Goal: Transaction & Acquisition: Purchase product/service

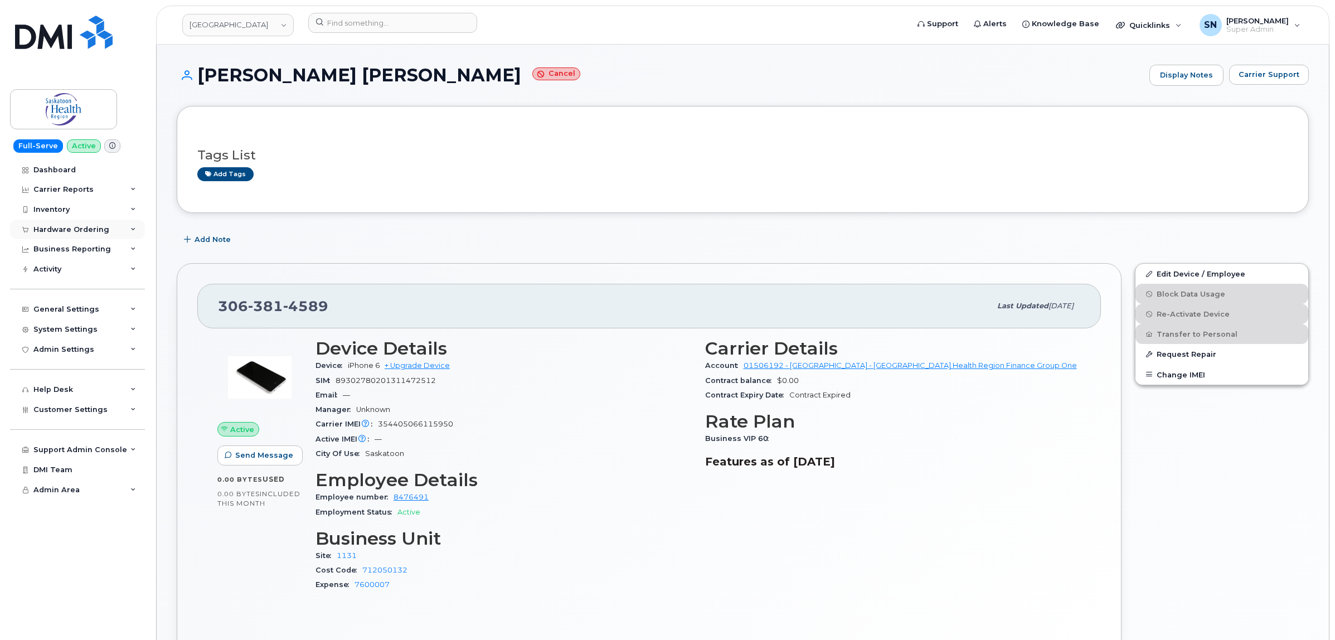
click at [98, 232] on div "Hardware Ordering" at bounding box center [71, 229] width 76 height 9
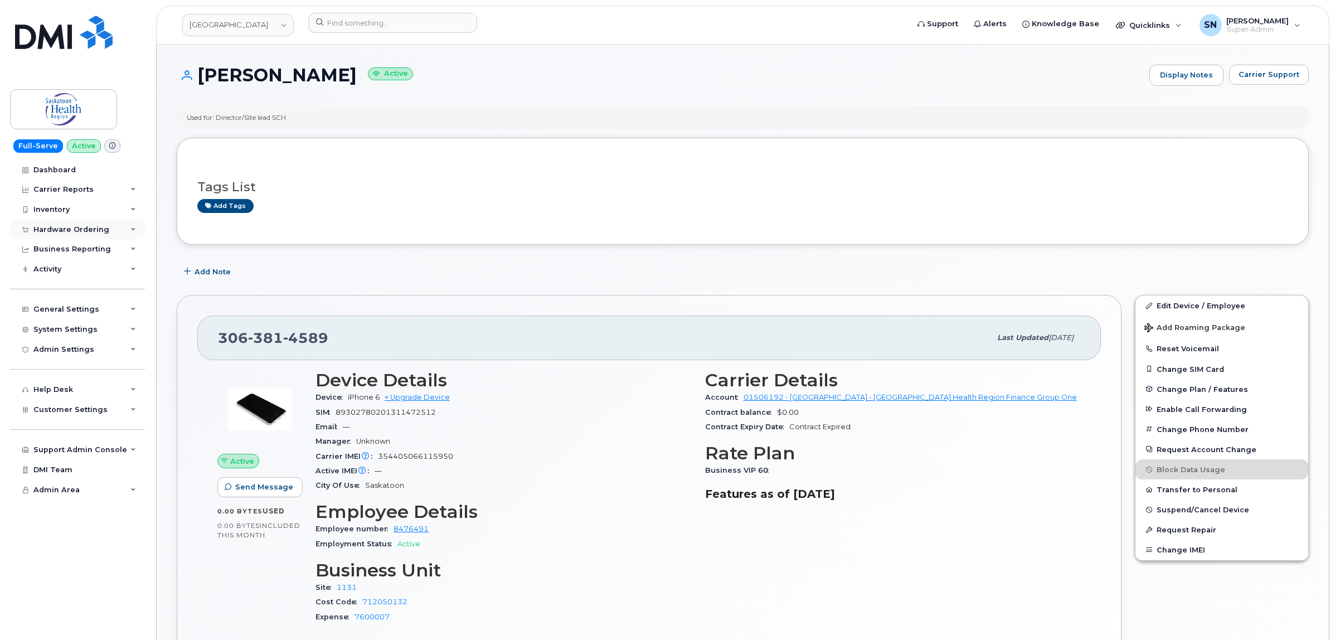
drag, startPoint x: 430, startPoint y: 3, endPoint x: 83, endPoint y: 229, distance: 414.5
click at [83, 229] on div "Hardware Ordering" at bounding box center [71, 229] width 76 height 9
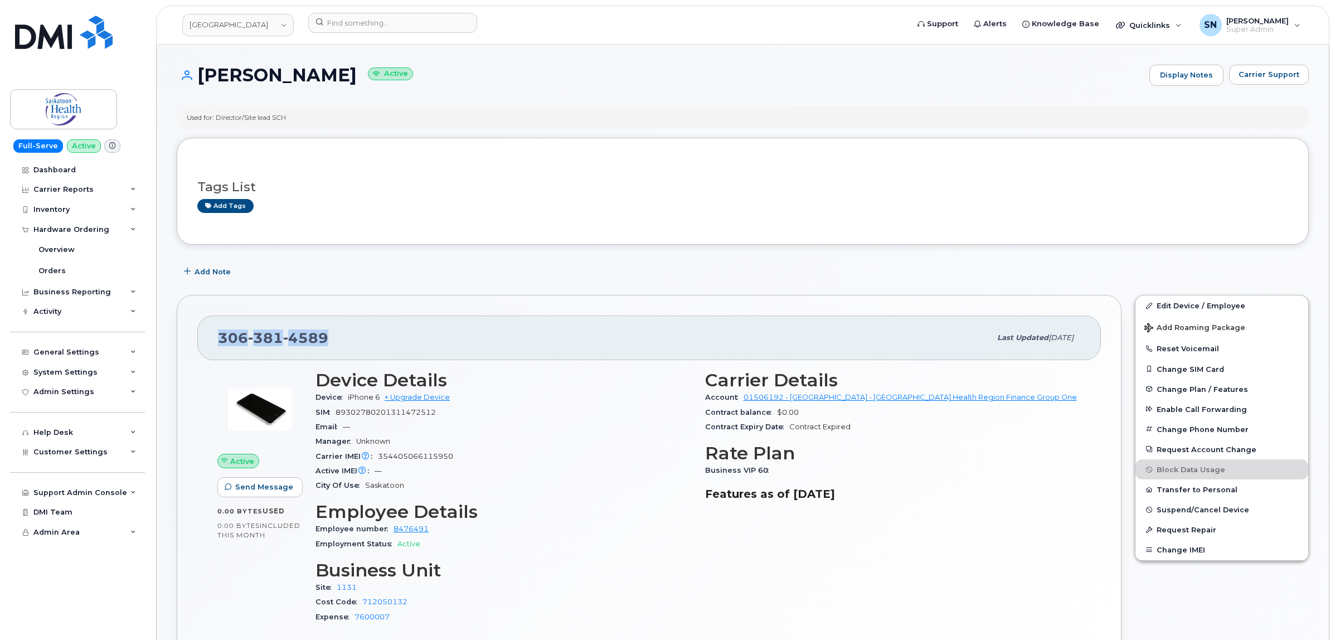
drag, startPoint x: 220, startPoint y: 333, endPoint x: 335, endPoint y: 343, distance: 115.3
click at [335, 343] on div "306 381 4589" at bounding box center [604, 337] width 773 height 23
copy span "306 381 4589"
click at [56, 269] on div "Orders" at bounding box center [51, 271] width 27 height 10
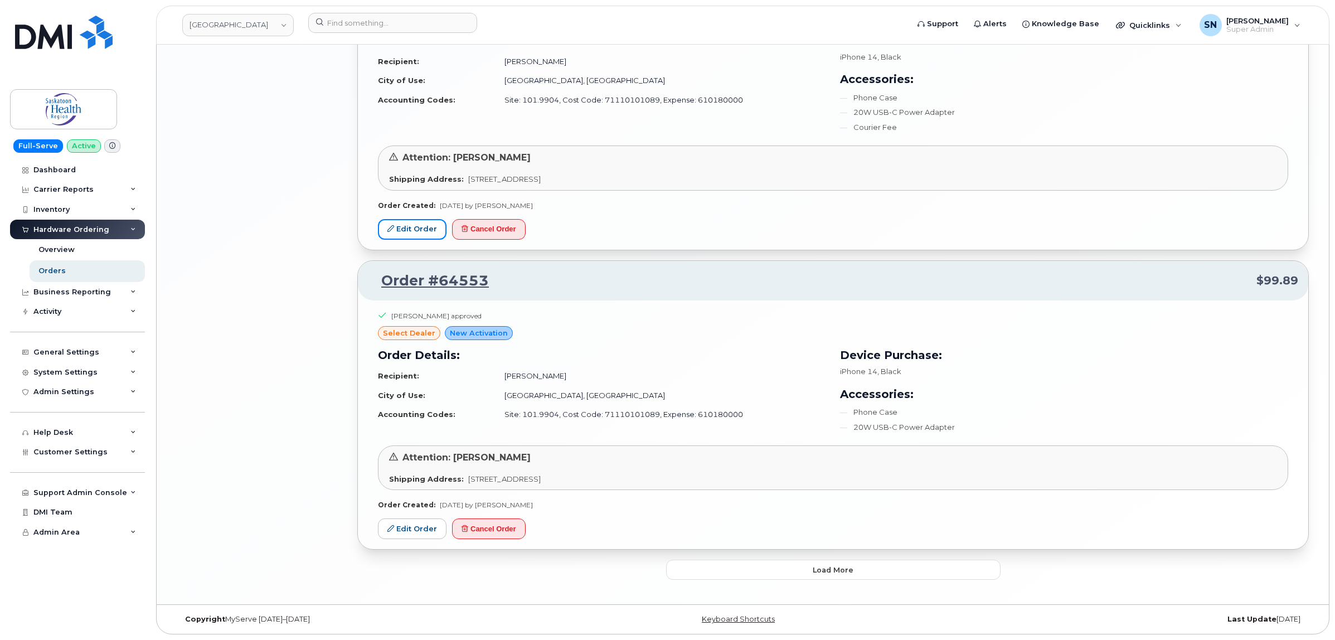
scroll to position [2237, 0]
click at [54, 269] on div "Orders" at bounding box center [51, 271] width 27 height 10
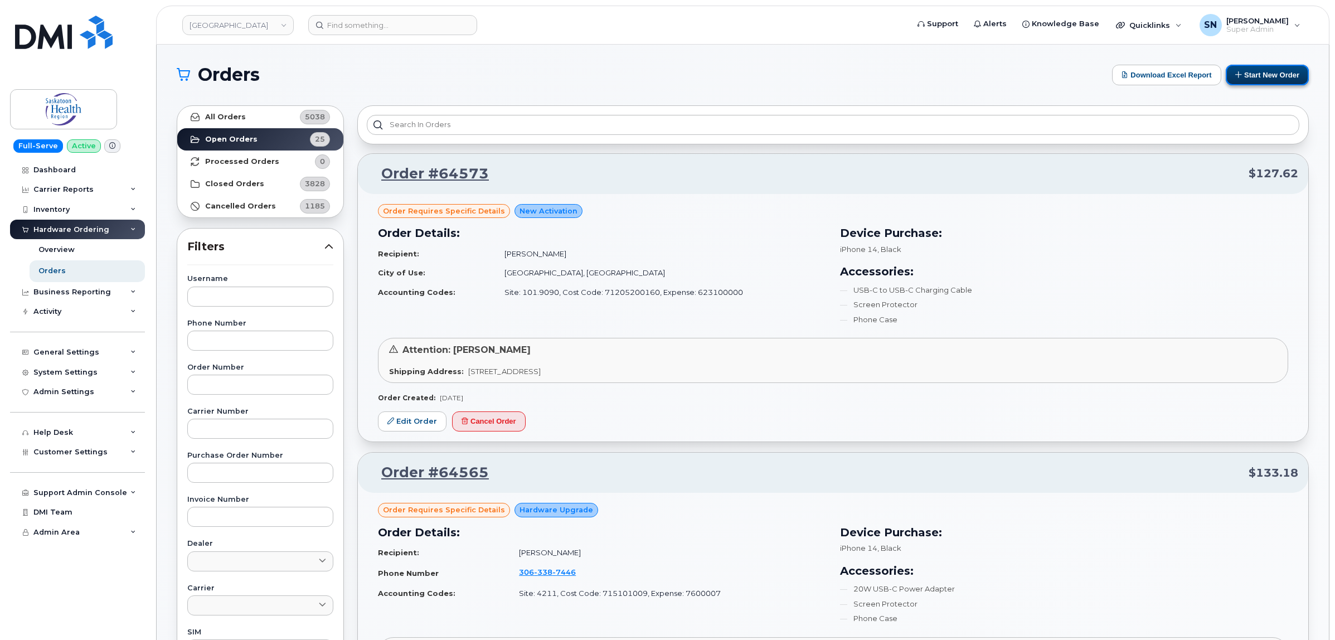
click at [1256, 76] on button "Start New Order" at bounding box center [1267, 75] width 83 height 21
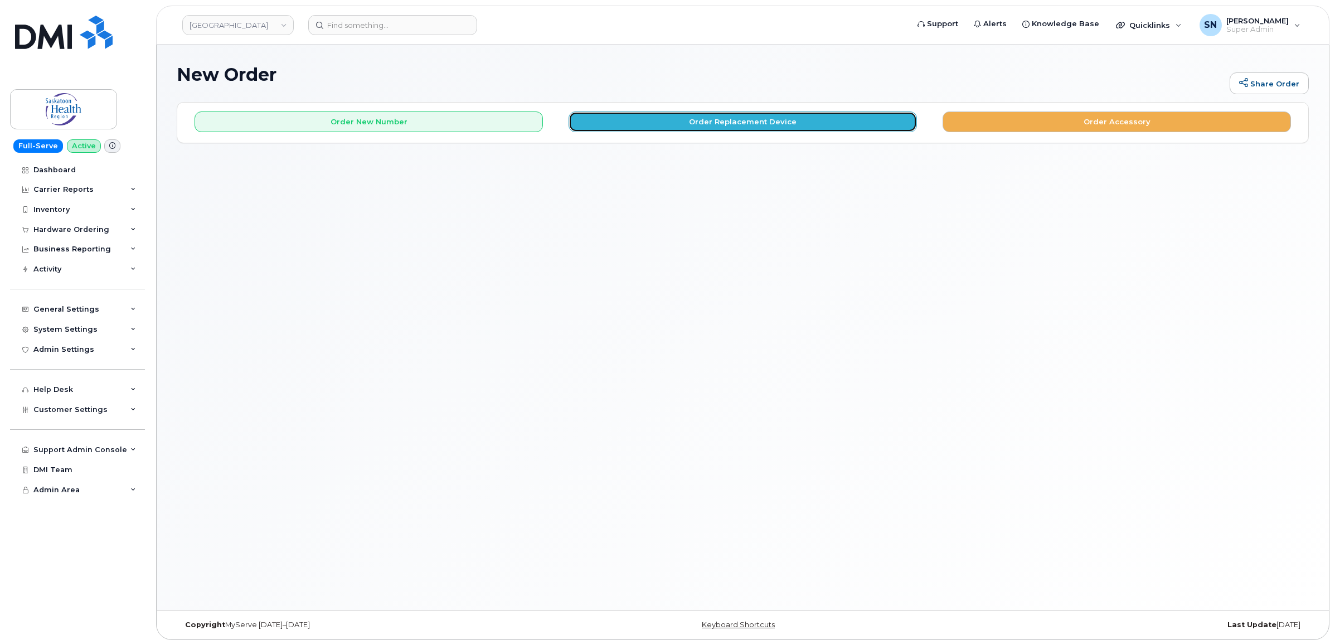
click at [640, 129] on button "Order Replacement Device" at bounding box center [743, 122] width 348 height 21
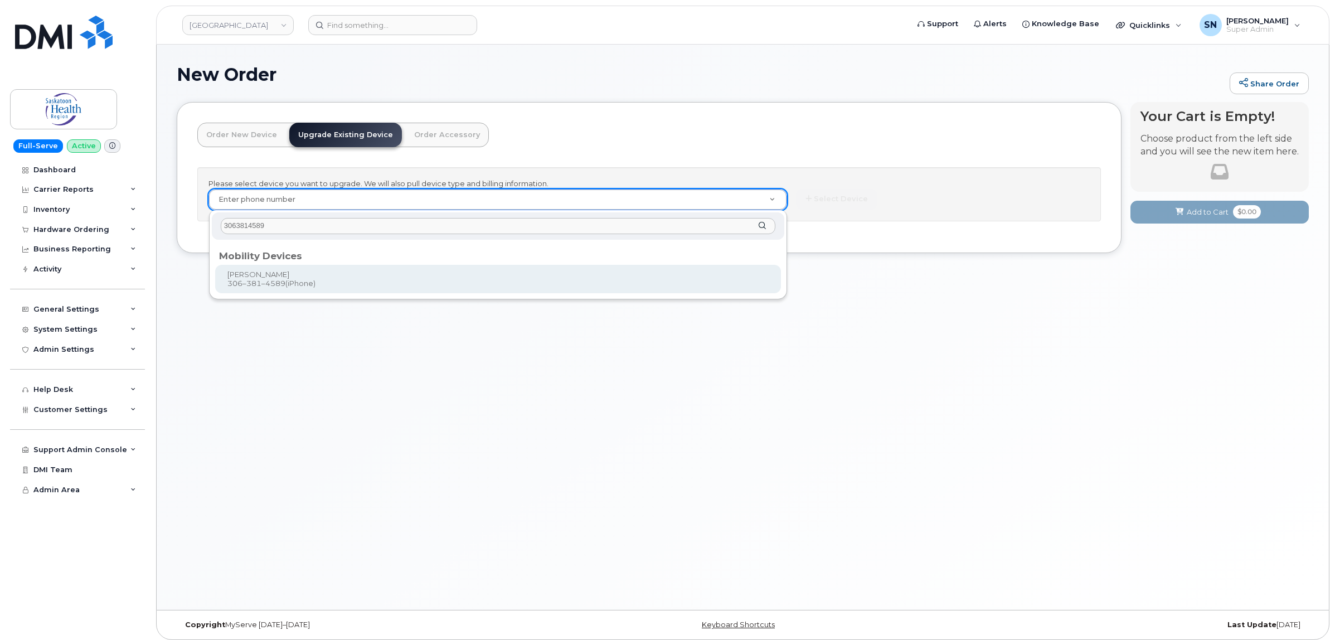
type input "3063814589"
drag, startPoint x: 274, startPoint y: 279, endPoint x: 307, endPoint y: 280, distance: 32.4
type input "168750"
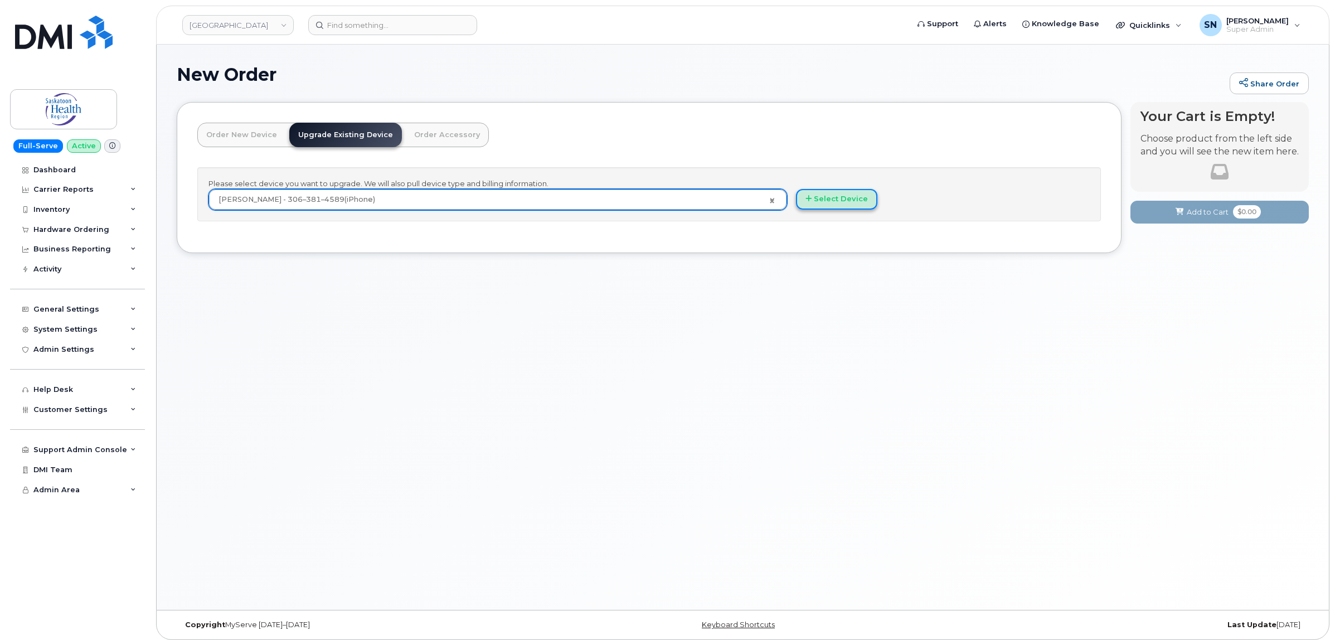
click at [832, 204] on button "Select Device" at bounding box center [836, 199] width 81 height 21
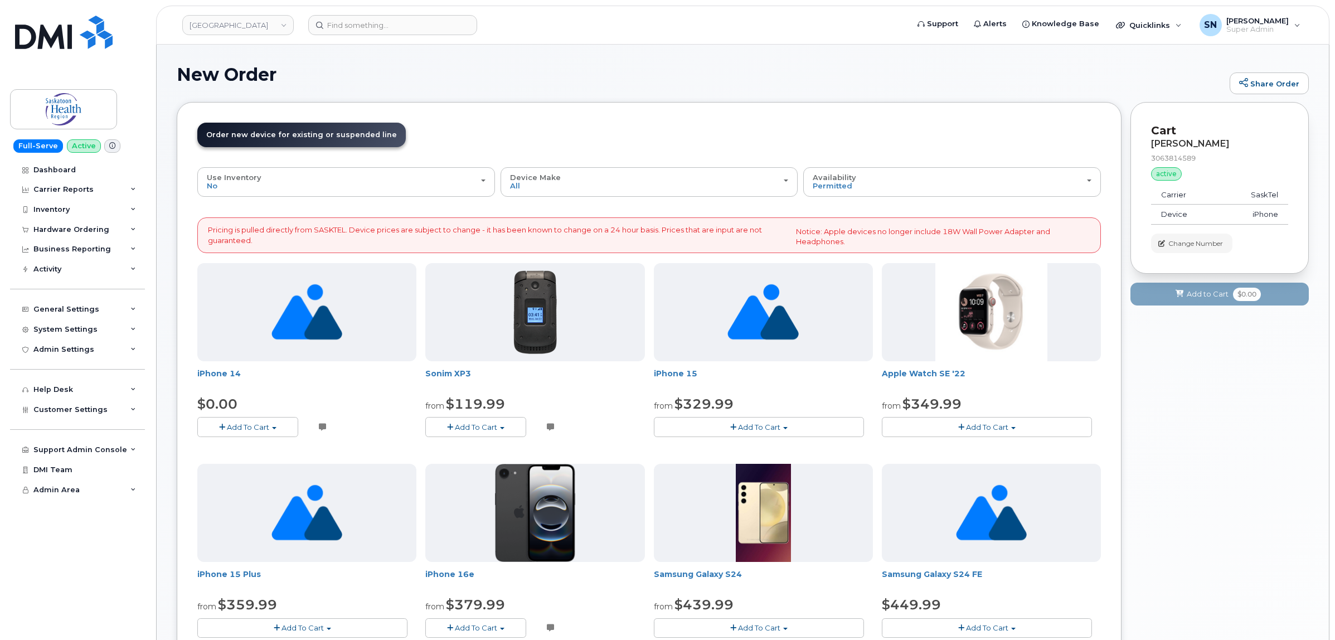
click at [286, 428] on button "Add To Cart" at bounding box center [247, 427] width 101 height 20
click at [270, 446] on link "$0.00 - Sasktel Three Year voice data 128GB" at bounding box center [293, 448] width 186 height 14
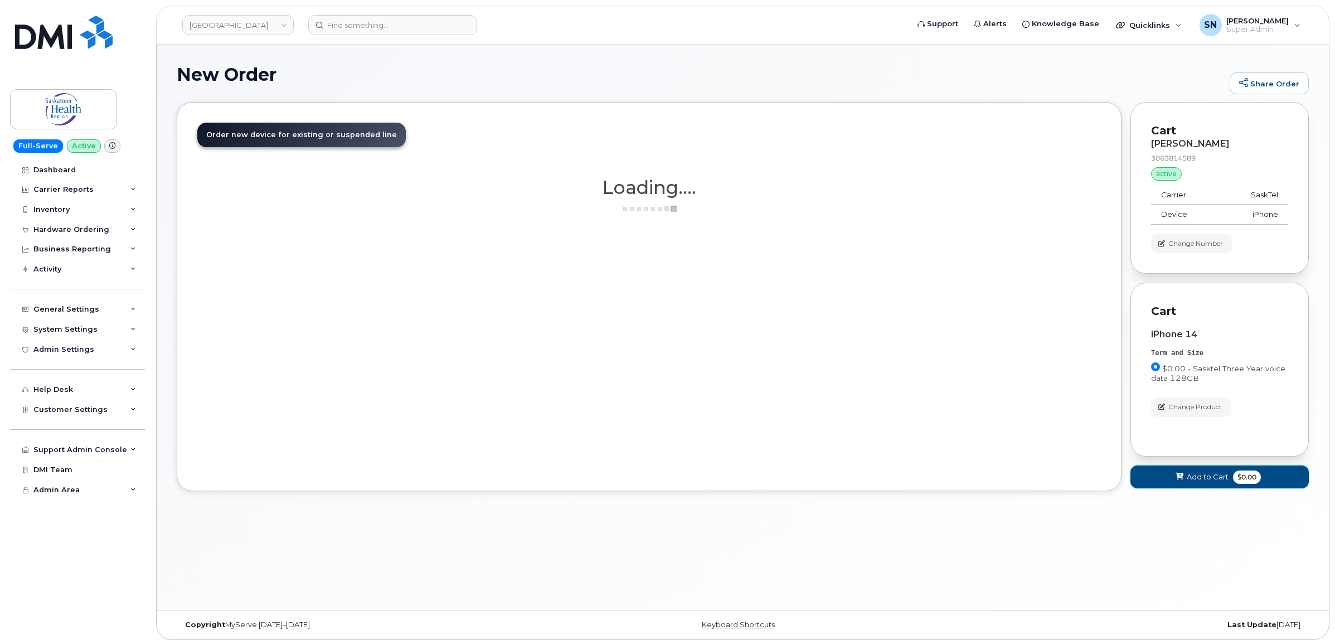
click at [1203, 480] on span "Add to Cart" at bounding box center [1208, 477] width 42 height 11
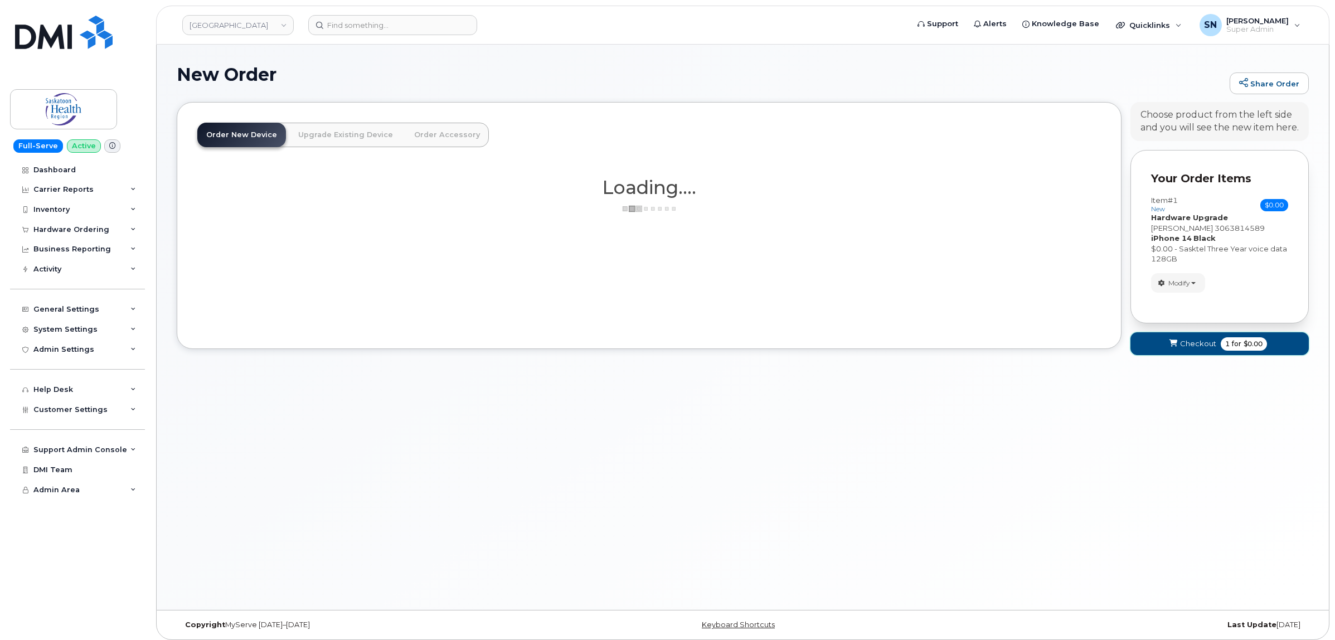
click at [1193, 342] on span "Checkout" at bounding box center [1198, 343] width 36 height 11
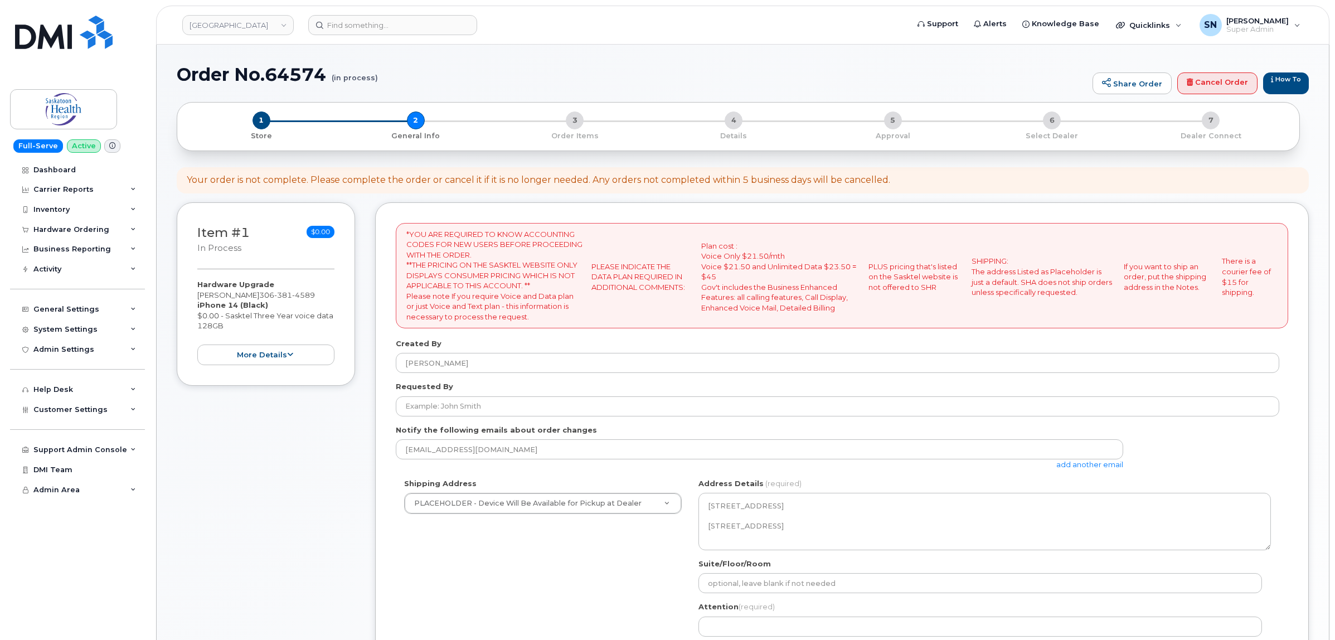
select select
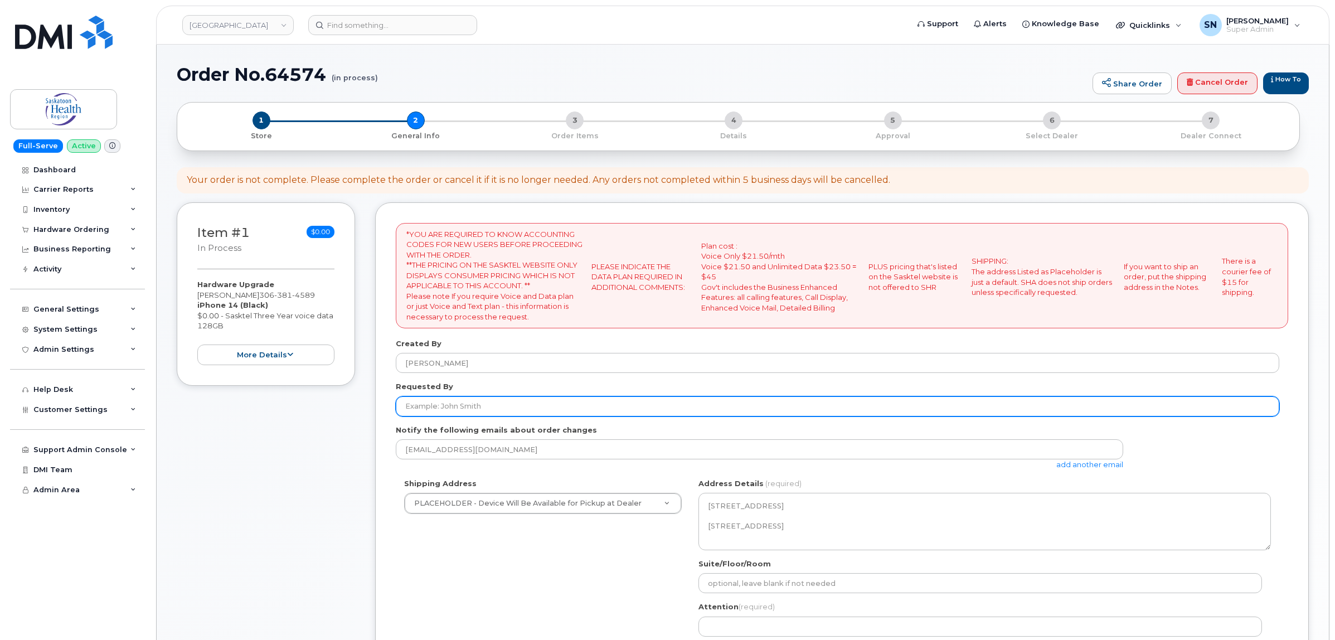
click at [551, 402] on input "Requested By" at bounding box center [838, 406] width 884 height 20
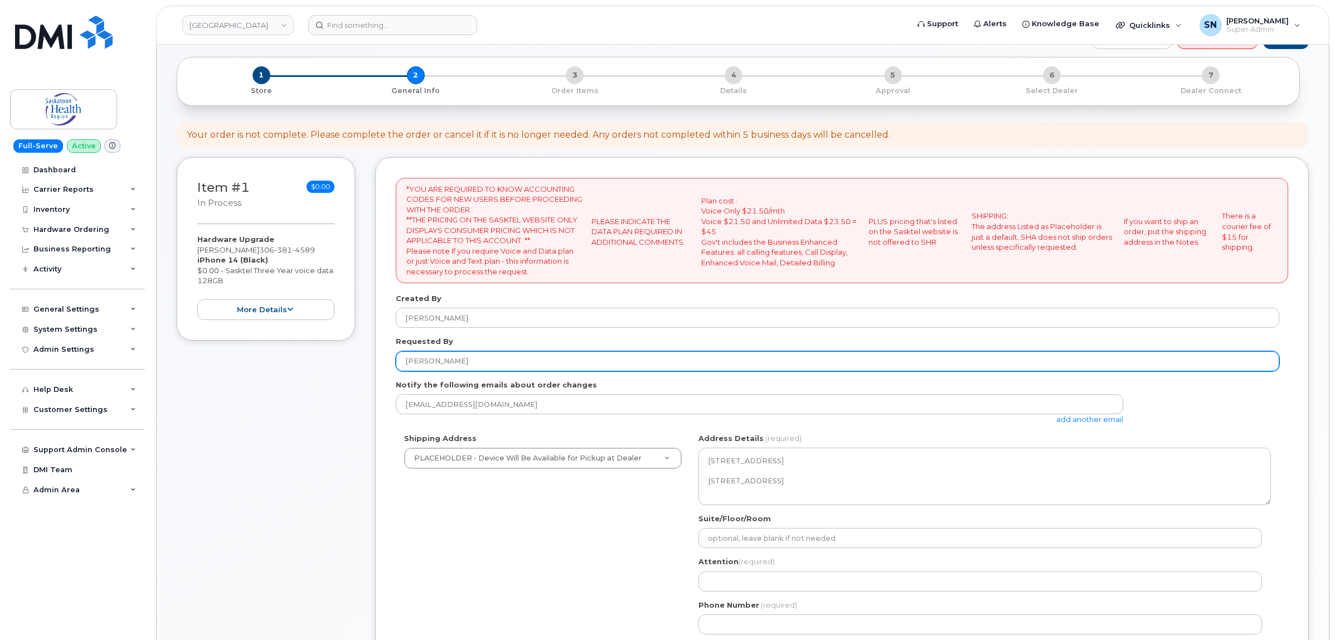
scroll to position [70, 0]
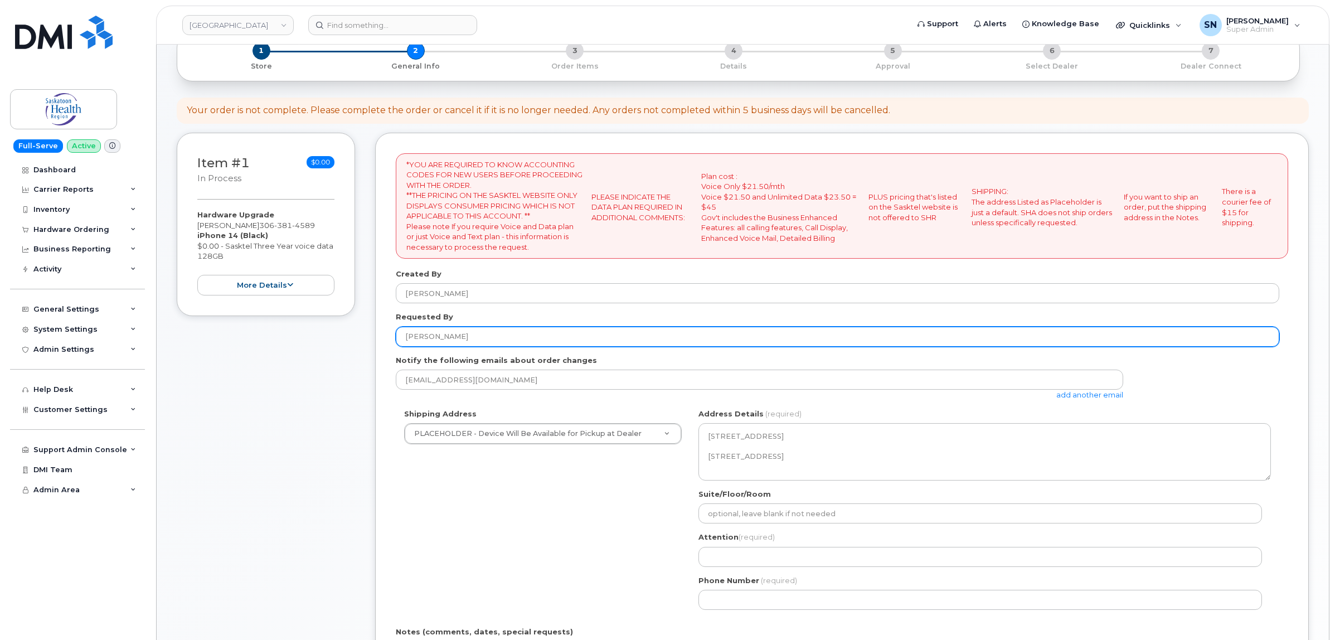
type input "Melanie Molnar"
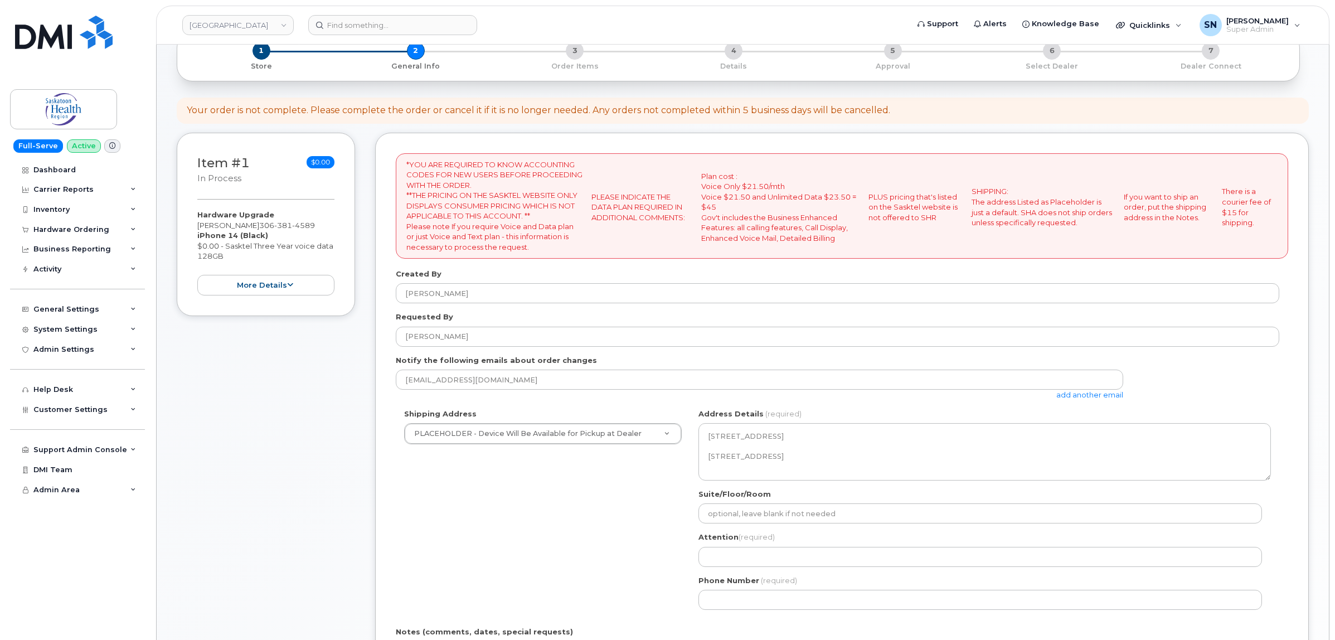
click at [1097, 394] on link "add another email" at bounding box center [1090, 394] width 67 height 9
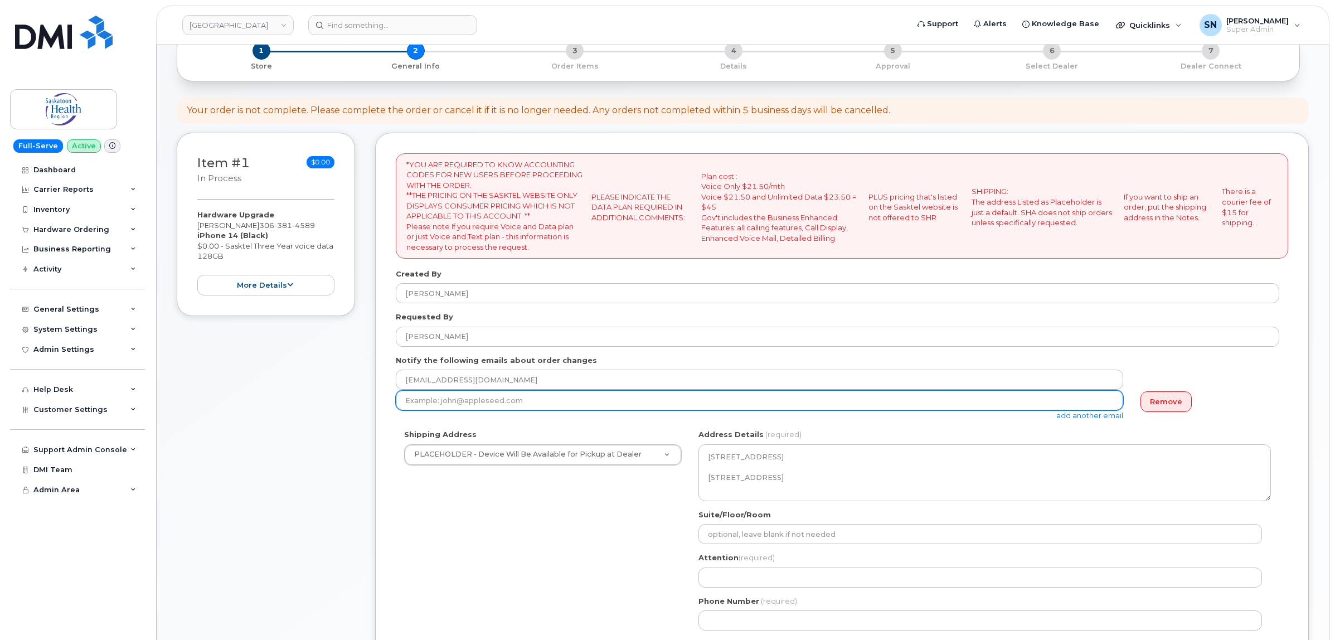
click at [565, 405] on input "email" at bounding box center [760, 400] width 728 height 20
paste input "Melanie.Molnar@saskhealthauthority.ca"
type input "Melanie.Molnar@saskhealthauthority.ca"
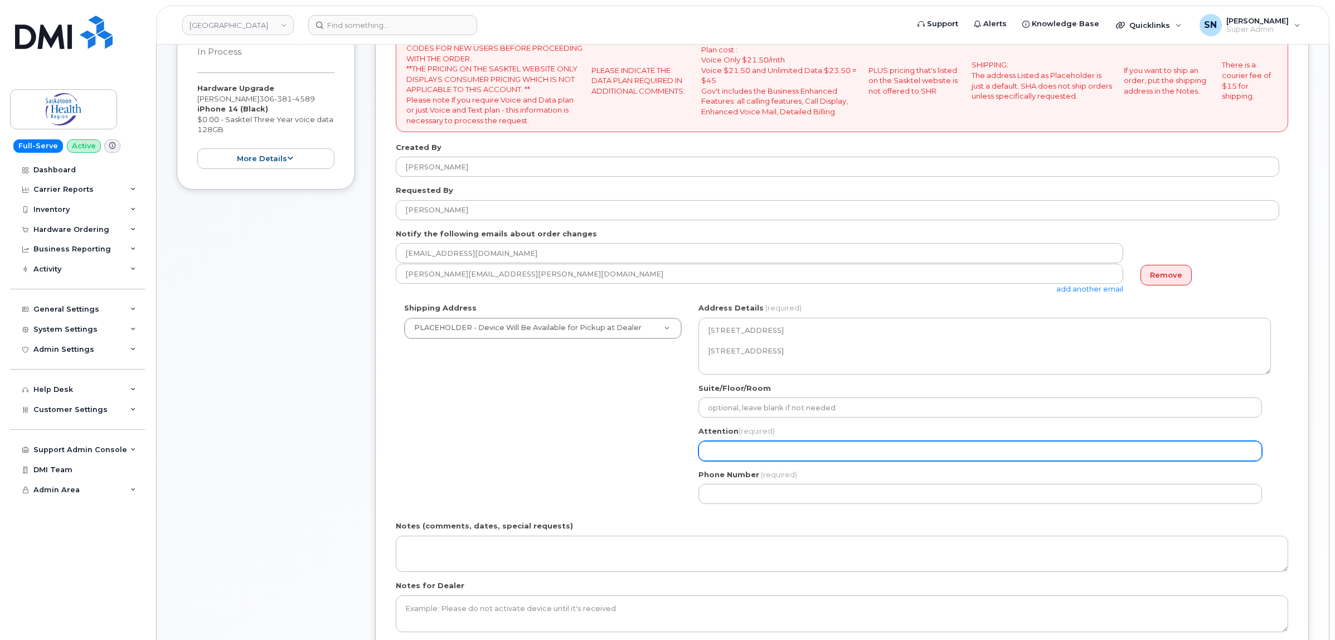
scroll to position [209, 0]
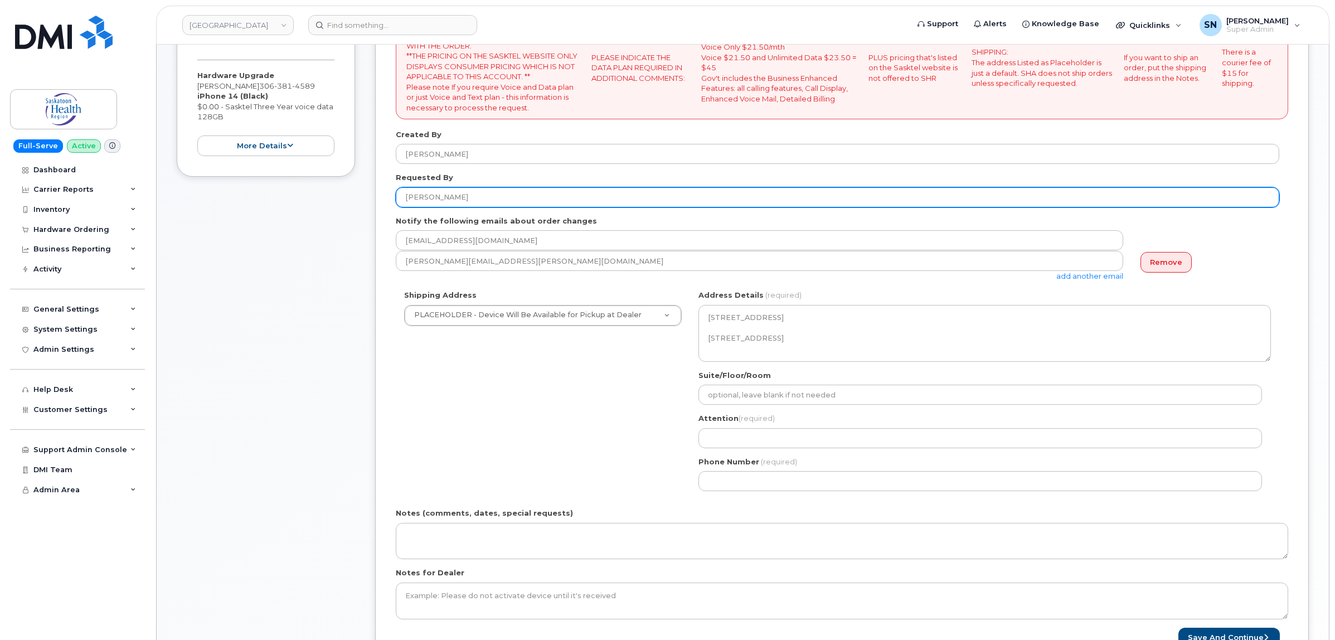
drag, startPoint x: 402, startPoint y: 191, endPoint x: 382, endPoint y: 190, distance: 20.1
click at [382, 190] on div "*YOU ARE REQUIRED TO KNOW ACCOUNTING CODES FOR NEW USERS BEFORE PROCEEDING WITH…" at bounding box center [842, 331] width 934 height 676
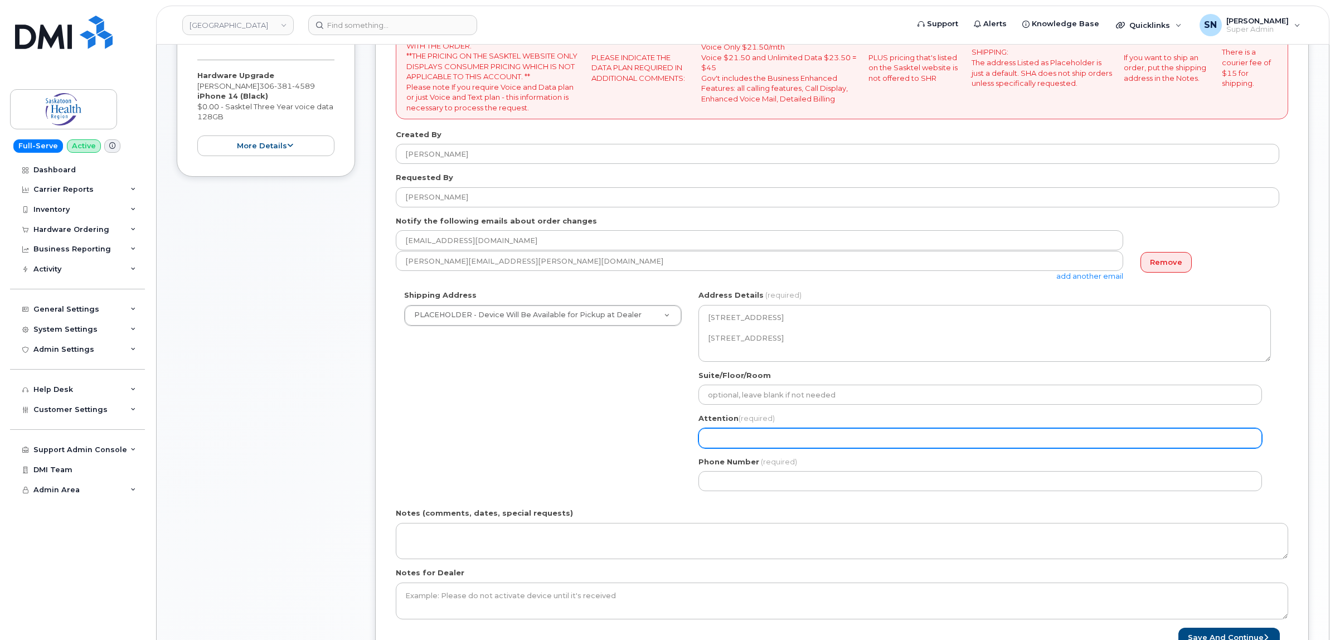
click at [752, 440] on input "Attention (required)" at bounding box center [981, 438] width 564 height 20
paste input "[PERSON_NAME]"
select select
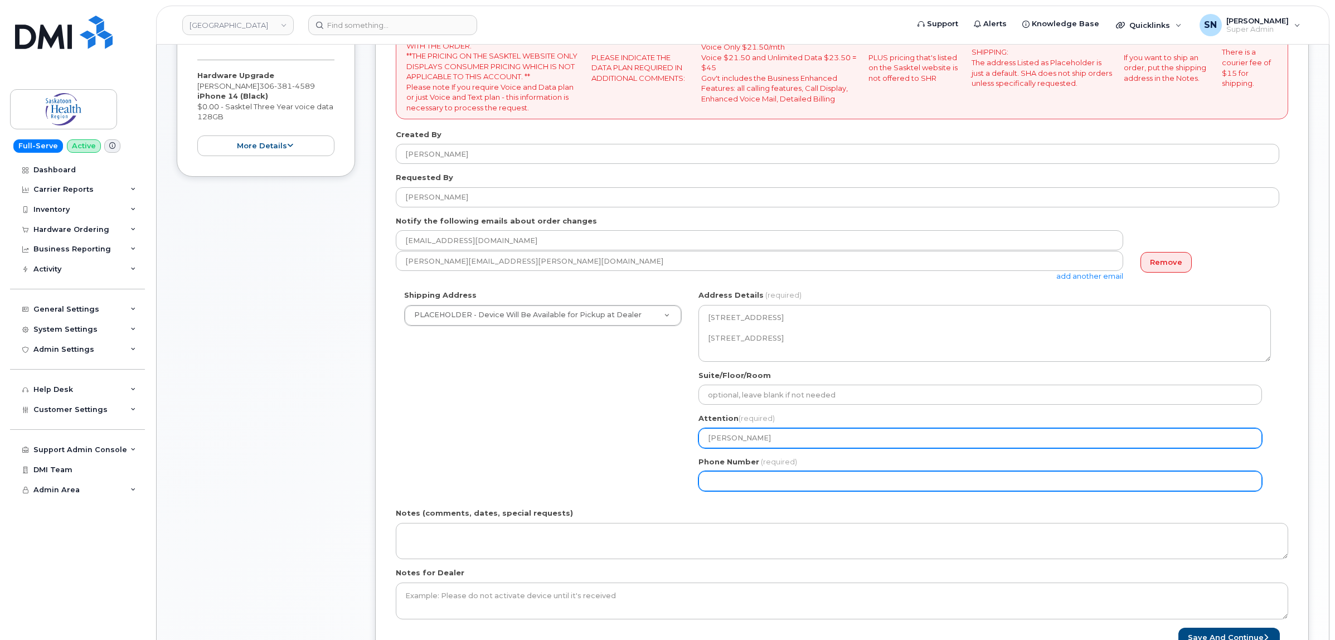
type input "[PERSON_NAME]"
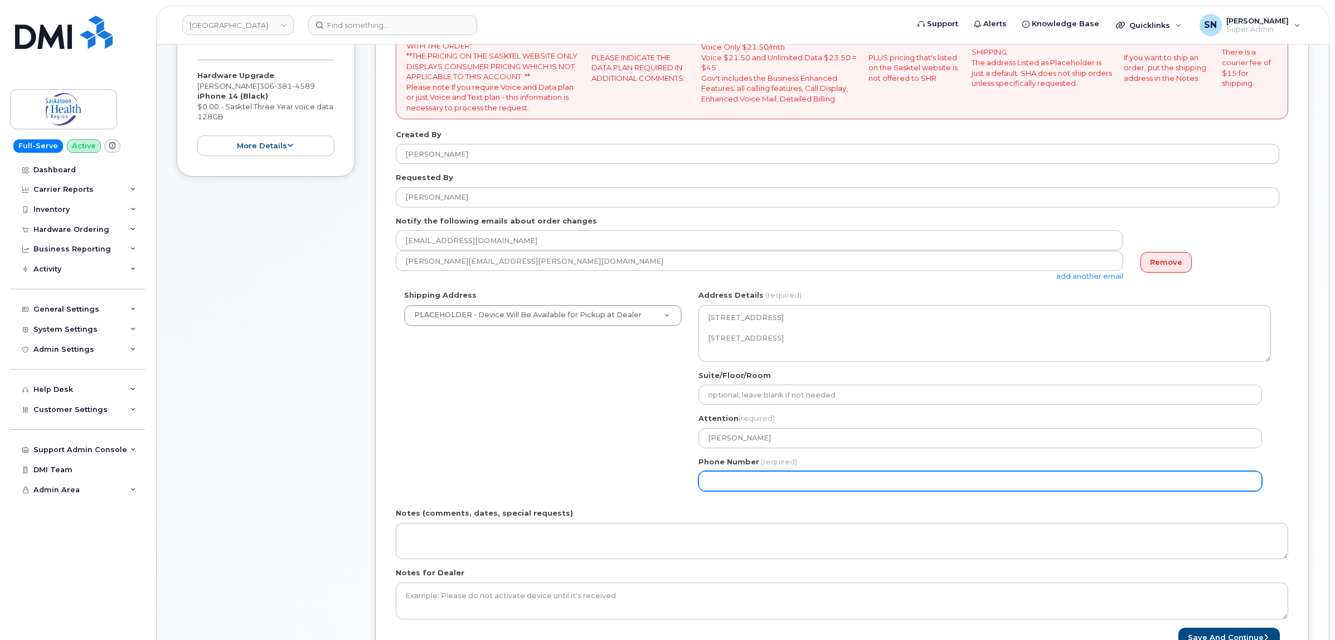
click at [759, 483] on input "Phone Number" at bounding box center [981, 481] width 564 height 20
select select
type input "306655095"
select select
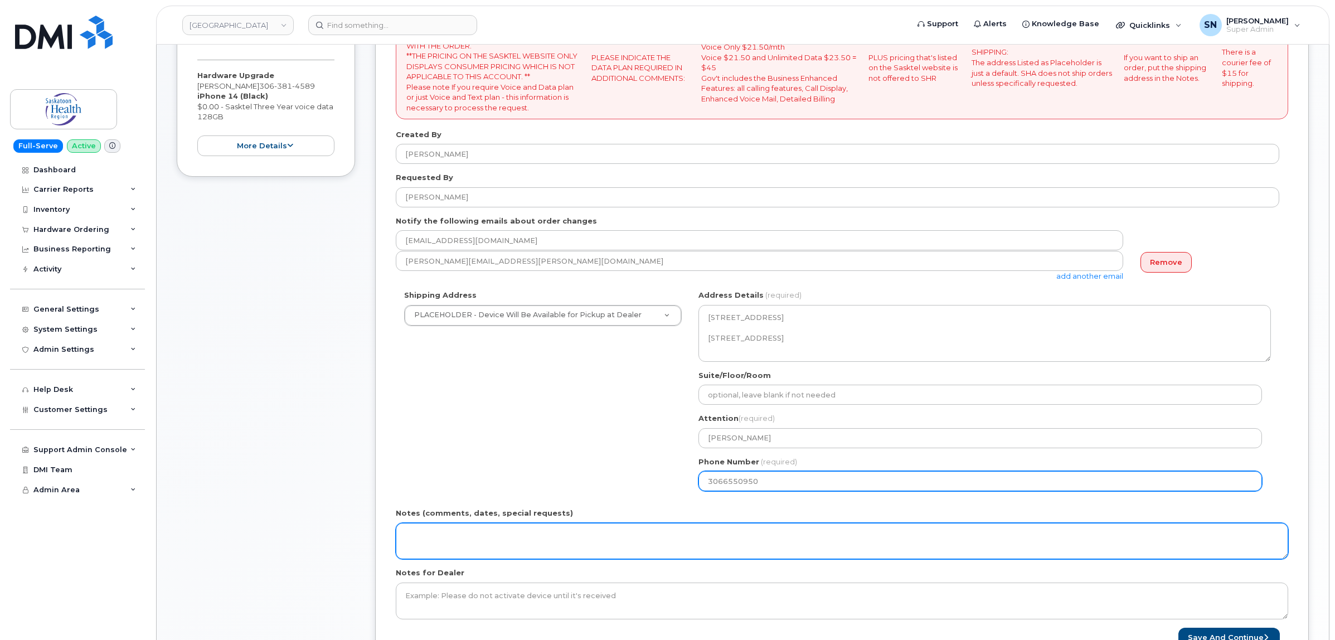
type input "3066550950"
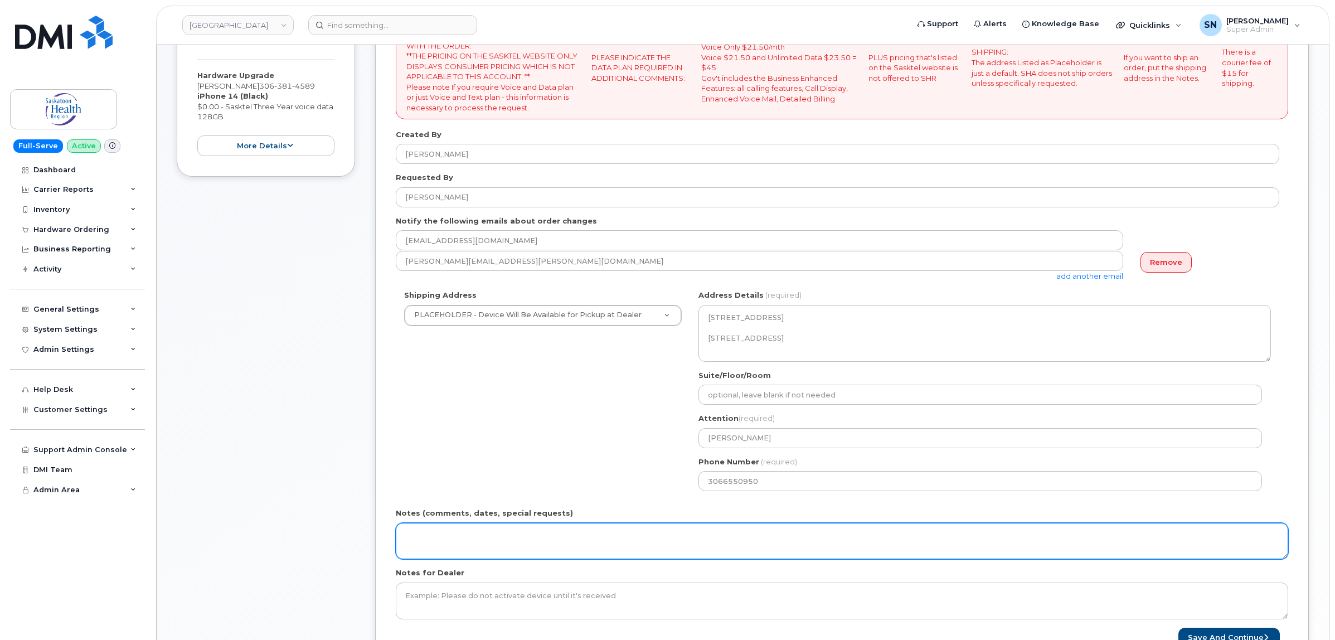
click at [654, 534] on textarea "Notes (comments, dates, special requests)" at bounding box center [842, 541] width 893 height 37
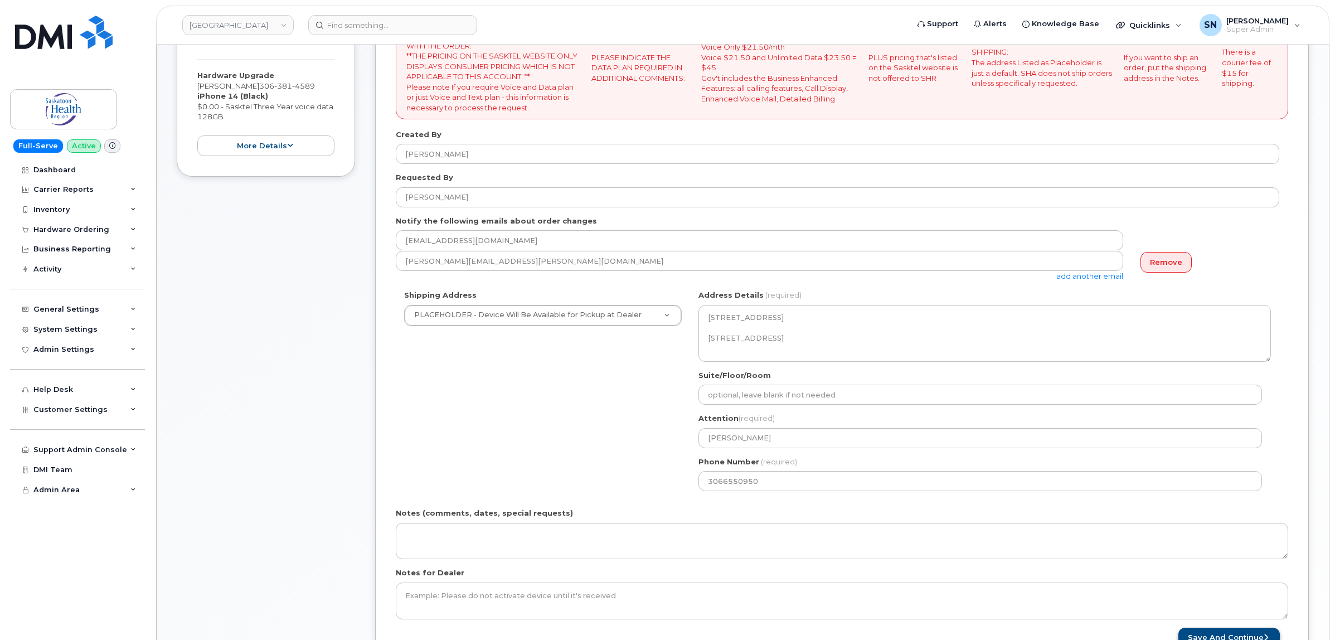
scroll to position [418, 0]
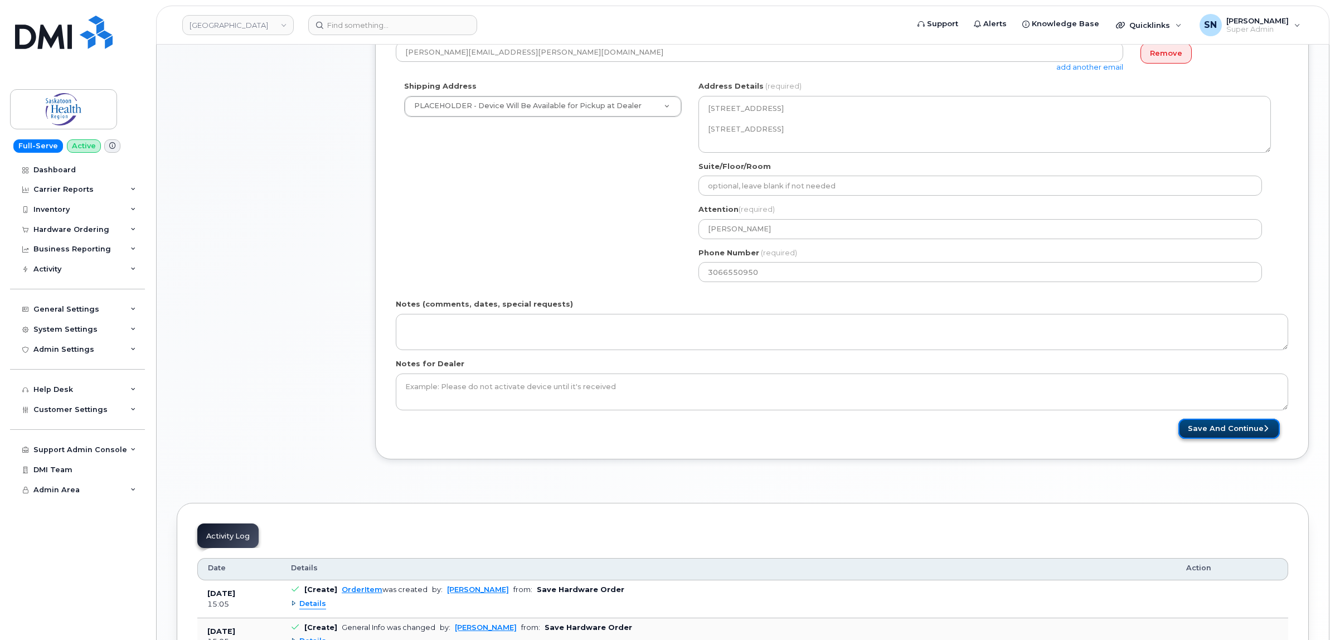
click at [1218, 433] on button "Save and Continue" at bounding box center [1229, 429] width 101 height 21
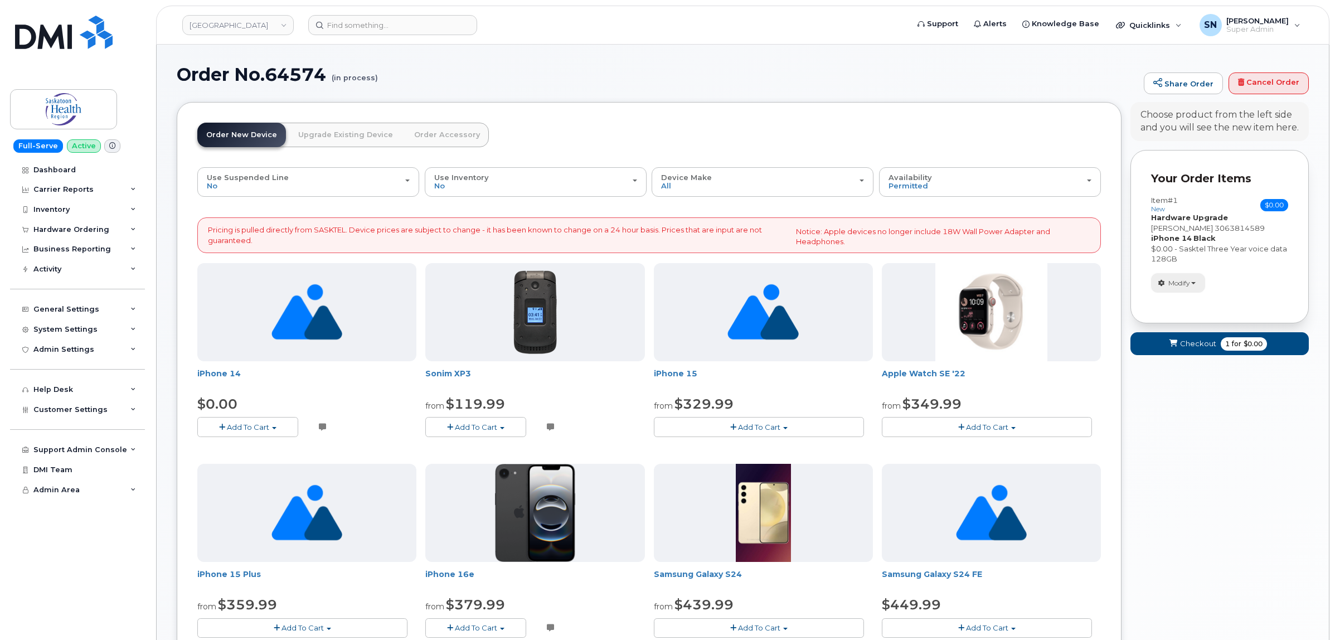
click at [1164, 280] on icon "button" at bounding box center [1162, 283] width 7 height 7
click at [1170, 301] on link "change" at bounding box center [1205, 299] width 106 height 13
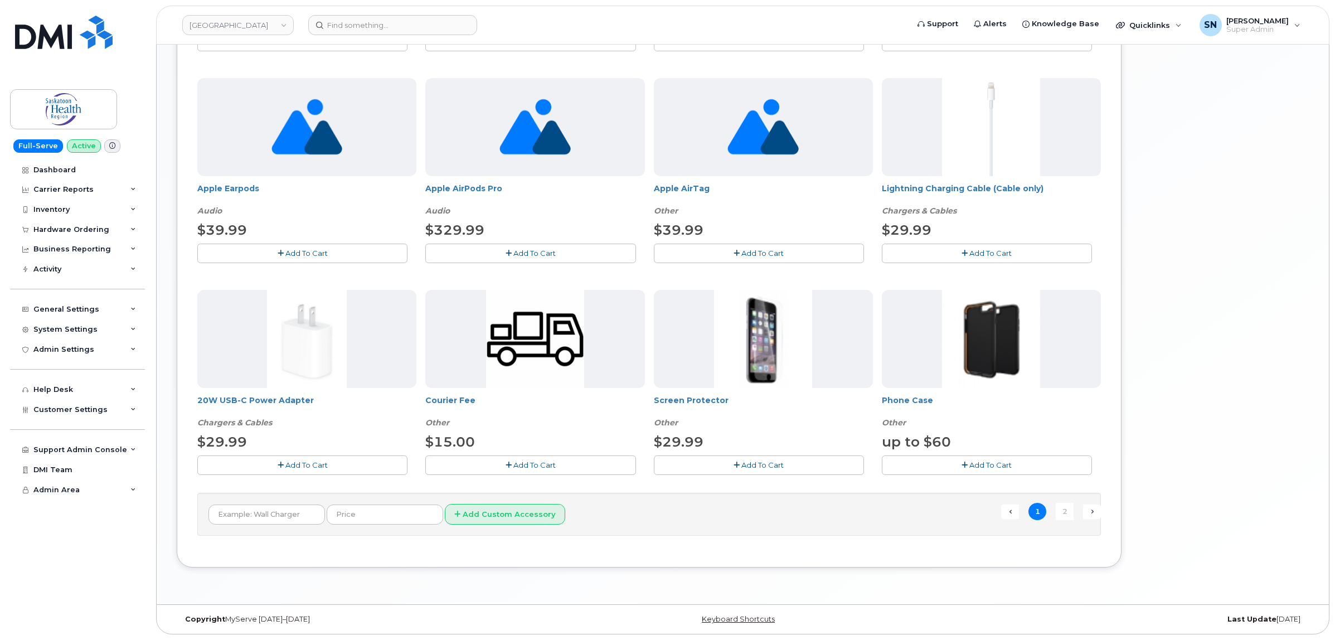
scroll to position [632, 0]
click at [745, 463] on span "Add To Cart" at bounding box center [763, 465] width 42 height 9
click at [968, 460] on button "Add To Cart" at bounding box center [987, 466] width 210 height 20
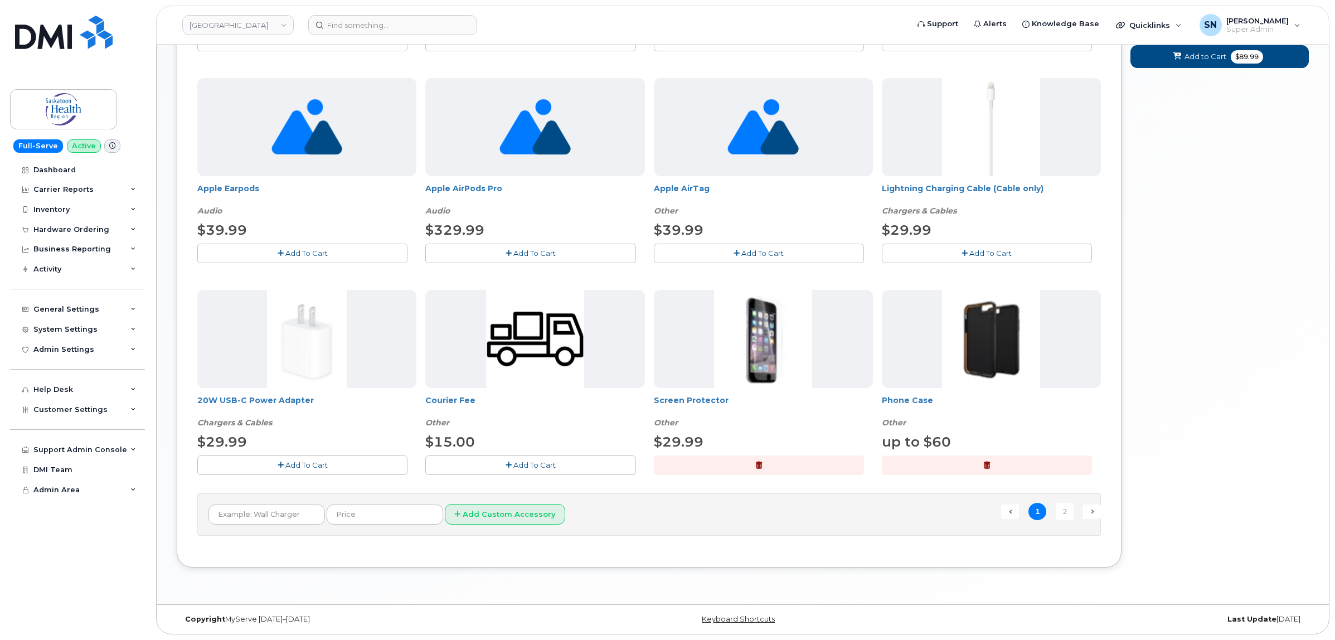
click at [374, 460] on button "Add To Cart" at bounding box center [302, 466] width 210 height 20
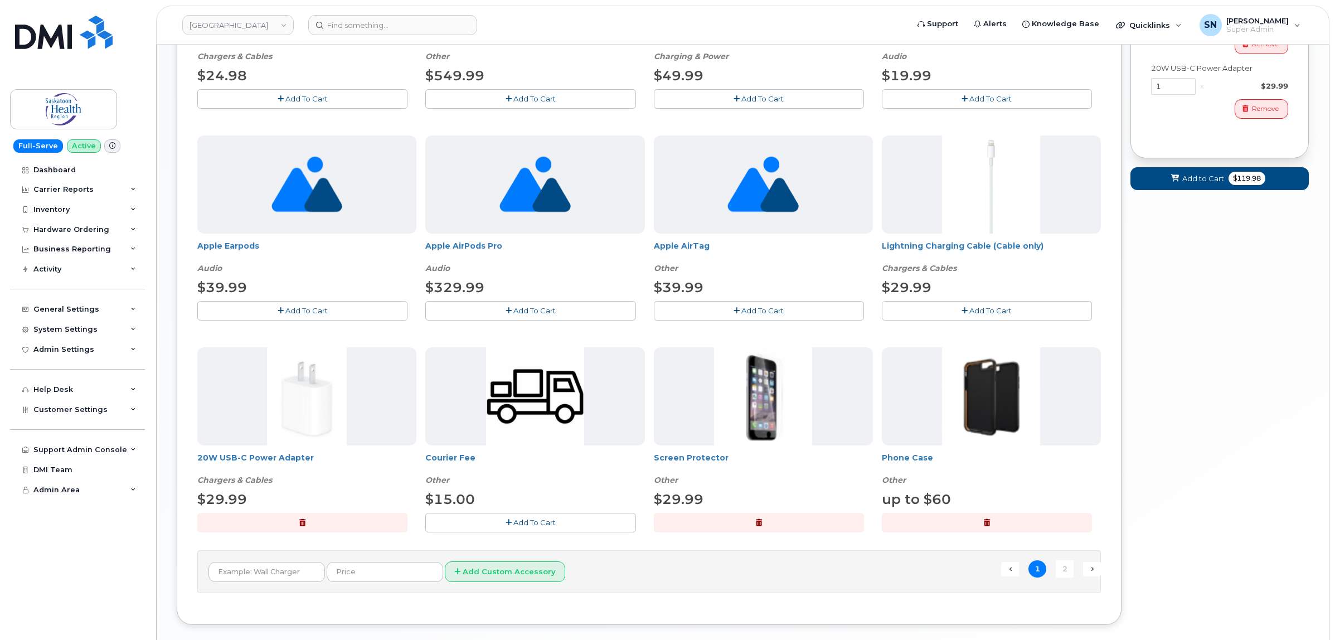
scroll to position [492, 0]
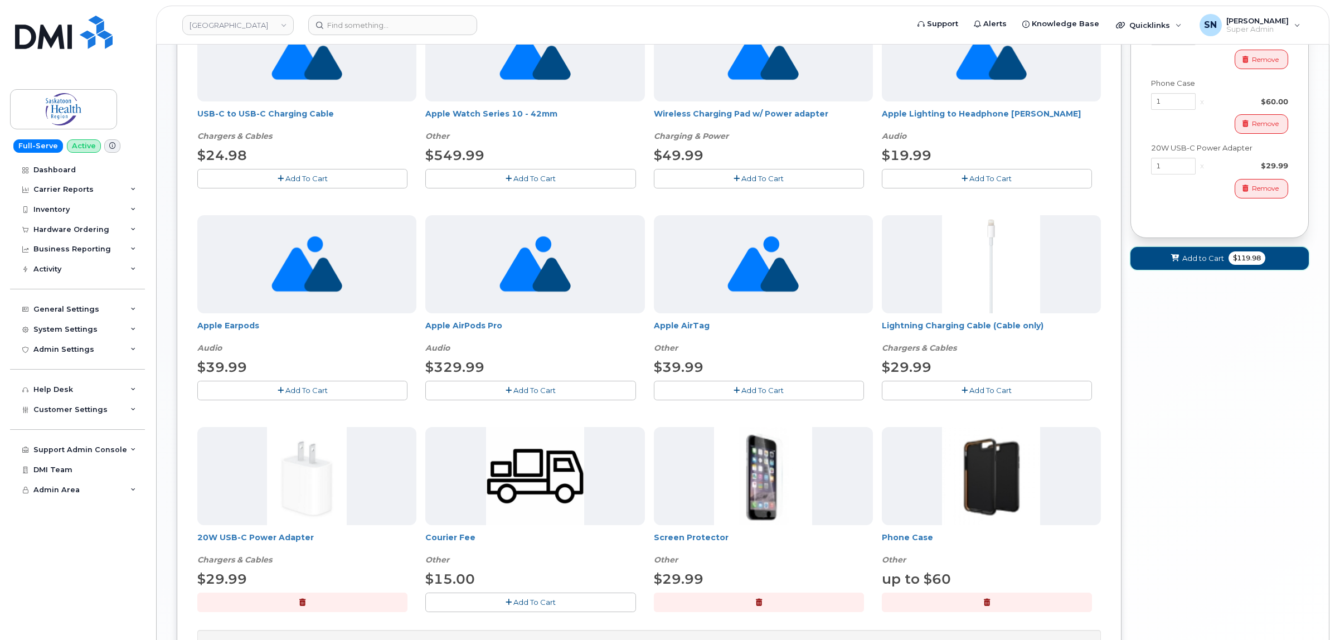
click at [1205, 270] on button "Add to Cart $119.98" at bounding box center [1220, 258] width 178 height 23
click at [1202, 264] on div "Your Cart is Empty! Choose product from the left side and you will see the new …" at bounding box center [1220, 166] width 178 height 1112
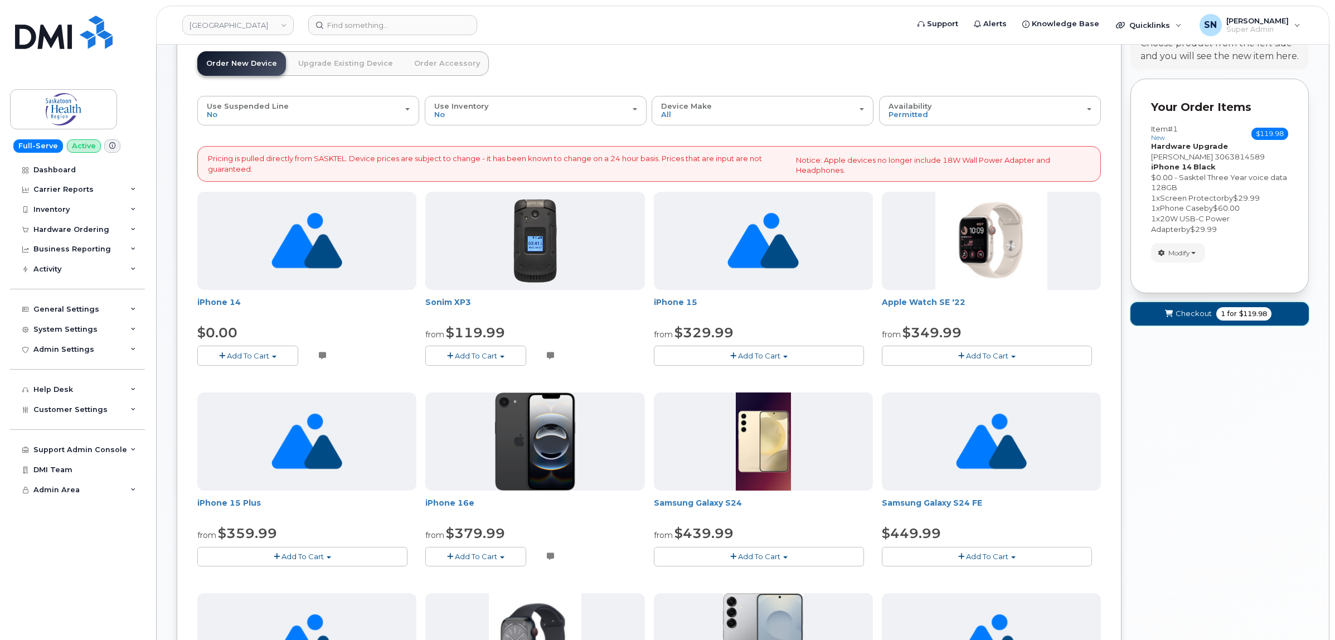
click at [1189, 311] on span "Checkout" at bounding box center [1194, 313] width 36 height 11
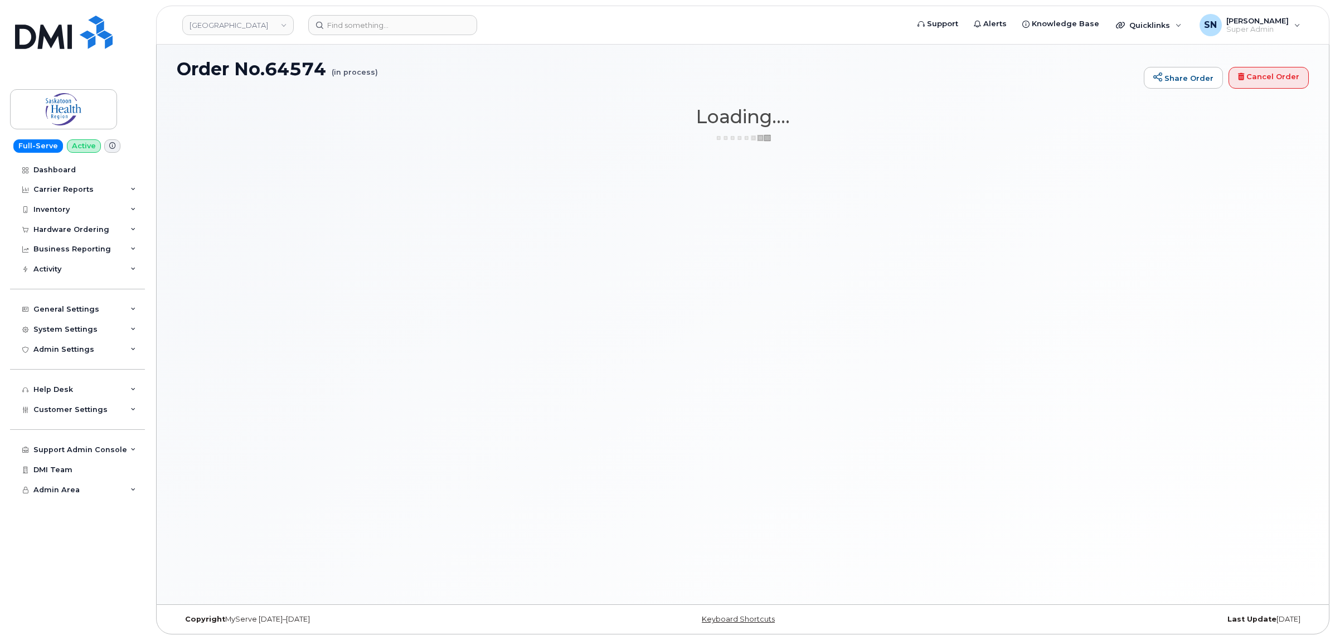
scroll to position [6, 0]
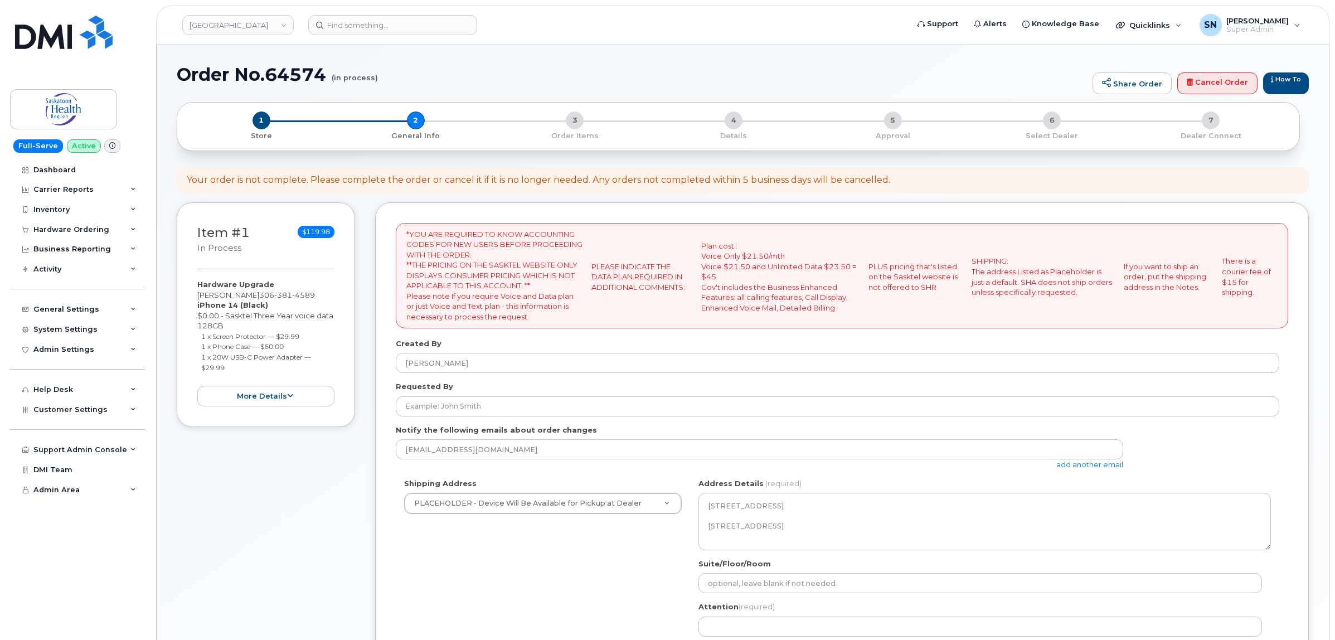
select select
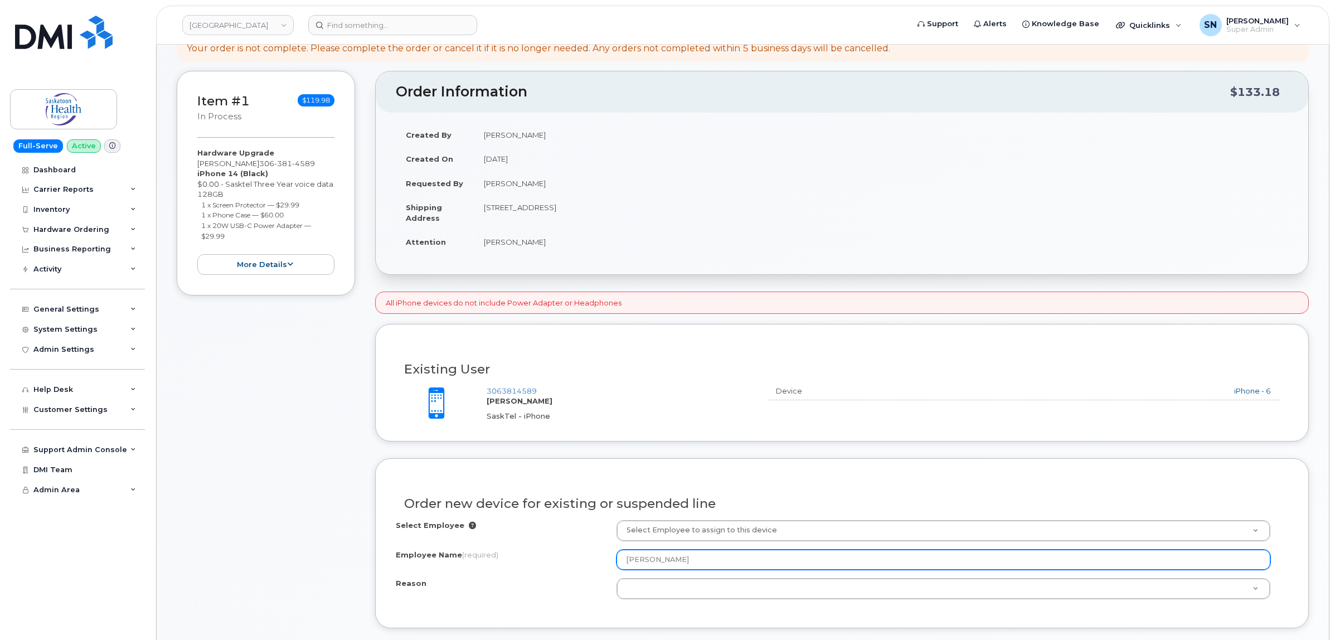
scroll to position [279, 0]
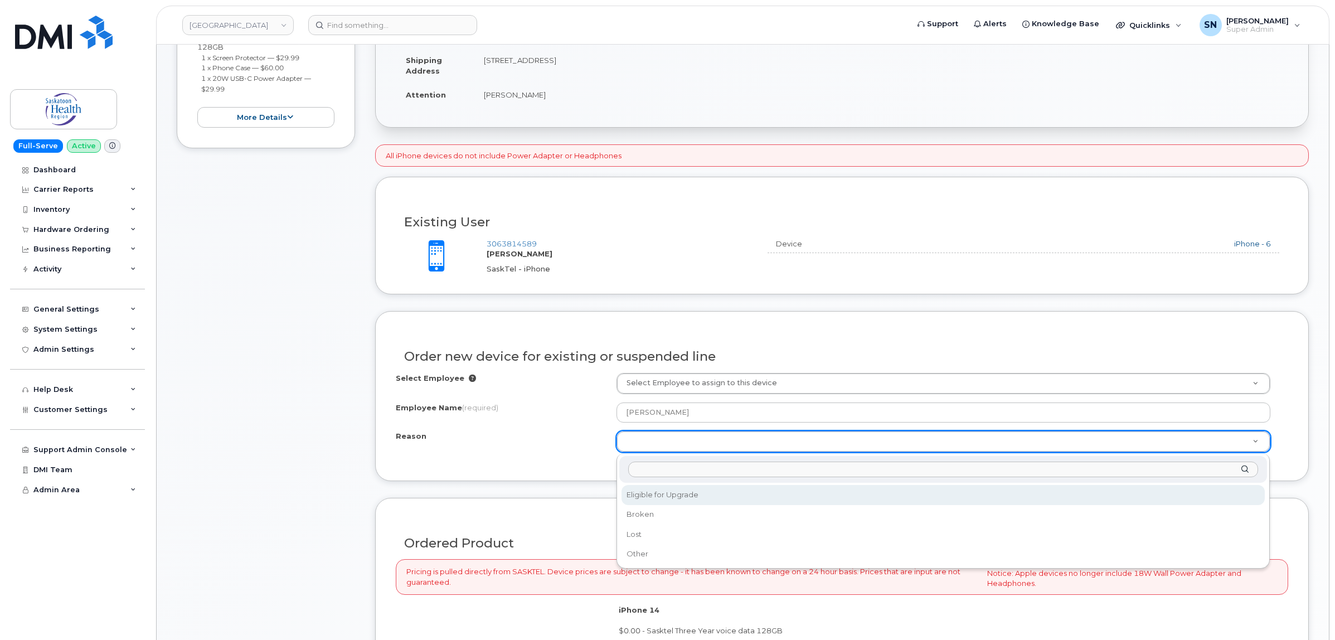
select select "eligible_for_upgrade"
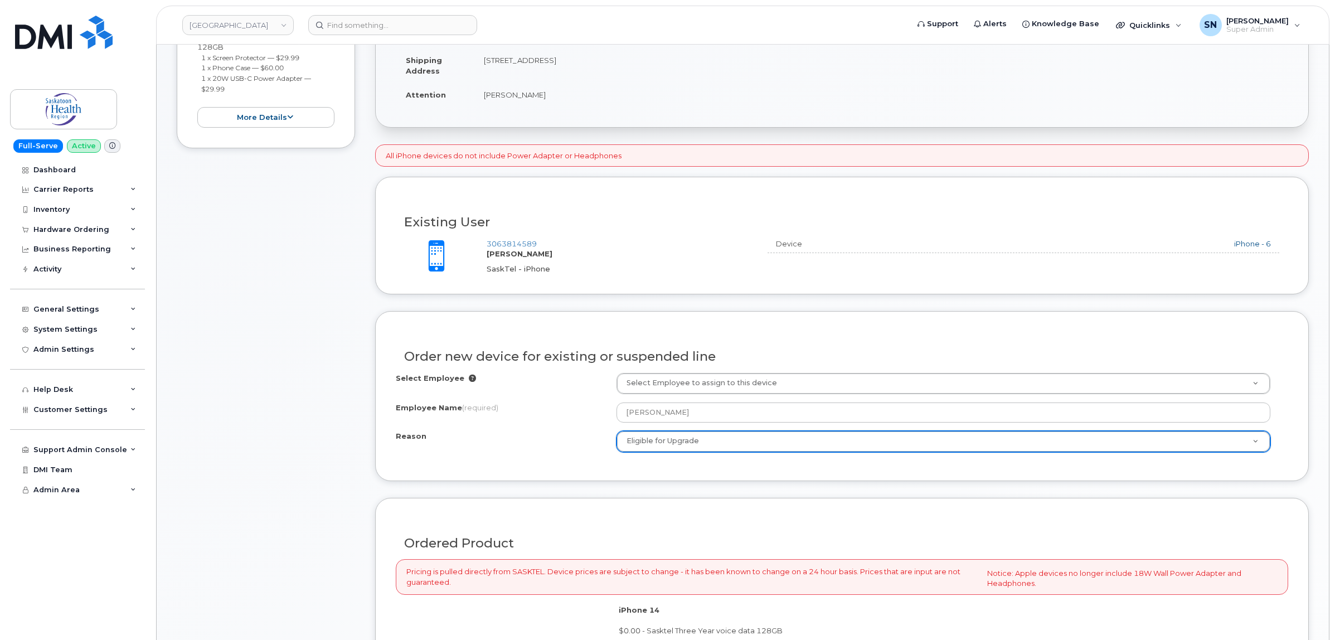
click at [578, 442] on div "Reason" at bounding box center [506, 438] width 221 height 15
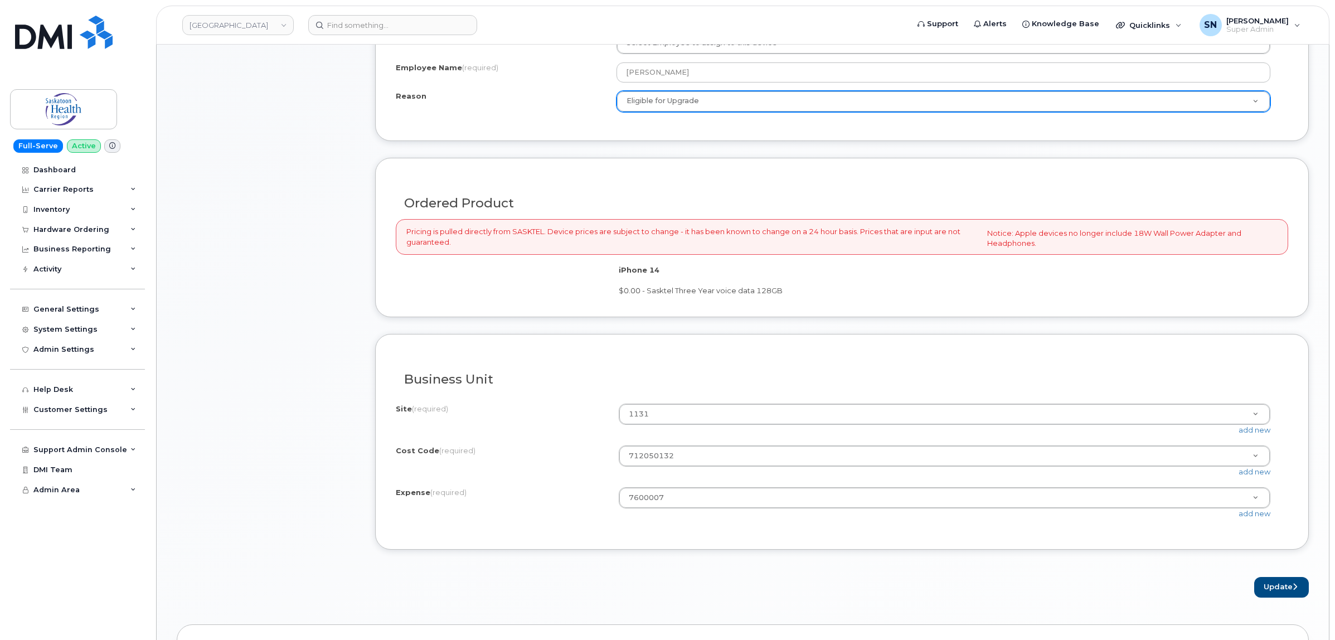
scroll to position [697, 0]
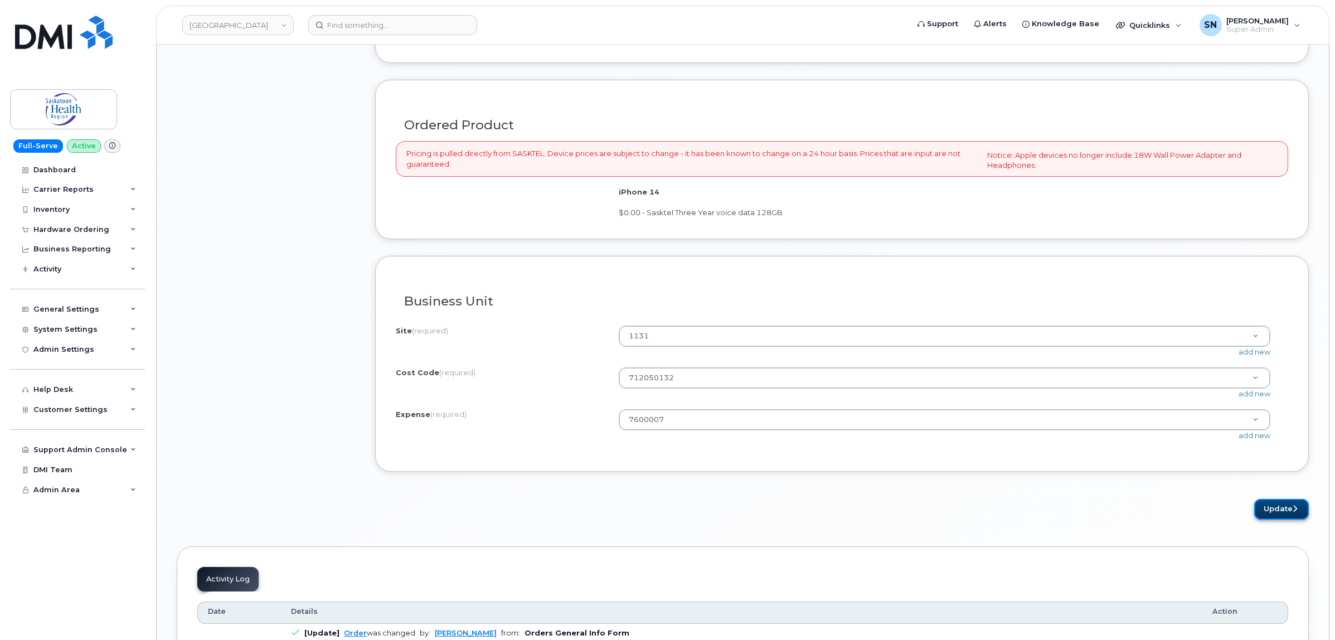
click at [1258, 511] on button "Update" at bounding box center [1281, 509] width 55 height 21
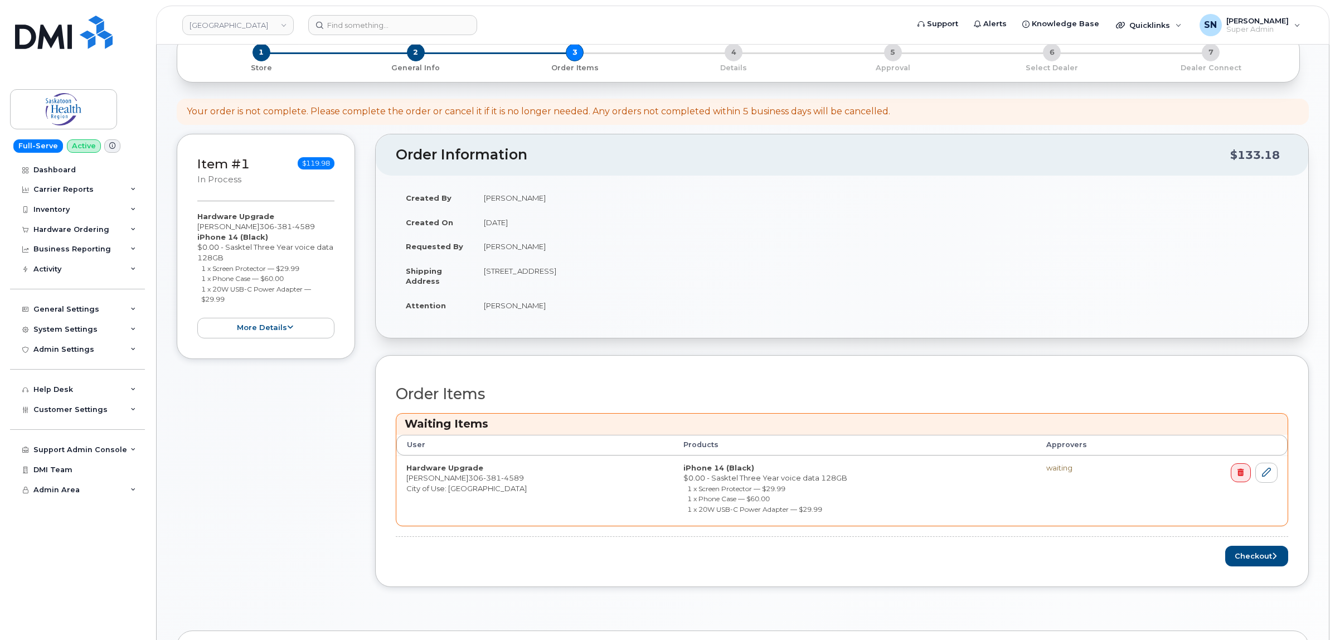
scroll to position [279, 0]
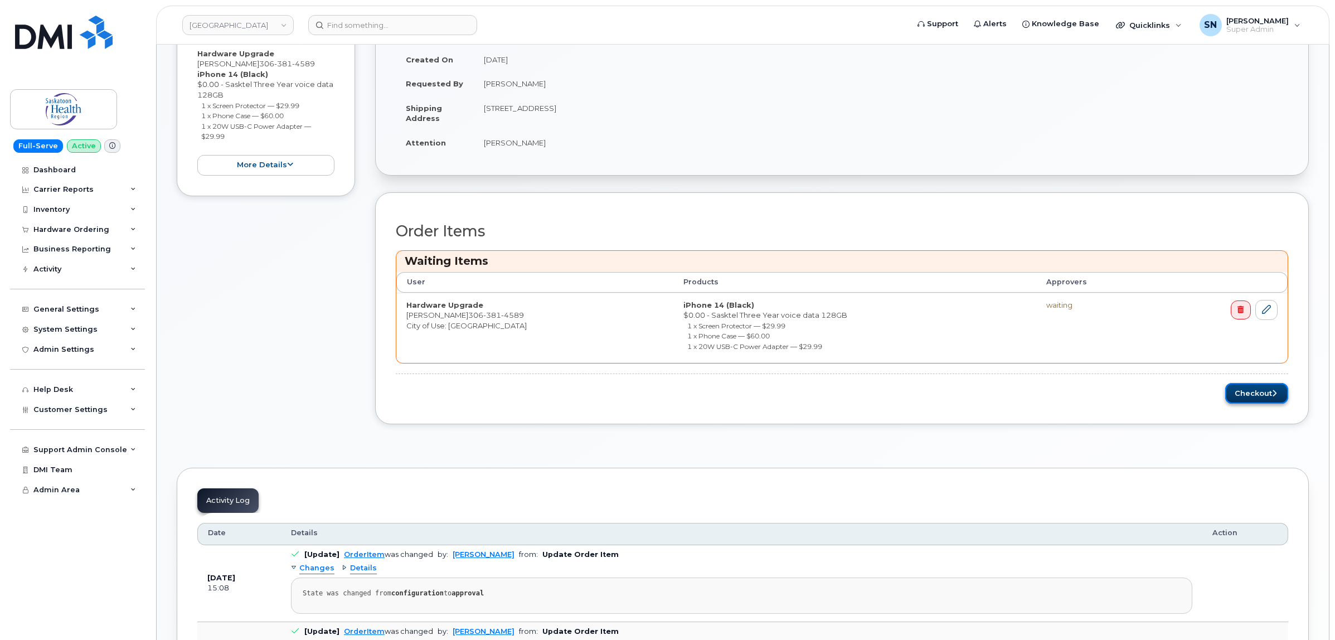
click at [1261, 394] on button "Checkout" at bounding box center [1256, 393] width 63 height 21
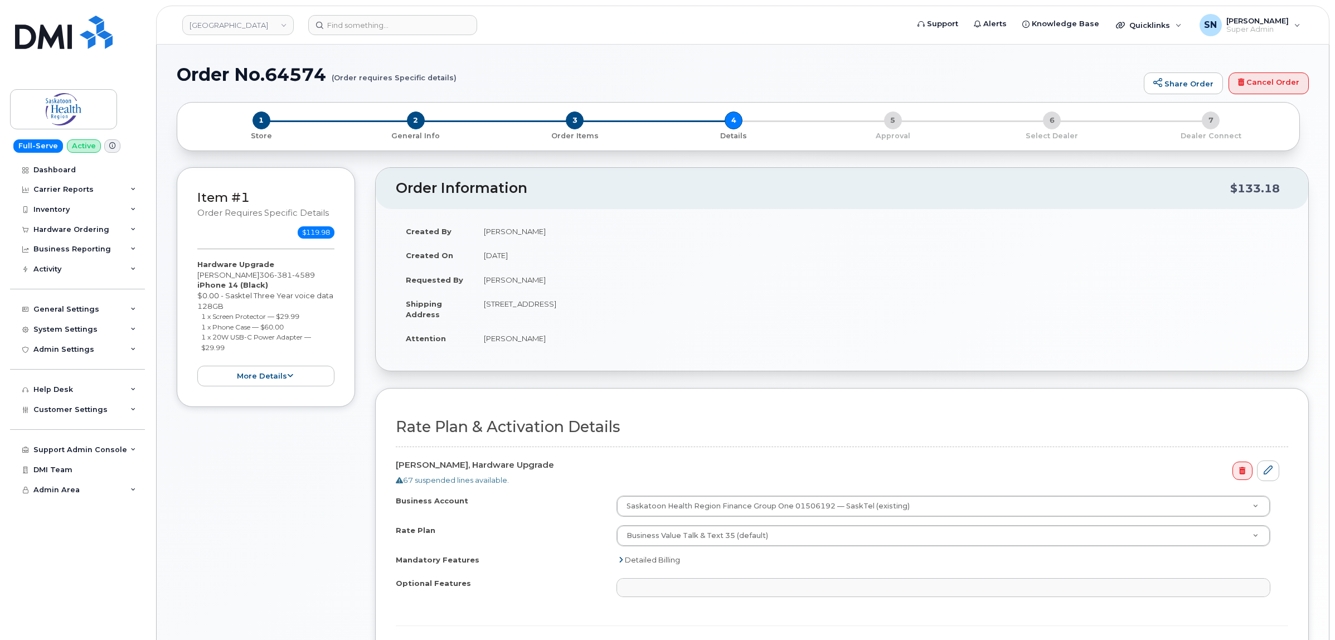
select select
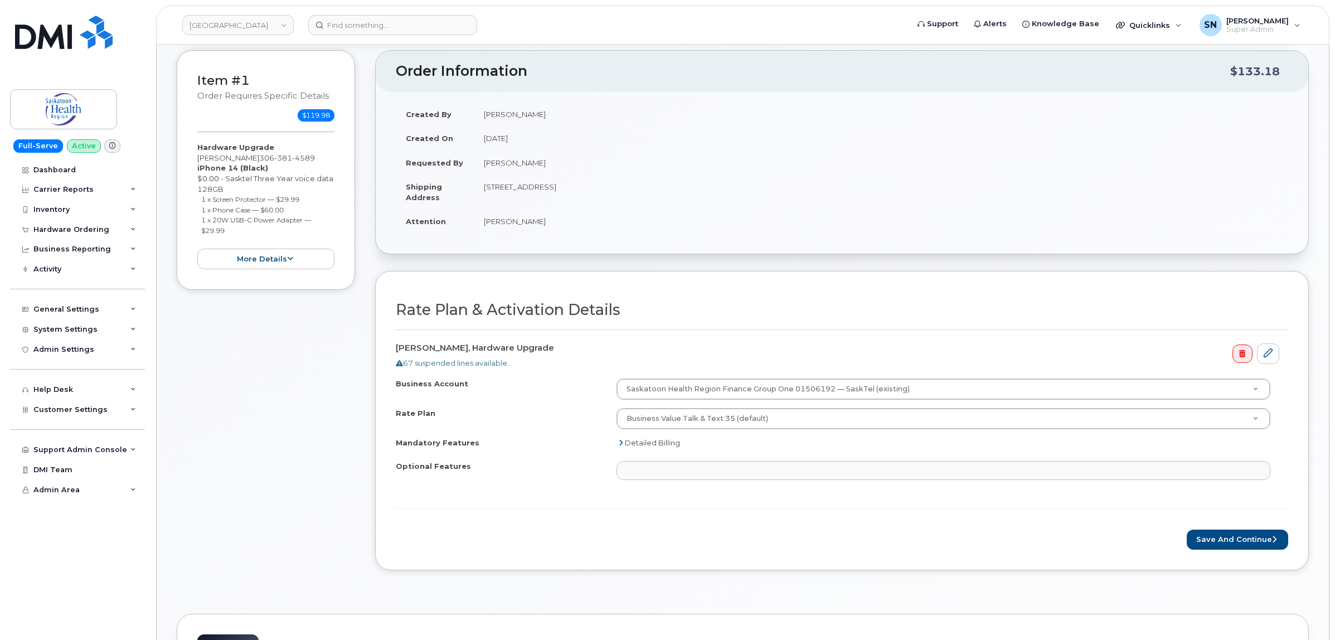
scroll to position [279, 0]
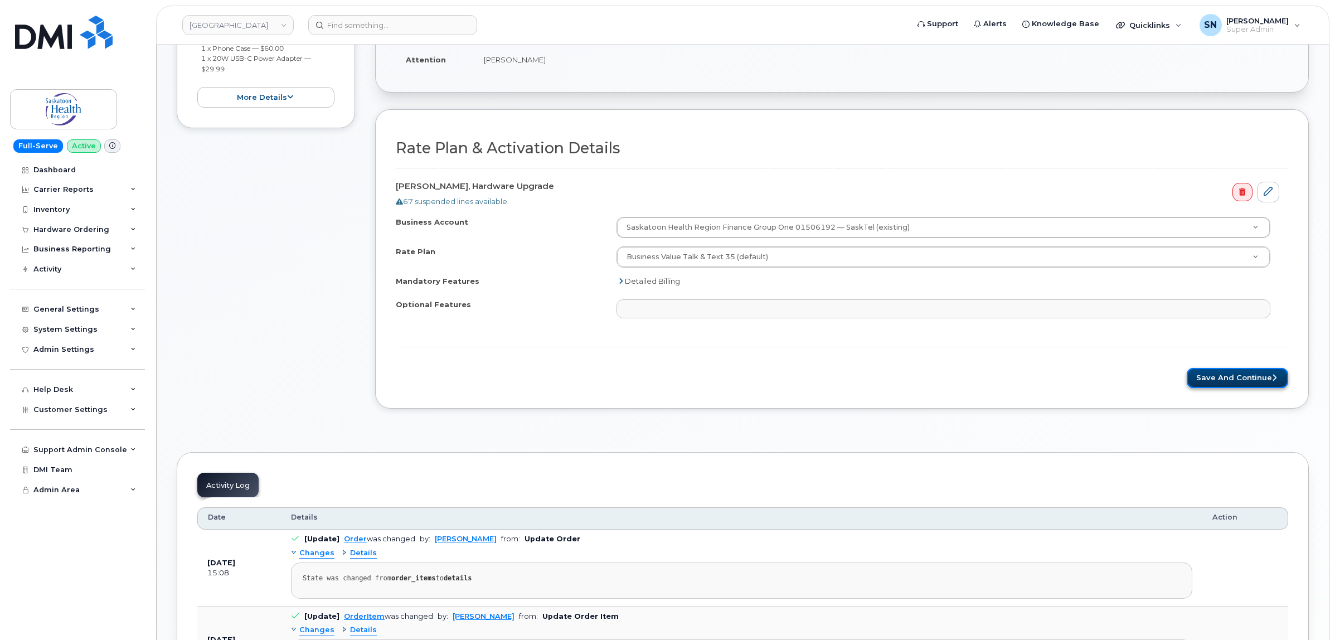
click at [1211, 375] on button "Save and Continue" at bounding box center [1237, 378] width 101 height 21
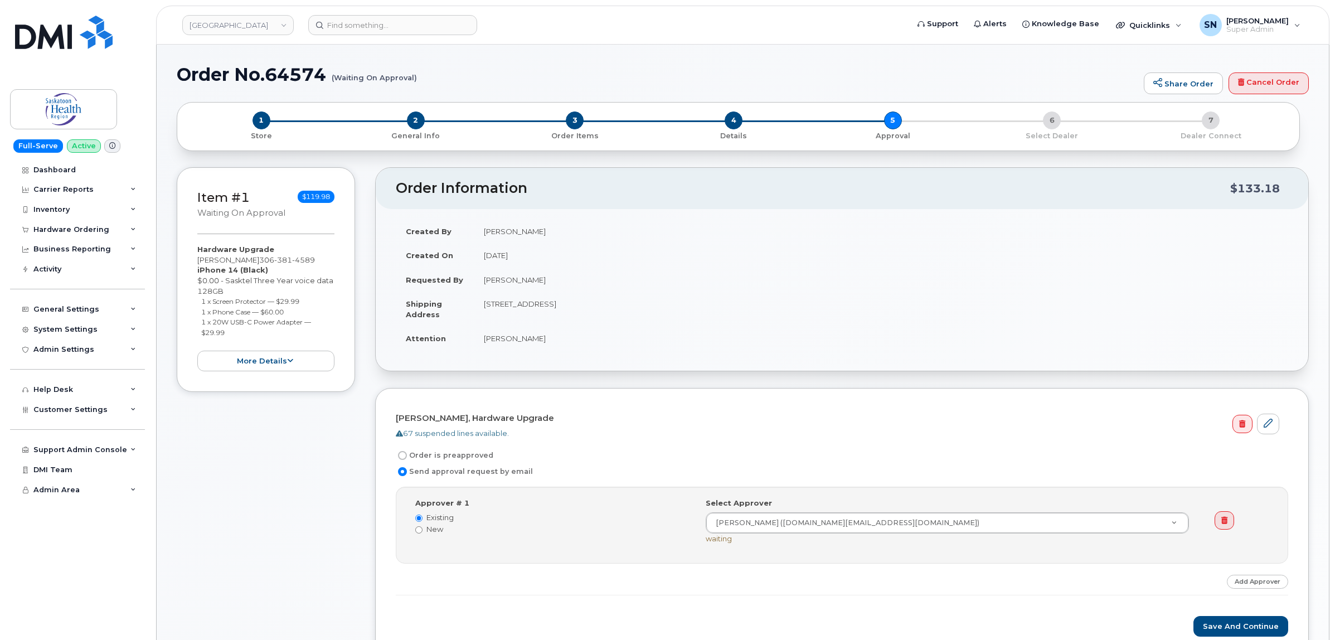
scroll to position [209, 0]
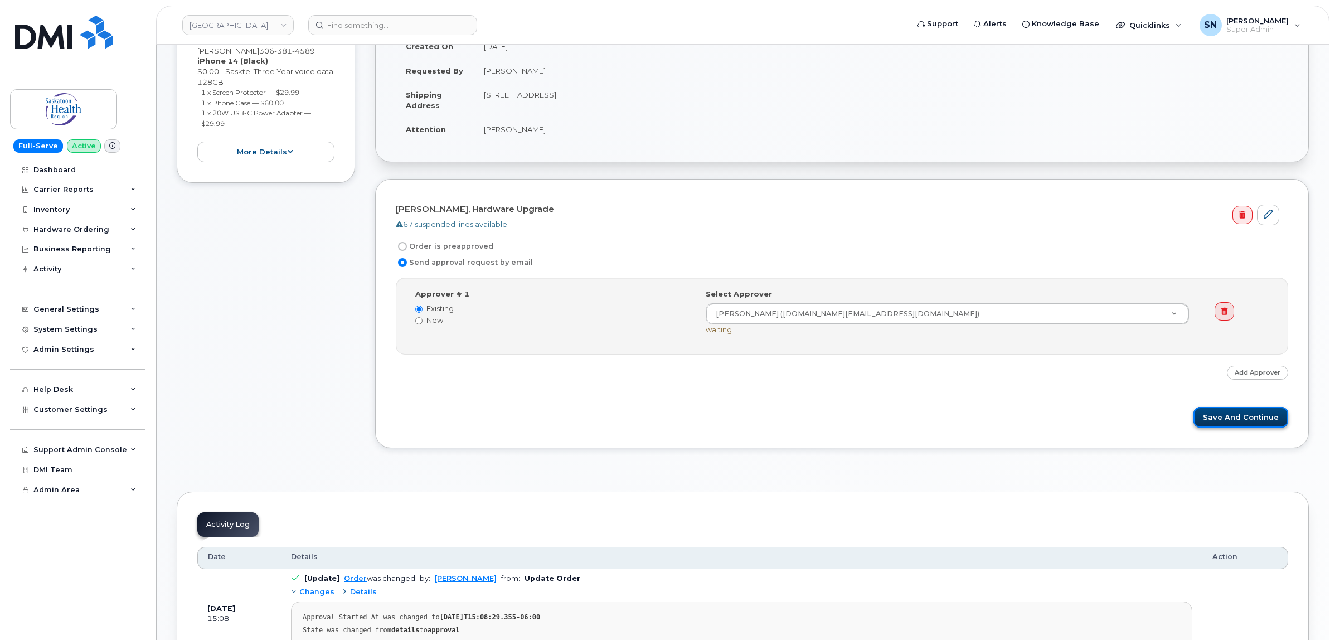
click at [1263, 425] on button "Save and Continue" at bounding box center [1241, 417] width 95 height 21
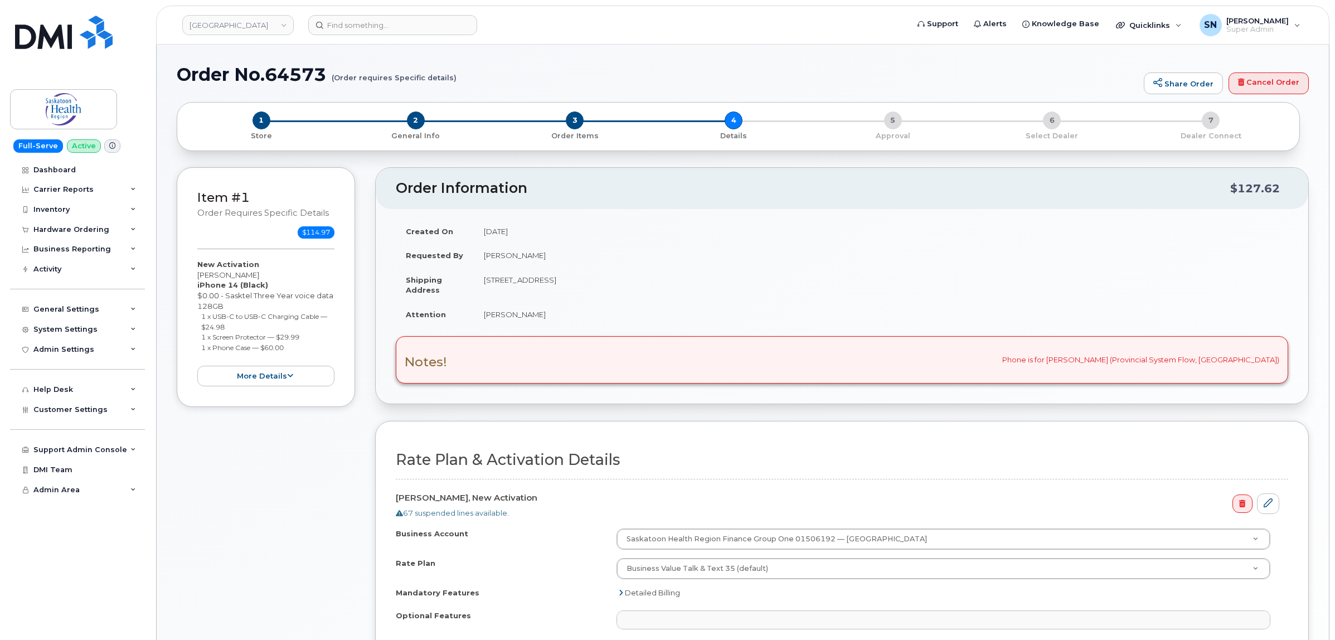
select select
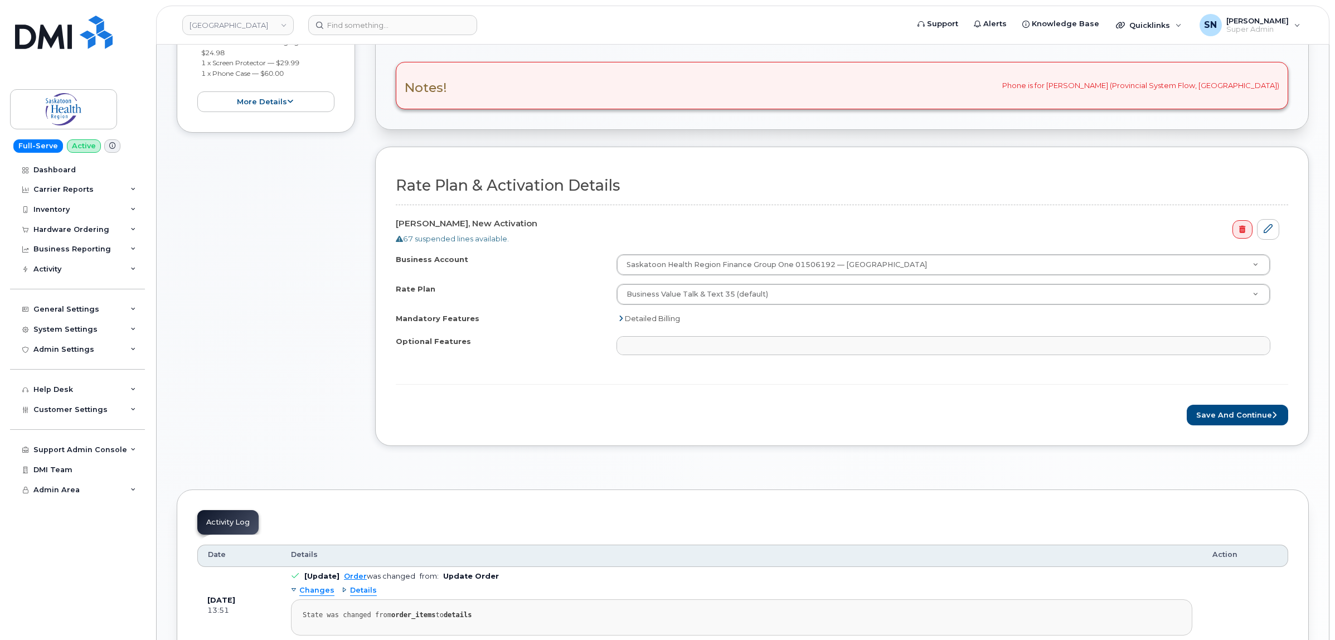
scroll to position [279, 0]
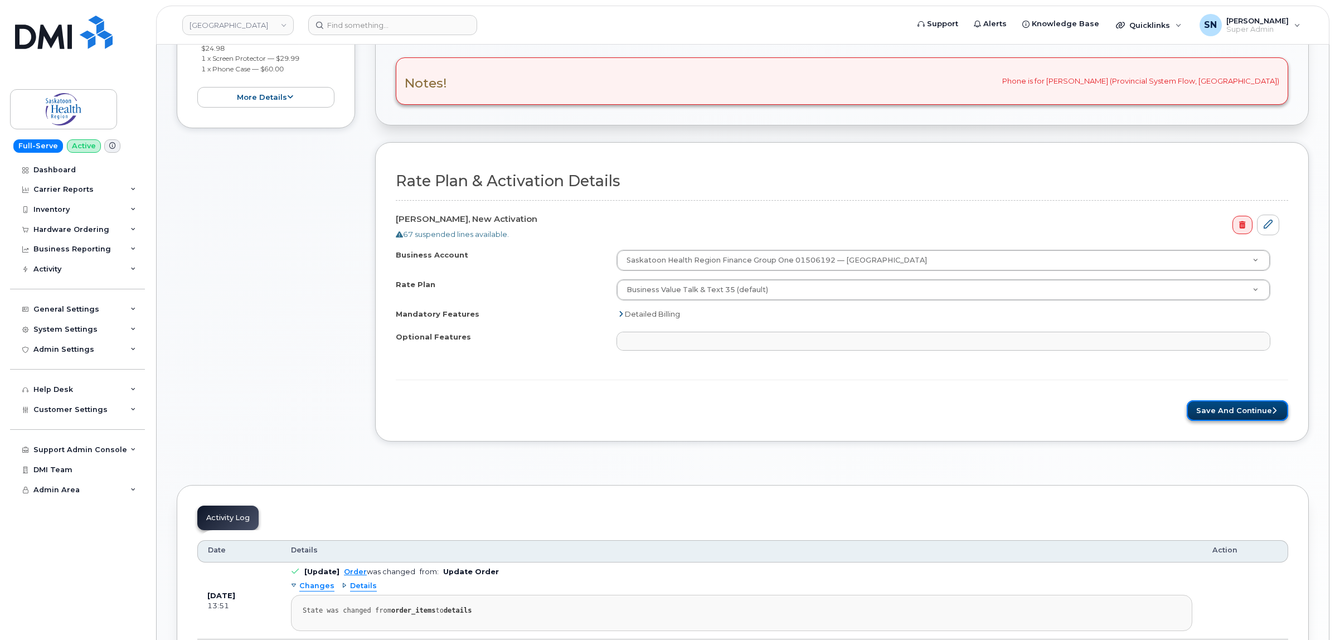
click at [1219, 409] on button "Save and Continue" at bounding box center [1237, 410] width 101 height 21
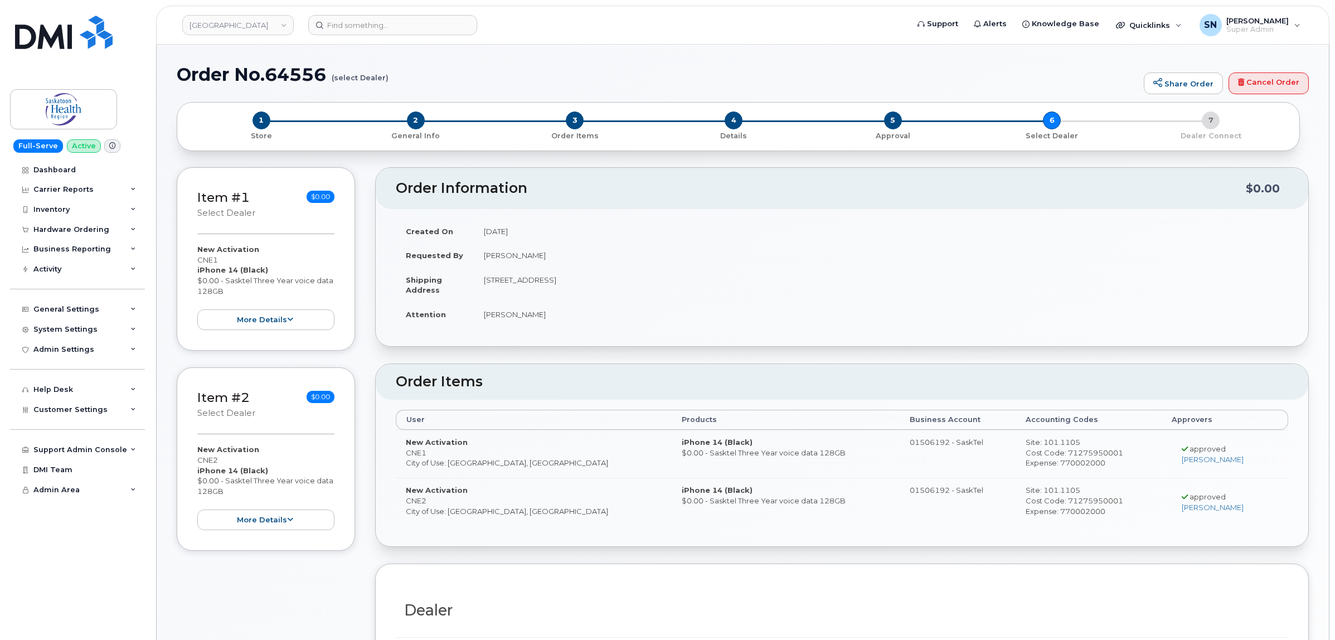
radio input "true"
drag, startPoint x: 481, startPoint y: 313, endPoint x: 523, endPoint y: 319, distance: 42.2
click at [523, 319] on td "Jacqueline Blight" at bounding box center [881, 314] width 815 height 25
copy td "Jacqueline"
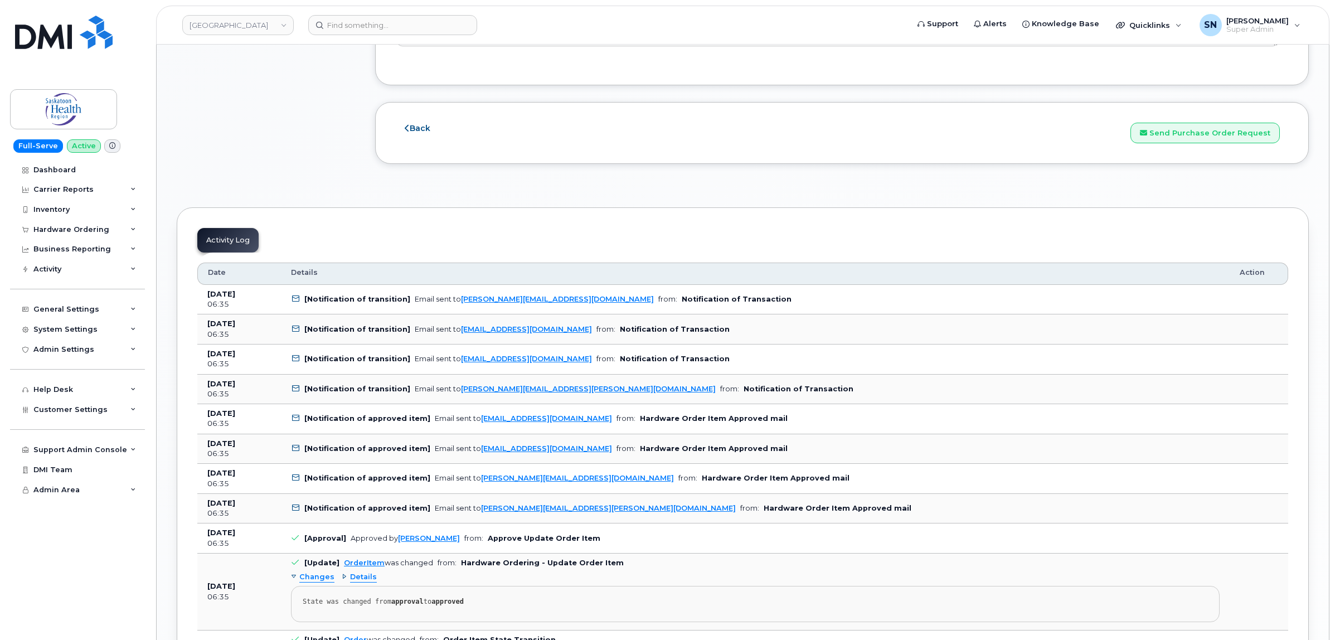
scroll to position [1254, 0]
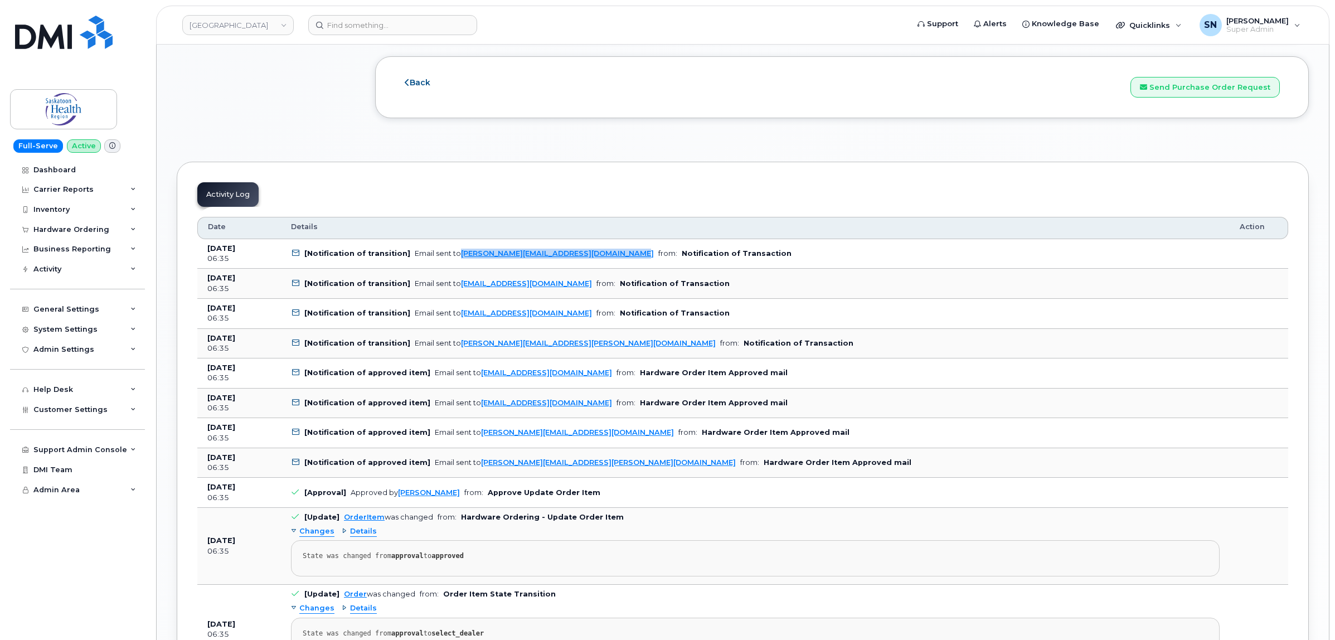
drag, startPoint x: 611, startPoint y: 259, endPoint x: 455, endPoint y: 265, distance: 156.2
click at [455, 265] on td "[Notification of transition] Email sent to Jacqueline.Blight@saskhealthauthorit…" at bounding box center [755, 254] width 949 height 30
copy link "Jacqueline.Blight@saskhealthauthority.ca"
drag, startPoint x: 607, startPoint y: 347, endPoint x: 456, endPoint y: 352, distance: 151.2
click at [456, 352] on td "[Notification of transition] Email sent to Sheryn.Peterson@saskhealthauthority.…" at bounding box center [755, 344] width 949 height 30
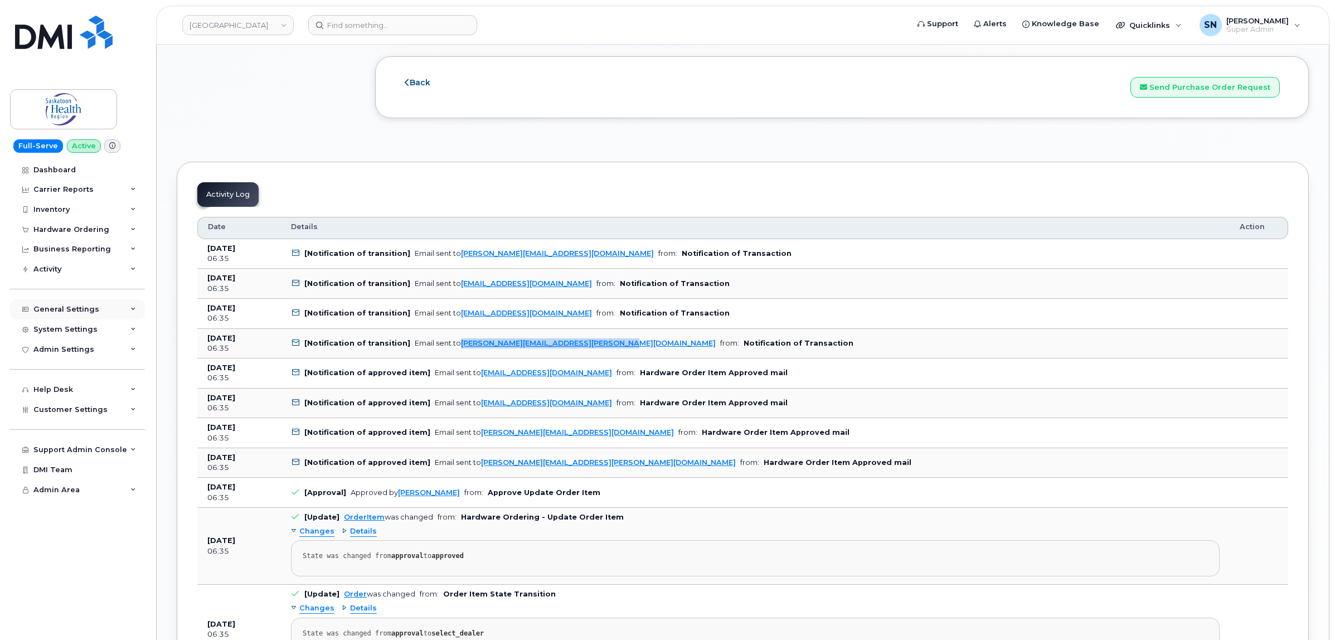
copy link "Sheryn.Peterson@saskhealthauthority.ca"
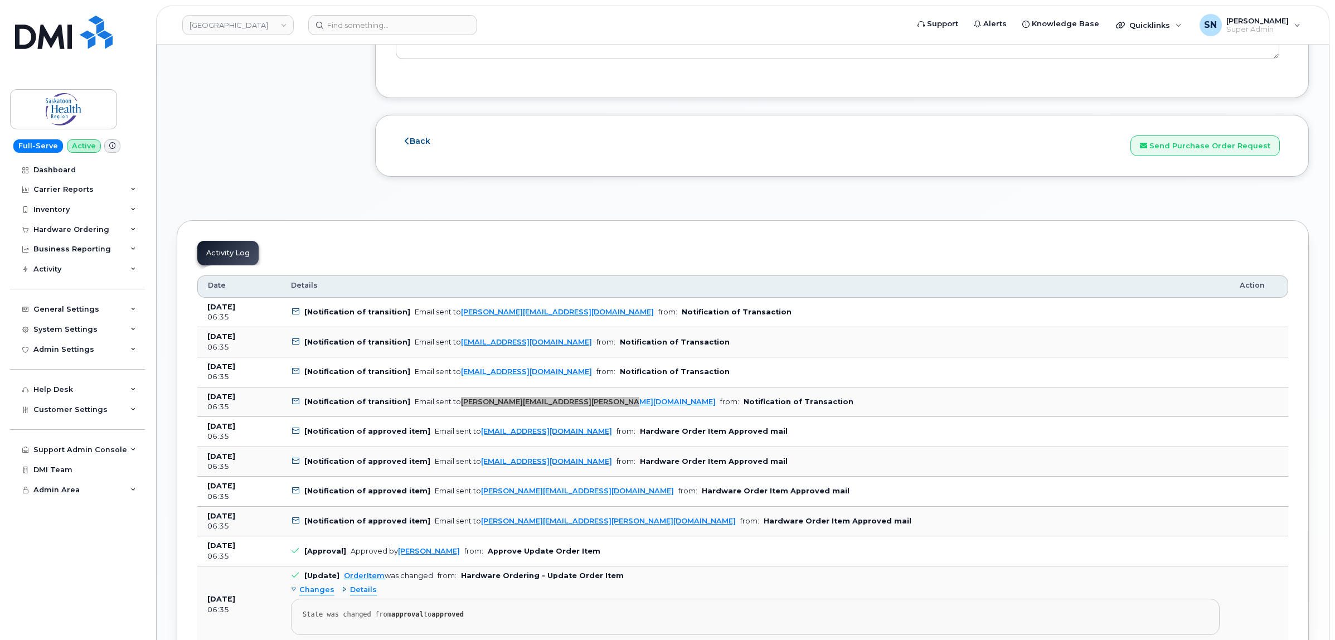
scroll to position [1185, 0]
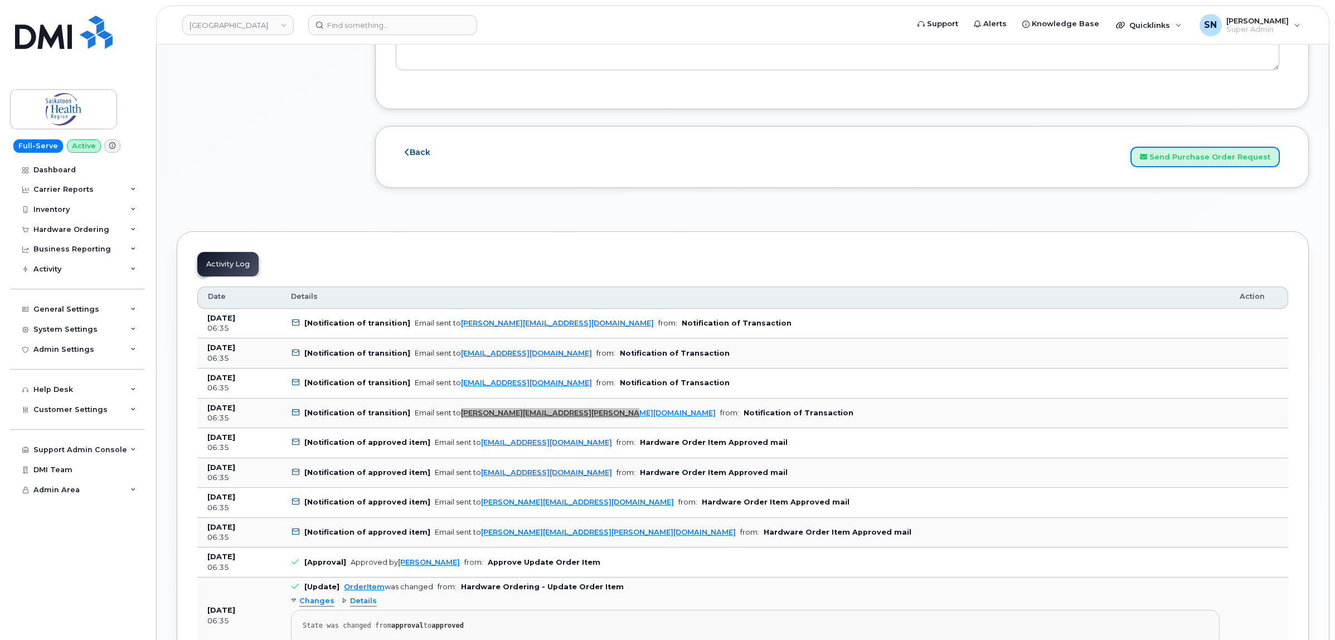
drag, startPoint x: 1199, startPoint y: 165, endPoint x: 1111, endPoint y: 289, distance: 152.2
click at [1199, 164] on button "Send Purchase Order Request" at bounding box center [1205, 157] width 149 height 21
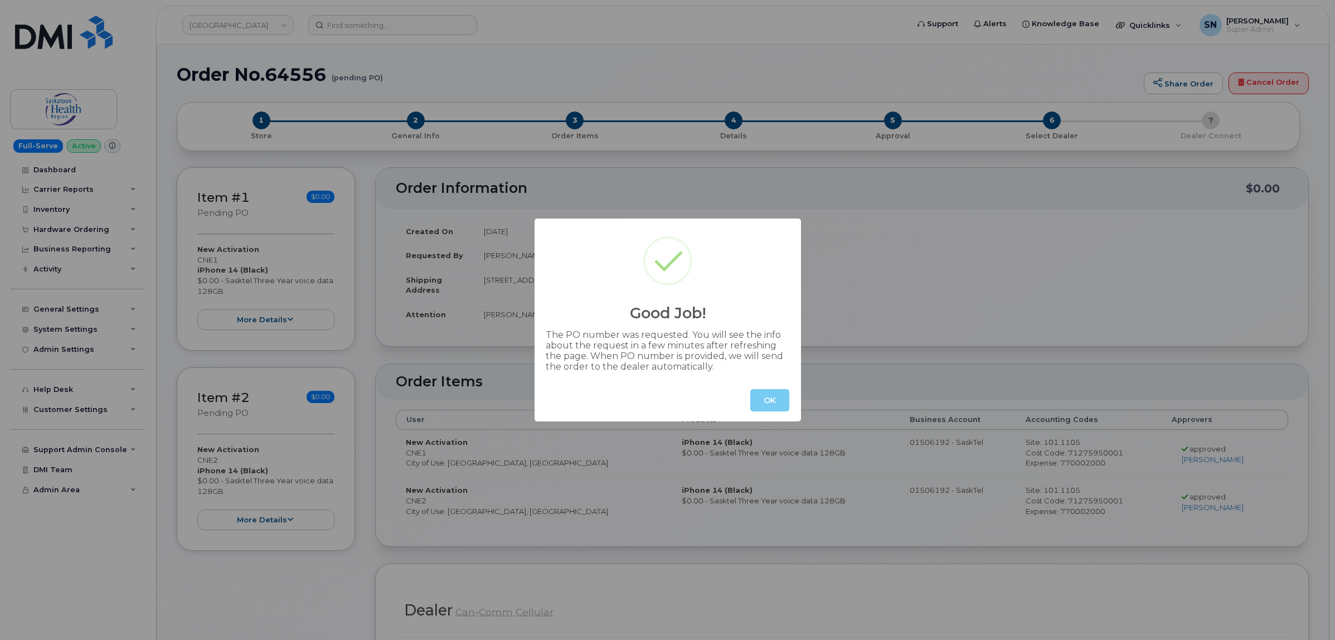
click at [781, 391] on button "OK" at bounding box center [769, 400] width 39 height 22
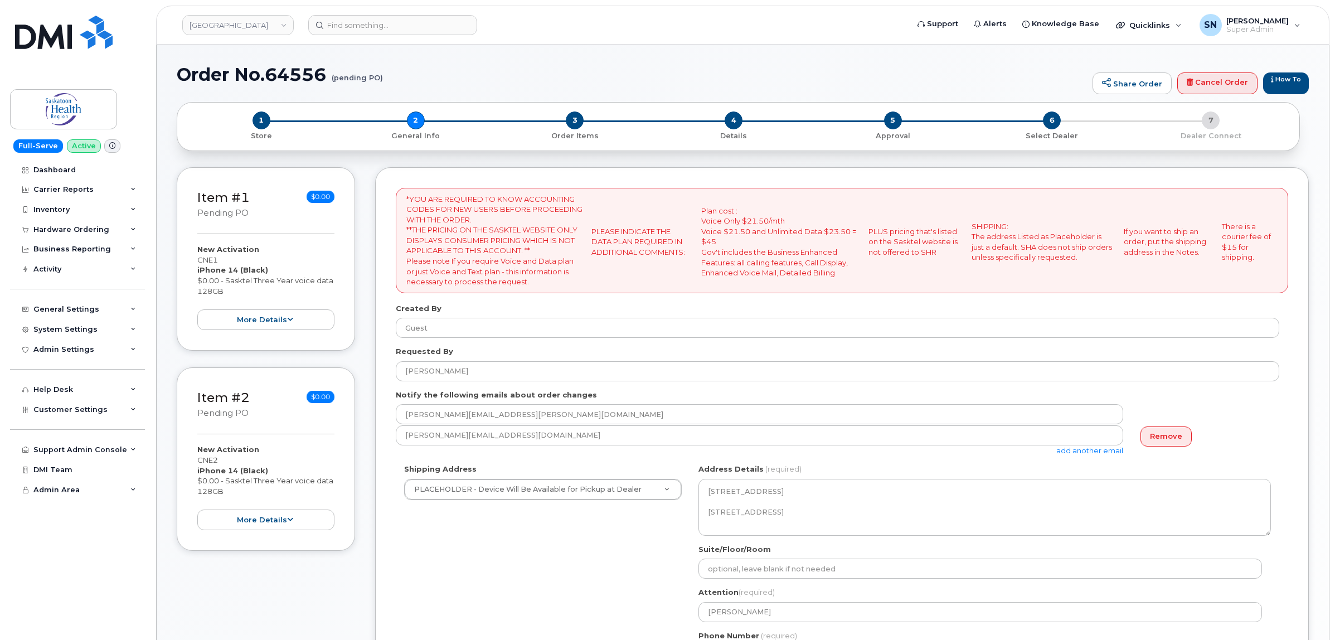
select select
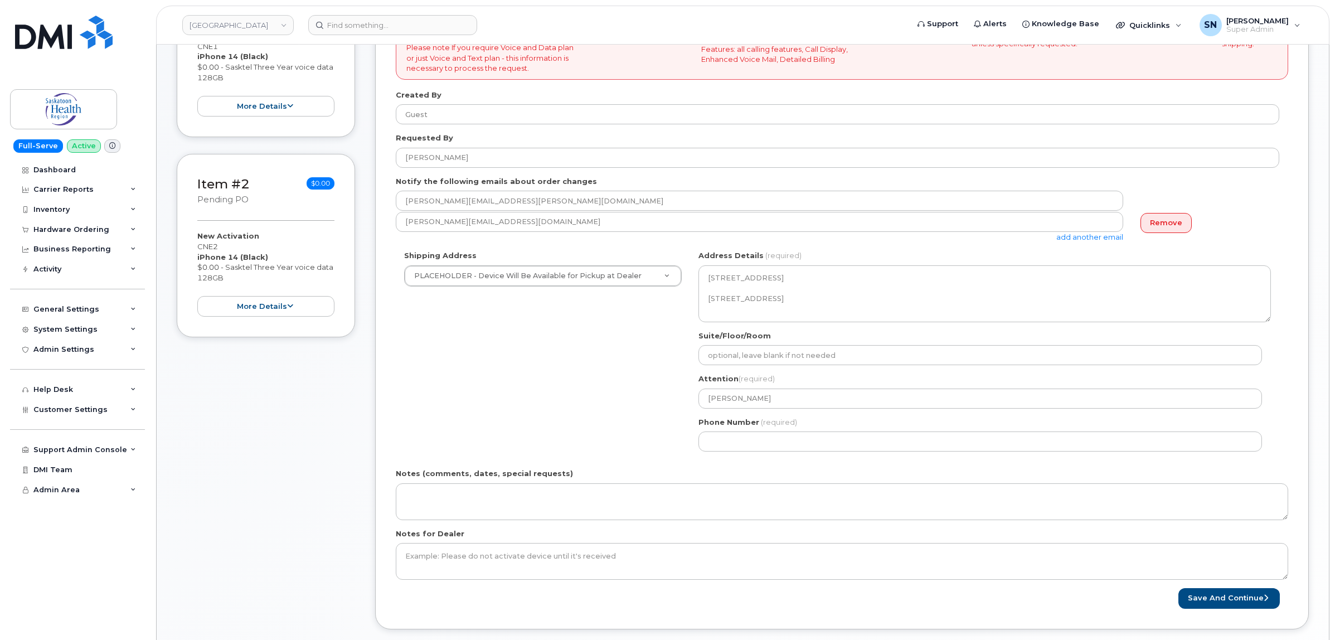
scroll to position [348, 0]
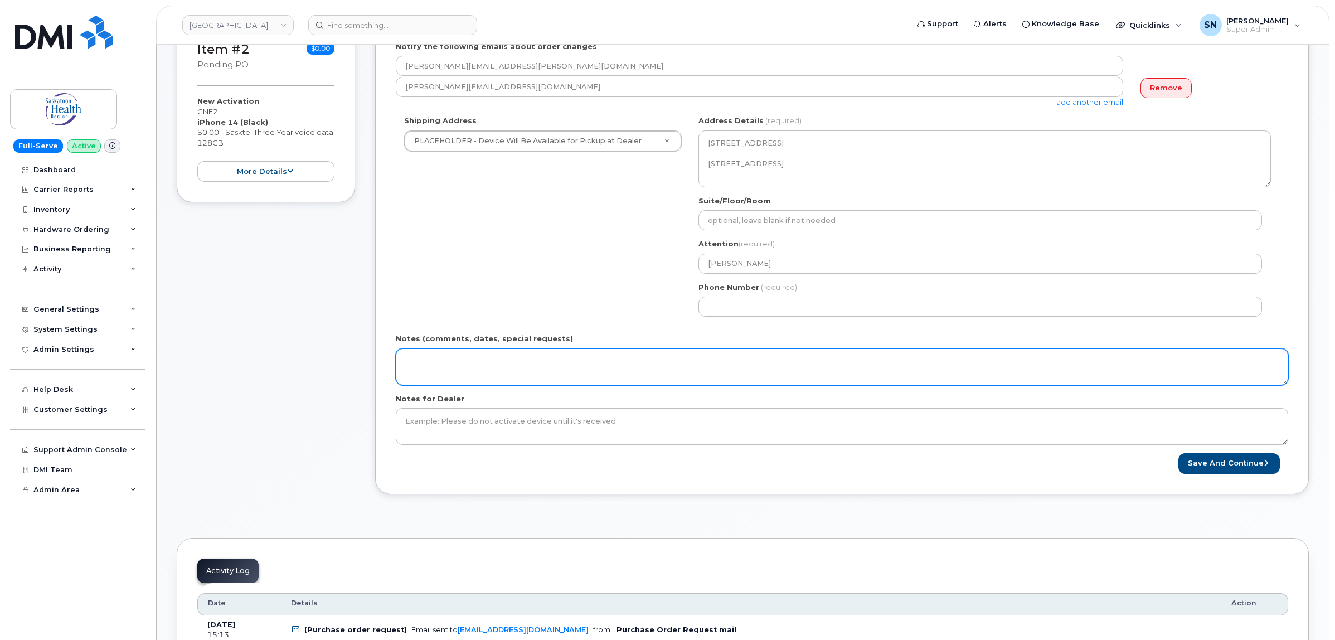
click at [640, 369] on textarea "Notes (comments, dates, special requests)" at bounding box center [842, 366] width 893 height 37
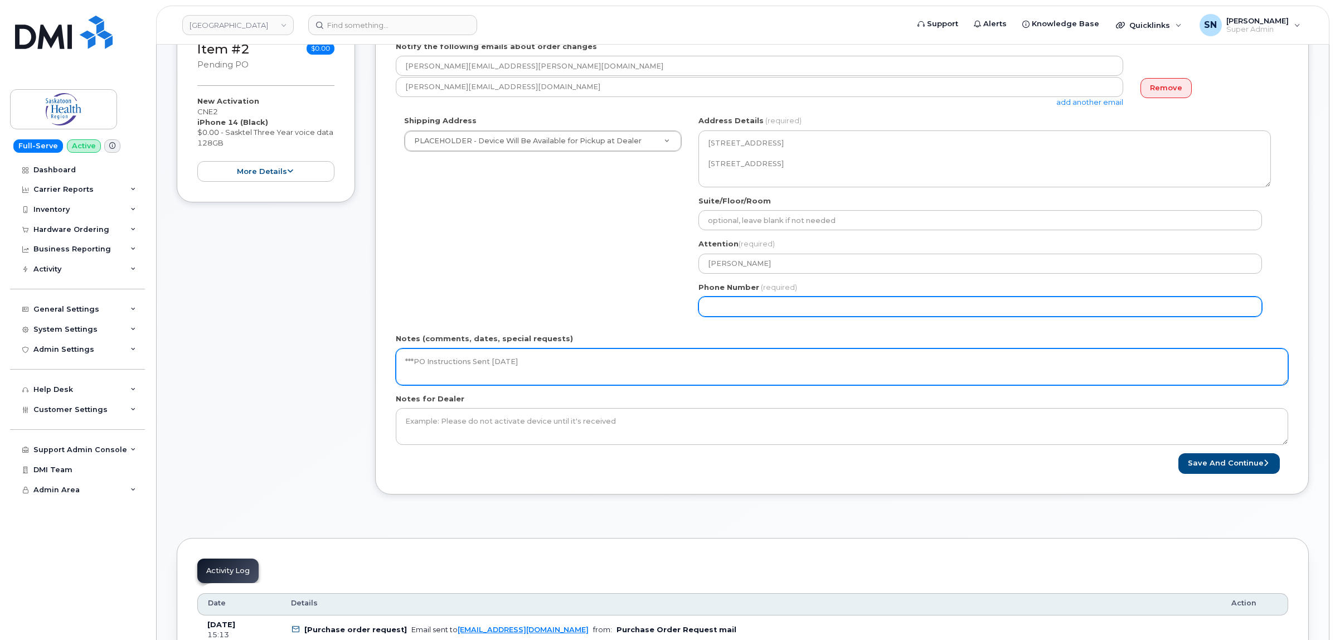
type textarea "***PO Instructions Sent October 08 2025"
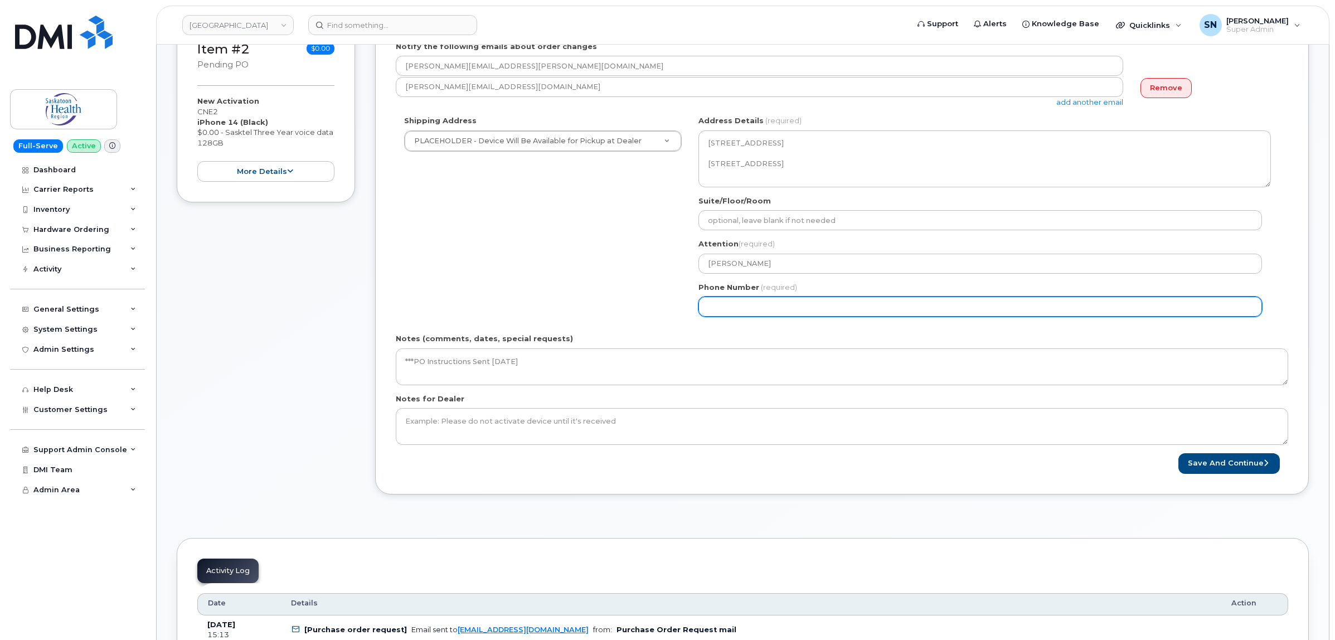
click at [775, 312] on input "Phone Number" at bounding box center [981, 307] width 564 height 20
select select
type input "124567890"
click at [718, 307] on input "124567890" at bounding box center [981, 307] width 564 height 20
select select
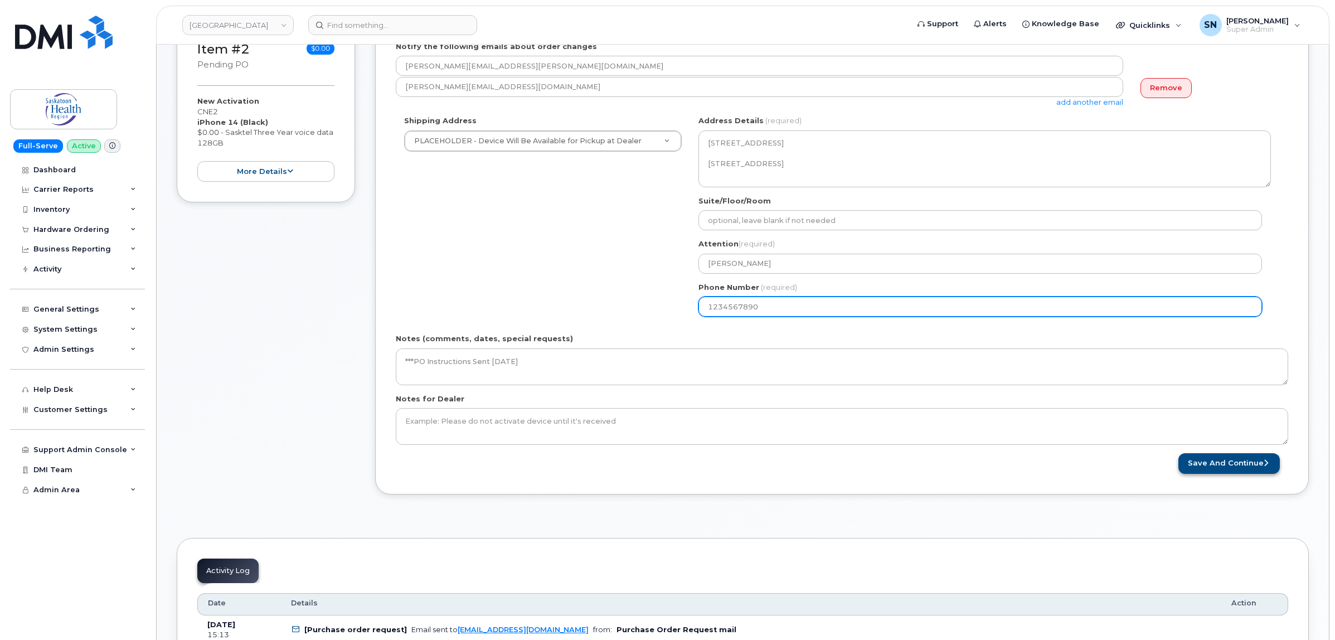
type input "1234567890"
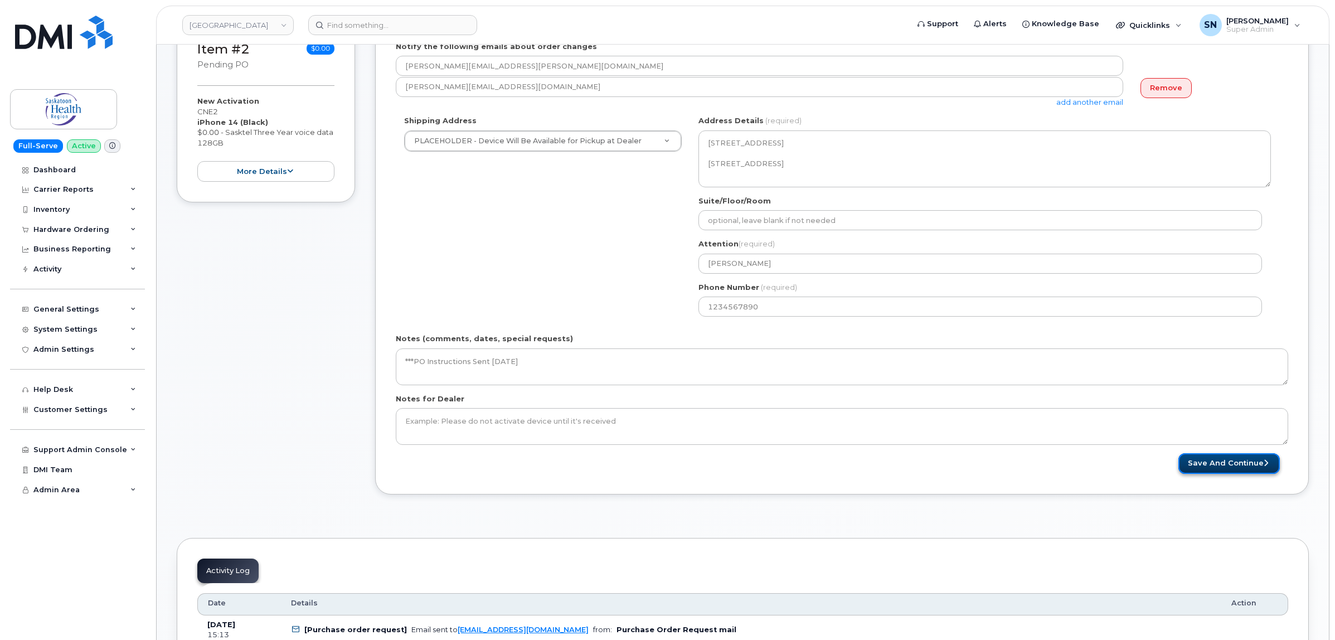
click at [1205, 474] on button "Save and Continue" at bounding box center [1229, 463] width 101 height 21
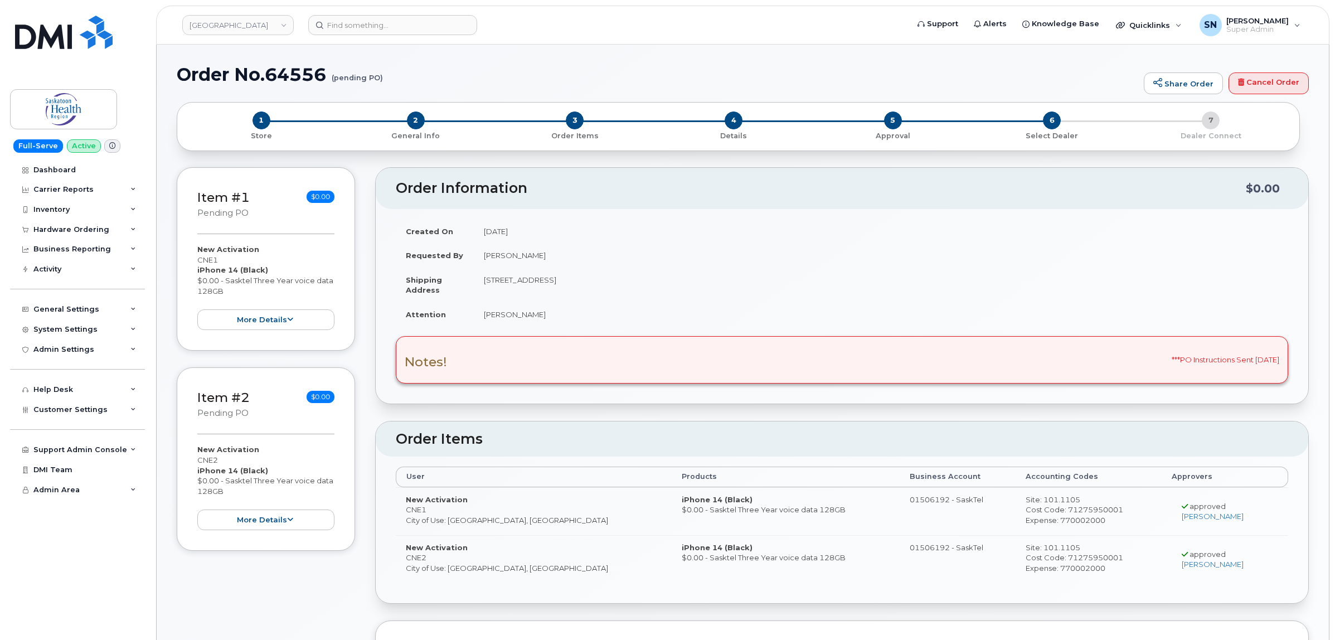
radio input "true"
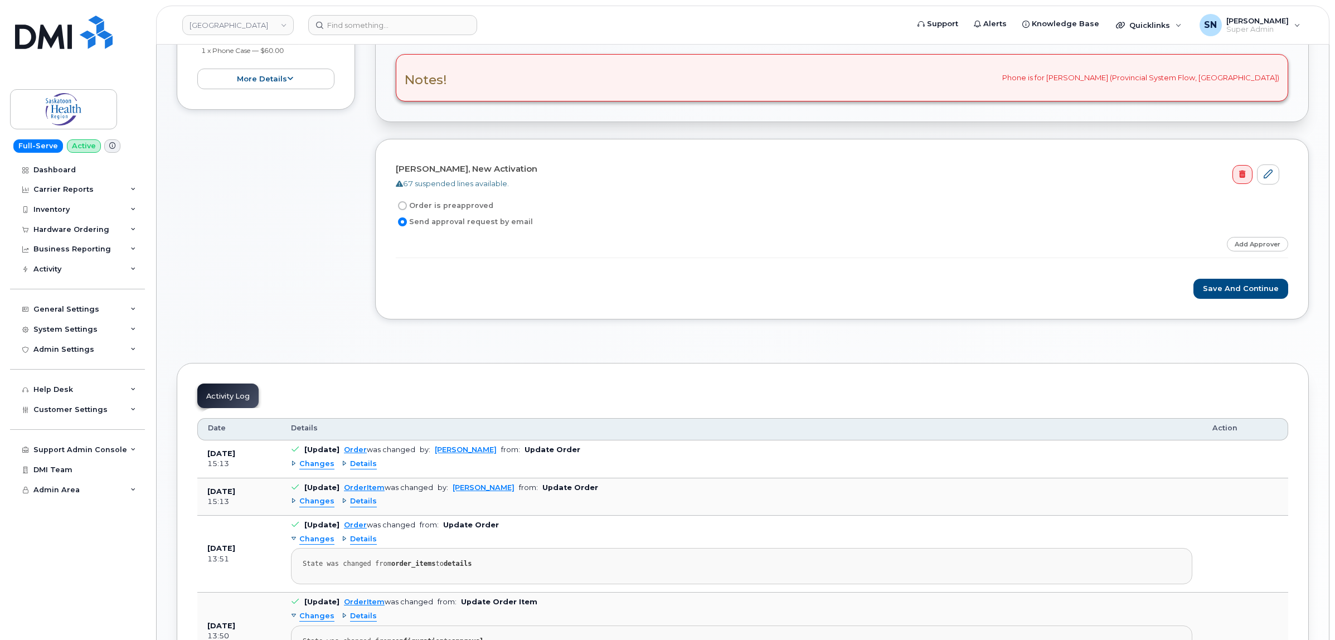
scroll to position [3, 0]
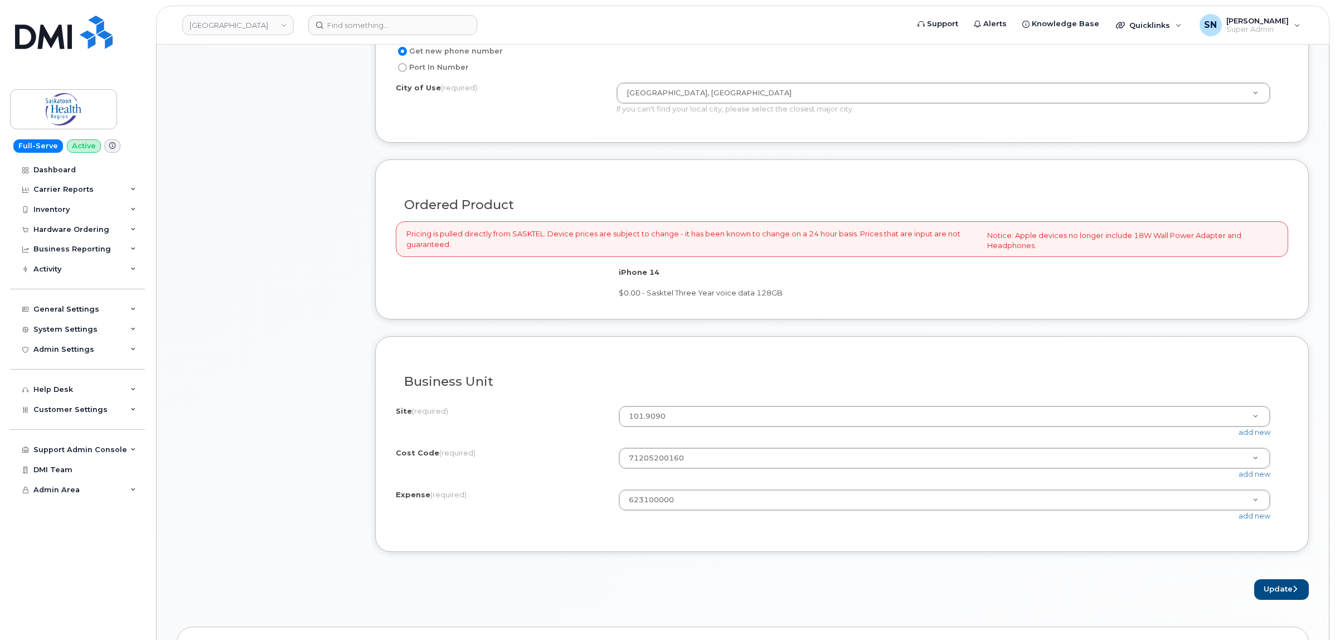
scroll to position [767, 0]
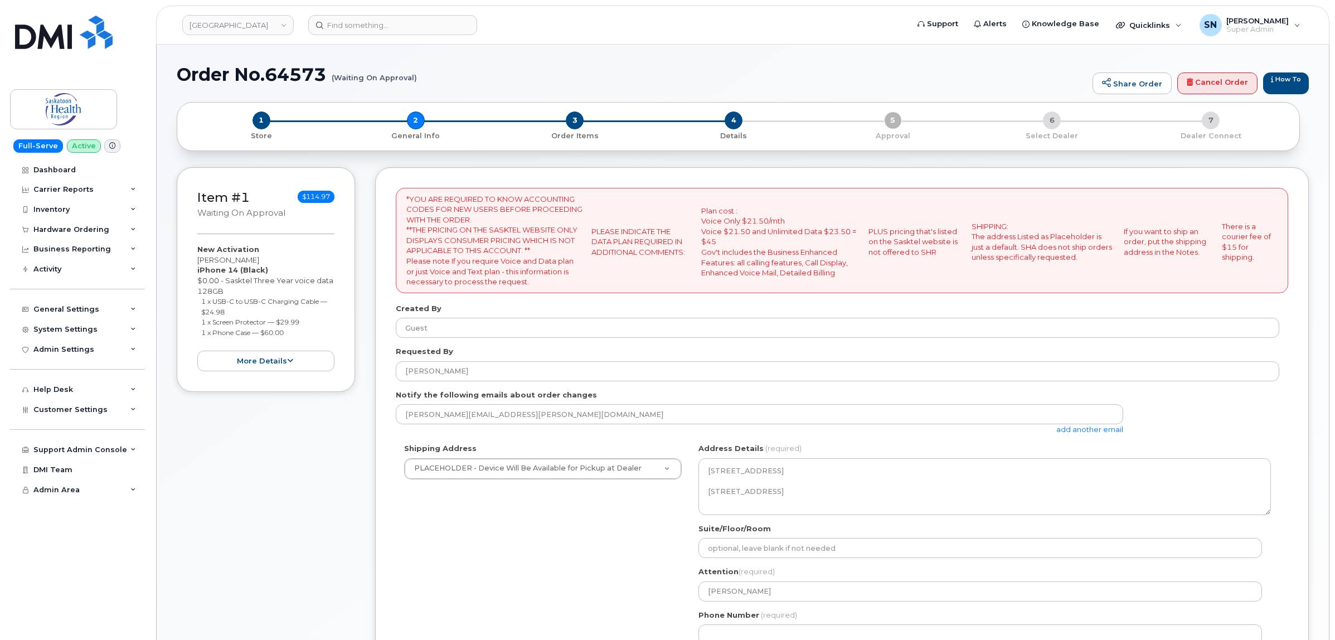
select select
drag, startPoint x: 196, startPoint y: 256, endPoint x: 260, endPoint y: 258, distance: 64.1
click at [260, 258] on div "Item #1 Waiting On Approval $114.97 New Activation [PERSON_NAME] iPhone 14 (Bla…" at bounding box center [266, 279] width 178 height 225
copy div "[PERSON_NAME]"
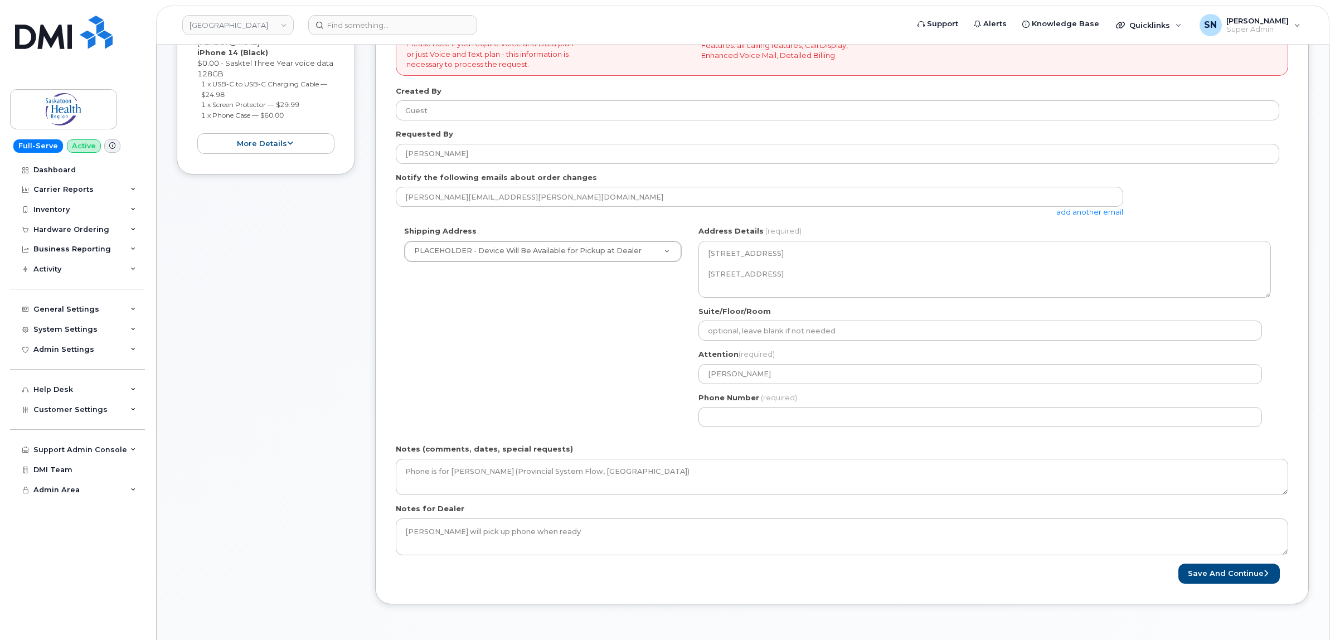
scroll to position [209, 0]
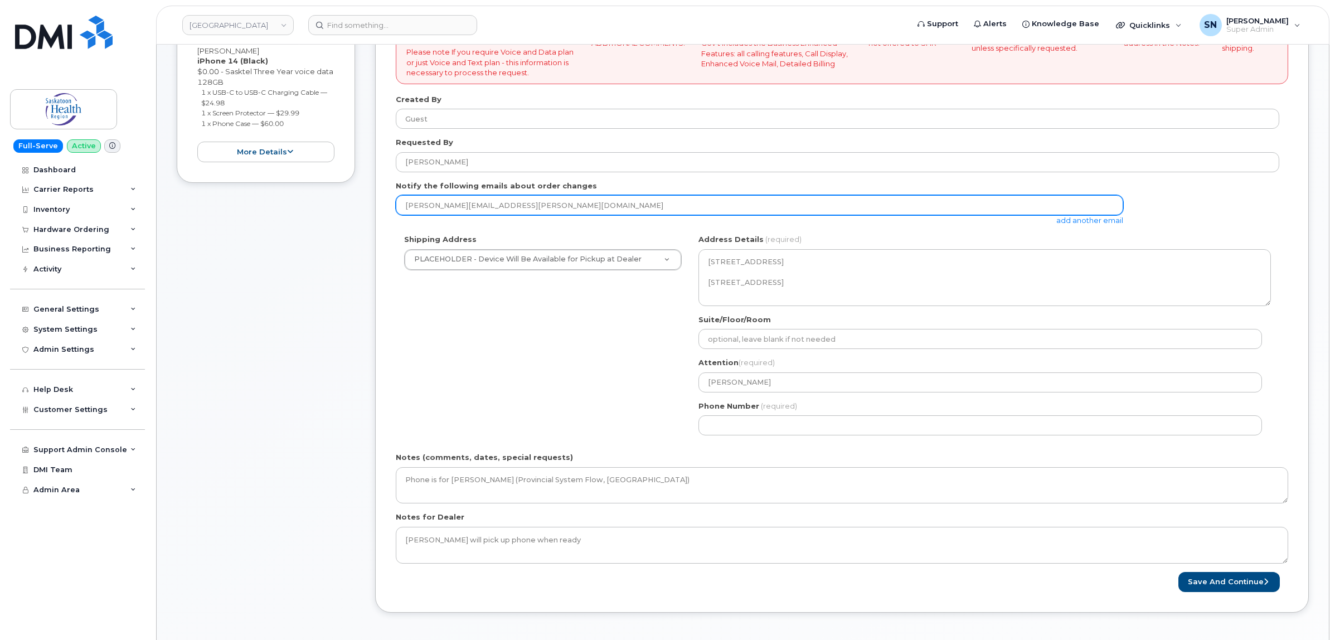
drag, startPoint x: 428, startPoint y: 205, endPoint x: 369, endPoint y: 210, distance: 59.9
click at [369, 210] on div "Item #1 Waiting On Approval $114.97 New Activation Chantal Kachur iPhone 14 (Bl…" at bounding box center [743, 294] width 1132 height 672
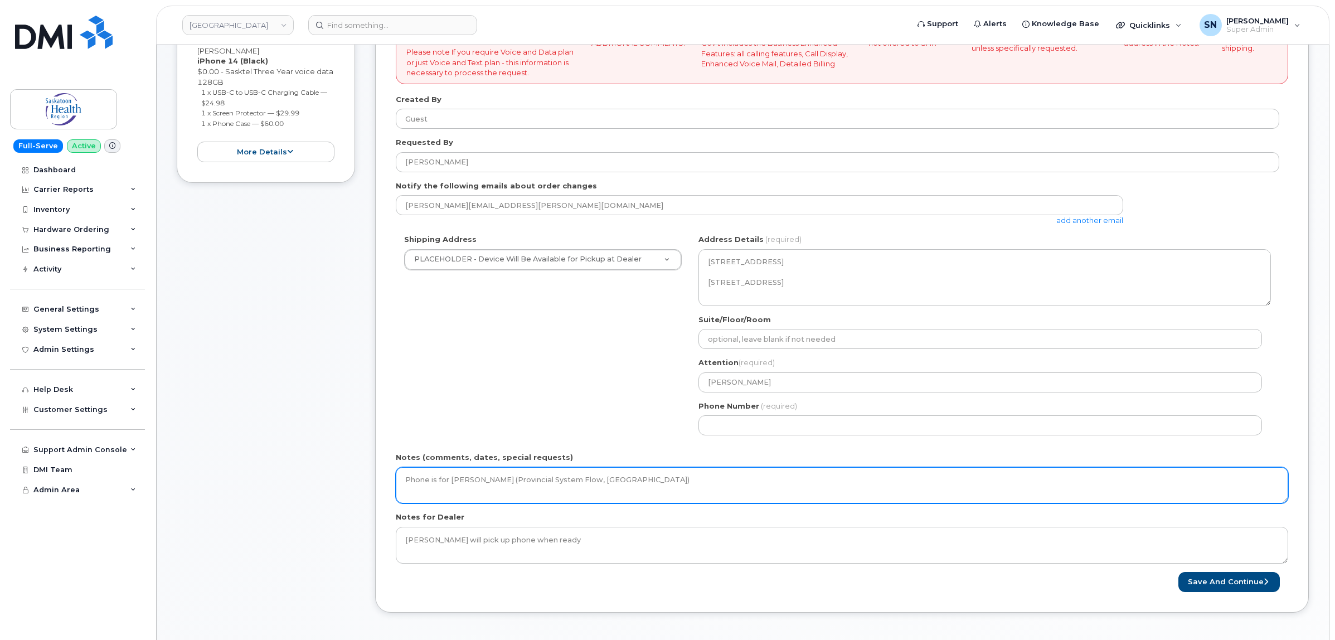
click at [690, 478] on textarea "Phone is for Chantal Kachur (Provincial System Flow, Saskatoon)" at bounding box center [842, 485] width 893 height 37
type textarea "Phone is for Chantal Kachur (Provincial System Flow, Saskatoon). ***Approver Em…"
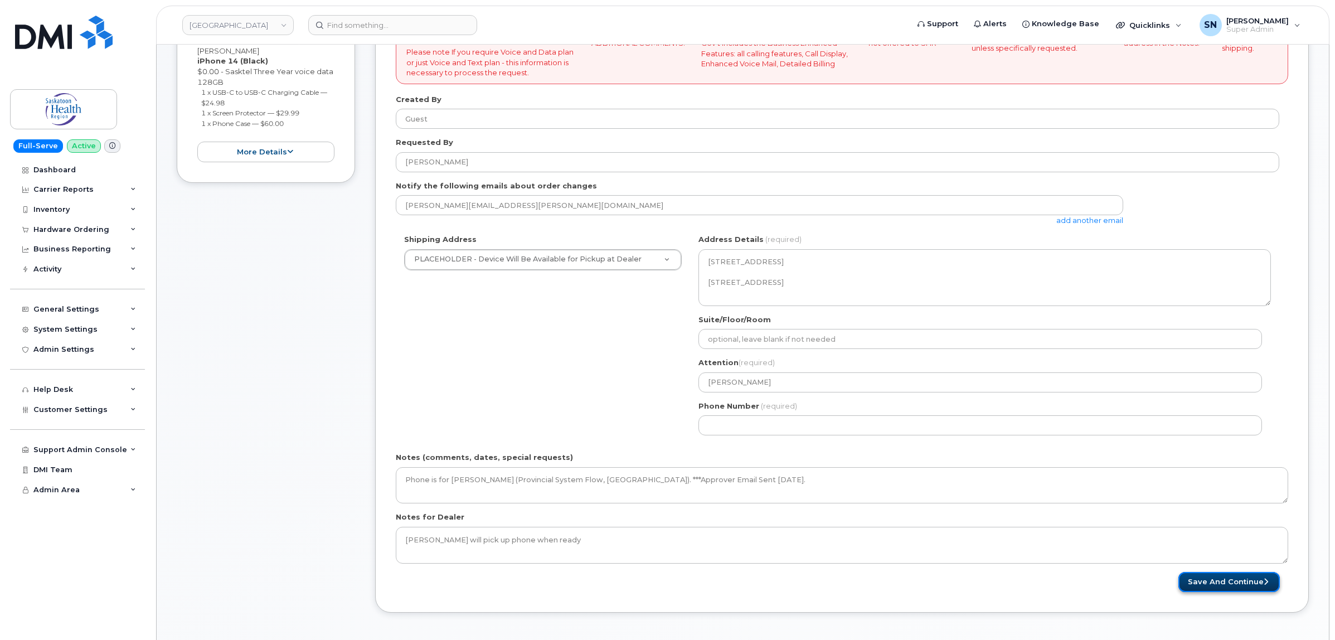
click at [1254, 583] on button "Save and Continue" at bounding box center [1229, 582] width 101 height 21
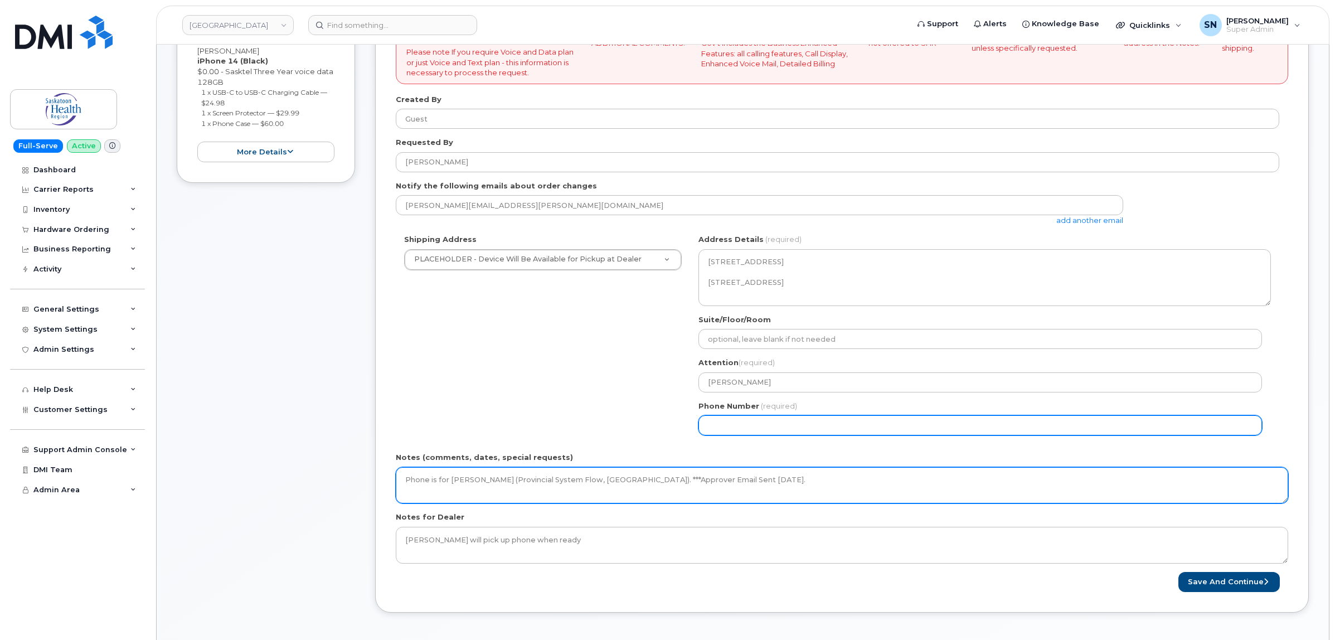
select select
type input "124567890"
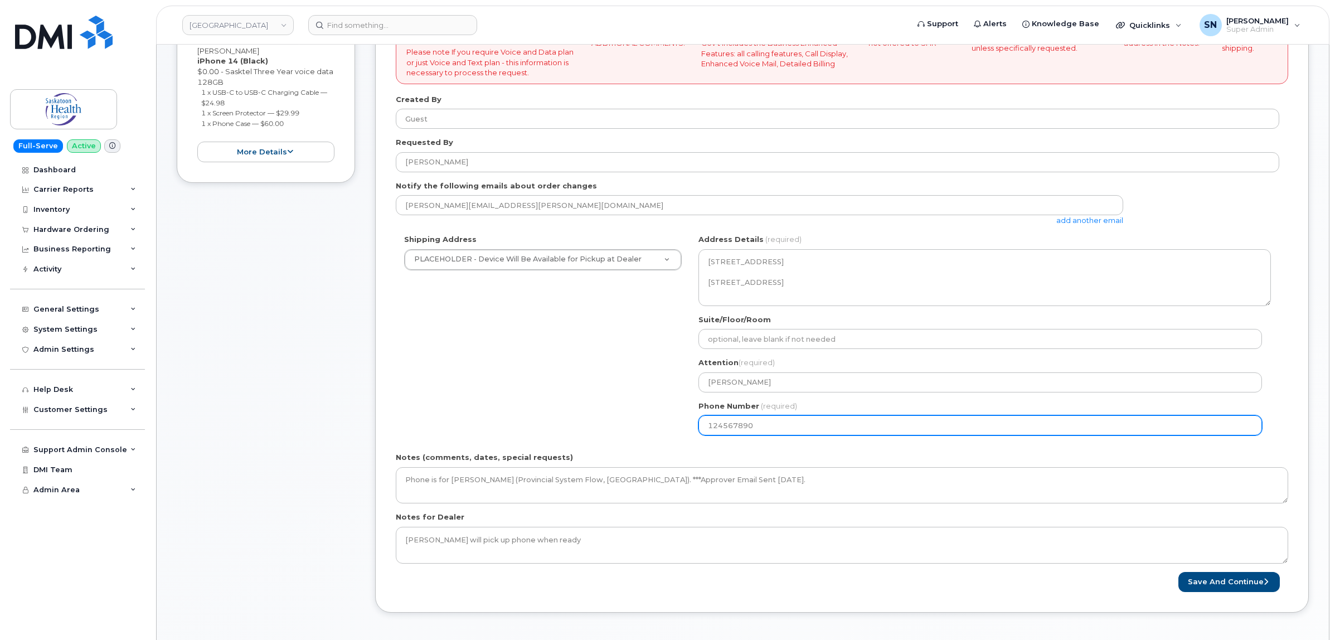
click at [719, 423] on input "124567890" at bounding box center [981, 425] width 564 height 20
select select
type input "1234567890"
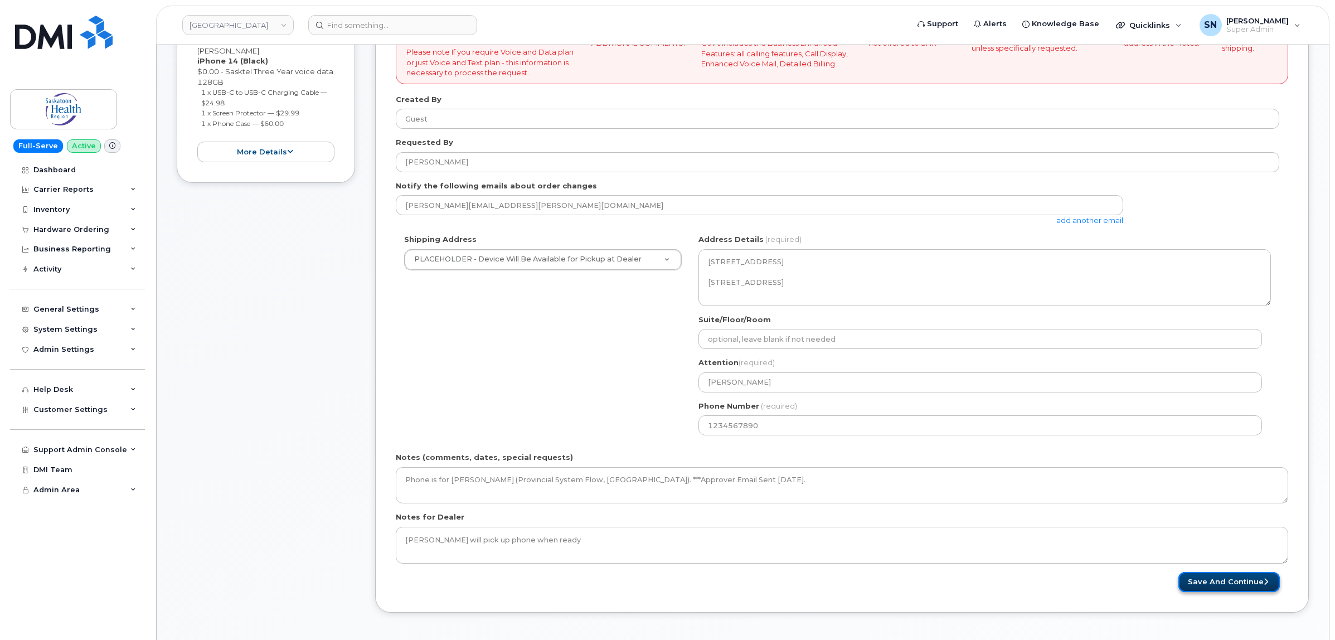
click at [1224, 586] on button "Save and Continue" at bounding box center [1229, 582] width 101 height 21
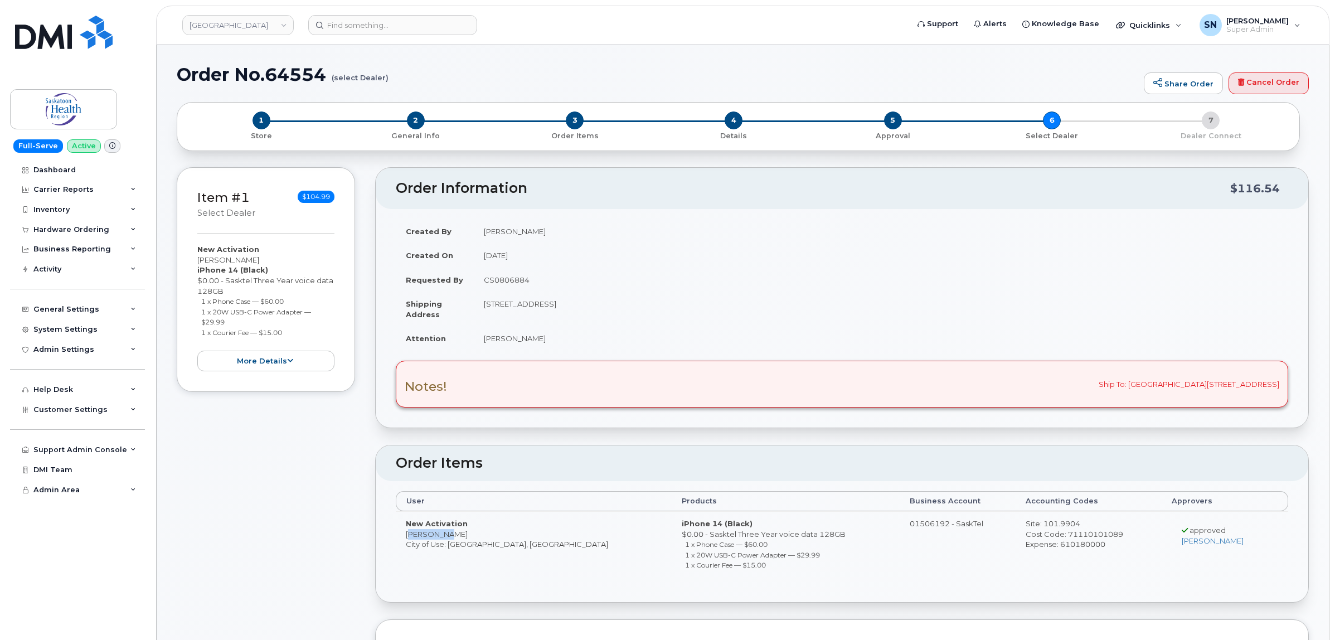
drag, startPoint x: 406, startPoint y: 534, endPoint x: 444, endPoint y: 537, distance: 38.0
click at [444, 537] on td "New Activation Kari Ewen City of Use: Saskatoon, Saskatchewan" at bounding box center [534, 546] width 276 height 71
copy td "Kari Ewen"
drag, startPoint x: 201, startPoint y: 335, endPoint x: 292, endPoint y: 332, distance: 90.9
click at [292, 332] on li "1 x Courier Fee — $15.00" at bounding box center [268, 332] width 134 height 11
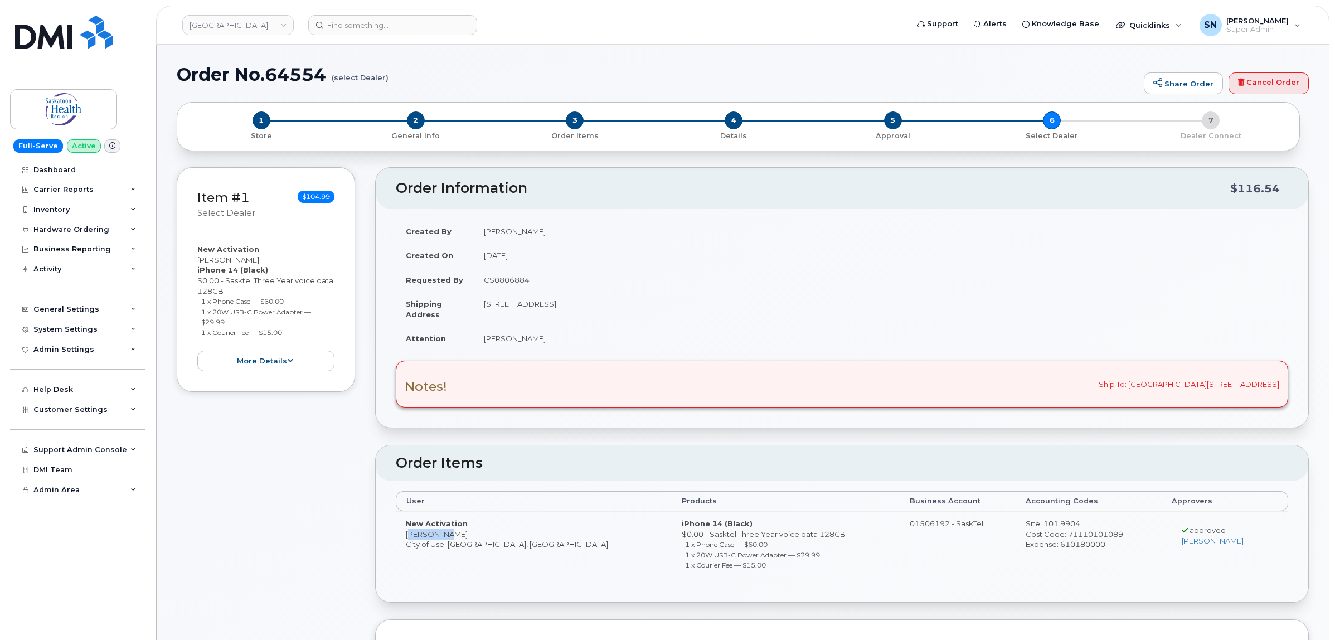
copy small "1 x Courier Fee — $15.00"
click at [420, 114] on span "2" at bounding box center [416, 121] width 18 height 18
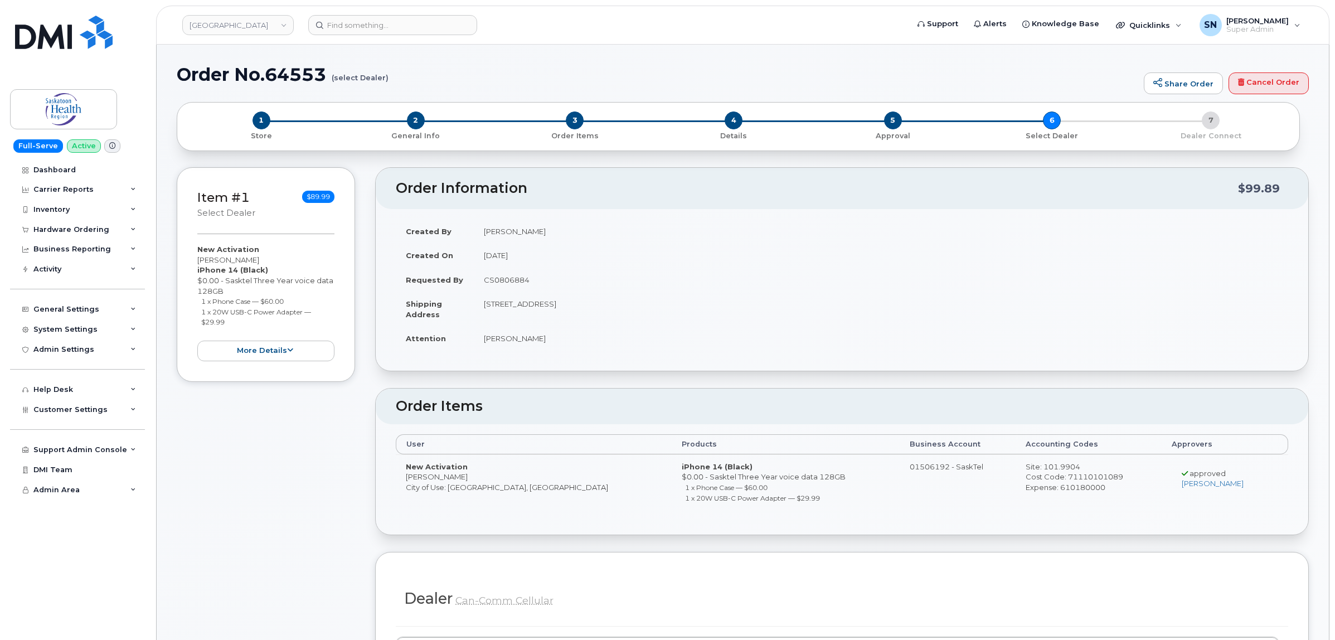
drag, startPoint x: 197, startPoint y: 261, endPoint x: 260, endPoint y: 259, distance: 63.6
click at [260, 259] on div "New Activation [PERSON_NAME] iPhone 14 (Black) $0.00 - Sasktel Three Year voice…" at bounding box center [265, 302] width 137 height 117
copy div "[PERSON_NAME]"
drag, startPoint x: 201, startPoint y: 301, endPoint x: 294, endPoint y: 295, distance: 93.3
click at [294, 295] on div "New Activation [PERSON_NAME] iPhone 14 (Black) $0.00 - Sasktel Three Year voice…" at bounding box center [265, 302] width 137 height 117
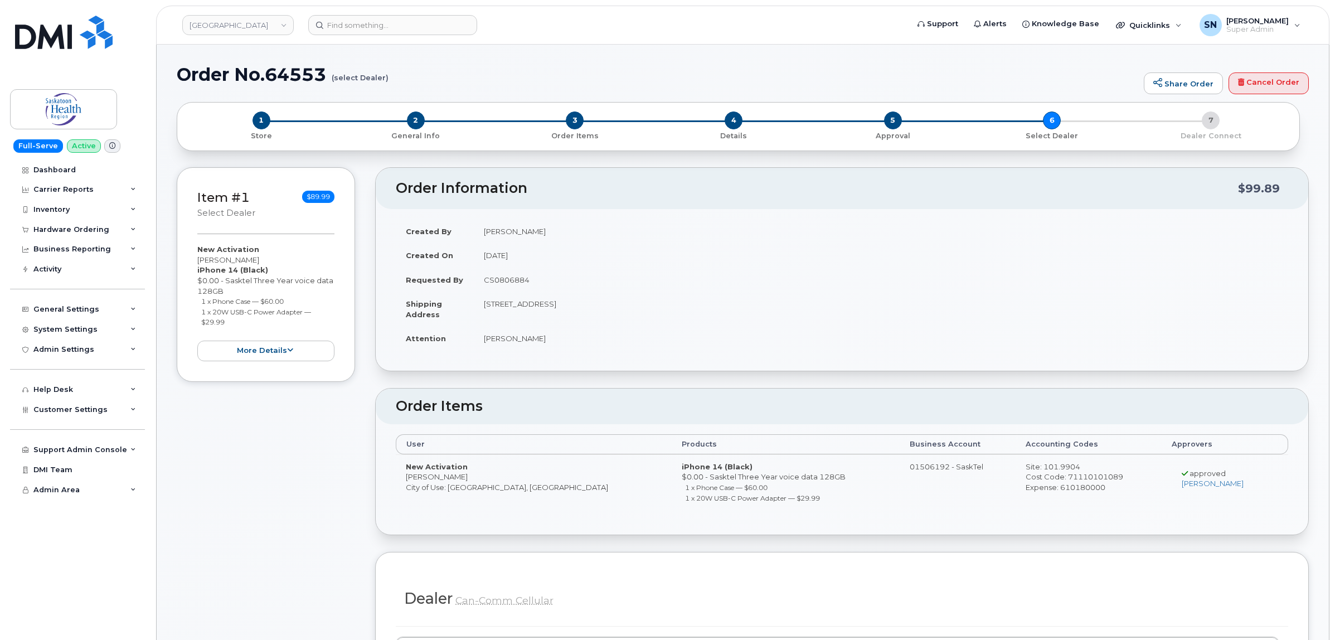
click at [198, 300] on ul "1 x Phone Case — $60.00 1 x 20W USB-C Power Adapter — $29.99" at bounding box center [265, 311] width 137 height 31
drag, startPoint x: 198, startPoint y: 300, endPoint x: 280, endPoint y: 302, distance: 82.0
click at [280, 302] on ul "1 x Phone Case — $60.00 1 x 20W USB-C Power Adapter — $29.99" at bounding box center [265, 311] width 137 height 31
drag, startPoint x: 202, startPoint y: 308, endPoint x: 247, endPoint y: 319, distance: 46.5
click at [247, 319] on li "1 x 20W USB-C Power Adapter — $29.99" at bounding box center [268, 317] width 134 height 21
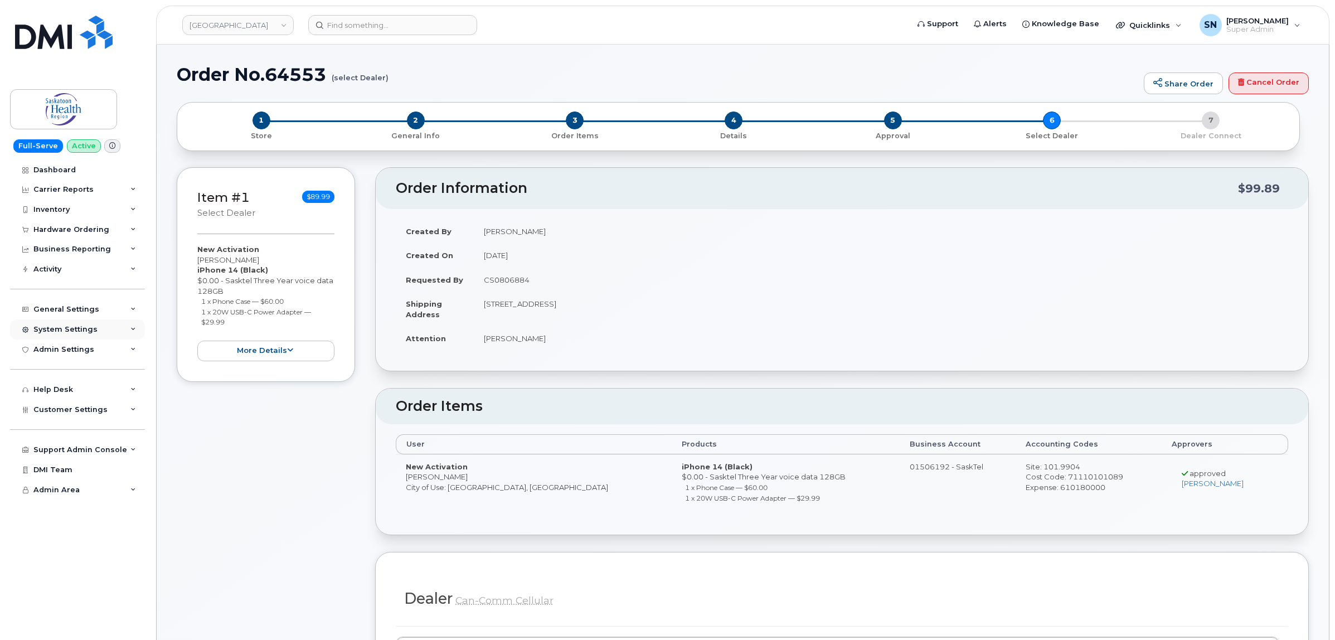
copy small "1 x 20W USB-C Power Adapter — $29.99"
click at [511, 276] on td "CS0806884" at bounding box center [881, 280] width 815 height 25
copy td "CS0806884"
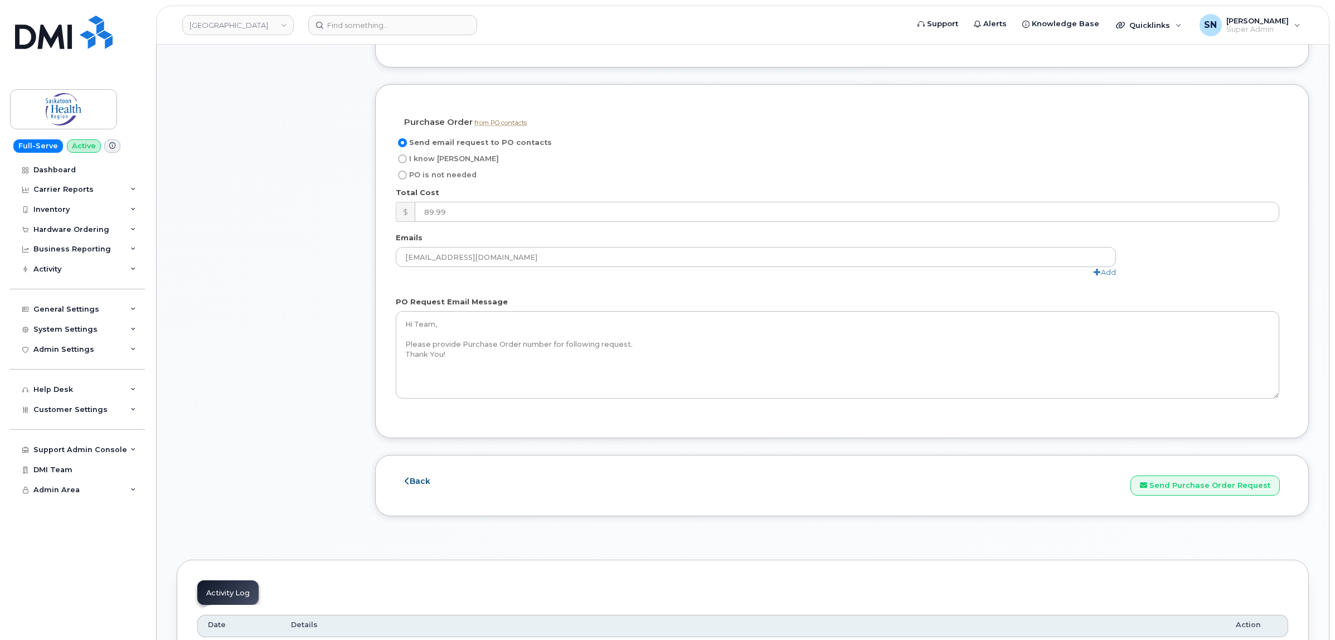
scroll to position [976, 0]
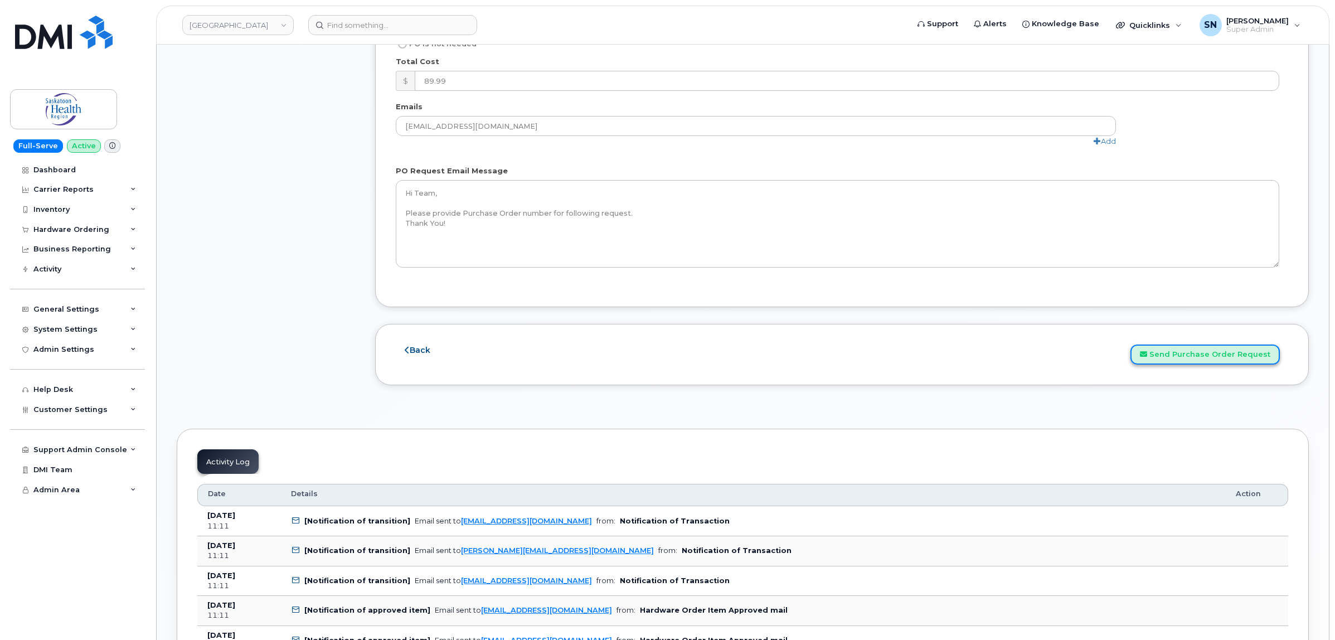
click at [1192, 350] on button "Send Purchase Order Request" at bounding box center [1205, 355] width 149 height 21
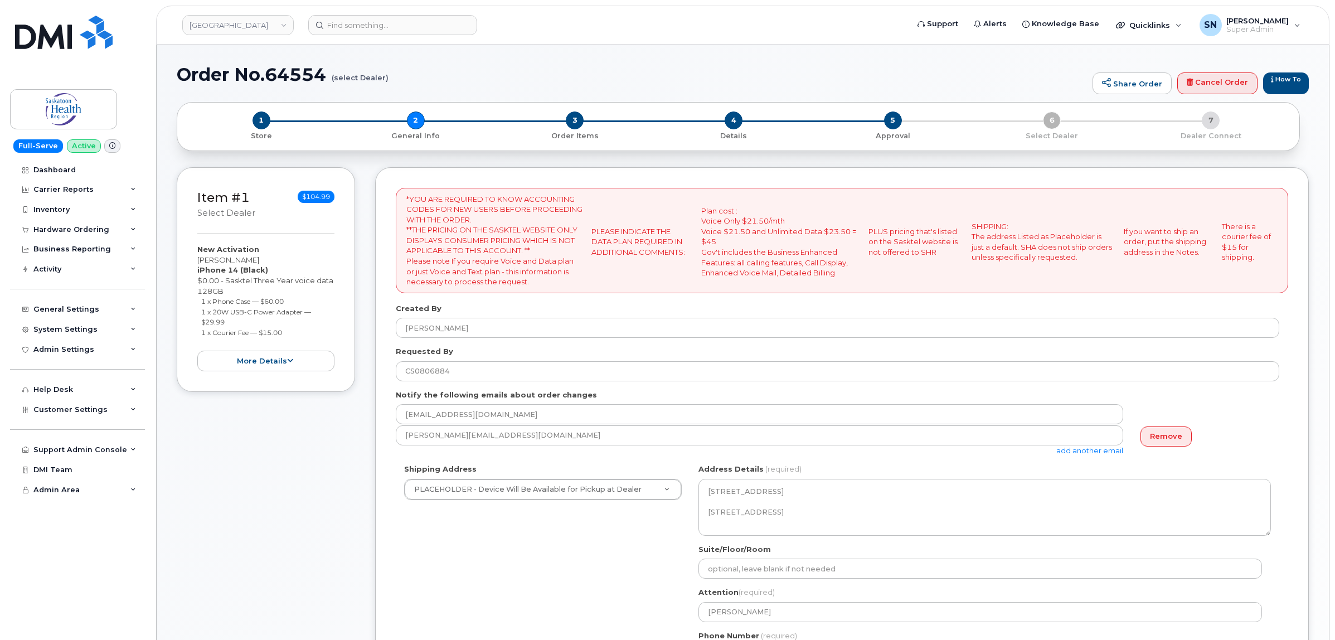
select select
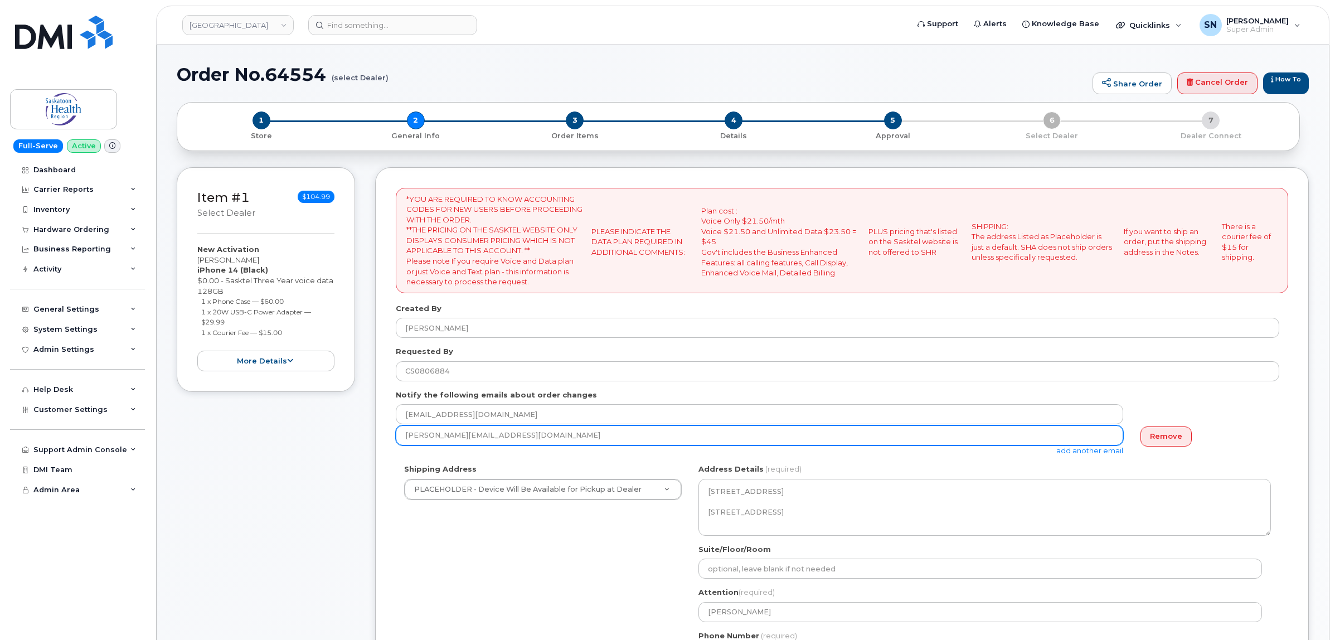
drag, startPoint x: 542, startPoint y: 431, endPoint x: 379, endPoint y: 433, distance: 163.4
click at [384, 431] on div "*YOU ARE REQUIRED TO KNOW ACCOUNTING CODES FOR NEW USERS BEFORE PROCEEDING WITH…" at bounding box center [842, 505] width 934 height 676
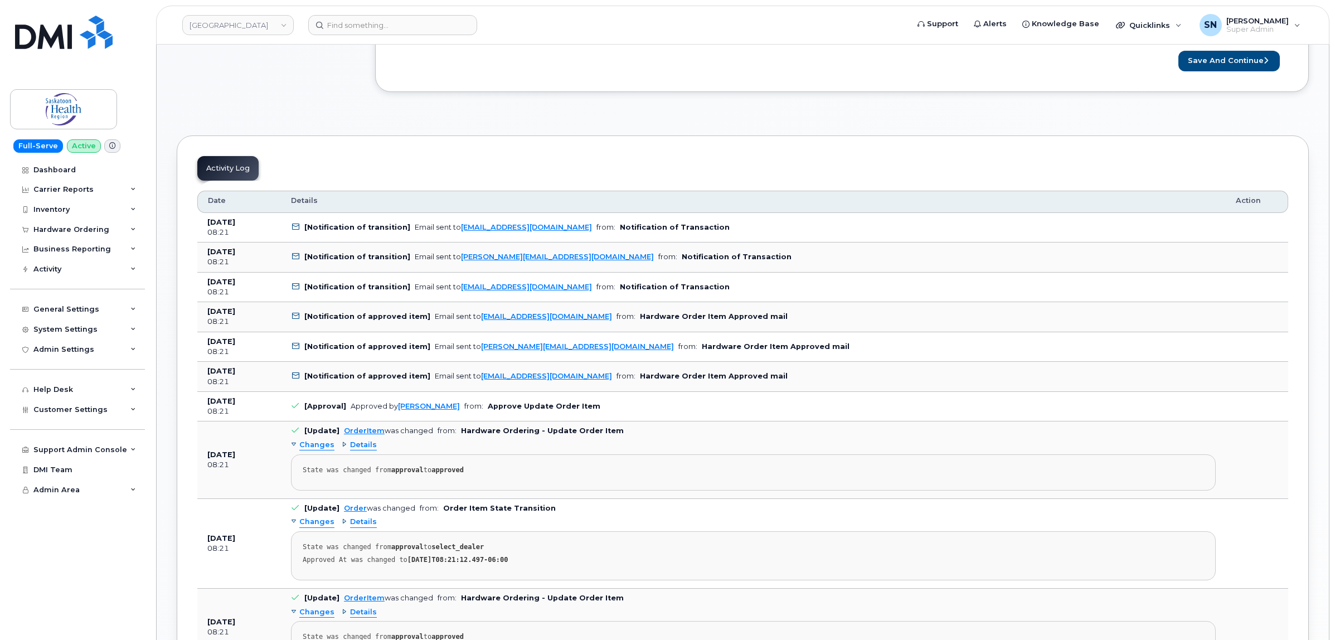
scroll to position [976, 0]
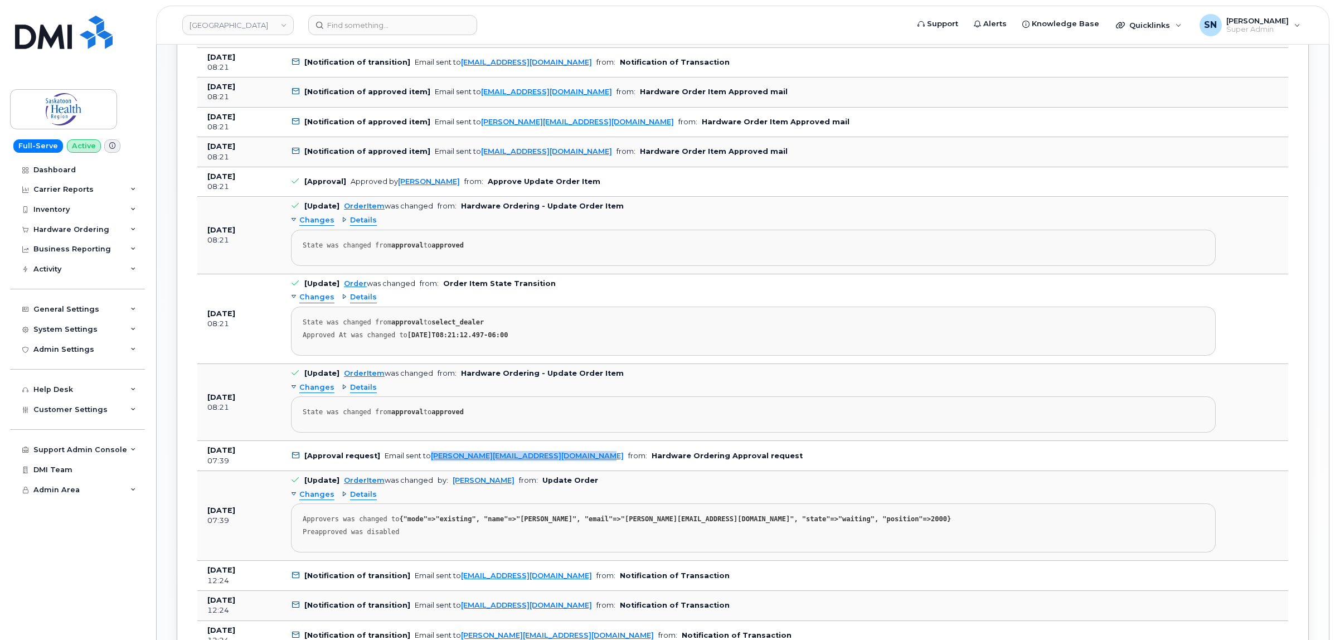
drag, startPoint x: 579, startPoint y: 460, endPoint x: 427, endPoint y: 462, distance: 151.7
click at [427, 462] on td "[Approval request] Email sent to Patricia.Comfort@saskhealthauthority.ca from: …" at bounding box center [753, 456] width 945 height 30
copy link "[PERSON_NAME][EMAIL_ADDRESS][DOMAIN_NAME]"
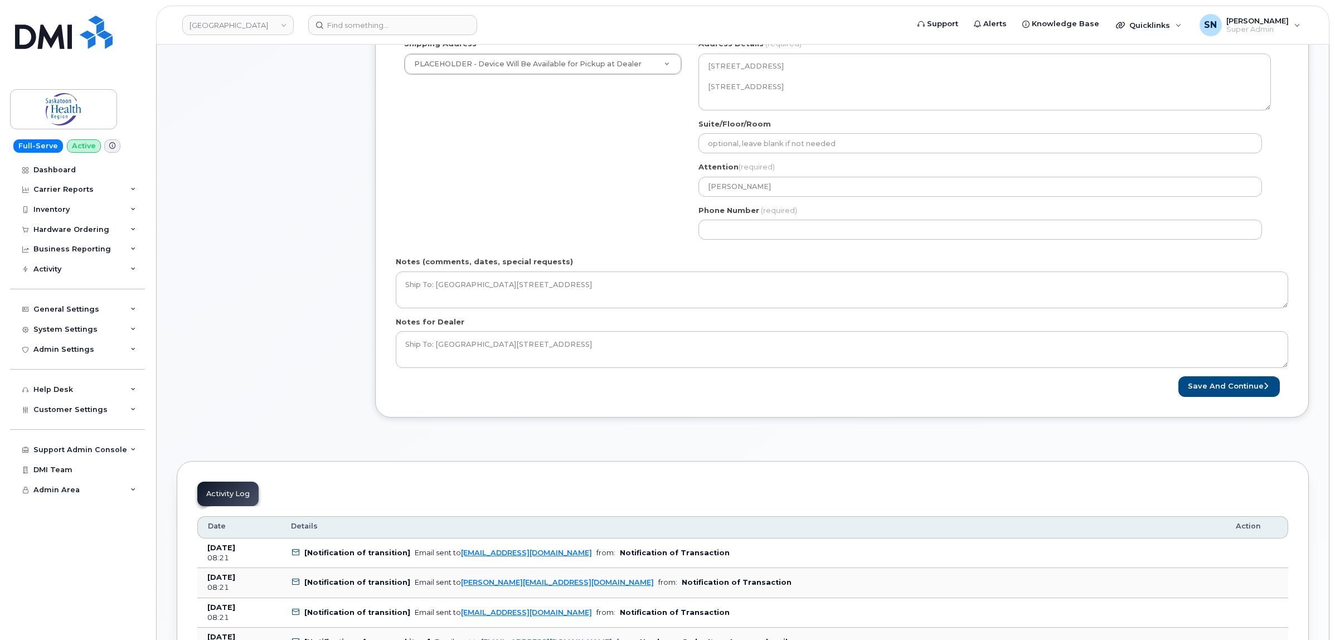
scroll to position [279, 0]
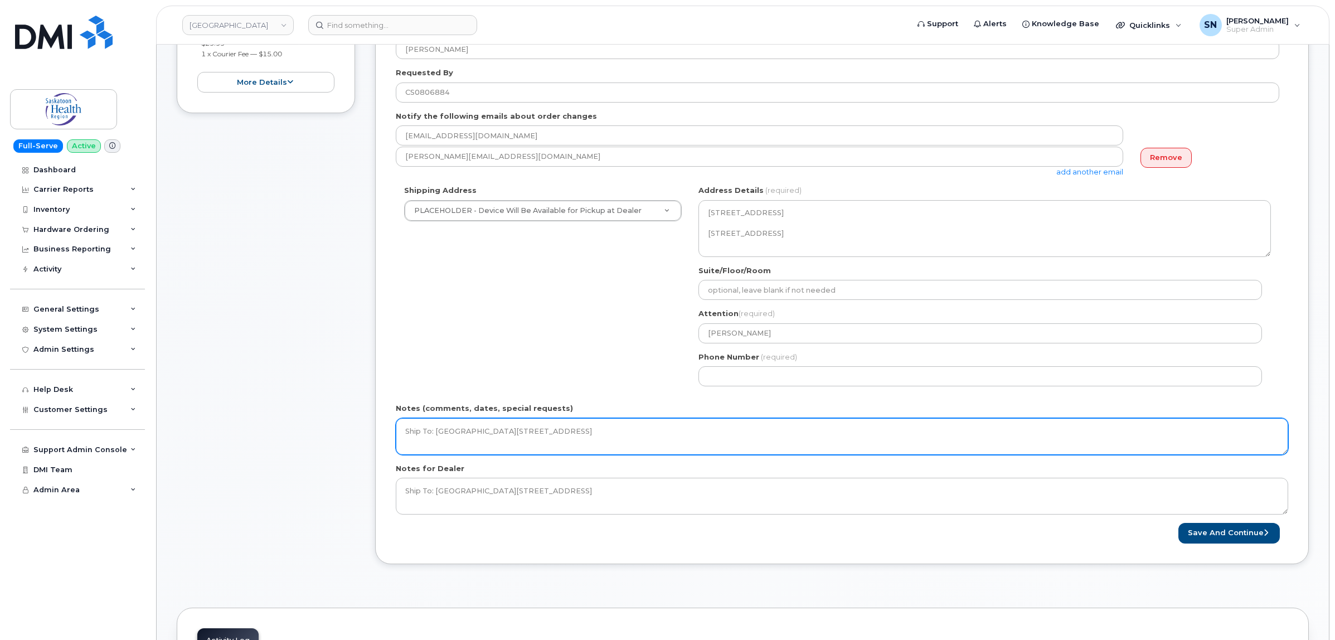
click at [721, 432] on textarea "Ship To: [GEOGRAPHIC_DATA][STREET_ADDRESS]" at bounding box center [842, 436] width 893 height 37
drag, startPoint x: 885, startPoint y: 430, endPoint x: 704, endPoint y: 430, distance: 180.6
click at [701, 430] on textarea "Ship To: Nokomis Health Centre Box 98, 103 2nd Ave East Nokomis, SK S0G 3R0" at bounding box center [842, 436] width 893 height 37
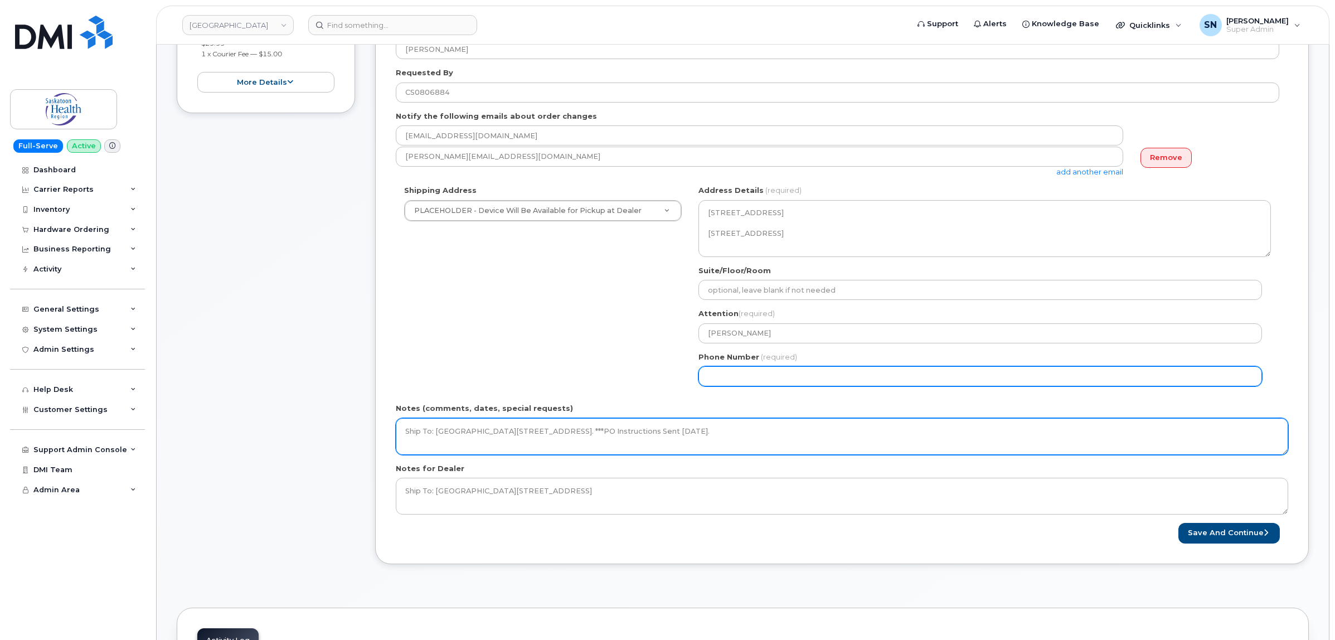
type textarea "Ship To: Nokomis Health Centre Box 98, 103 2nd Ave East Nokomis, SK S0G 3R0. **…"
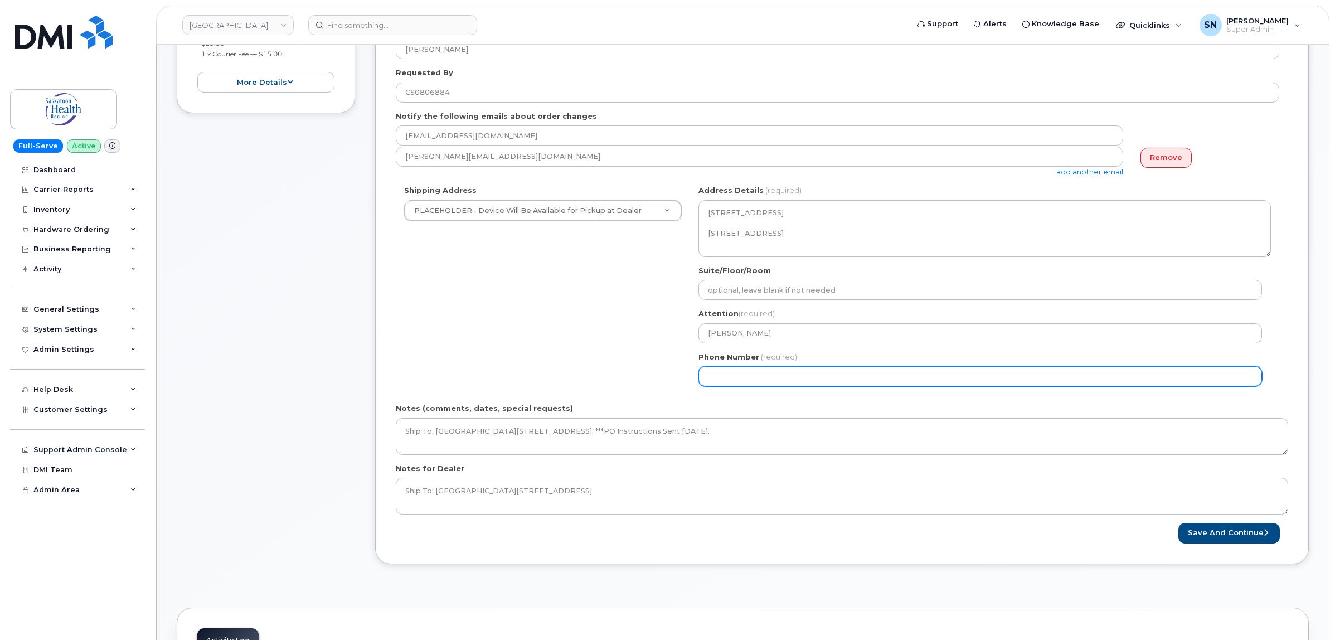
click at [745, 380] on input "Phone Number" at bounding box center [981, 376] width 564 height 20
select select
type input "123456789"
select select
type input "1234567890"
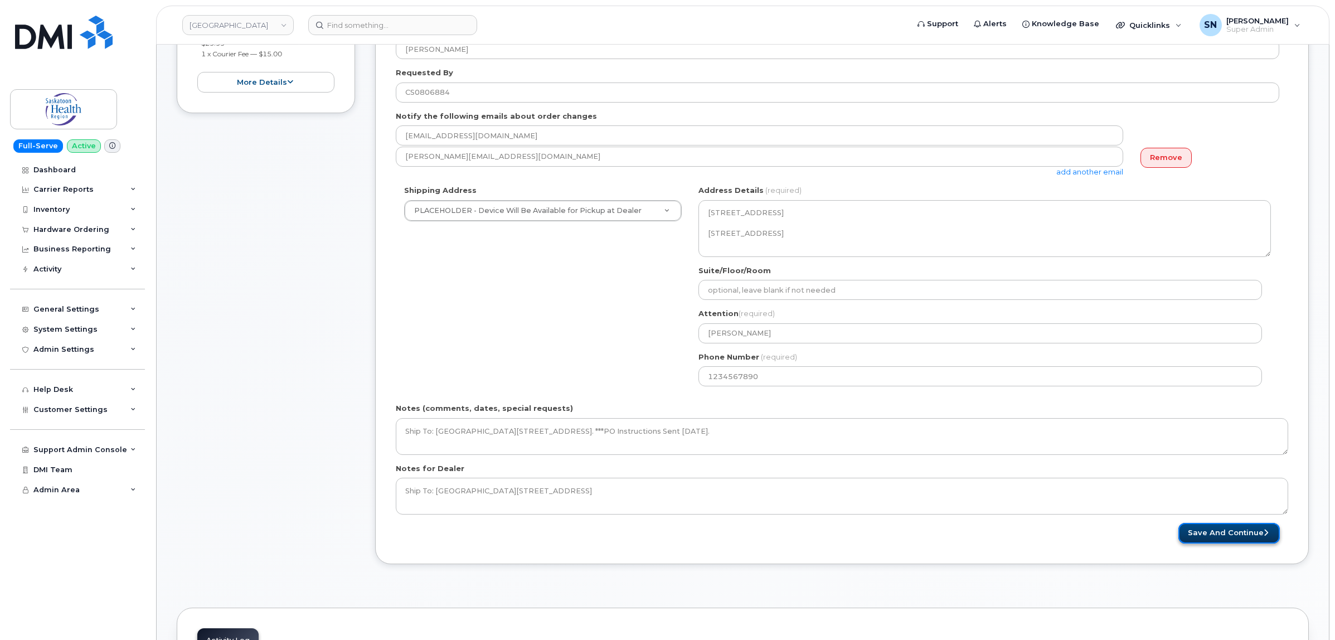
click at [1202, 532] on button "Save and Continue" at bounding box center [1229, 533] width 101 height 21
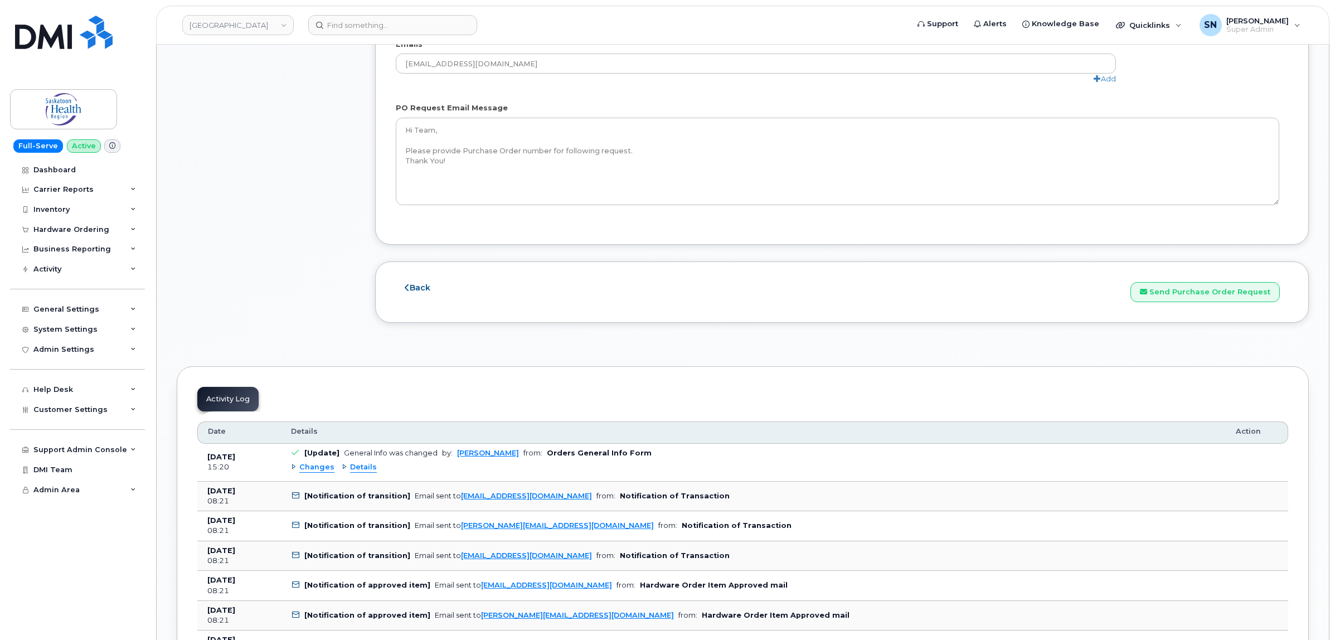
scroll to position [1185, 0]
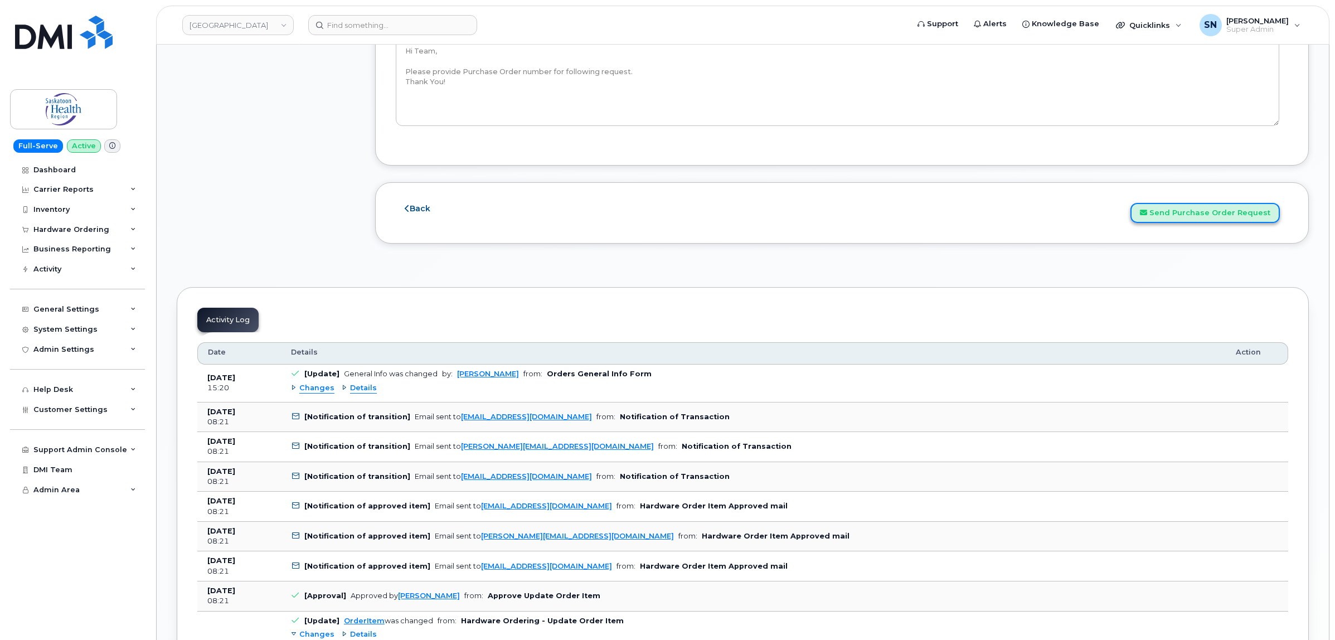
click at [1205, 224] on button "Send Purchase Order Request" at bounding box center [1205, 213] width 149 height 21
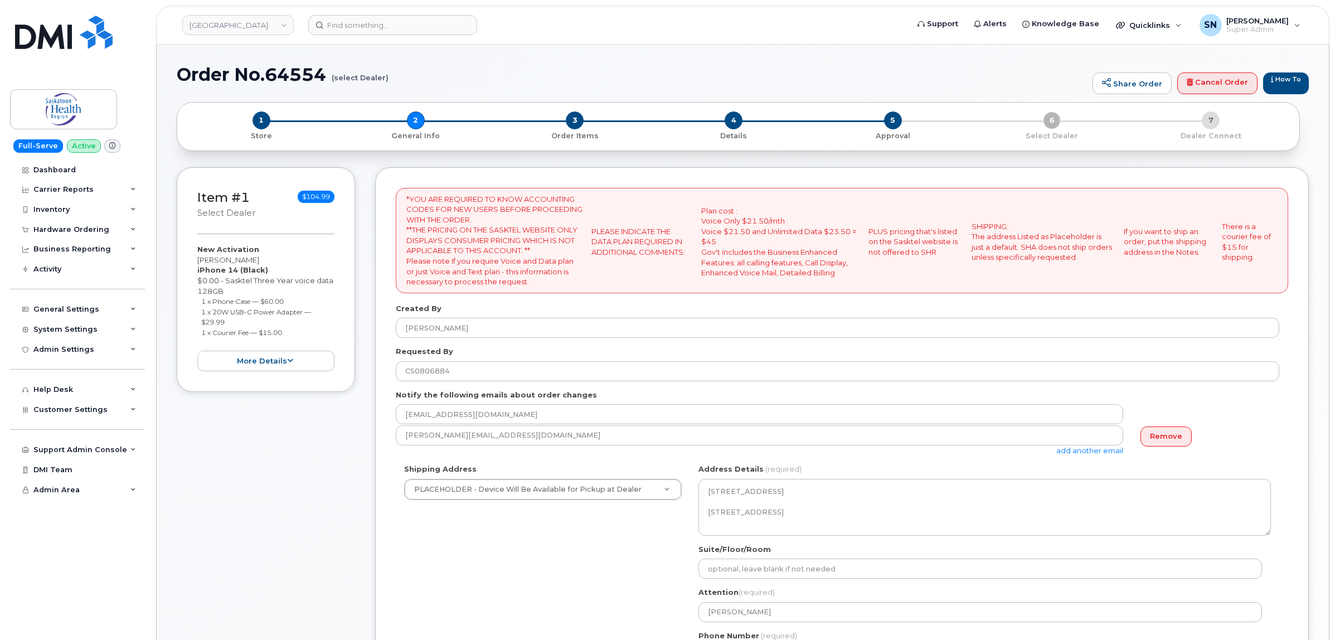
select select
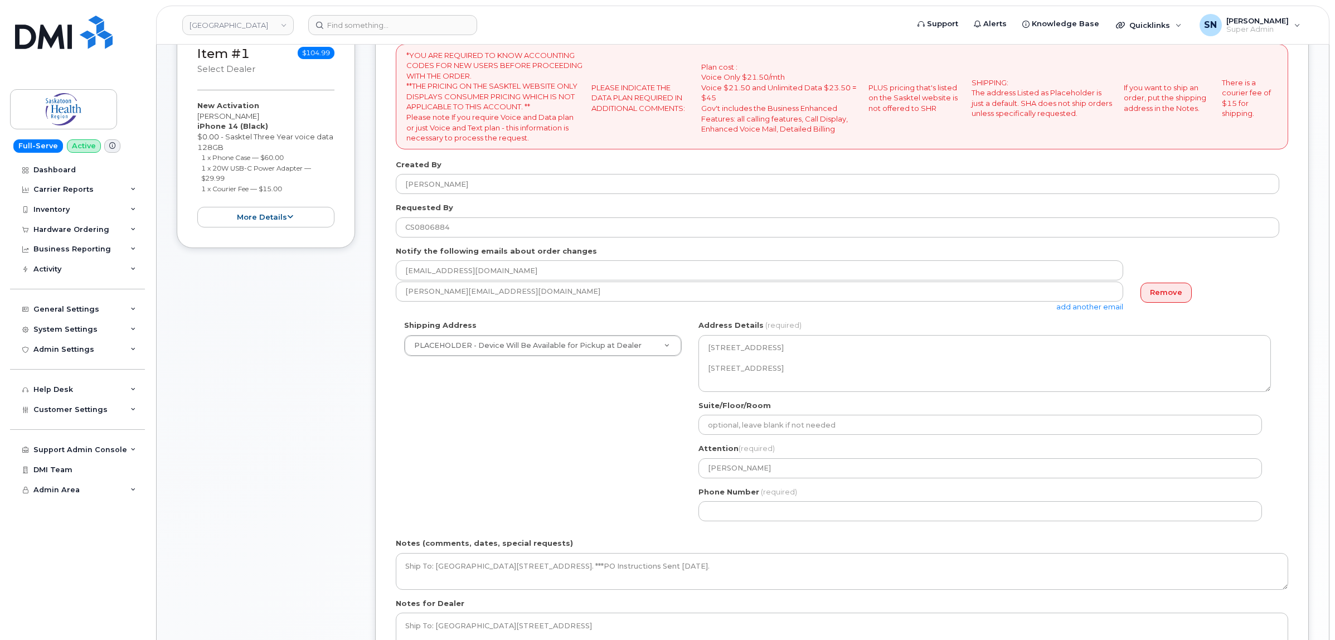
scroll to position [209, 0]
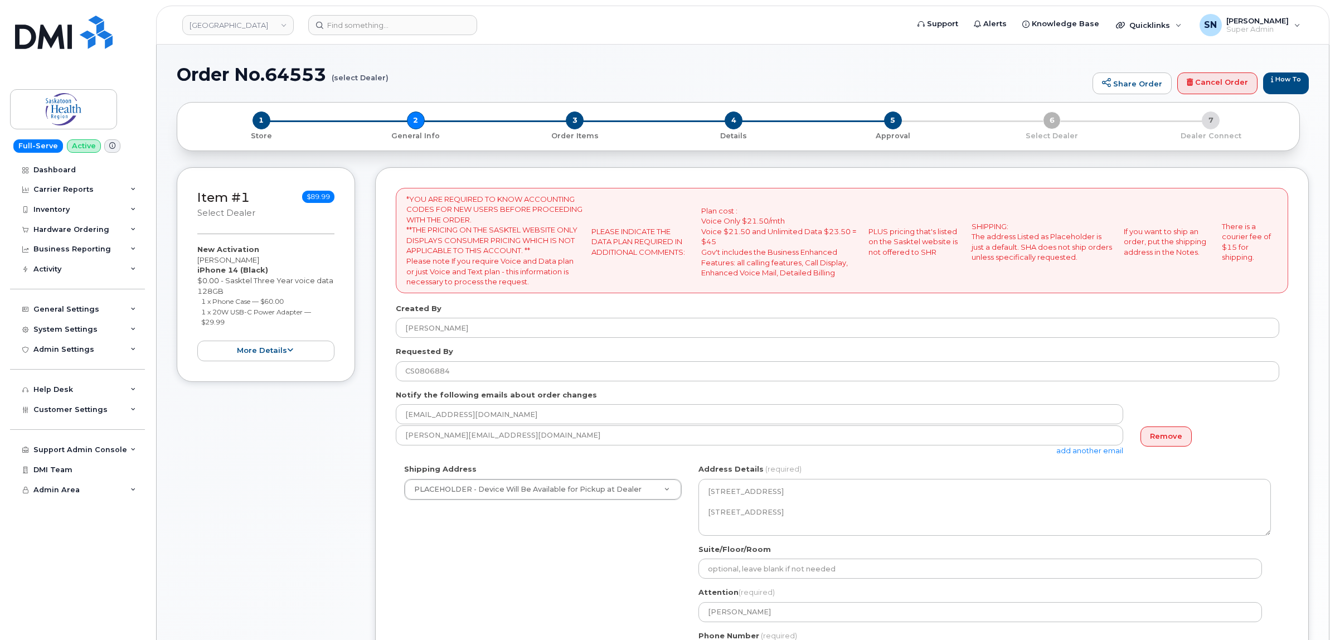
select select
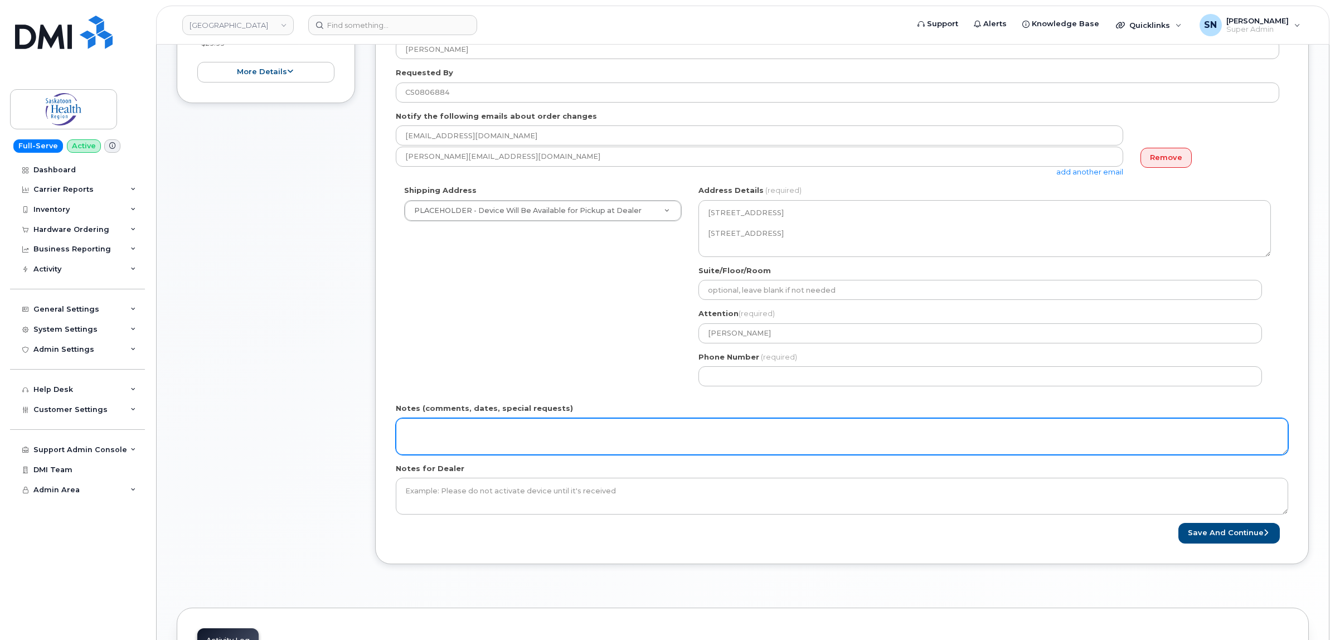
drag, startPoint x: 609, startPoint y: 444, endPoint x: 609, endPoint y: 438, distance: 6.7
click at [608, 444] on textarea "Notes (comments, dates, special requests)" at bounding box center [842, 436] width 893 height 37
paste textarea "***PO Instructions Sent [DATE]."
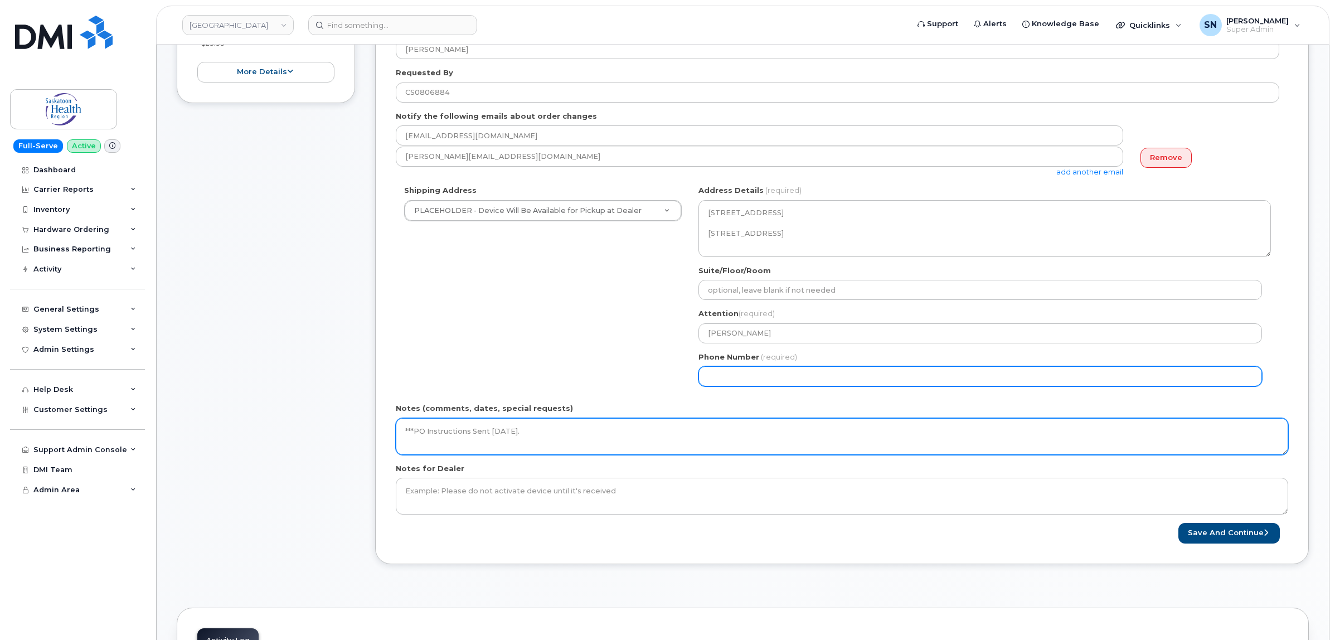
type textarea "***PO Instructions Sent [DATE]."
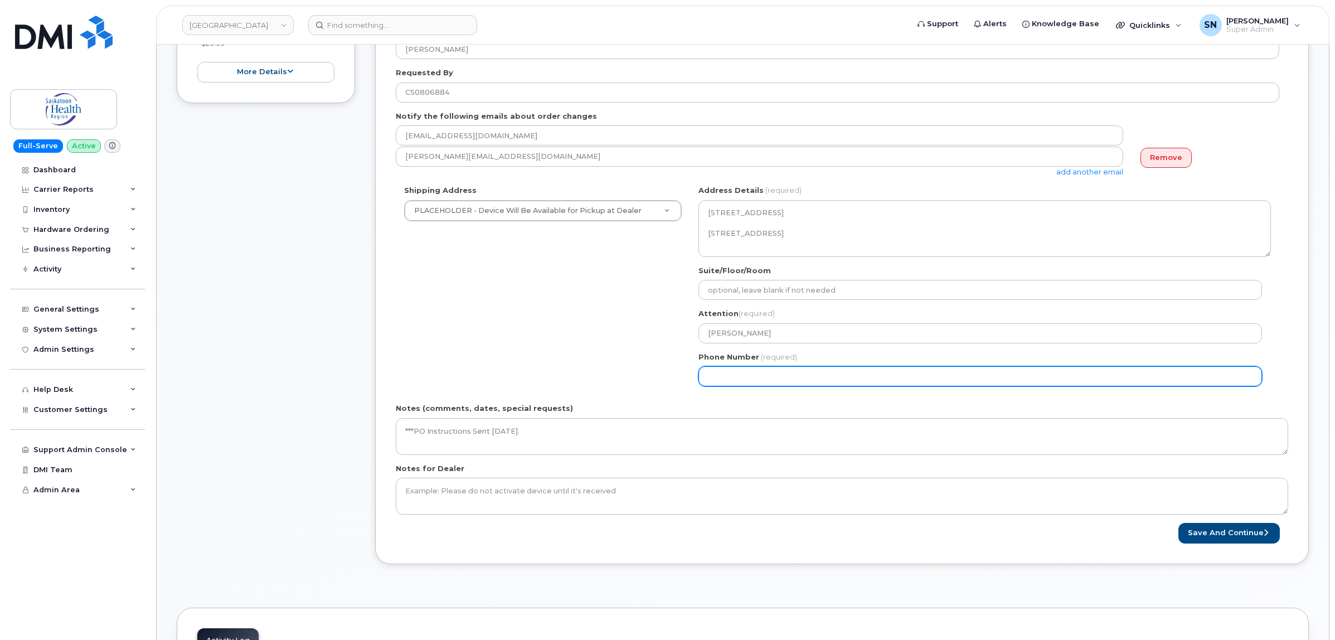
click at [749, 379] on input "Phone Number" at bounding box center [981, 376] width 564 height 20
select select
type input "123456789"
select select
type input "1234567890"
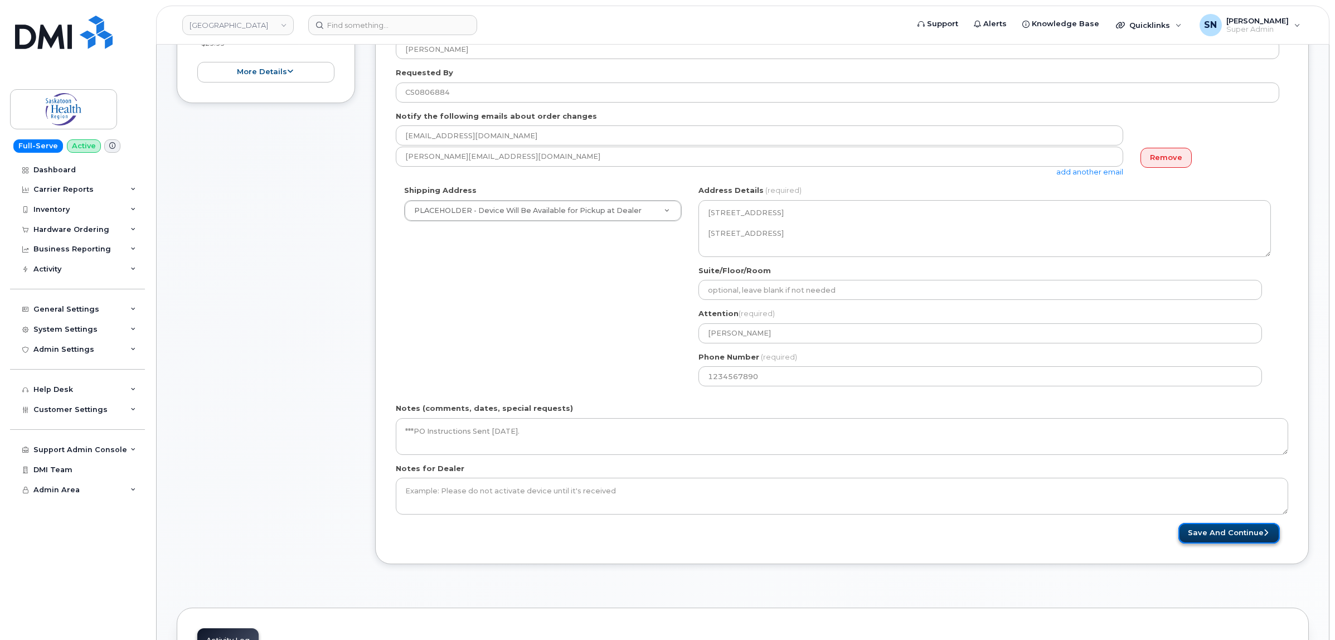
click at [1209, 528] on button "Save and Continue" at bounding box center [1229, 533] width 101 height 21
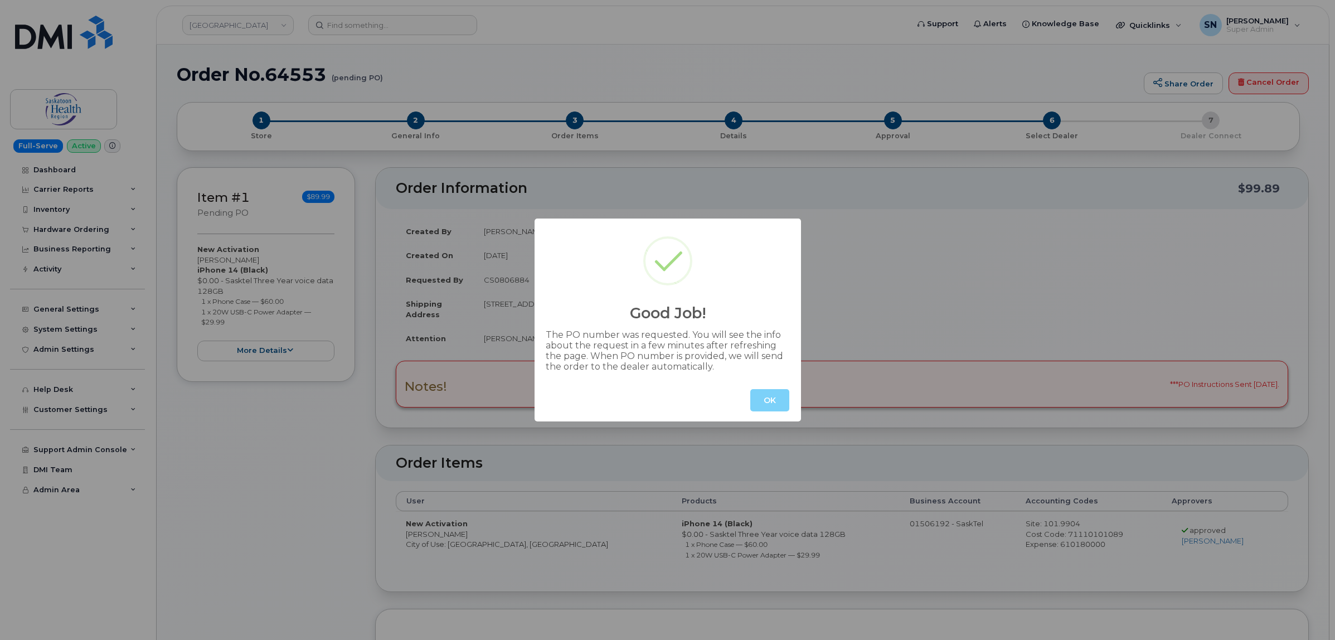
click at [776, 400] on button "OK" at bounding box center [769, 400] width 39 height 22
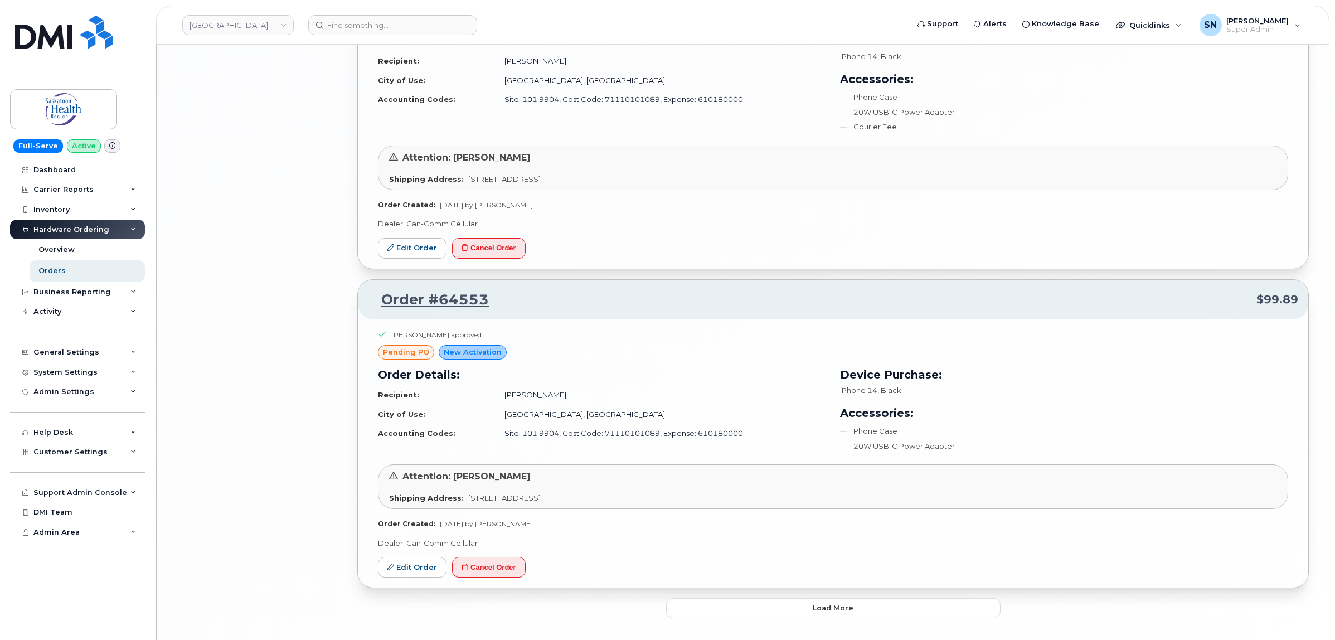
scroll to position [2245, 0]
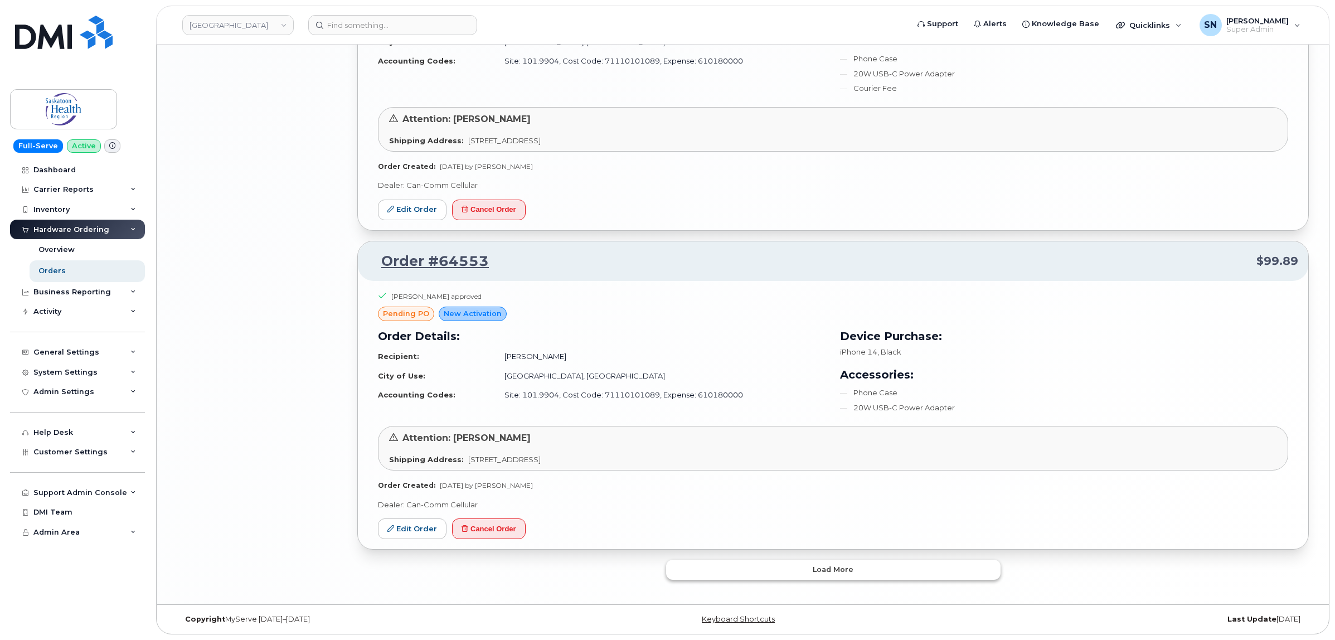
click at [829, 580] on button "Load more" at bounding box center [833, 570] width 335 height 20
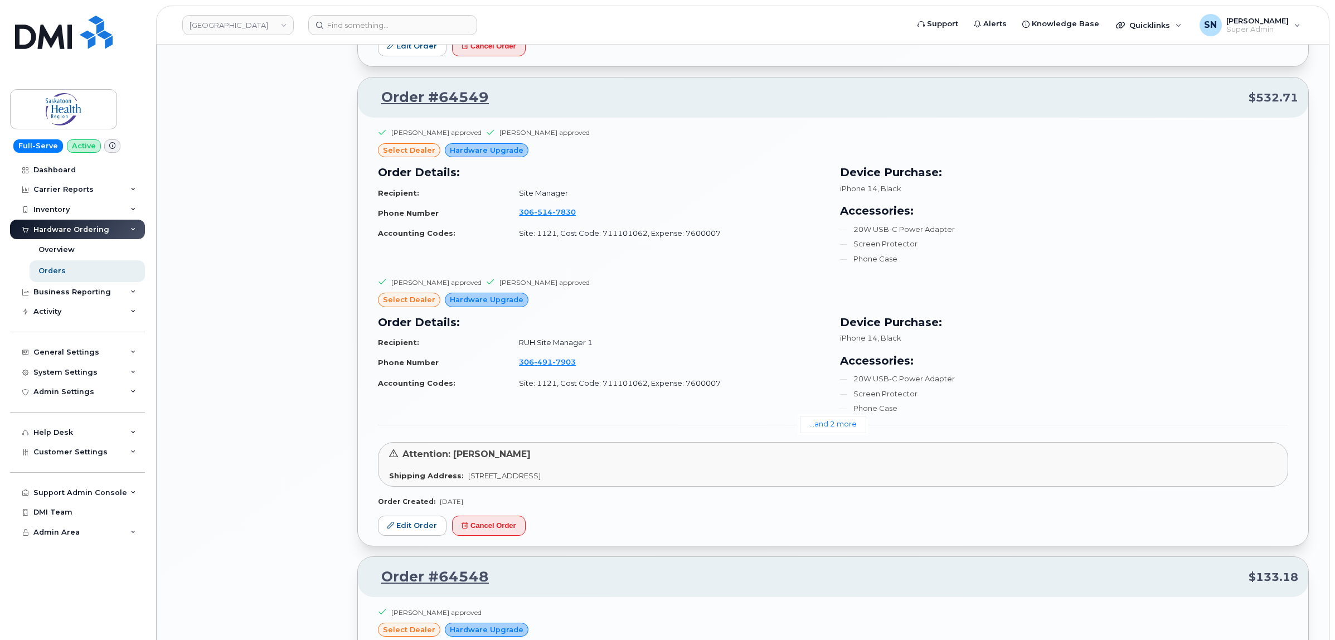
scroll to position [3012, 0]
click at [851, 428] on link "...and 2 more" at bounding box center [833, 423] width 66 height 17
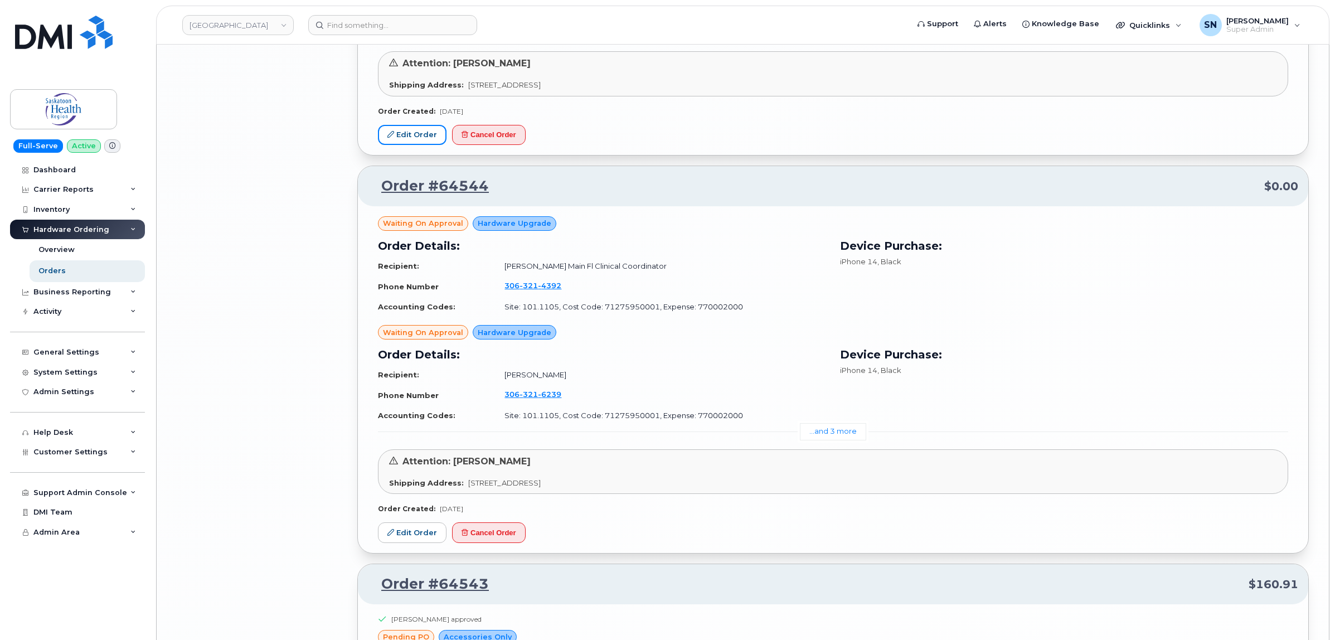
scroll to position [4336, 0]
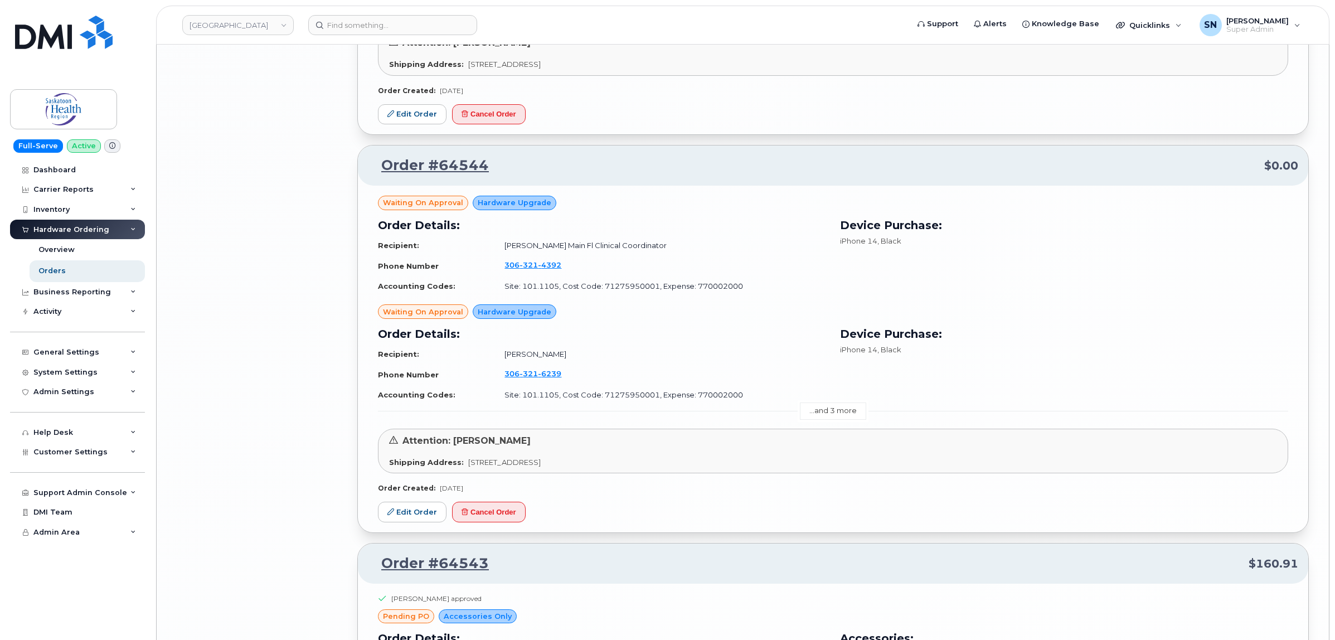
click at [820, 414] on link "...and 3 more" at bounding box center [833, 411] width 66 height 17
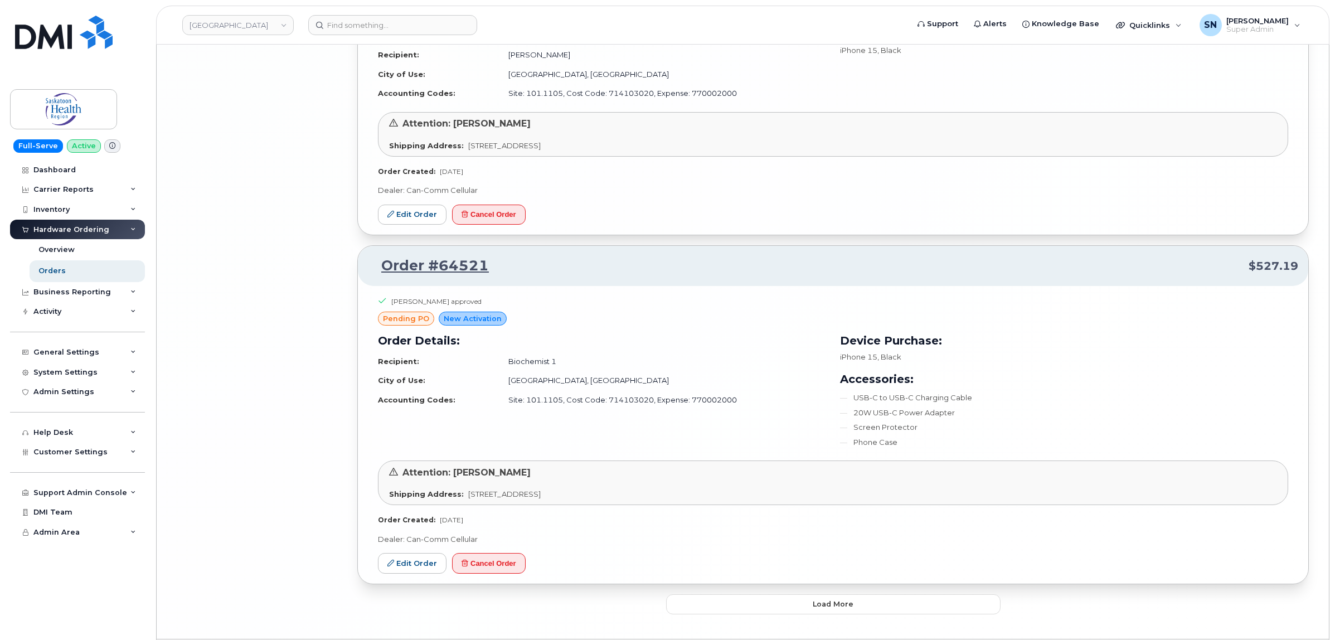
scroll to position [5599, 0]
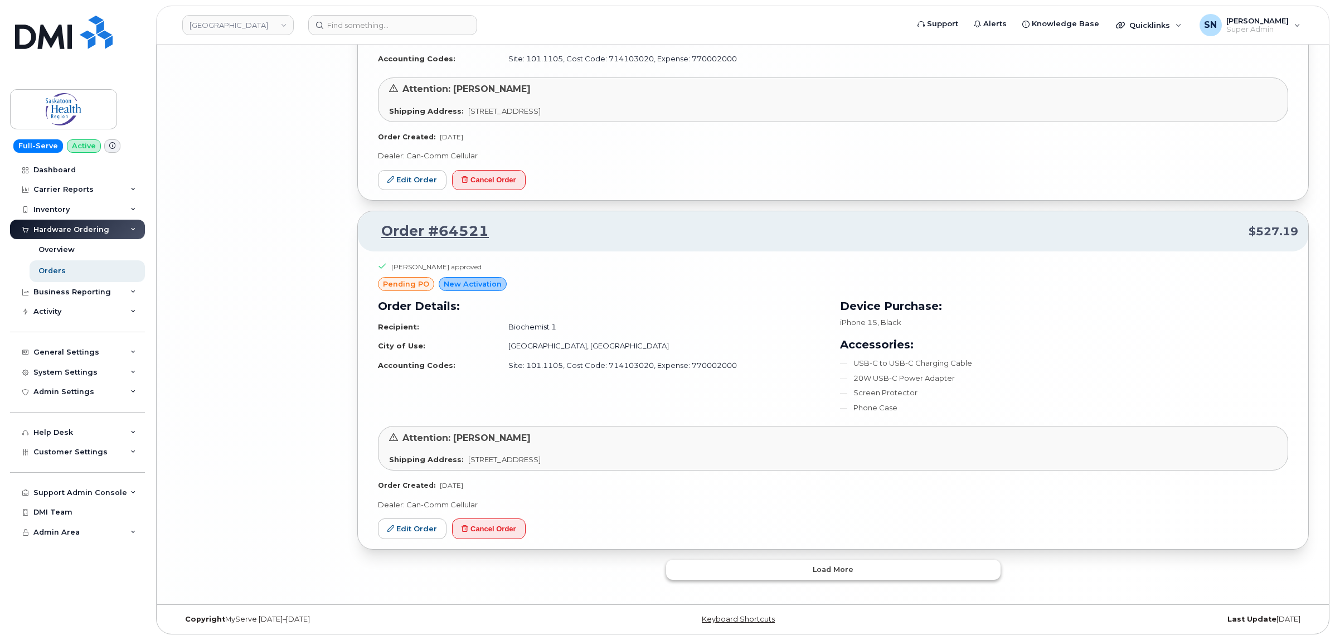
click at [739, 565] on button "Load more" at bounding box center [833, 570] width 335 height 20
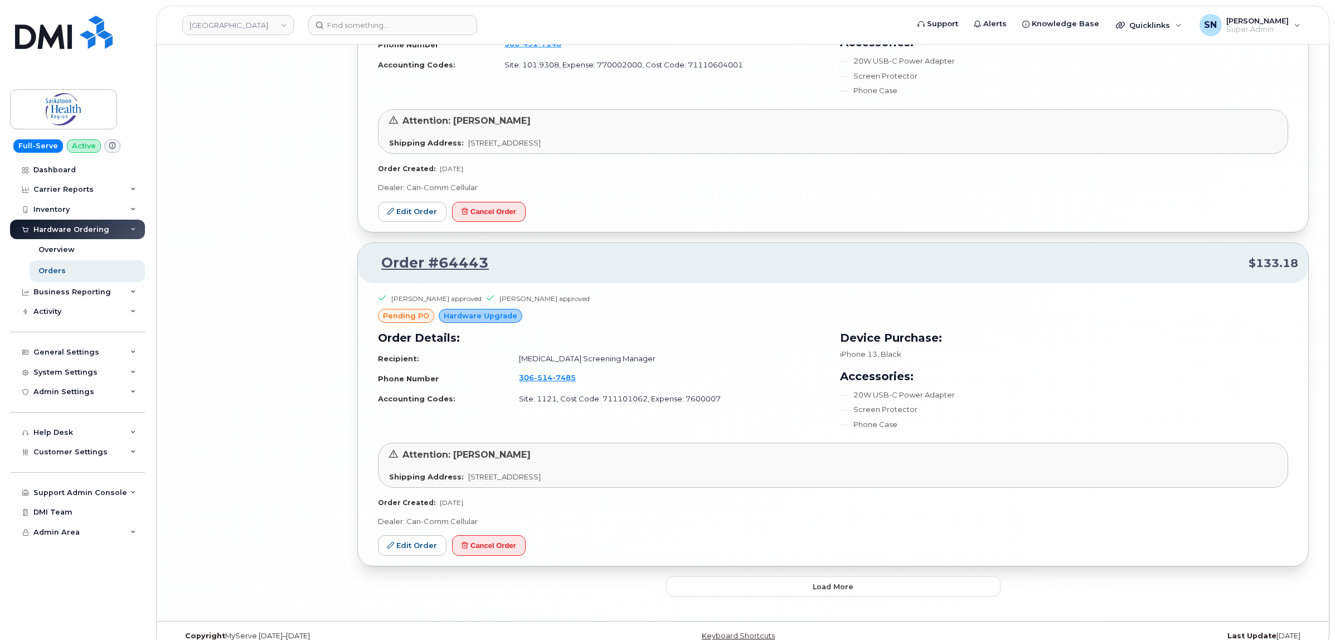
scroll to position [8314, 0]
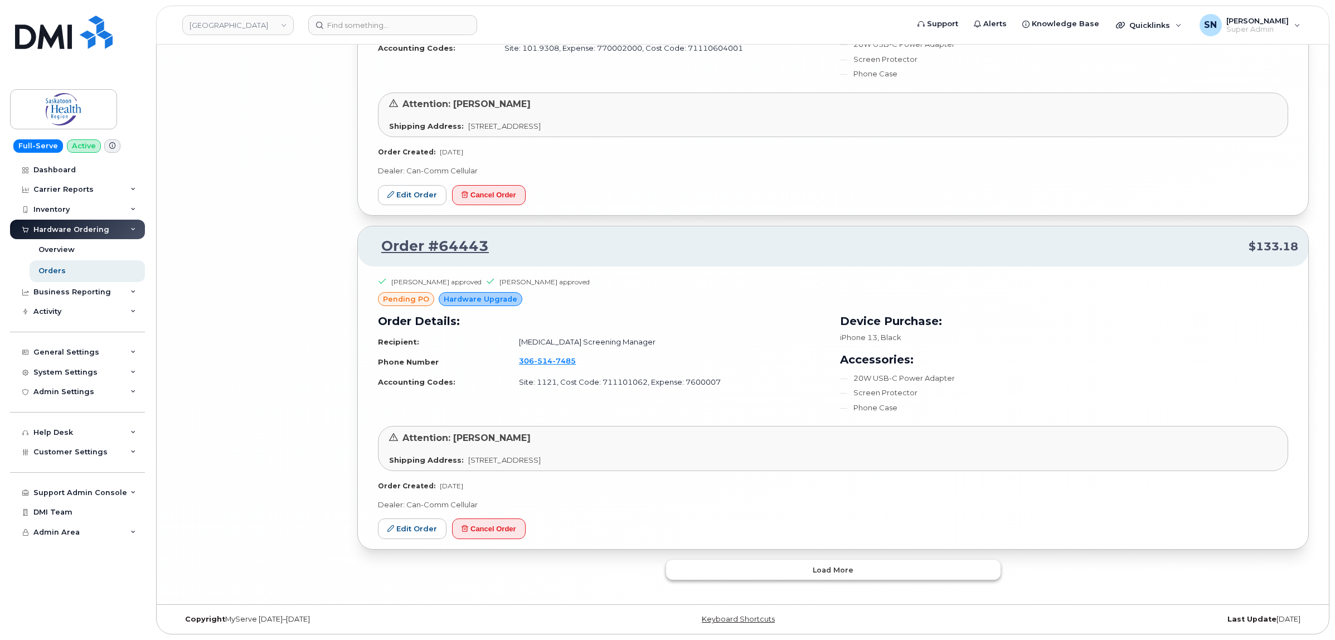
click at [717, 569] on button "Load more" at bounding box center [833, 570] width 335 height 20
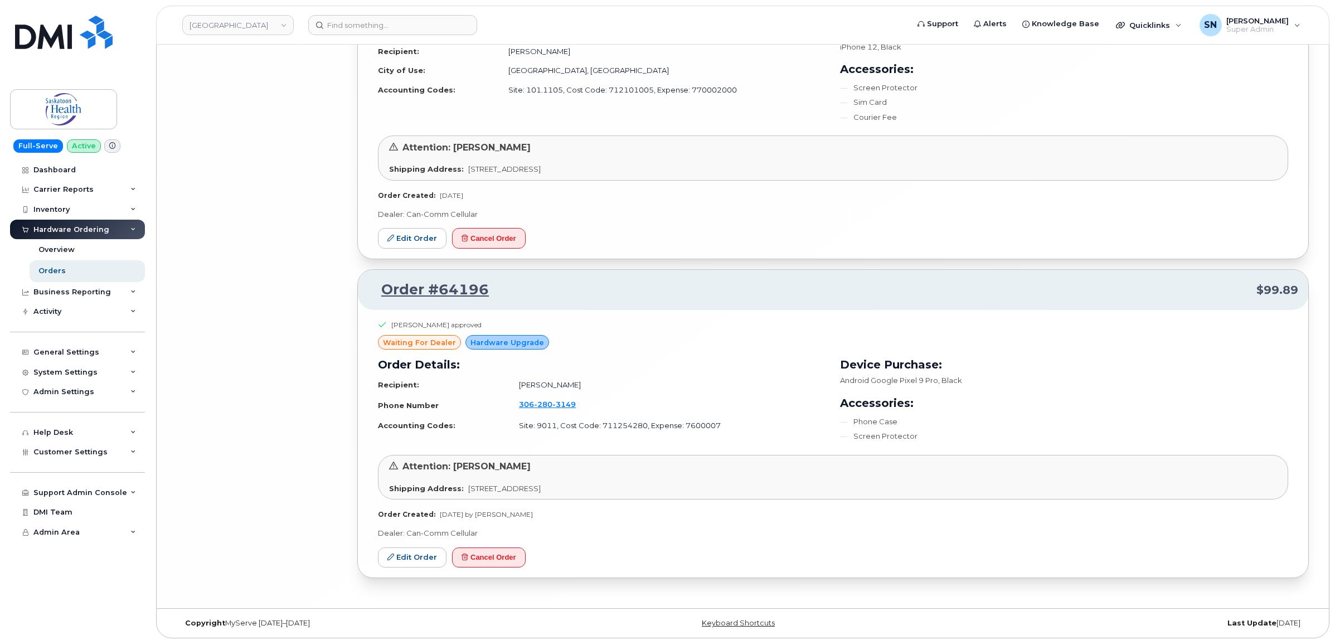
scroll to position [8944, 0]
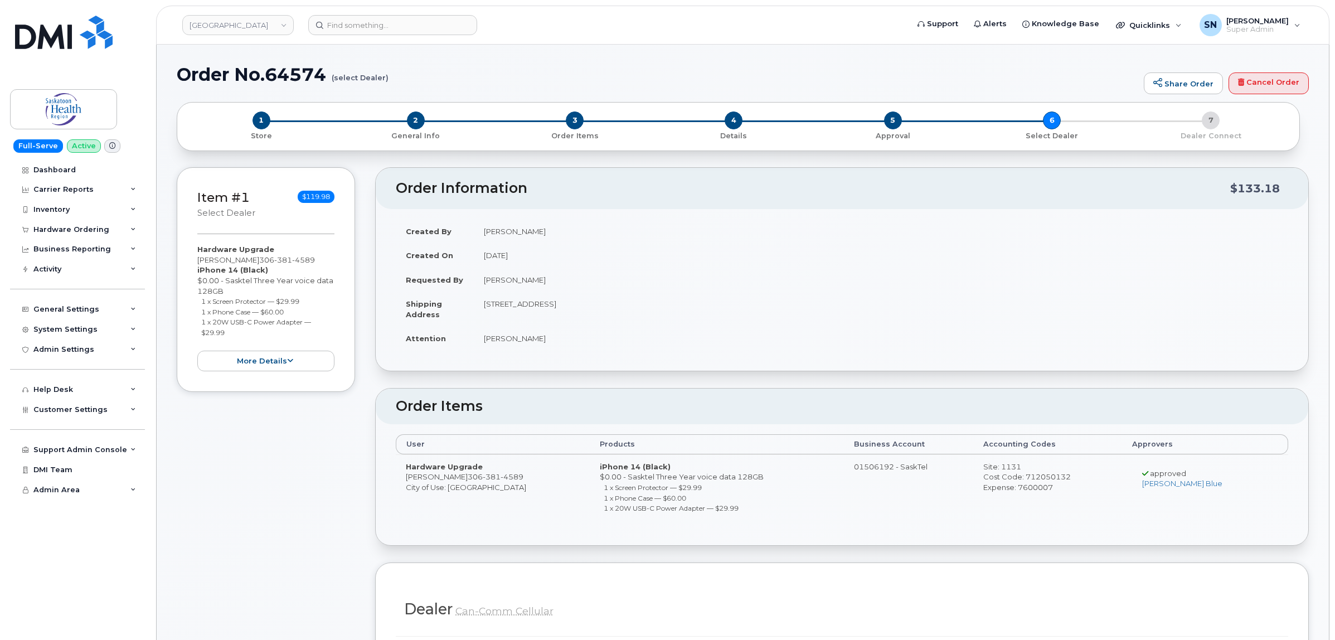
drag, startPoint x: 198, startPoint y: 304, endPoint x: 303, endPoint y: 303, distance: 104.3
click at [303, 303] on ul "1 x Screen Protector — $29.99 1 x Phone Case — $60.00 1 x 20W USB-C Power Adapt…" at bounding box center [265, 316] width 137 height 41
copy small "1 x Screen Protector — $29.99"
drag, startPoint x: 200, startPoint y: 314, endPoint x: 293, endPoint y: 312, distance: 93.1
click at [293, 312] on ul "1 x Screen Protector — $29.99 1 x Phone Case — $60.00 1 x 20W USB-C Power Adapt…" at bounding box center [265, 316] width 137 height 41
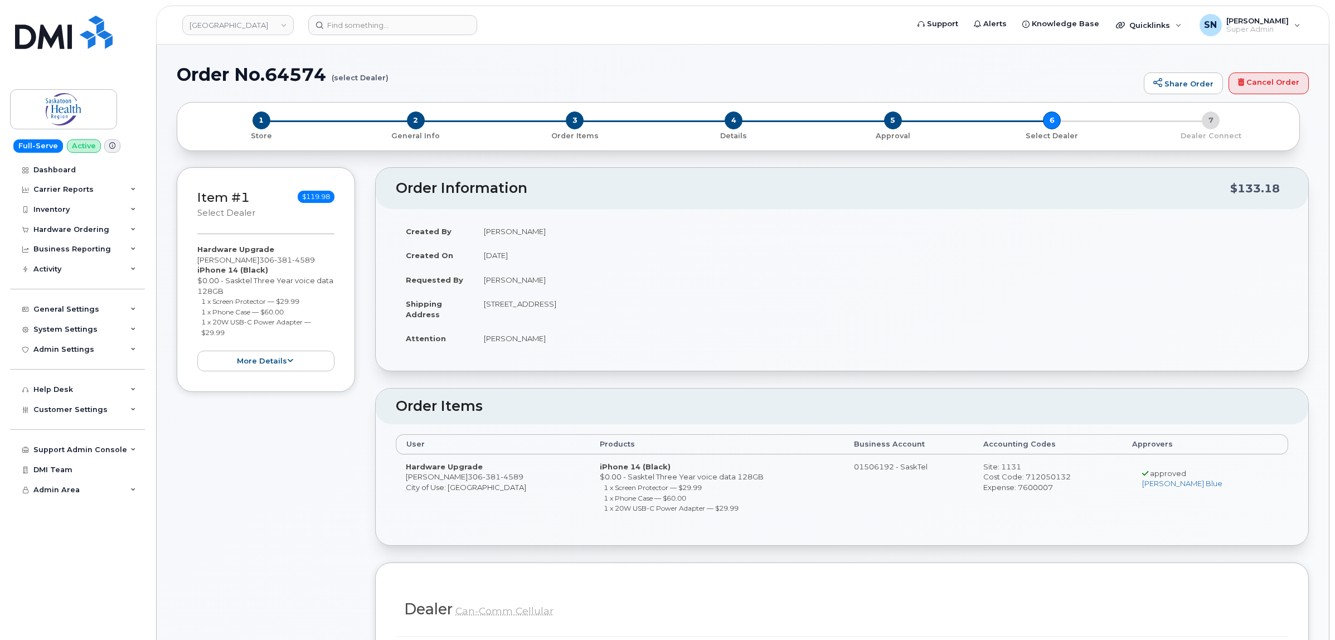
copy small "1 x Phone Case — $60.00"
drag, startPoint x: 200, startPoint y: 323, endPoint x: 238, endPoint y: 328, distance: 38.7
click at [238, 328] on ul "1 x Screen Protector — $29.99 1 x Phone Case — $60.00 1 x 20W USB-C Power Adapt…" at bounding box center [265, 316] width 137 height 41
copy small "1 x 20W USB-C Power Adapter — $29.99"
drag, startPoint x: 198, startPoint y: 258, endPoint x: 244, endPoint y: 264, distance: 45.5
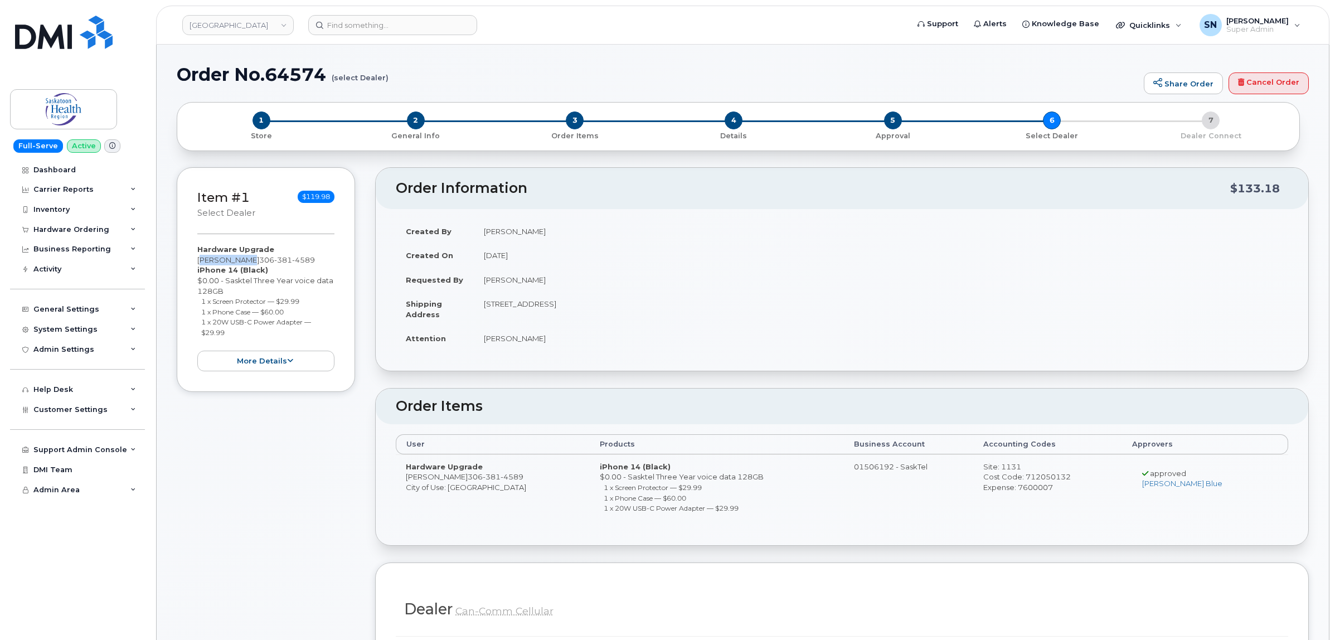
click at [244, 264] on div "Hardware Upgrade Renee Joyce 306 381 4589 iPhone 14 (Black) $0.00 - Sasktel Thr…" at bounding box center [265, 307] width 137 height 127
copy div "Renee Joyce"
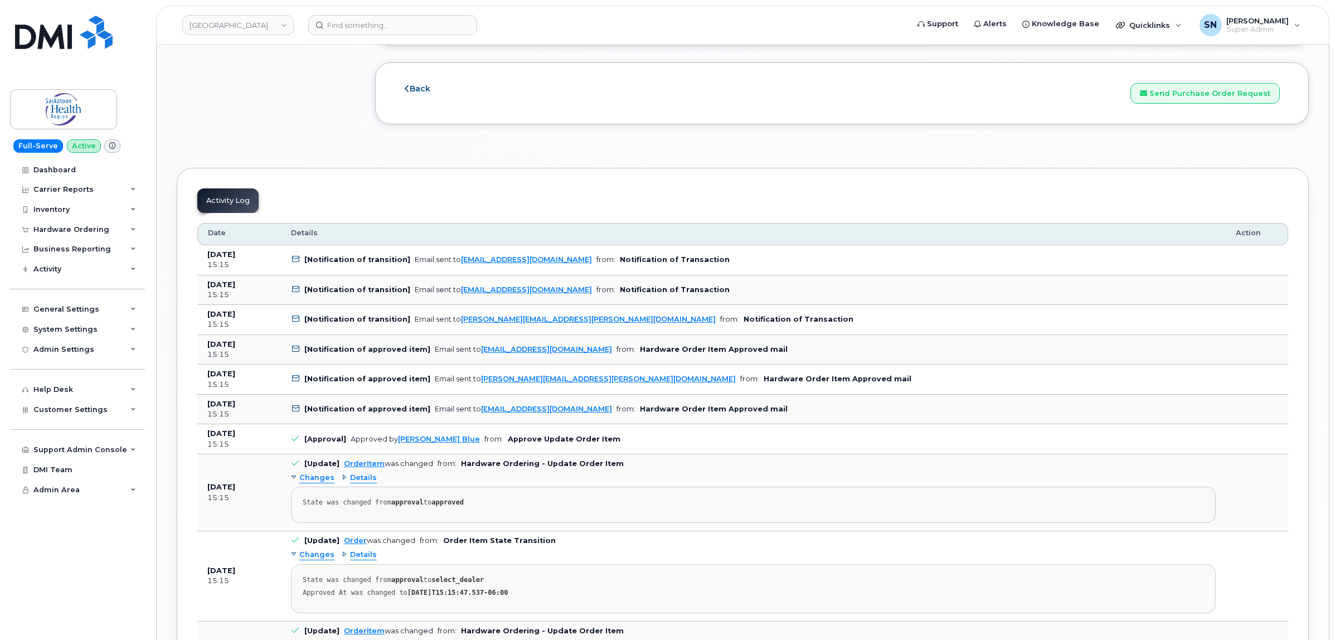
scroll to position [1254, 0]
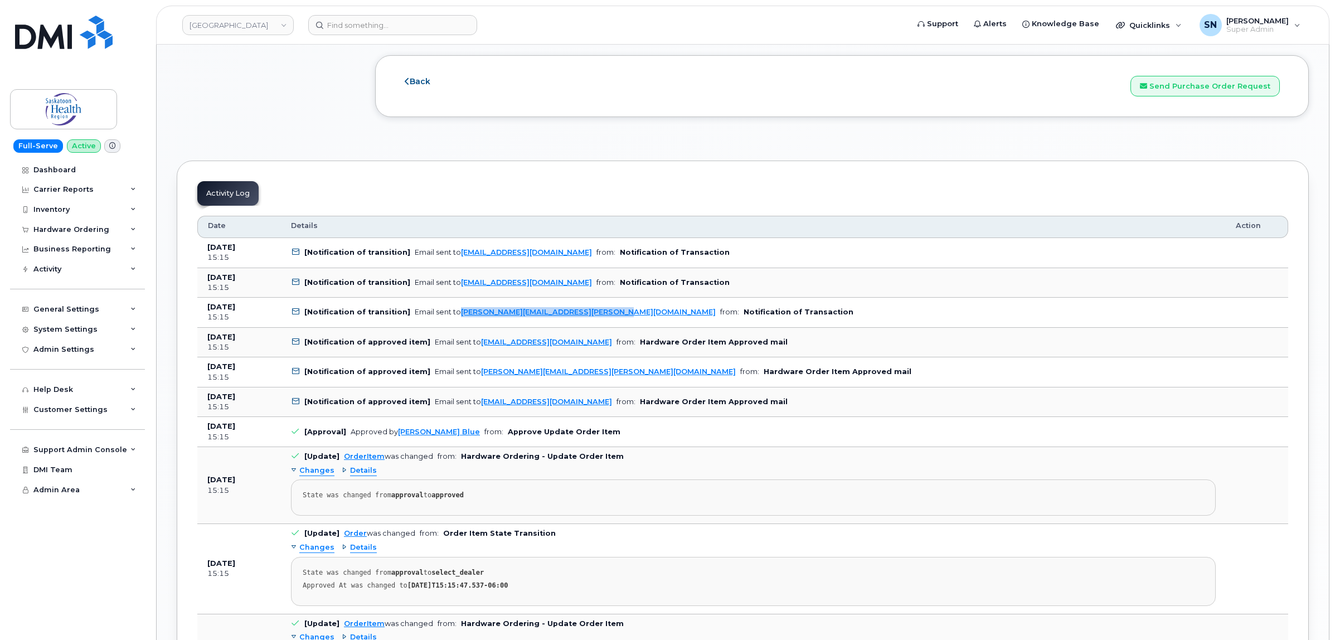
drag, startPoint x: 603, startPoint y: 316, endPoint x: 456, endPoint y: 321, distance: 147.8
click at [456, 321] on td "[Notification of transition] Email sent to Melanie.Molnar@saskhealthauthority.c…" at bounding box center [753, 313] width 945 height 30
copy link "Melanie.Molnar@saskhealthauthority.ca"
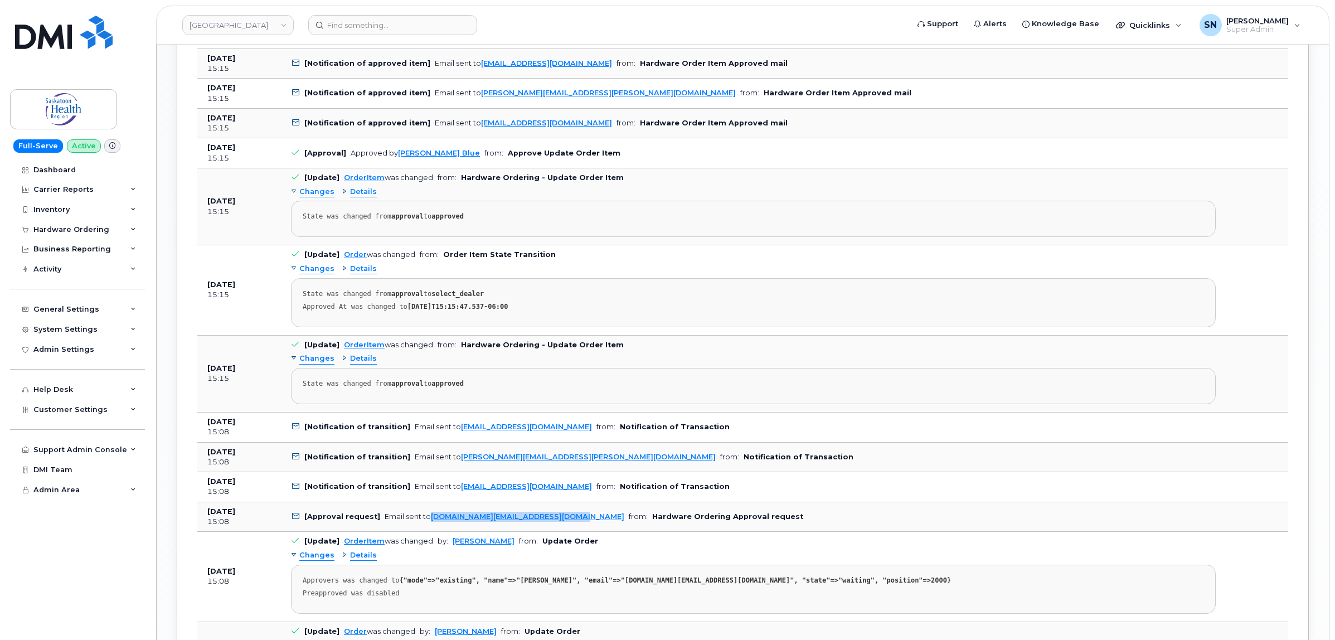
drag, startPoint x: 566, startPoint y: 527, endPoint x: 429, endPoint y: 531, distance: 137.2
click at [429, 531] on td "[Approval request] Email sent to [DOMAIN_NAME][EMAIL_ADDRESS][DOMAIN_NAME] from…" at bounding box center [753, 517] width 945 height 30
copy link "[DOMAIN_NAME][EMAIL_ADDRESS][DOMAIN_NAME]"
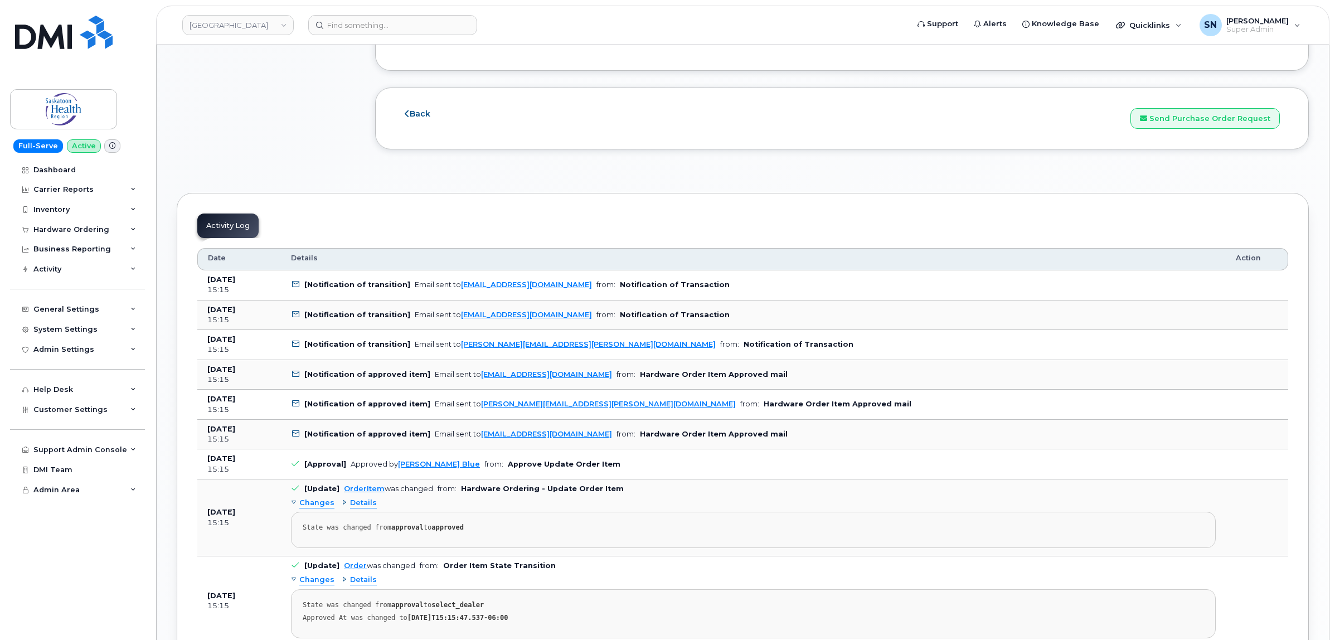
scroll to position [1115, 0]
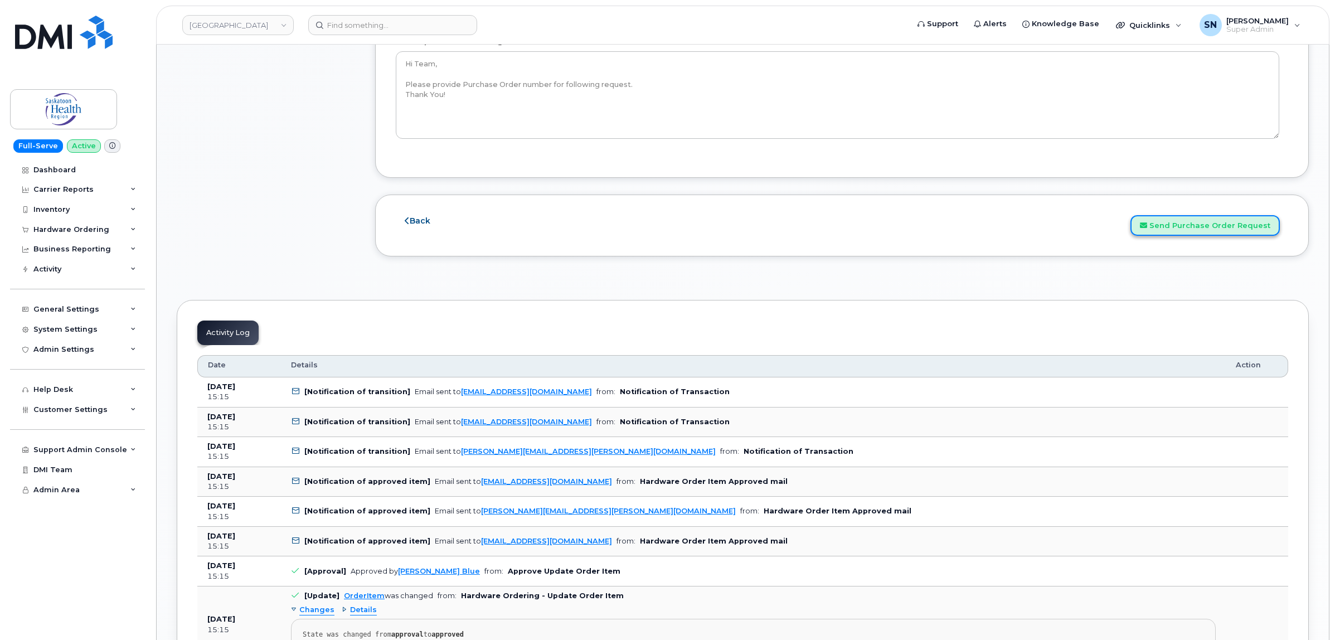
click at [1200, 231] on button "Send Purchase Order Request" at bounding box center [1205, 225] width 149 height 21
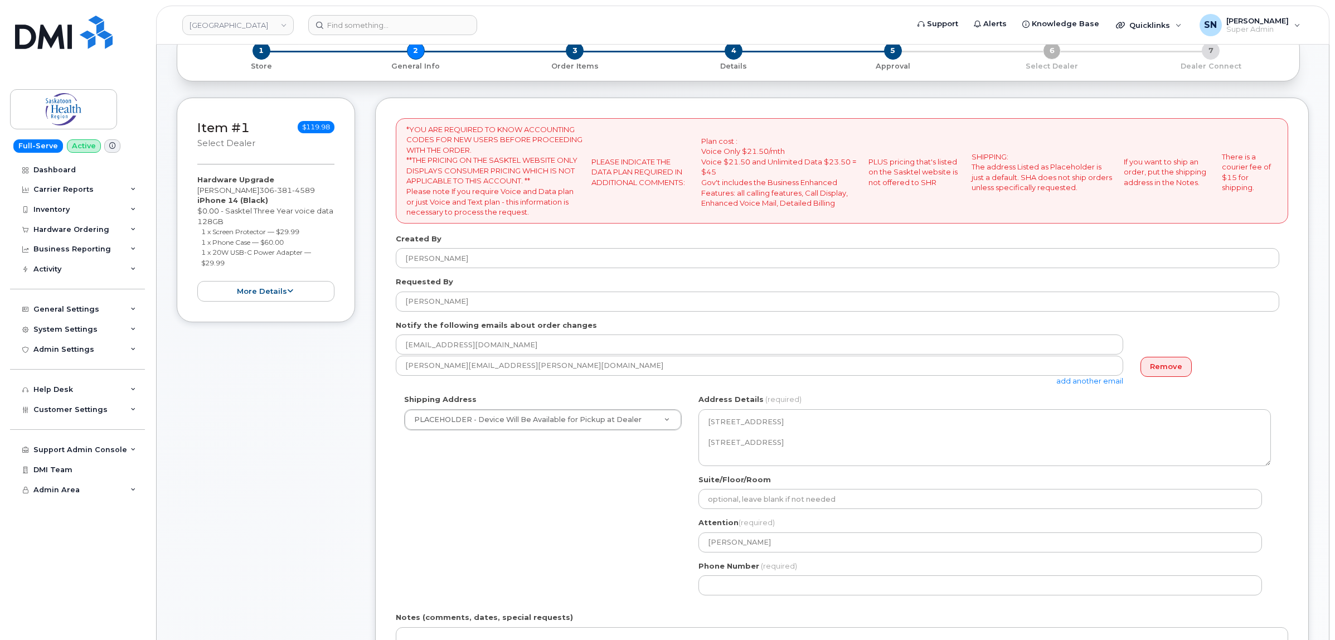
scroll to position [279, 0]
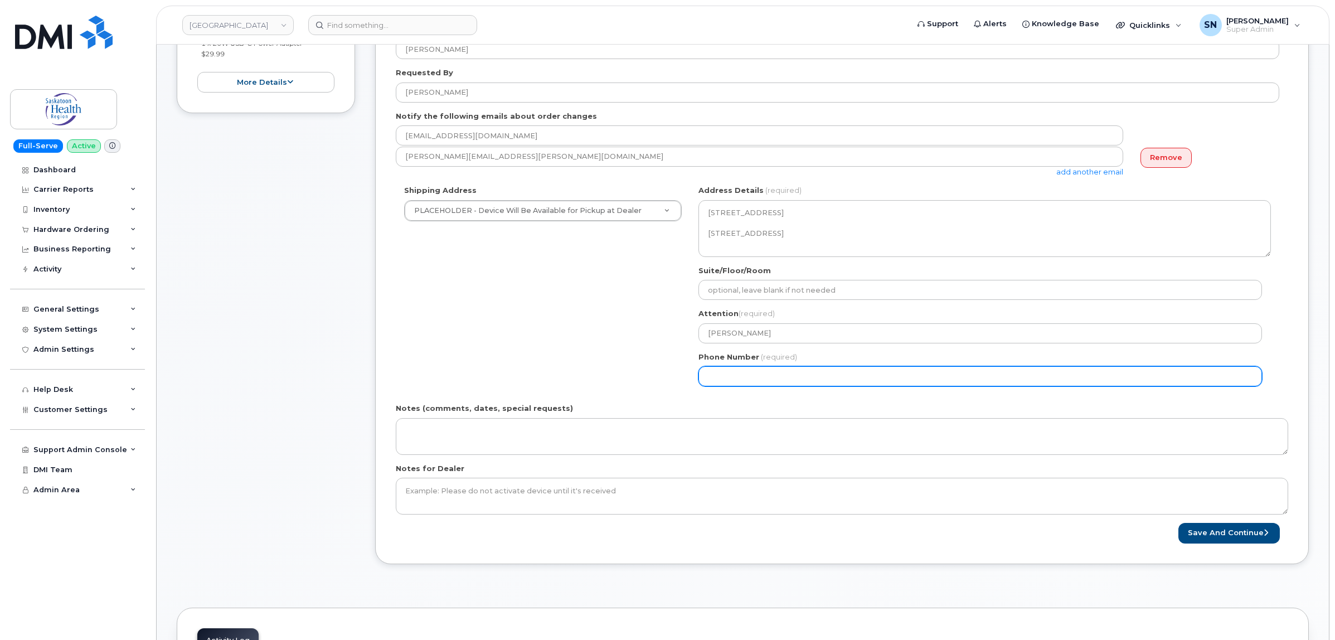
click at [745, 374] on input "Phone Number" at bounding box center [981, 376] width 564 height 20
select select
type input "123456789"
select select
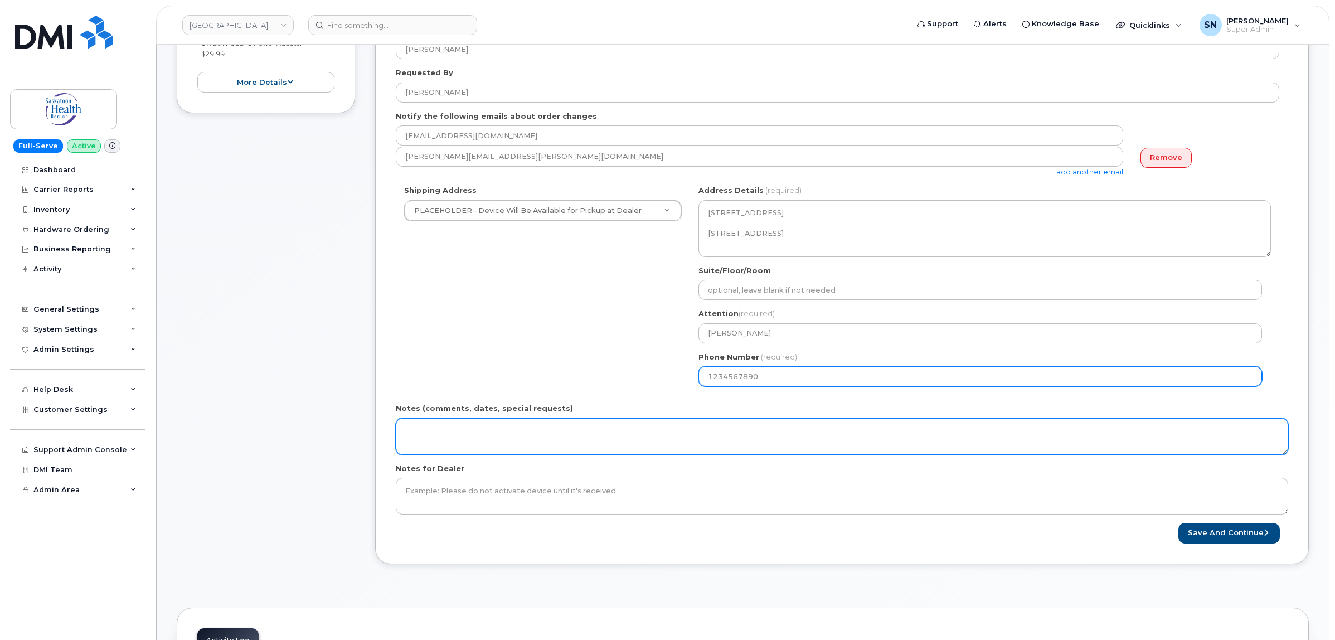
type input "1234567890"
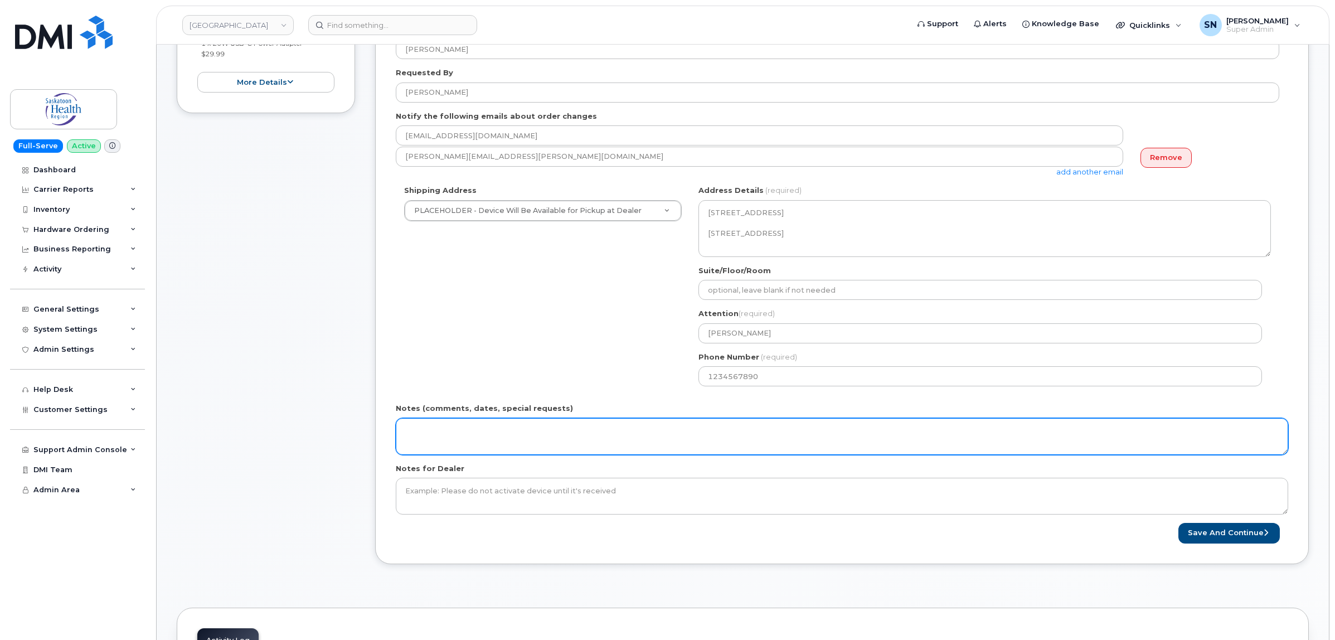
click at [732, 424] on textarea "Notes (comments, dates, special requests)" at bounding box center [842, 436] width 893 height 37
type textarea "***PO Instructions Sent October 08 2025"
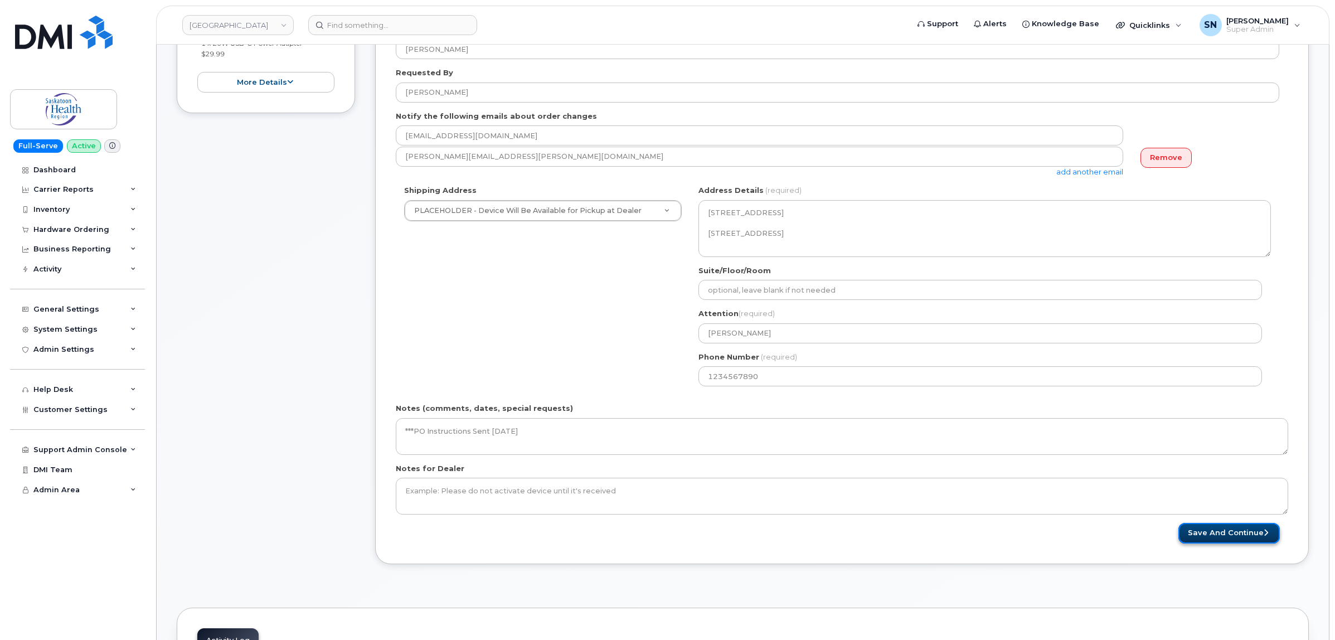
click at [1246, 534] on button "Save and Continue" at bounding box center [1229, 533] width 101 height 21
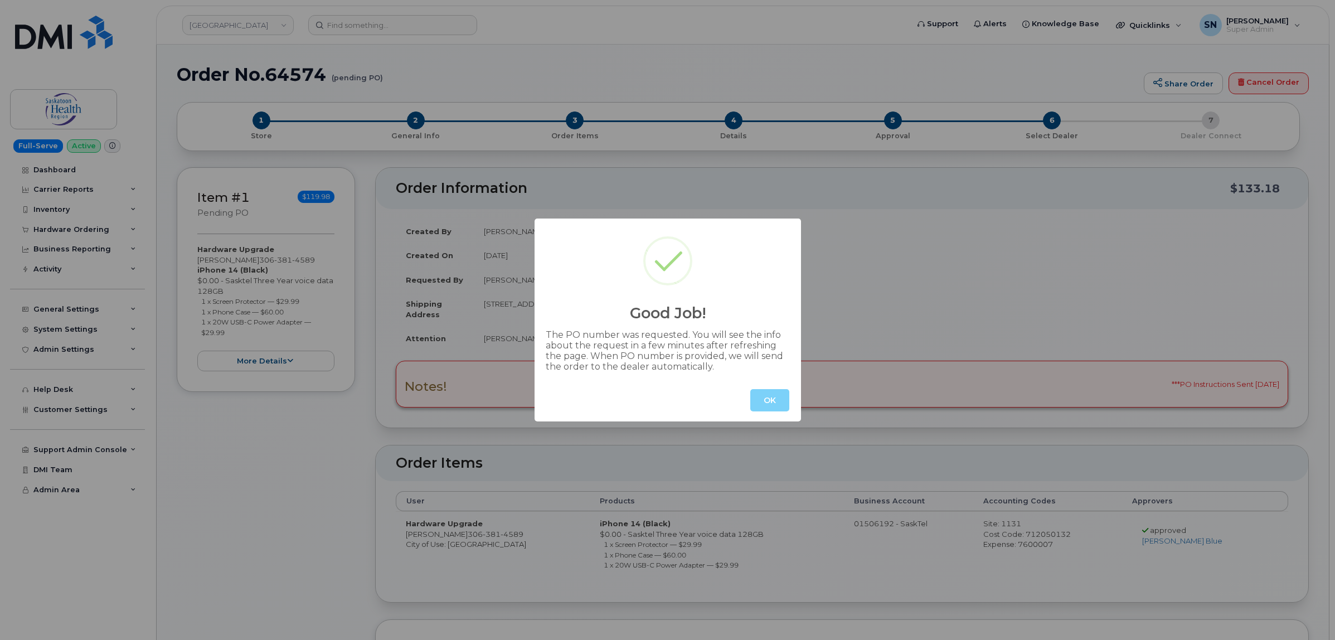
click at [778, 403] on button "OK" at bounding box center [769, 400] width 39 height 22
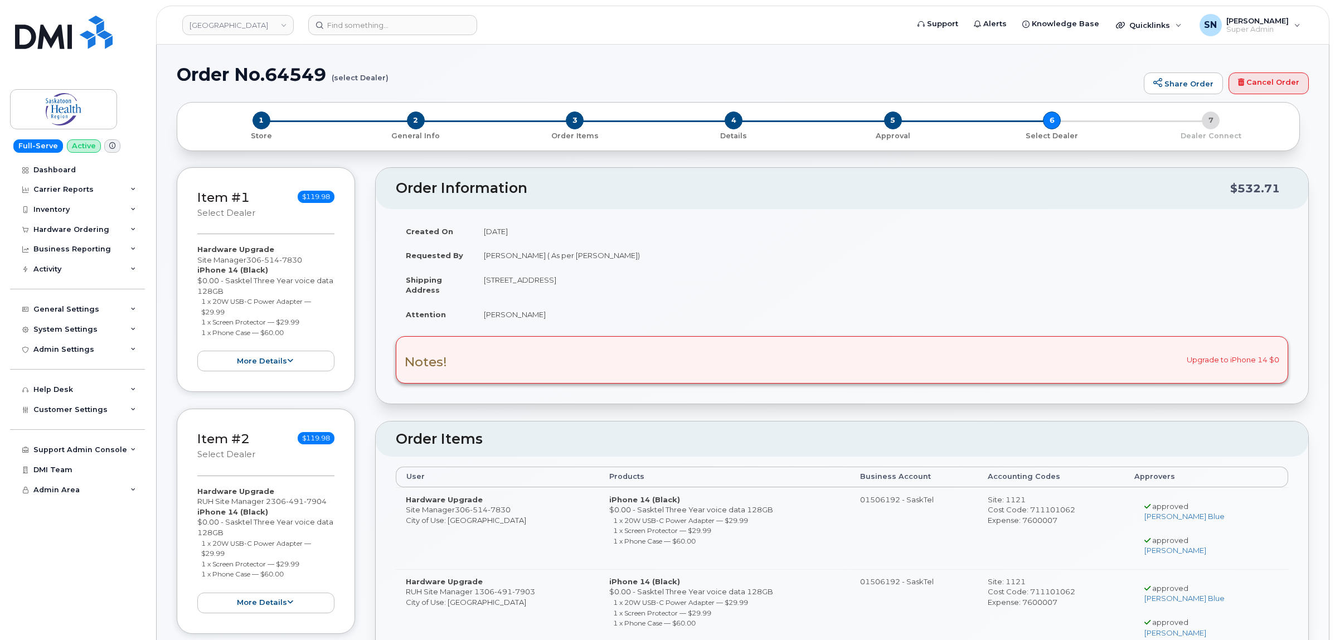
copy div "Site Manager"
drag, startPoint x: 198, startPoint y: 261, endPoint x: 244, endPoint y: 263, distance: 46.3
click at [244, 263] on div "Hardware Upgrade Site Manager [PHONE_NUMBER] iPhone 14 (Black) $0.00 - Sasktel …" at bounding box center [265, 307] width 137 height 127
copy div "Site Manager"
drag, startPoint x: 198, startPoint y: 502, endPoint x: 271, endPoint y: 505, distance: 72.5
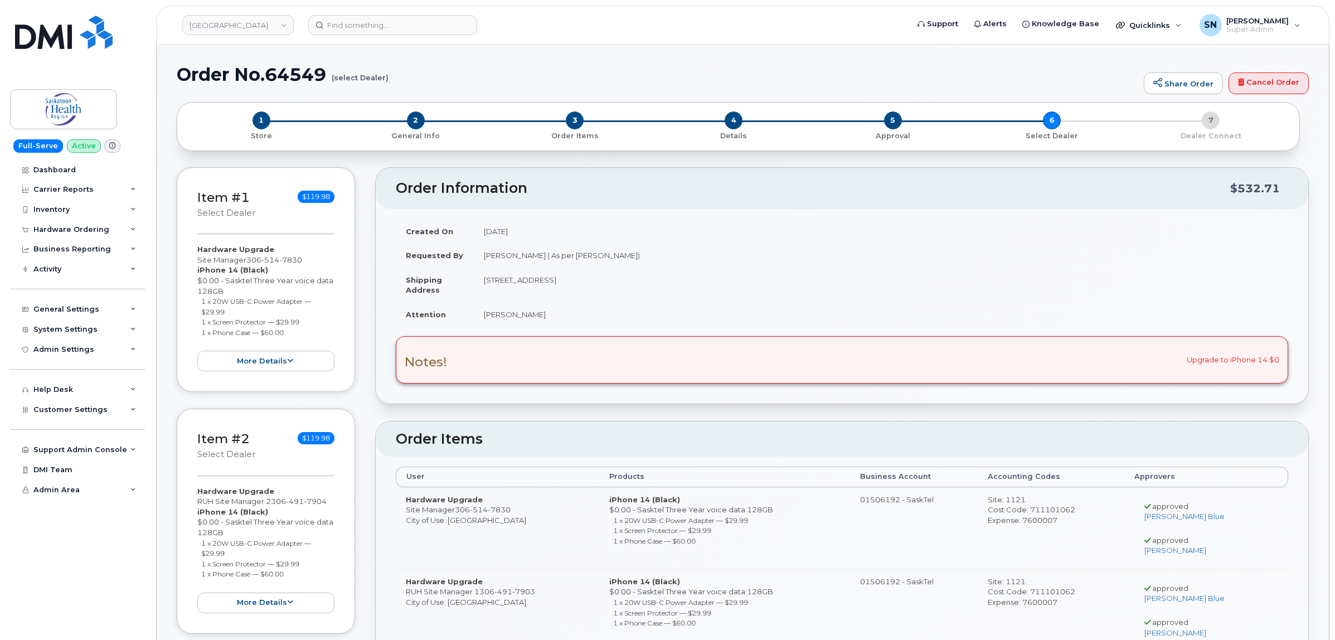
click at [271, 505] on div "Hardware Upgrade RUH Site Manager 2 306 491 7904 iPhone 14 (Black) $0.00 - Sask…" at bounding box center [265, 549] width 137 height 127
copy div "RUH Site Manager 2"
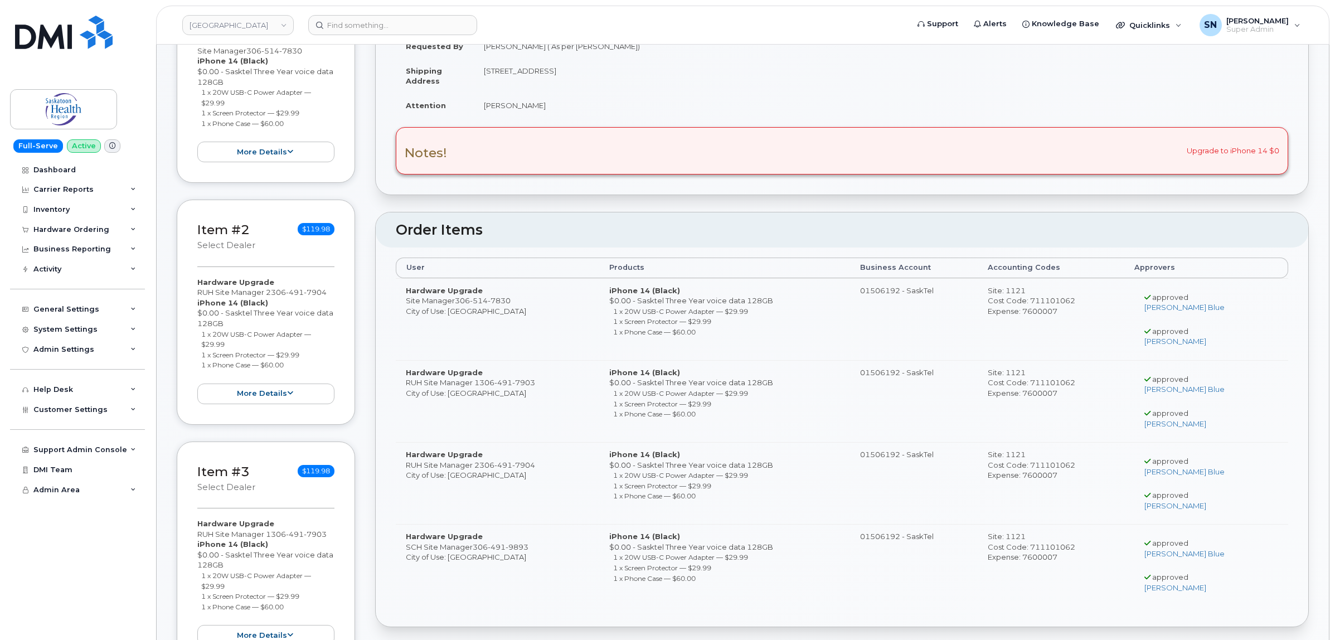
scroll to position [348, 0]
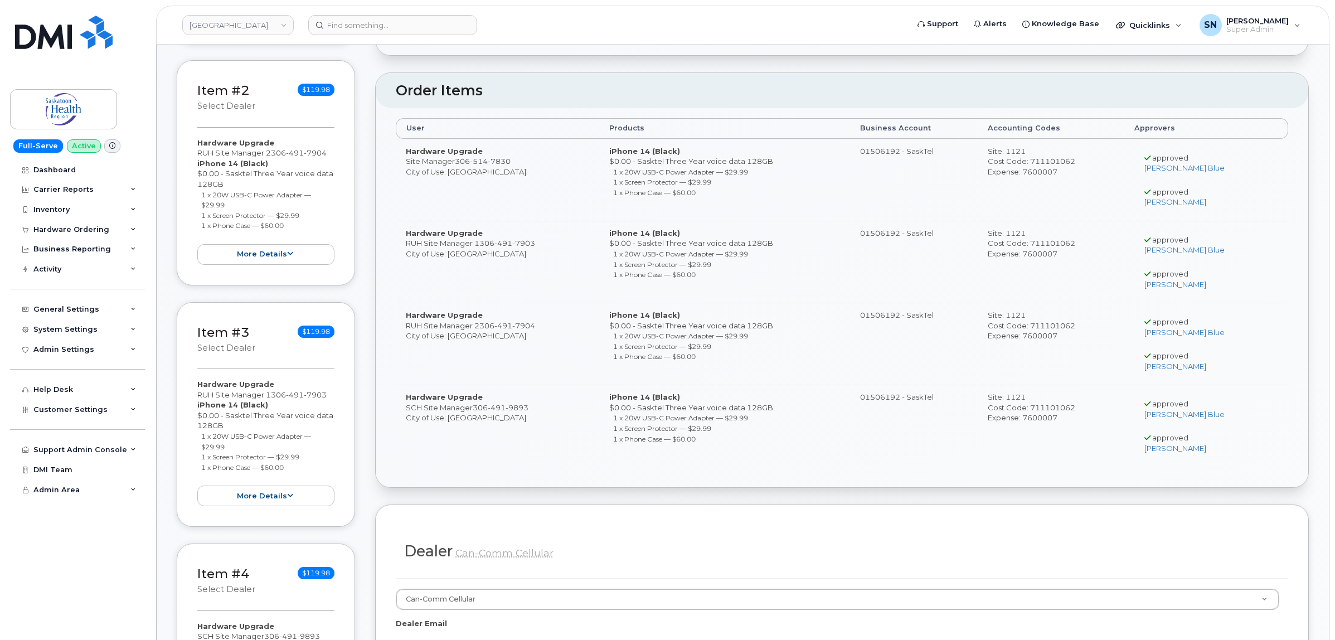
drag, startPoint x: 199, startPoint y: 392, endPoint x: 269, endPoint y: 396, distance: 69.8
click at [269, 396] on div "Hardware Upgrade RUH Site Manager 1 306 491 7903 iPhone 14 (Black) $0.00 - Sask…" at bounding box center [265, 442] width 137 height 127
copy div "RUH Site Manager 1"
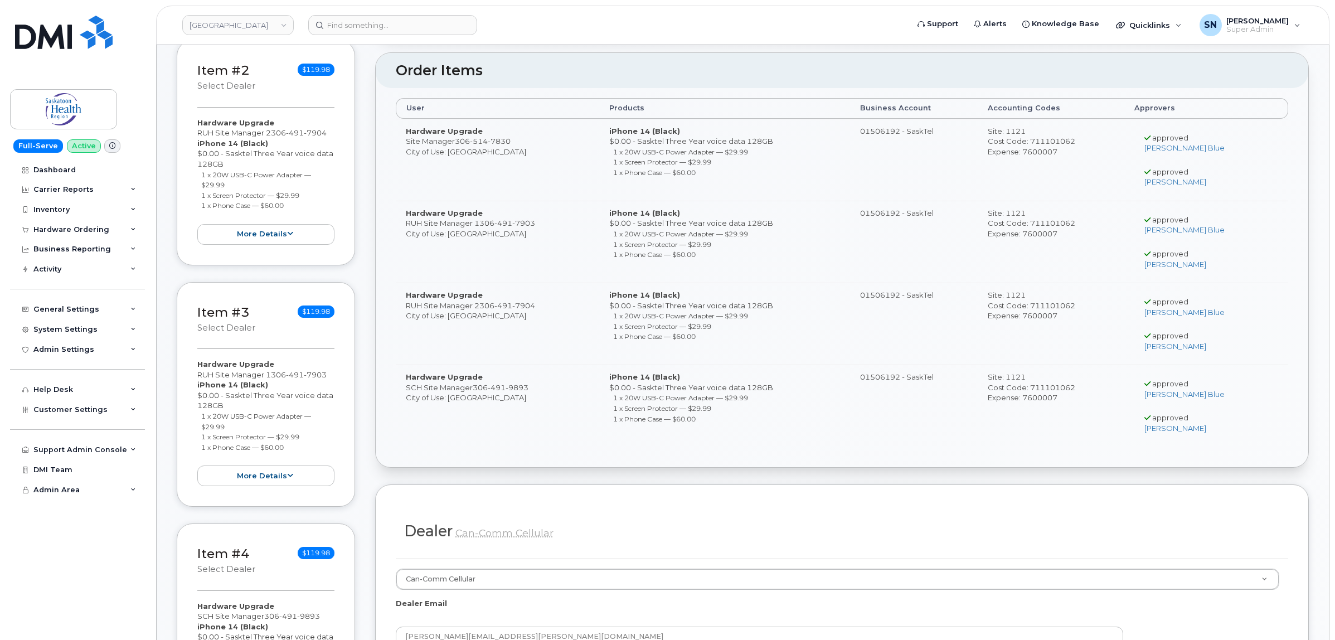
scroll to position [558, 0]
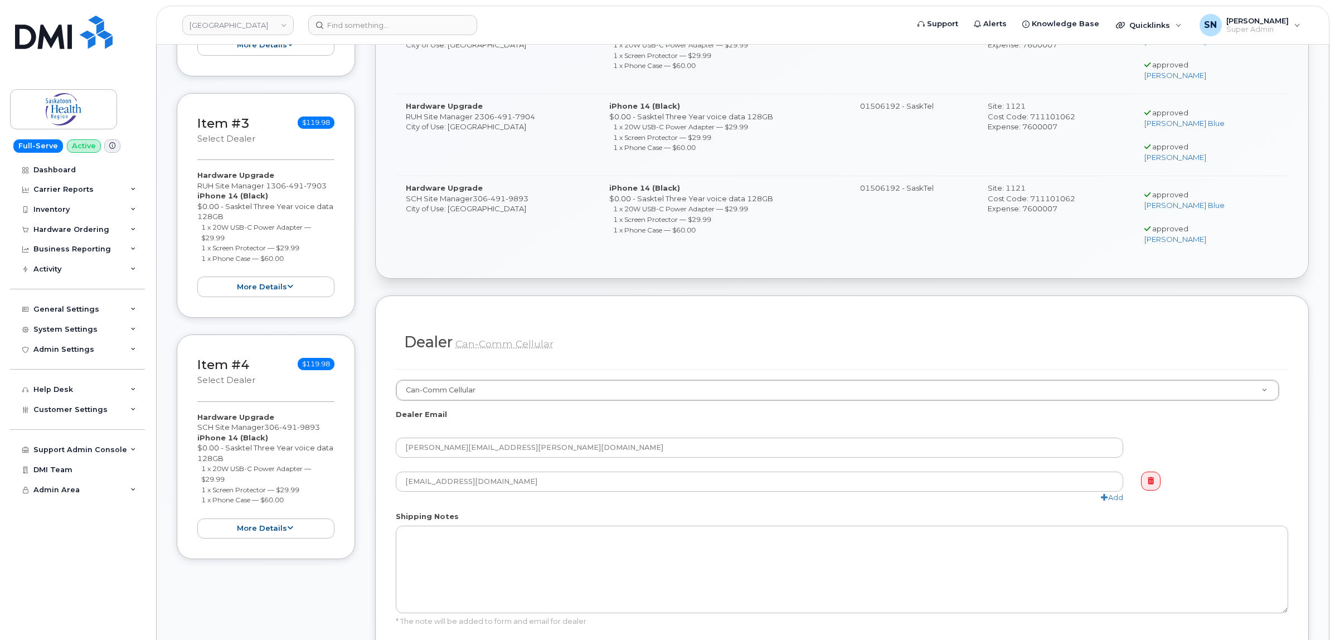
drag, startPoint x: 198, startPoint y: 430, endPoint x: 263, endPoint y: 434, distance: 65.3
click at [263, 434] on div "Hardware Upgrade SCH Site Manager 306 491 9893 iPhone 14 (Black) $0.00 - Saskte…" at bounding box center [265, 475] width 137 height 127
copy div "SCH Site Manager"
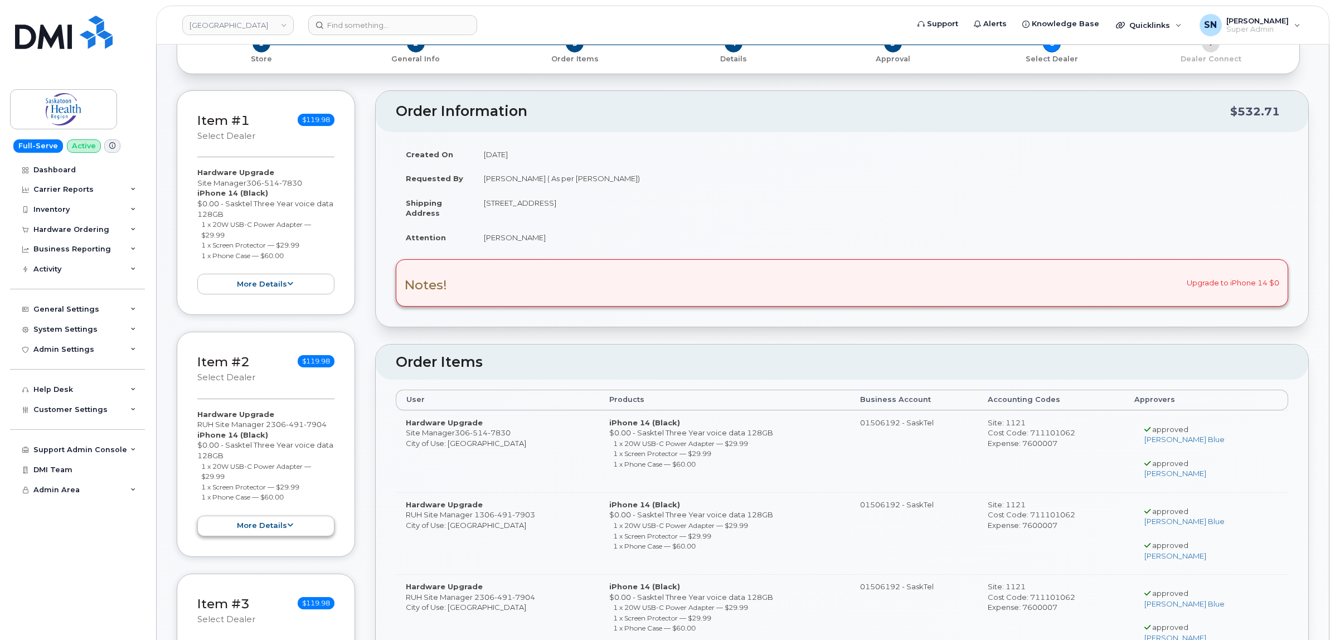
scroll to position [70, 0]
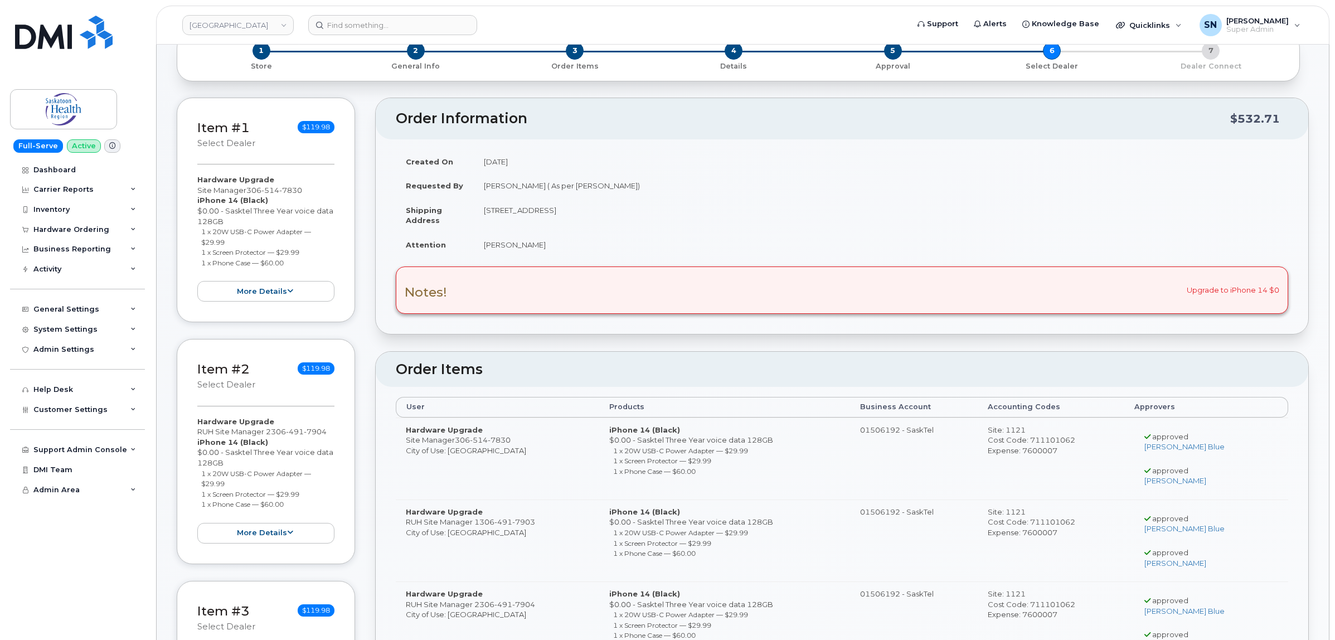
drag, startPoint x: 201, startPoint y: 234, endPoint x: 244, endPoint y: 239, distance: 43.7
click at [244, 239] on li "1 x 20W USB-C Power Adapter — $29.99" at bounding box center [268, 236] width 134 height 21
copy small "1 x 20W USB-C Power Adapter — $29.99"
drag, startPoint x: 198, startPoint y: 252, endPoint x: 307, endPoint y: 253, distance: 108.2
click at [307, 253] on ul "1 x 20W USB-C Power Adapter — $29.99 1 x Screen Protector — $29.99 1 x Phone Ca…" at bounding box center [265, 246] width 137 height 41
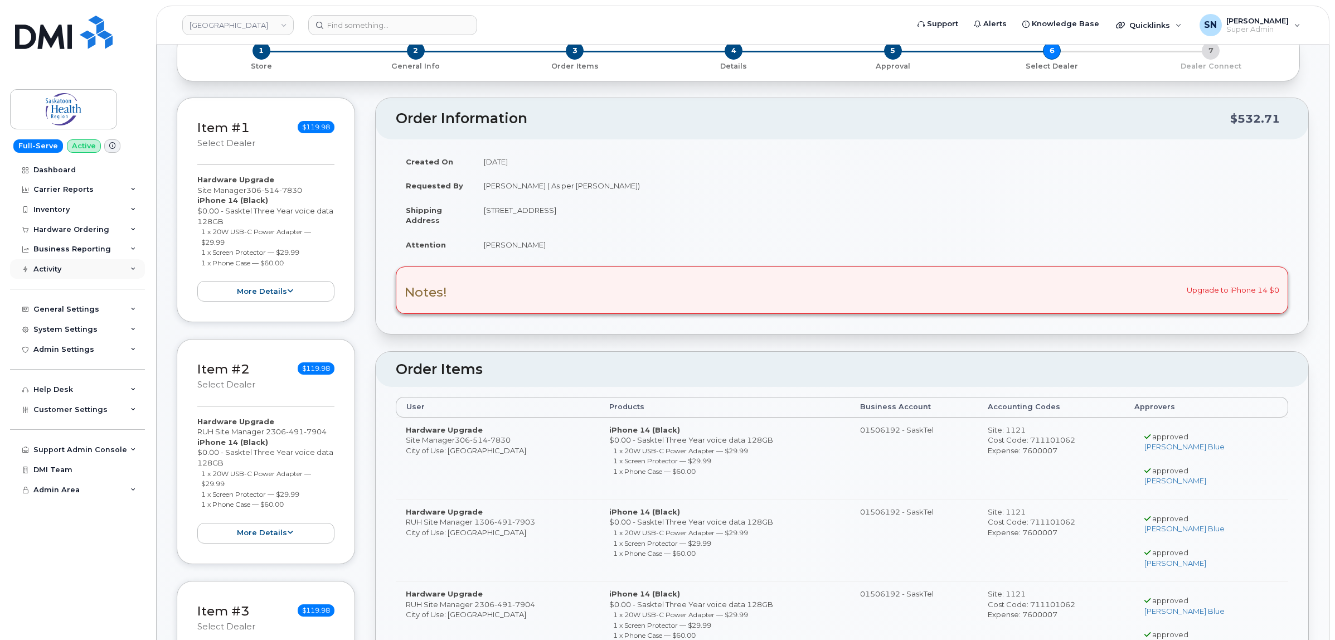
copy small "1 x Screen Protector — $29.99"
copy small "1 x Phone Case — $60.00"
drag, startPoint x: 200, startPoint y: 265, endPoint x: 297, endPoint y: 267, distance: 97.0
click at [301, 268] on ul "1 x 20W USB-C Power Adapter — $29.99 1 x Screen Protector — $29.99 1 x Phone Ca…" at bounding box center [265, 246] width 137 height 41
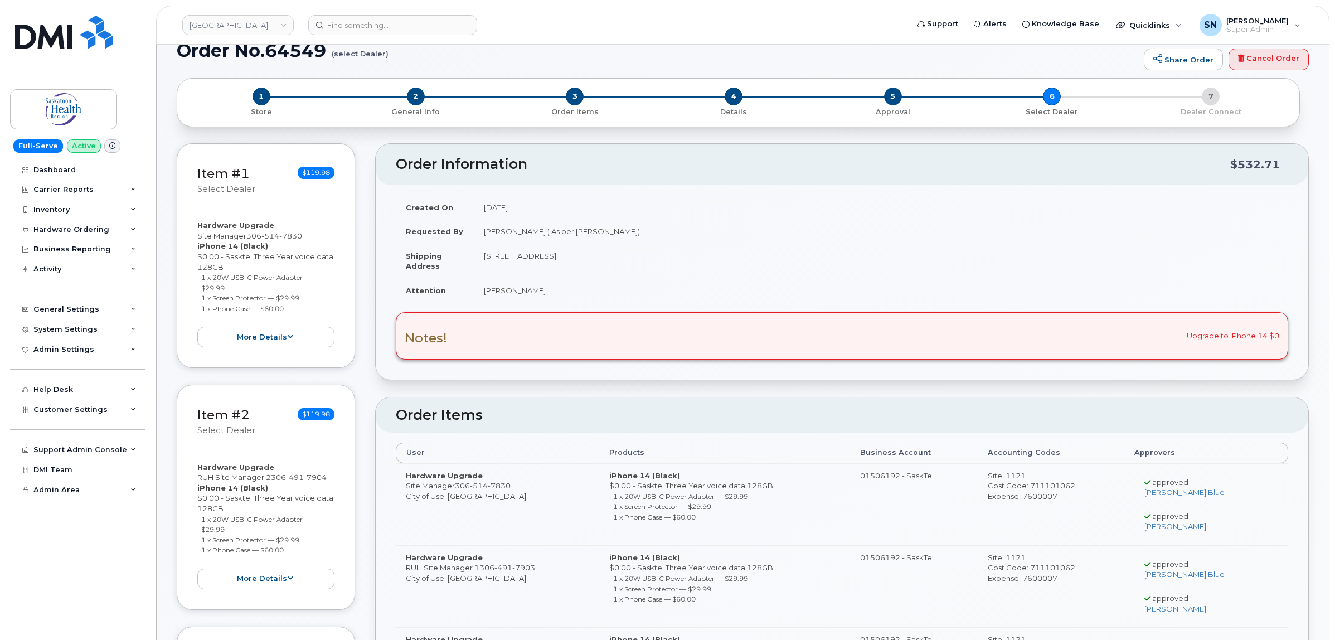
scroll to position [0, 0]
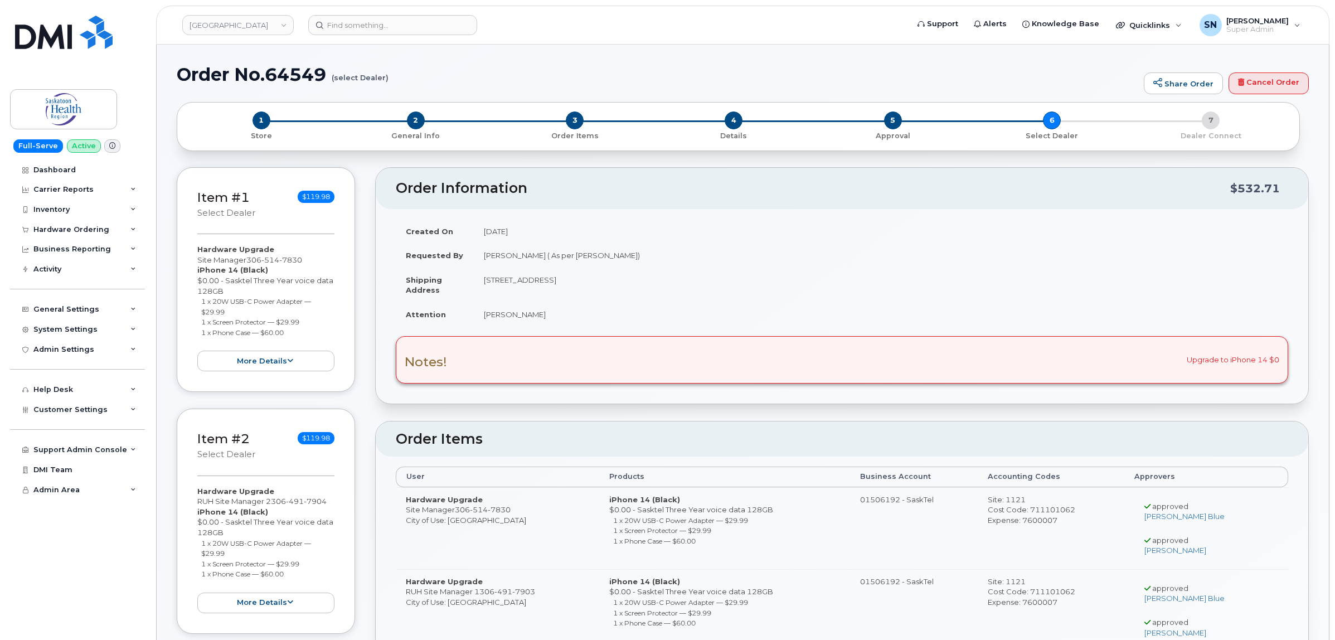
drag, startPoint x: 196, startPoint y: 260, endPoint x: 245, endPoint y: 260, distance: 49.6
click at [245, 260] on div "Item #1 select Dealer $119.98 Hardware Upgrade Site Manager 306 514 7830 iPhone…" at bounding box center [266, 279] width 178 height 225
copy div "Site Manager"
drag, startPoint x: 198, startPoint y: 501, endPoint x: 270, endPoint y: 506, distance: 72.1
click at [270, 506] on div "Hardware Upgrade RUH Site Manager 2 306 491 7904 iPhone 14 (Black) $0.00 - Sask…" at bounding box center [265, 549] width 137 height 127
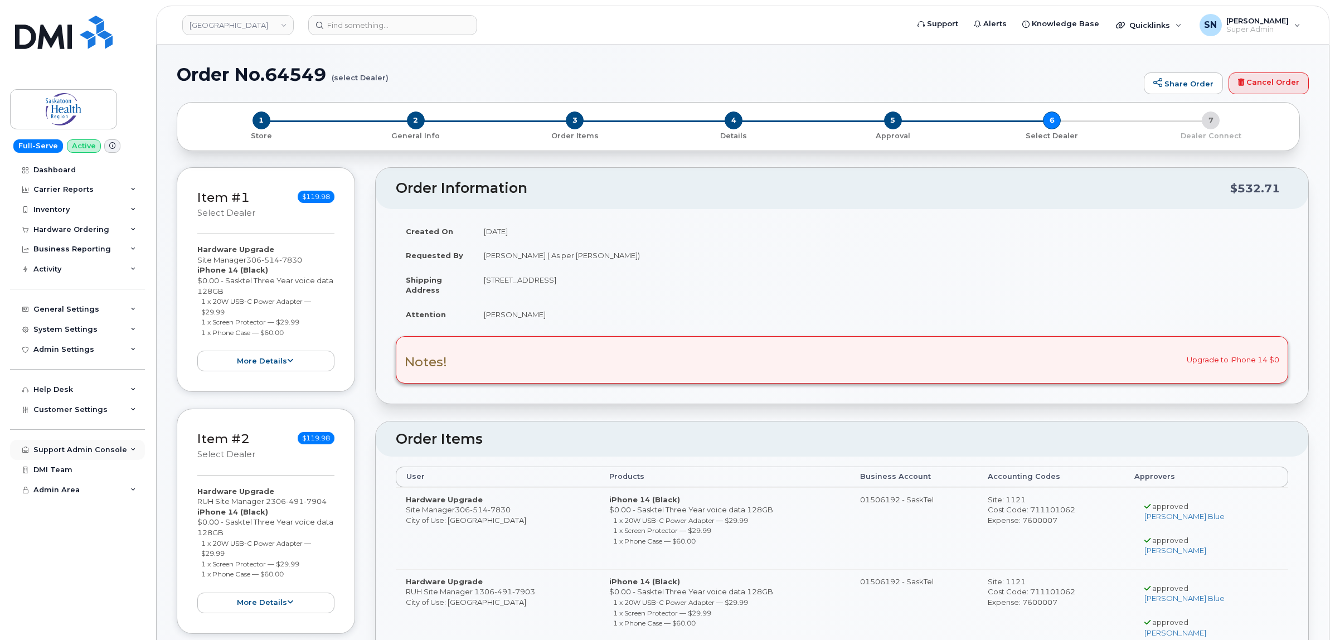
copy div "RUH Site Manager 2"
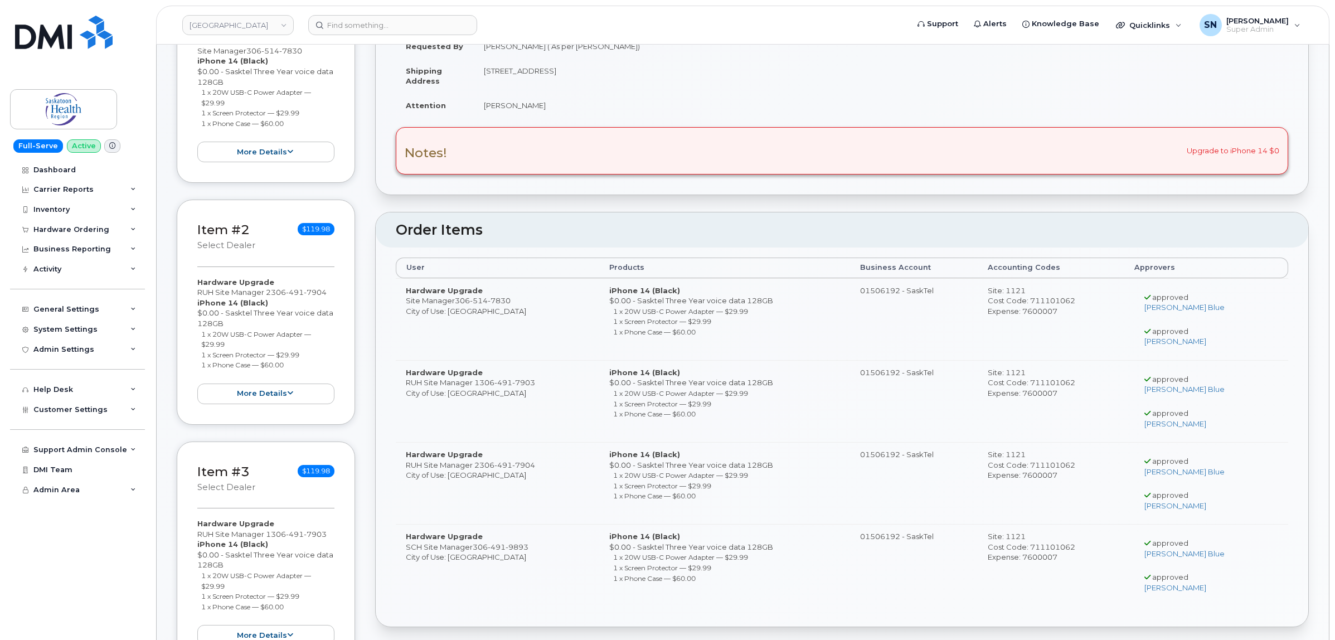
drag, startPoint x: 196, startPoint y: 533, endPoint x: 272, endPoint y: 536, distance: 75.3
click at [272, 536] on div "Item #3 select Dealer $119.98 Hardware Upgrade RUH Site Manager 1 306 491 7903 …" at bounding box center [266, 554] width 178 height 225
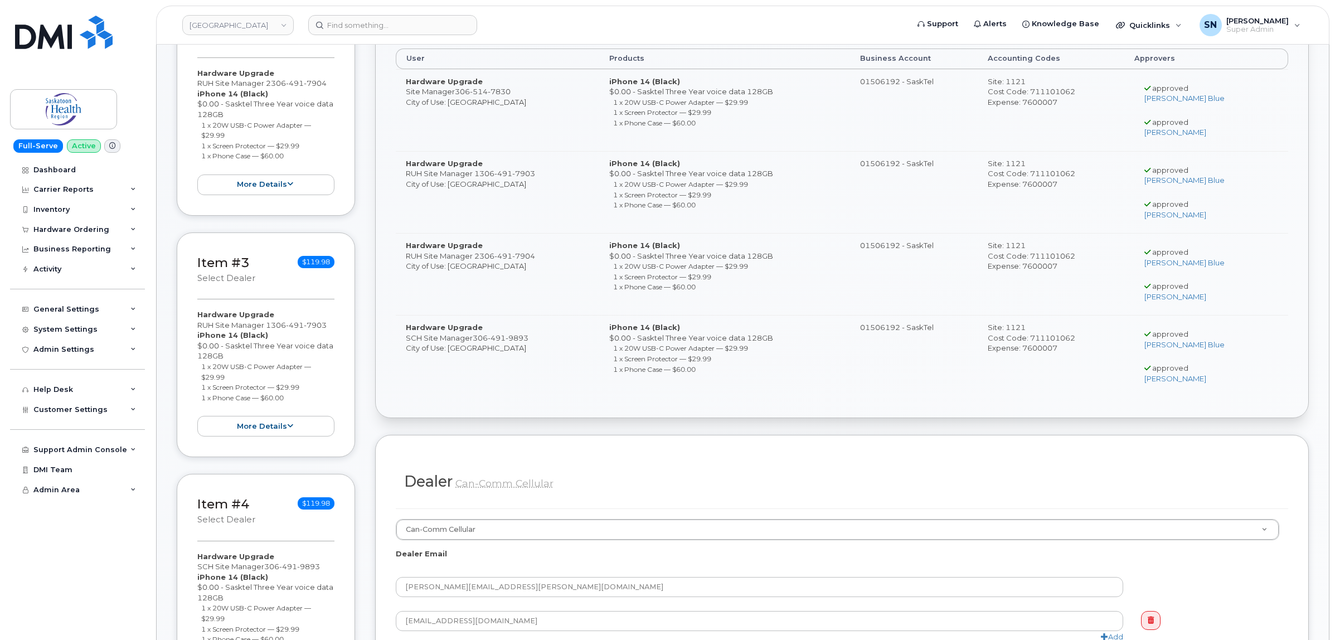
drag, startPoint x: 199, startPoint y: 569, endPoint x: 263, endPoint y: 572, distance: 64.2
click at [263, 572] on div "Hardware Upgrade SCH Site Manager 306 491 9893 iPhone 14 (Black) $0.00 - Saskte…" at bounding box center [265, 614] width 137 height 127
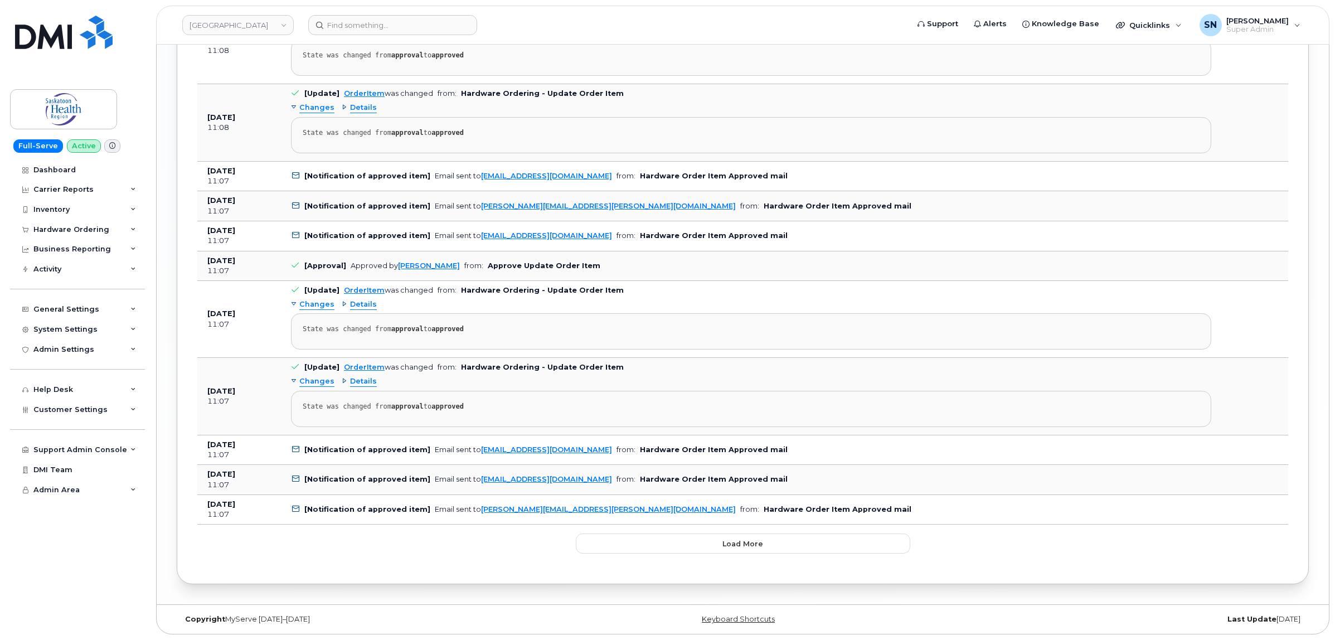
scroll to position [2360, 0]
click at [640, 540] on button "Load more" at bounding box center [743, 544] width 335 height 20
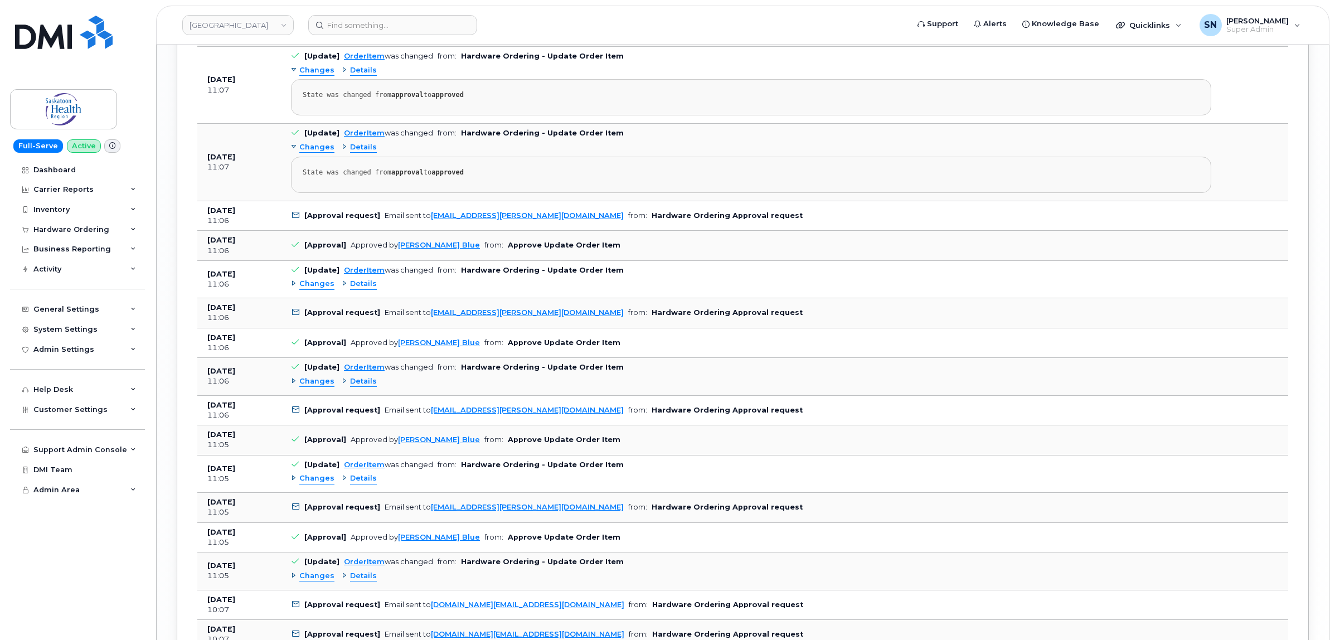
scroll to position [2987, 0]
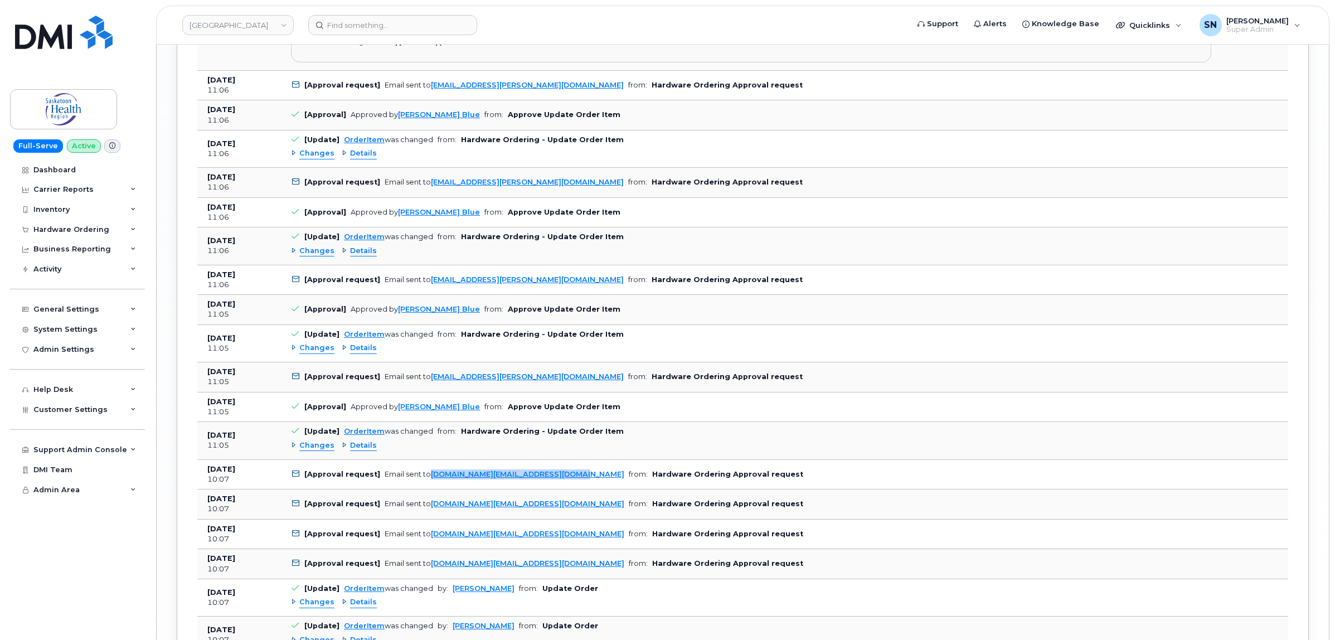
drag, startPoint x: 566, startPoint y: 492, endPoint x: 428, endPoint y: 500, distance: 138.5
click at [428, 490] on td "[Approval request] Email sent to graham.blue@saskhealthauthority.ca from: Hardw…" at bounding box center [751, 475] width 941 height 30
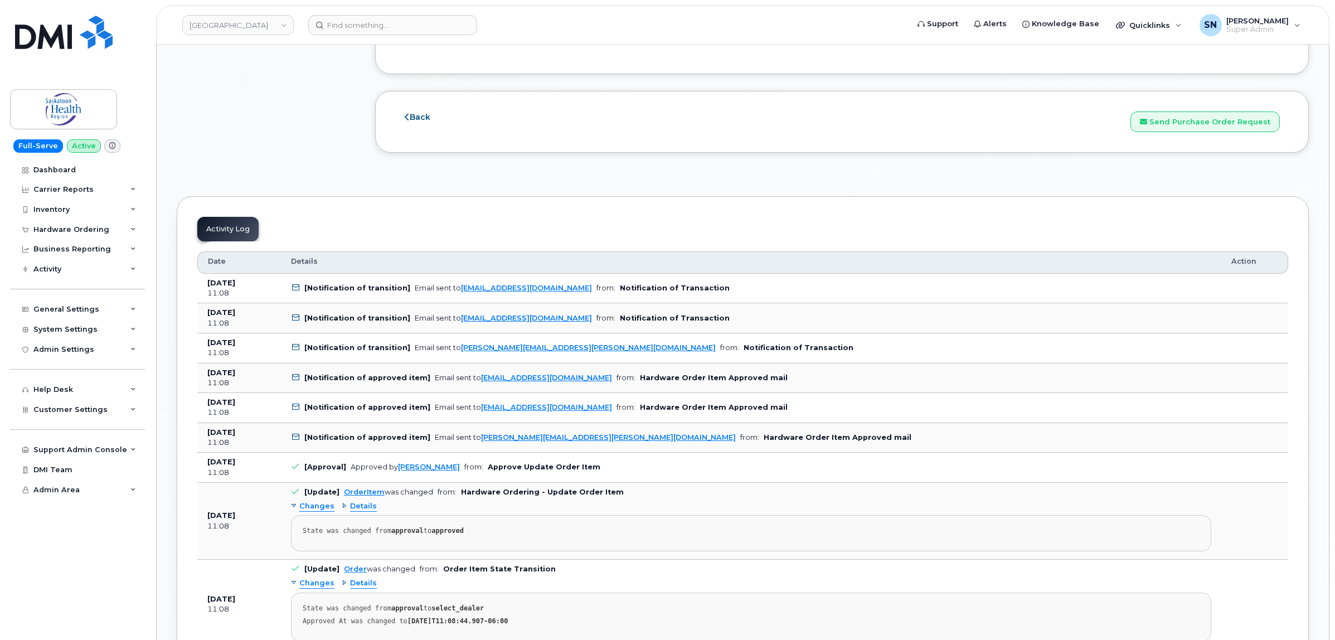
scroll to position [1384, 0]
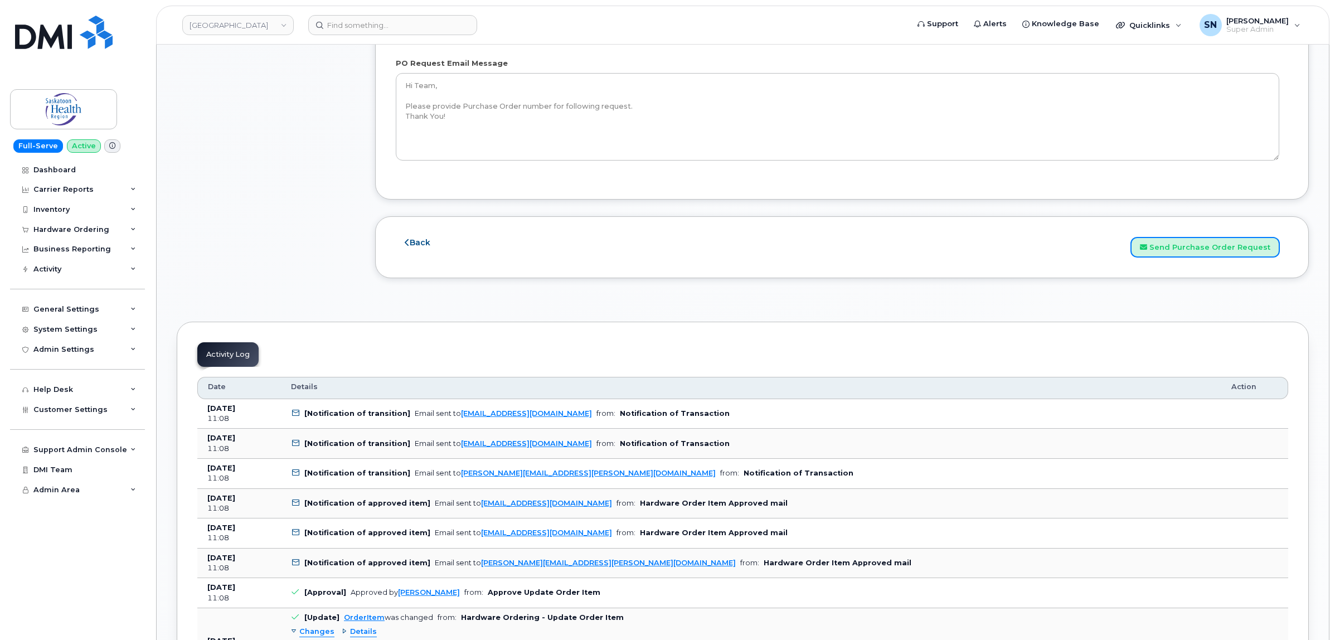
drag, startPoint x: 1173, startPoint y: 255, endPoint x: 1054, endPoint y: 301, distance: 126.9
click at [1173, 255] on button "Send Purchase Order Request" at bounding box center [1205, 247] width 149 height 21
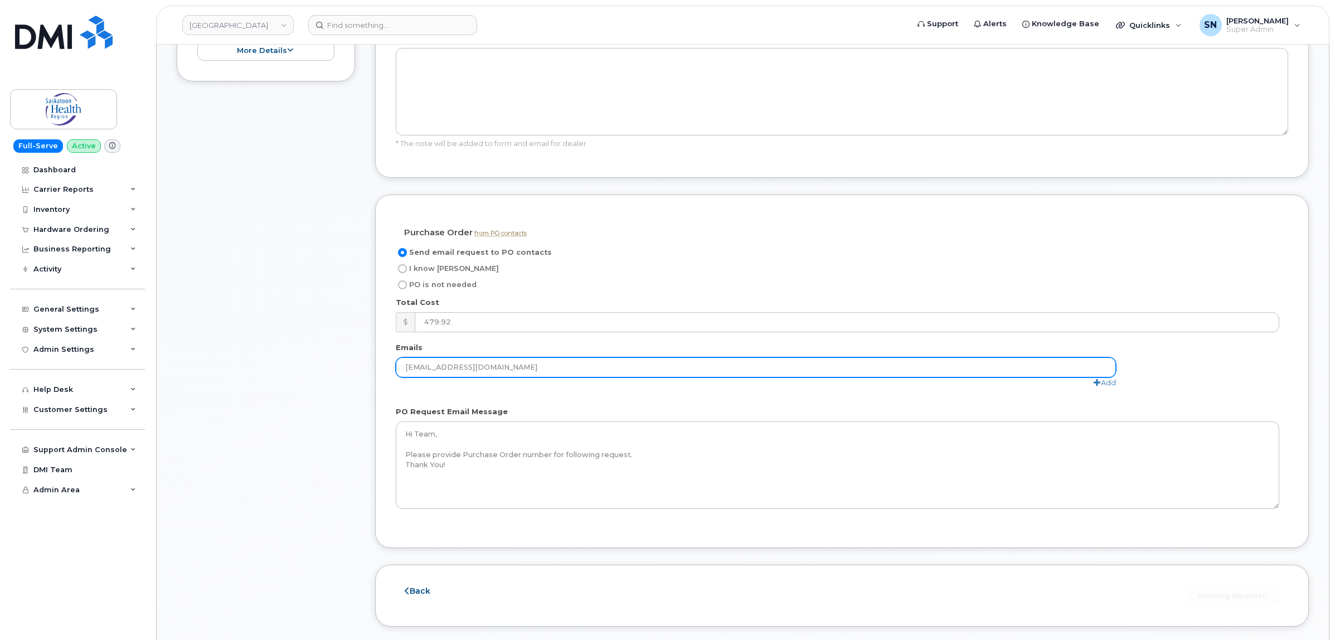
scroll to position [899, 0]
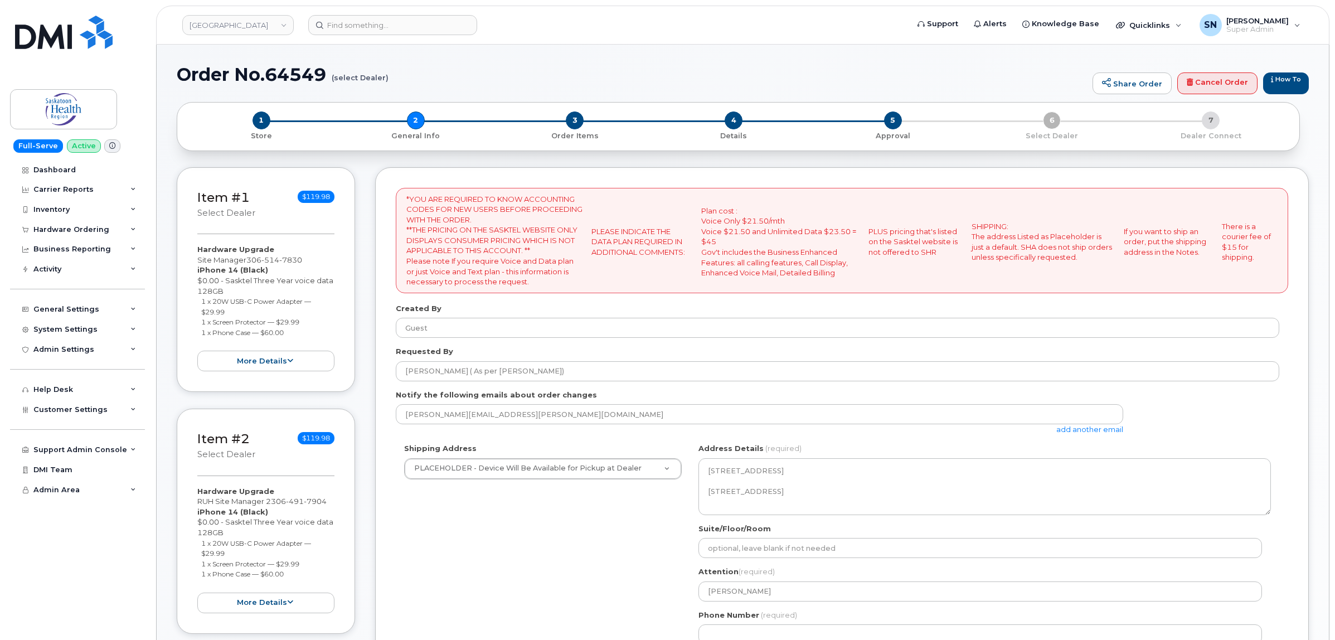
select select
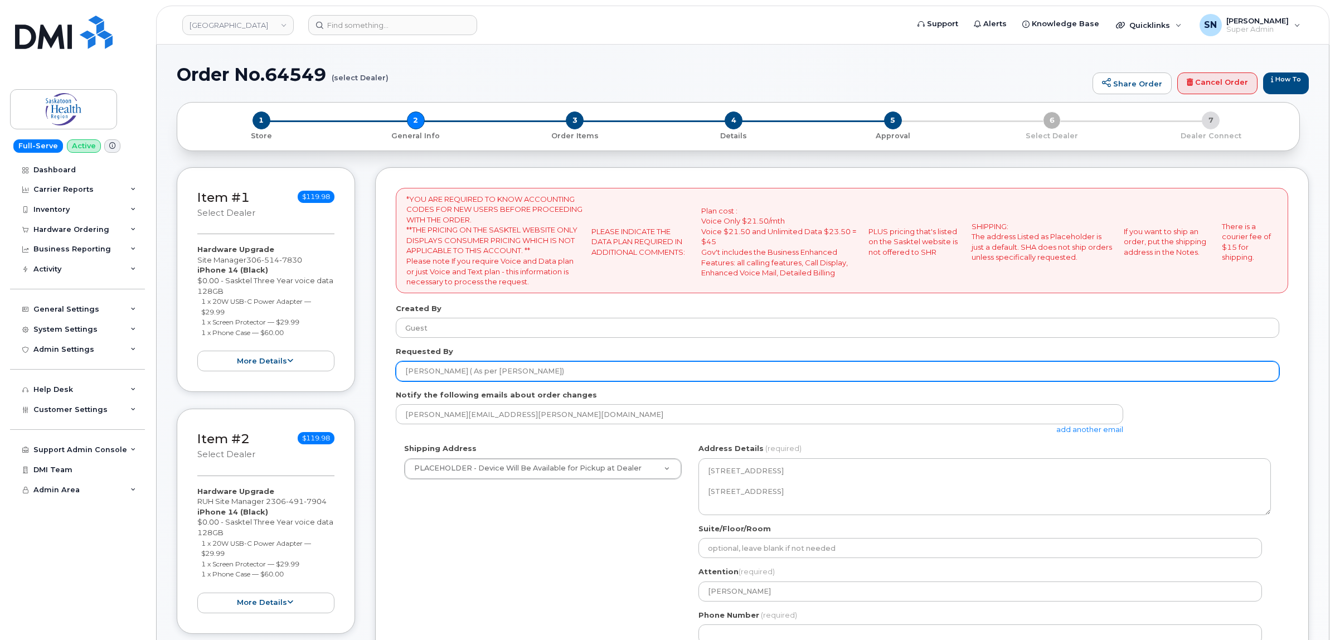
drag, startPoint x: 492, startPoint y: 370, endPoint x: 530, endPoint y: 372, distance: 38.5
click at [530, 372] on input "[PERSON_NAME] ( As per [PERSON_NAME])" at bounding box center [838, 371] width 884 height 20
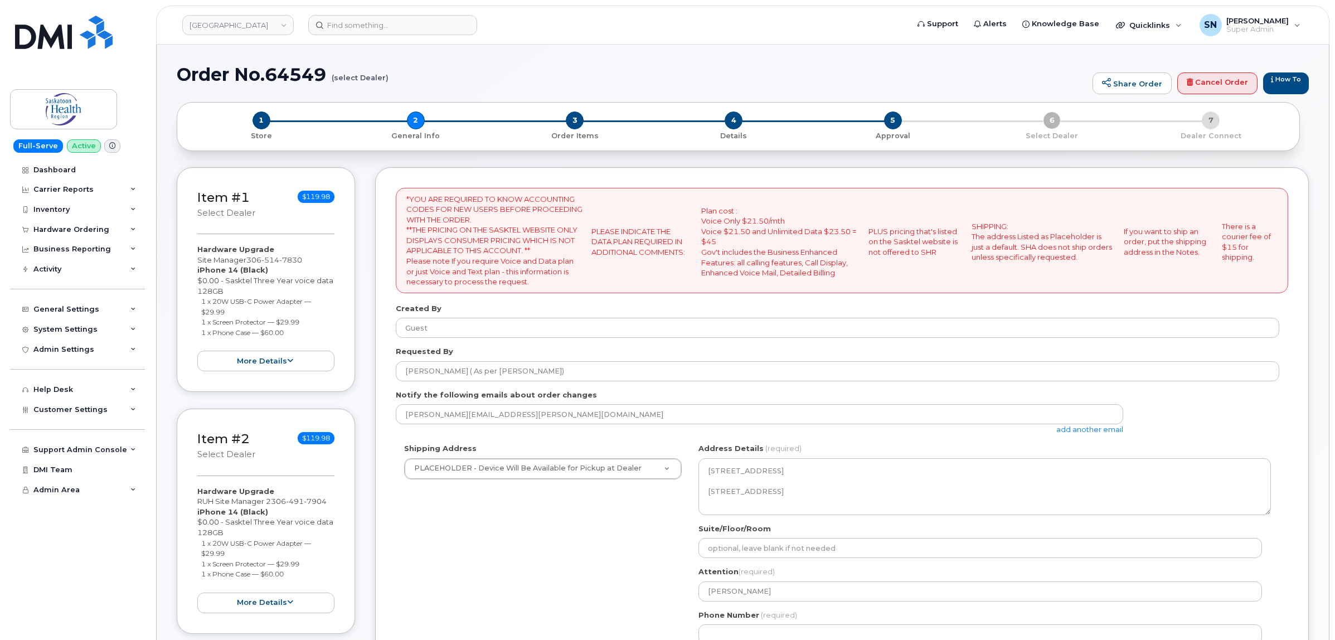
drag, startPoint x: 513, startPoint y: 580, endPoint x: 514, endPoint y: 573, distance: 6.7
click at [514, 578] on div "Shipping Address PLACEHOLDER - Device Will Be Available for Pickup at Dealer PL…" at bounding box center [838, 548] width 884 height 210
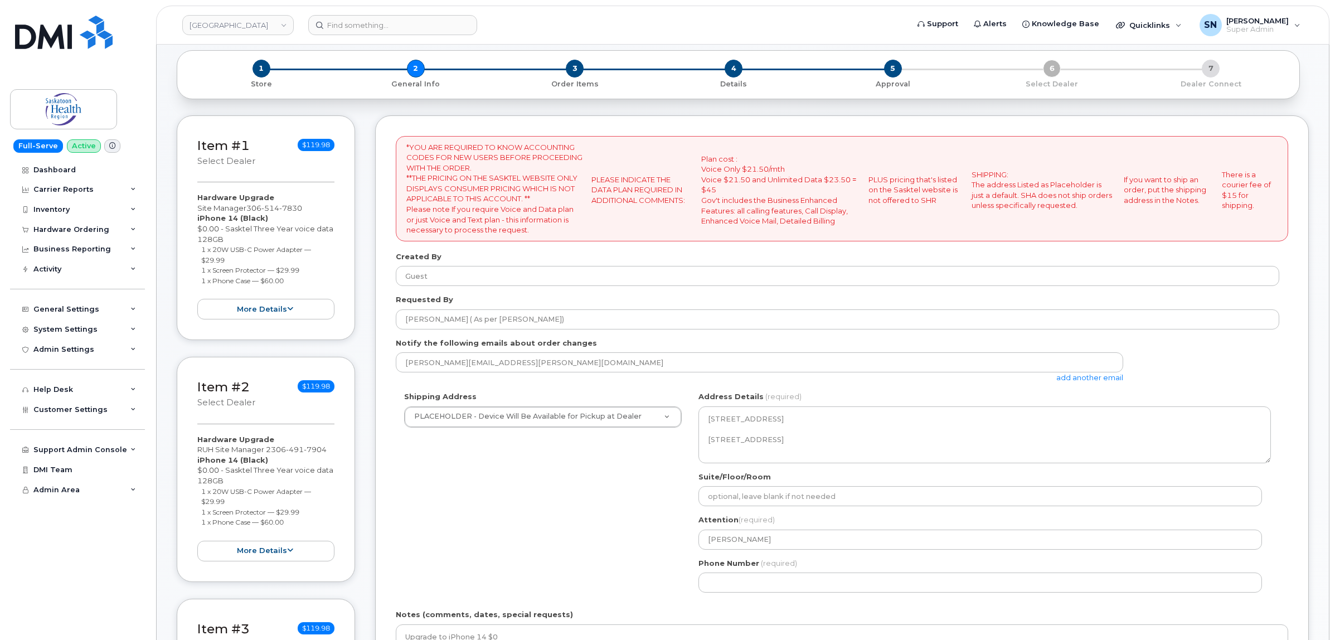
scroll to position [139, 0]
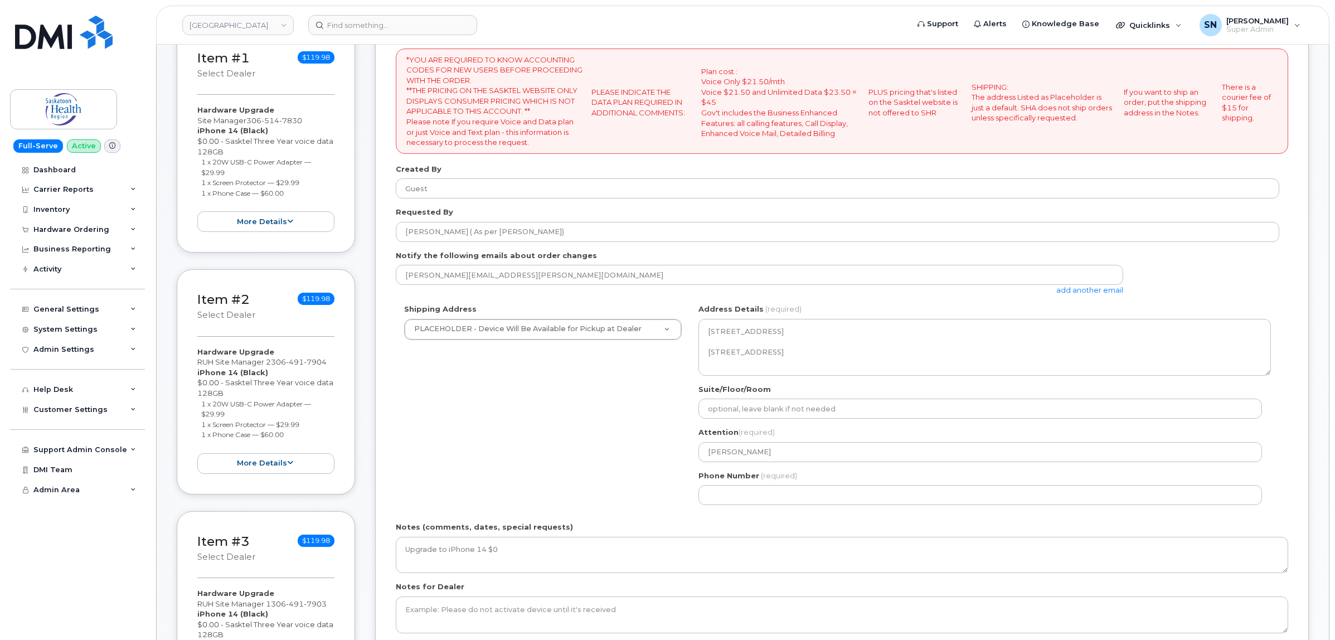
click at [1078, 288] on link "add another email" at bounding box center [1090, 289] width 67 height 9
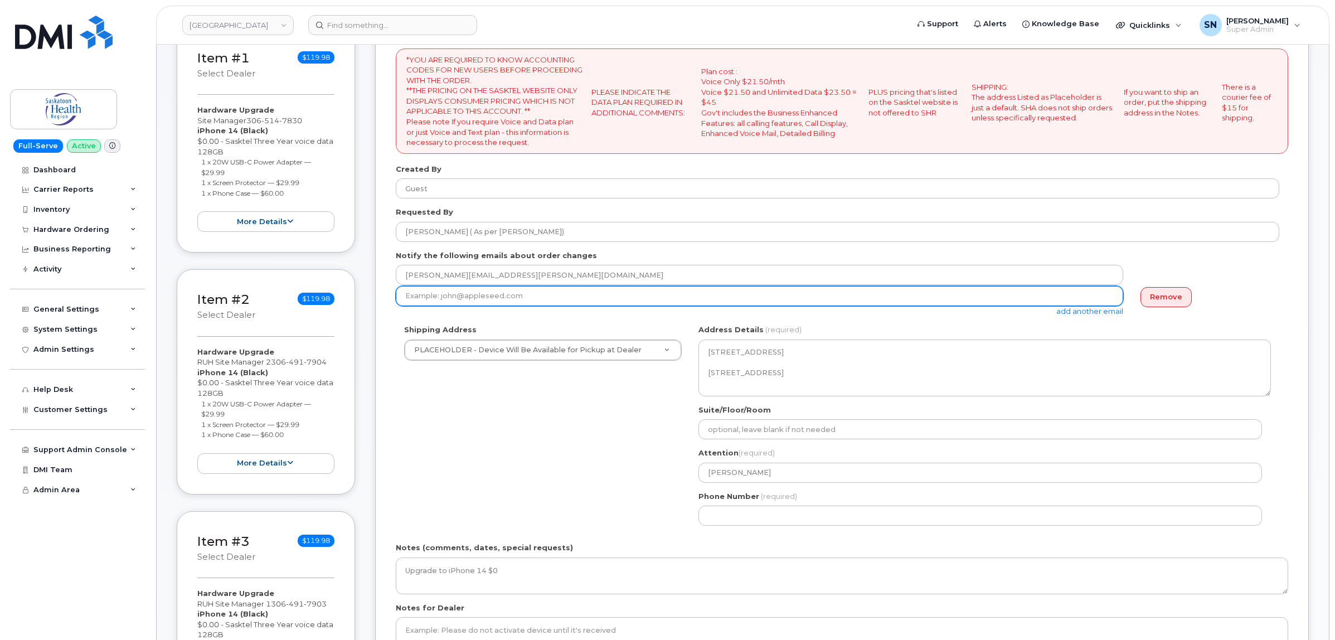
click at [647, 297] on input "email" at bounding box center [760, 296] width 728 height 20
paste input "[EMAIL_ADDRESS][PERSON_NAME][DOMAIN_NAME]"
type input "[EMAIL_ADDRESS][PERSON_NAME][DOMAIN_NAME]"
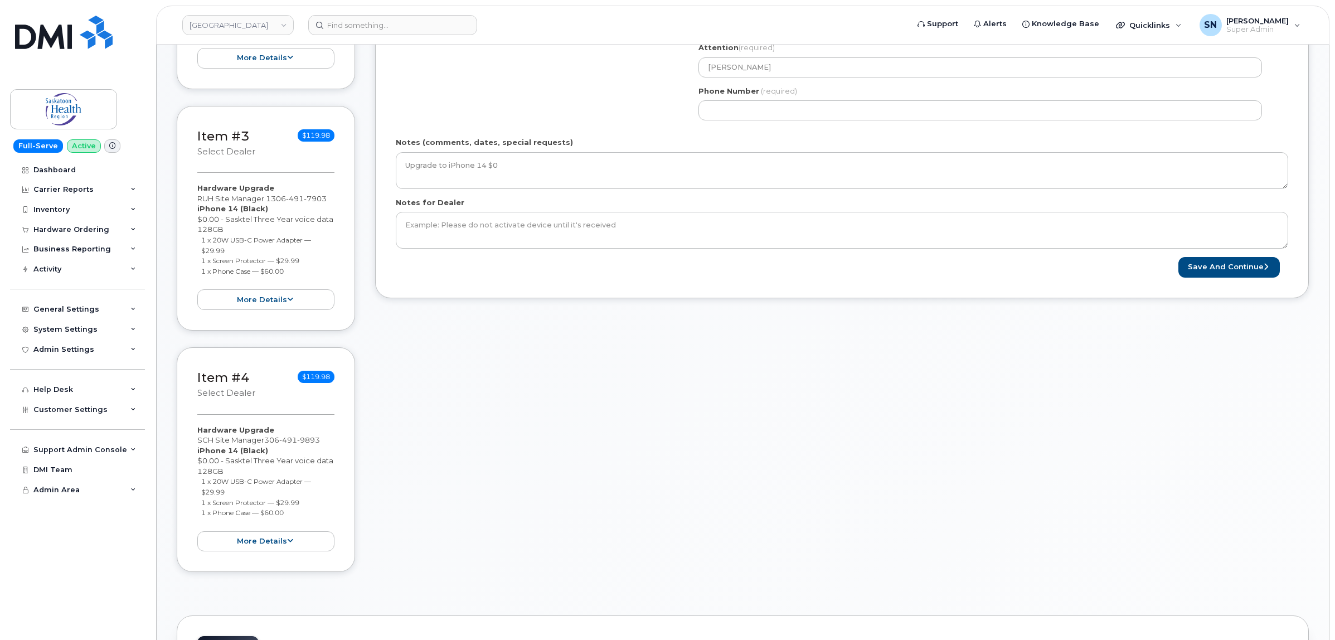
scroll to position [418, 0]
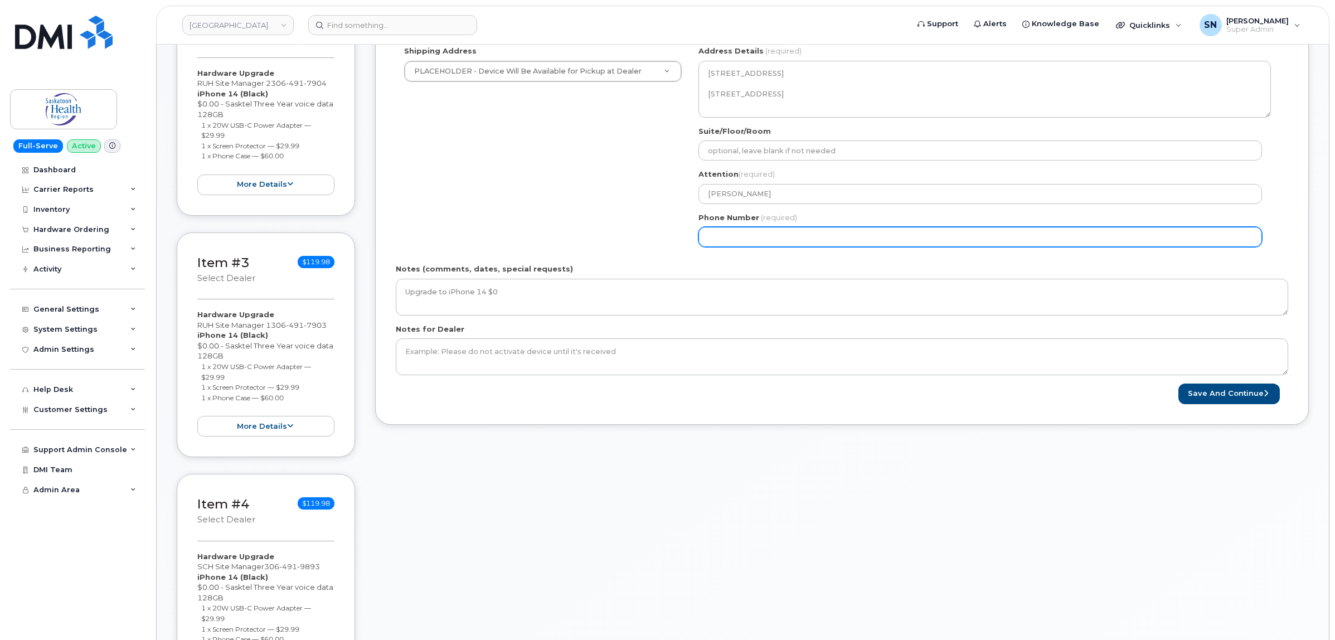
click at [754, 246] on input "Phone Number" at bounding box center [981, 237] width 564 height 20
select select
type input "123456789"
select select
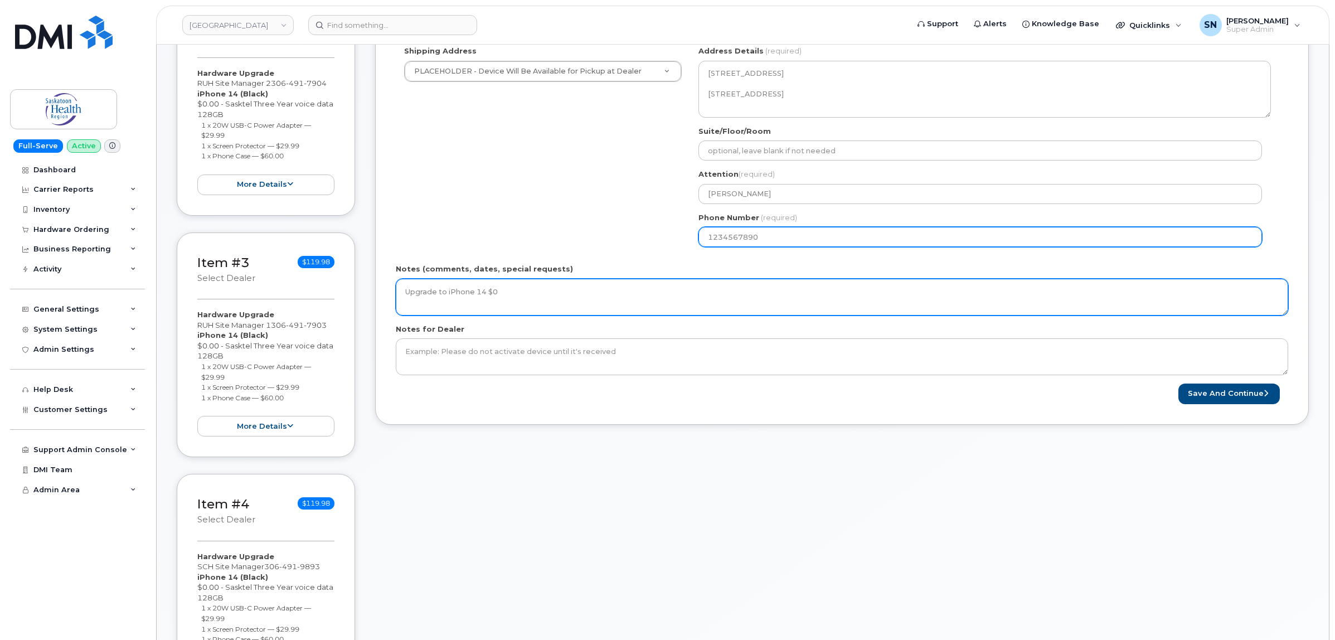
type input "1234567890"
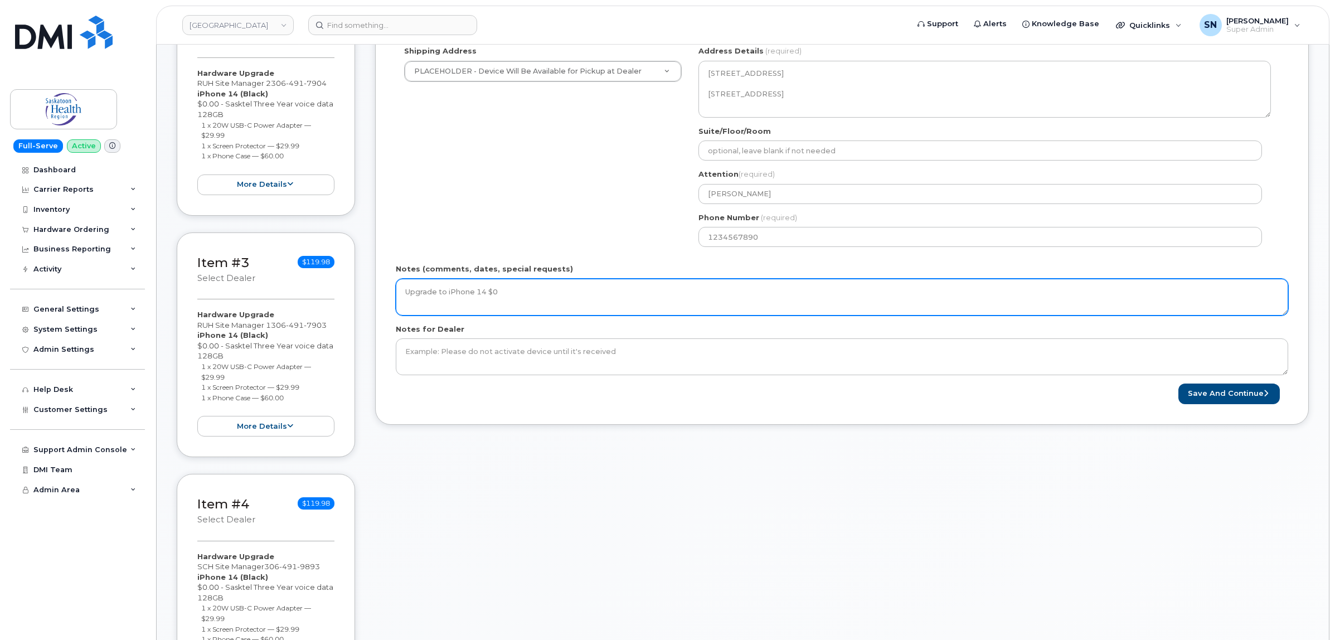
click at [742, 285] on textarea "Upgrade to iPhone 14 $0" at bounding box center [842, 297] width 893 height 37
type textarea "Upgrade to iPhone 14 $0. ***PO Instructions Sent October 08 2025"
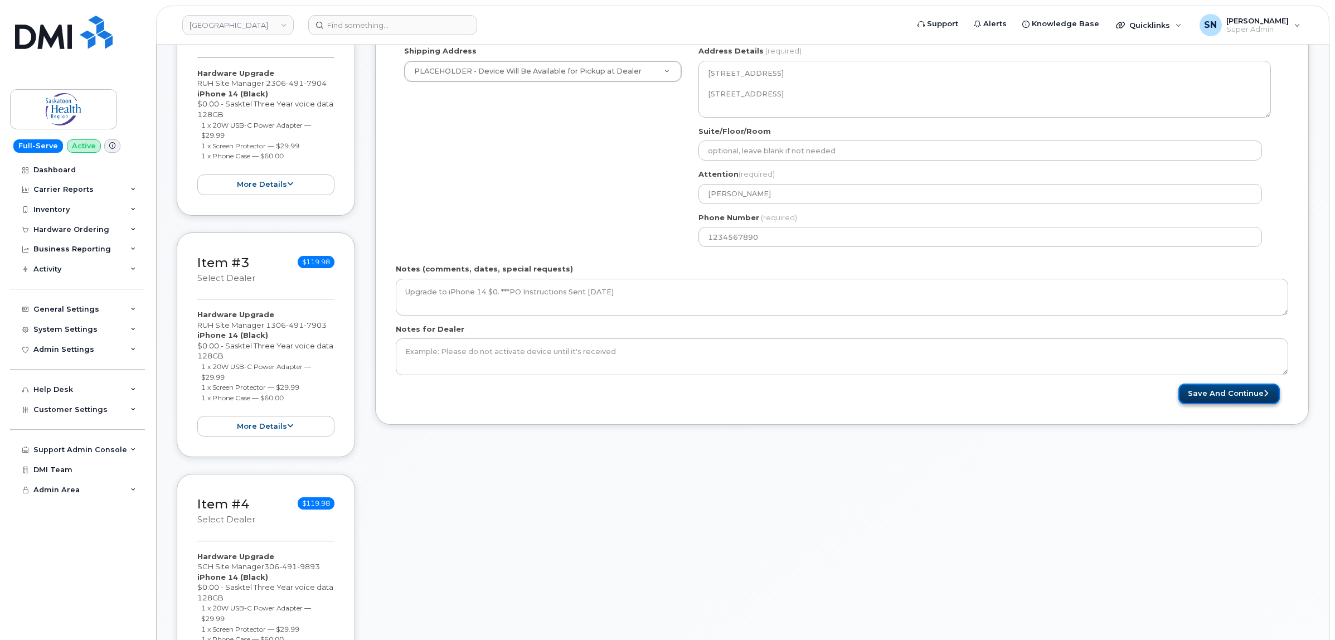
click at [1204, 395] on button "Save and Continue" at bounding box center [1229, 394] width 101 height 21
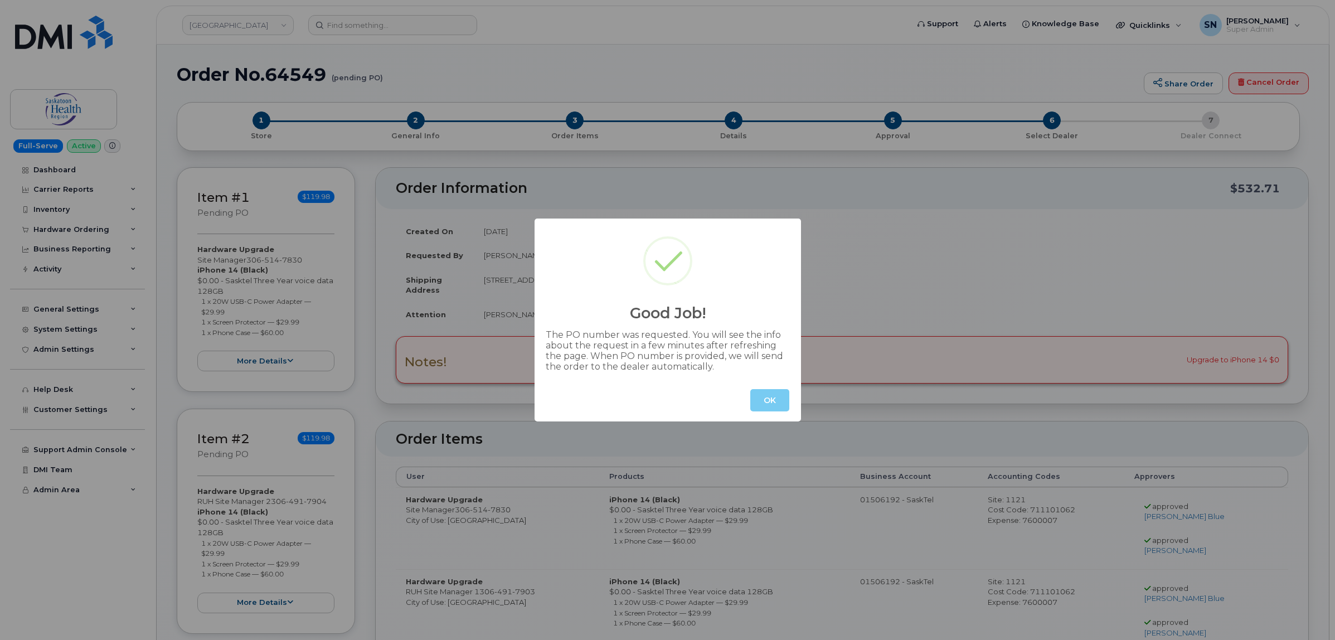
click at [773, 393] on button "OK" at bounding box center [769, 400] width 39 height 22
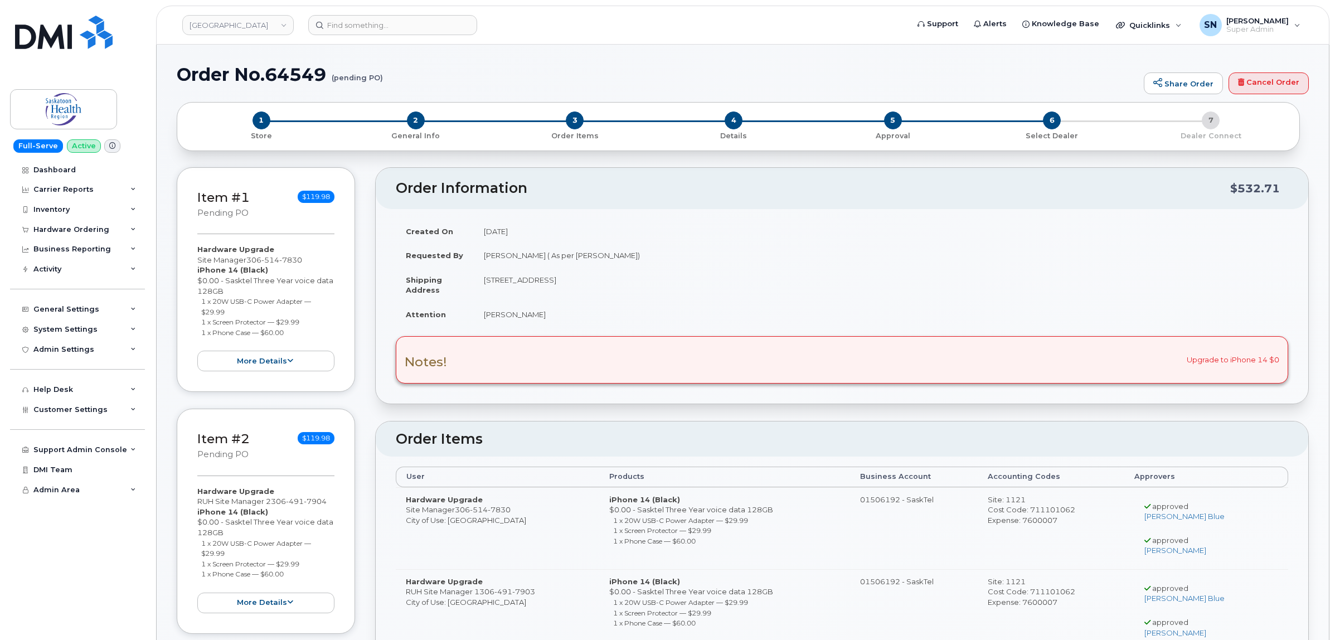
drag, startPoint x: 441, startPoint y: 74, endPoint x: 408, endPoint y: 46, distance: 43.5
click at [441, 74] on h1 "Order No.64549 (pending PO)" at bounding box center [658, 75] width 962 height 20
click at [558, 84] on div "Order No.64549 (pending PO) Share Order Cancel Order" at bounding box center [743, 83] width 1132 height 37
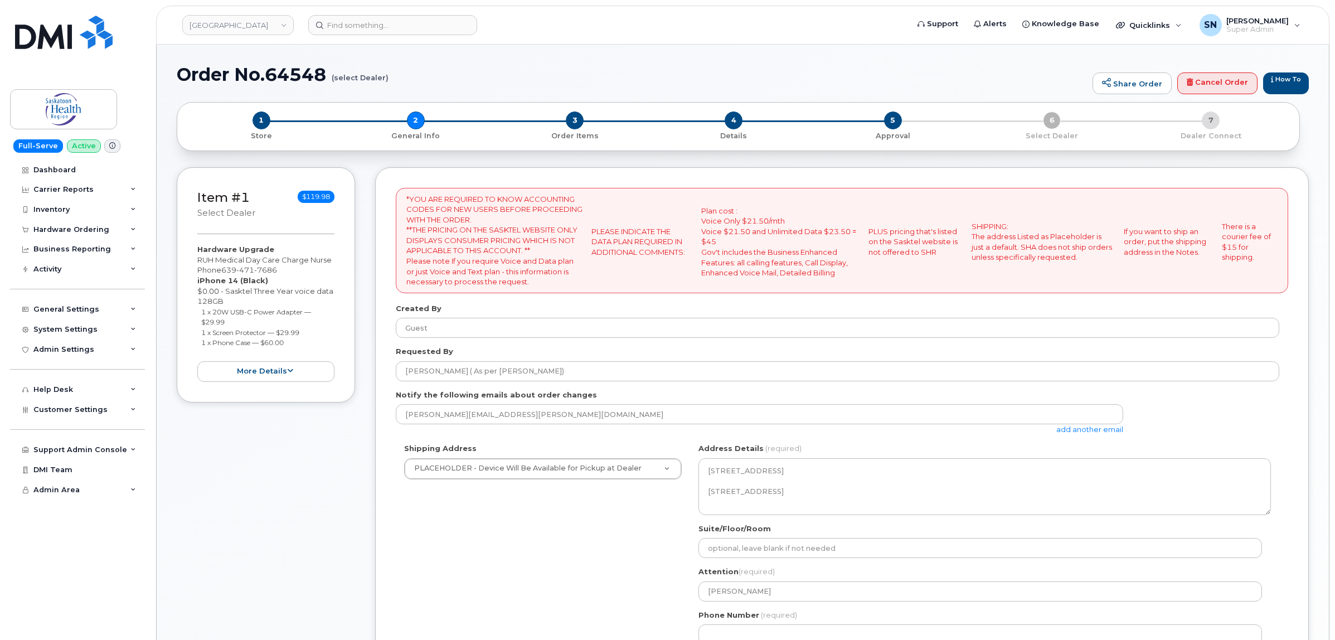
select select
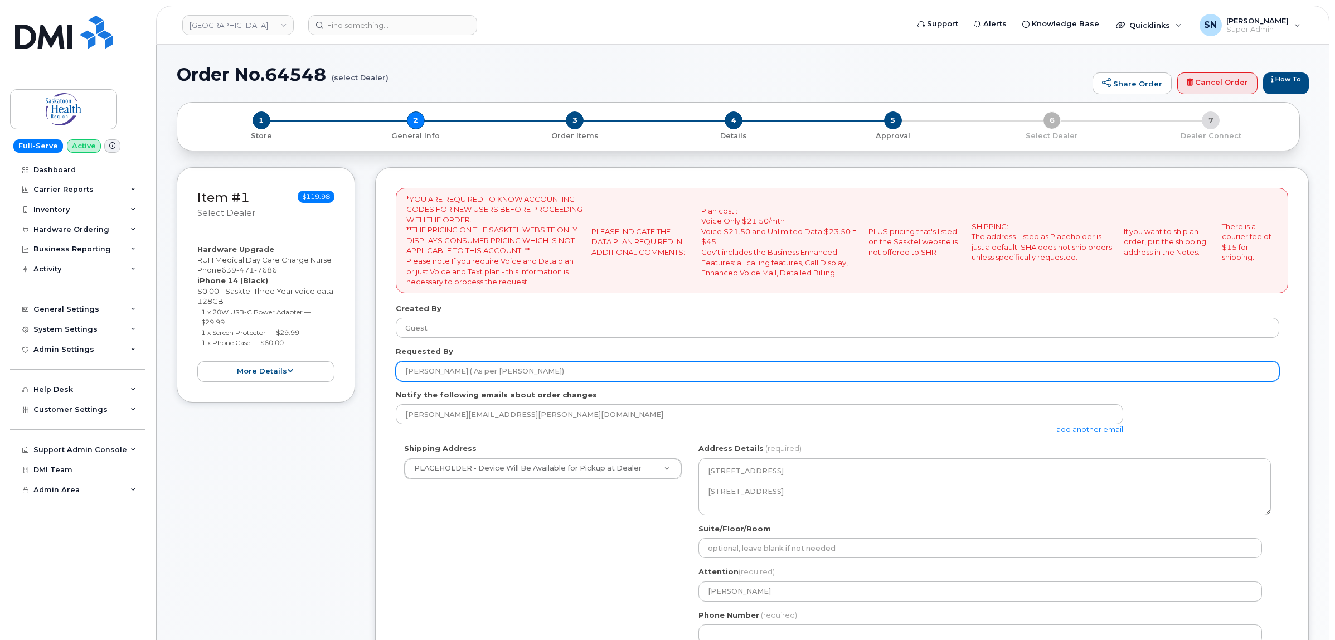
drag, startPoint x: 492, startPoint y: 374, endPoint x: 548, endPoint y: 378, distance: 56.5
click at [548, 378] on input "[PERSON_NAME] ( As per [PERSON_NAME])" at bounding box center [838, 371] width 884 height 20
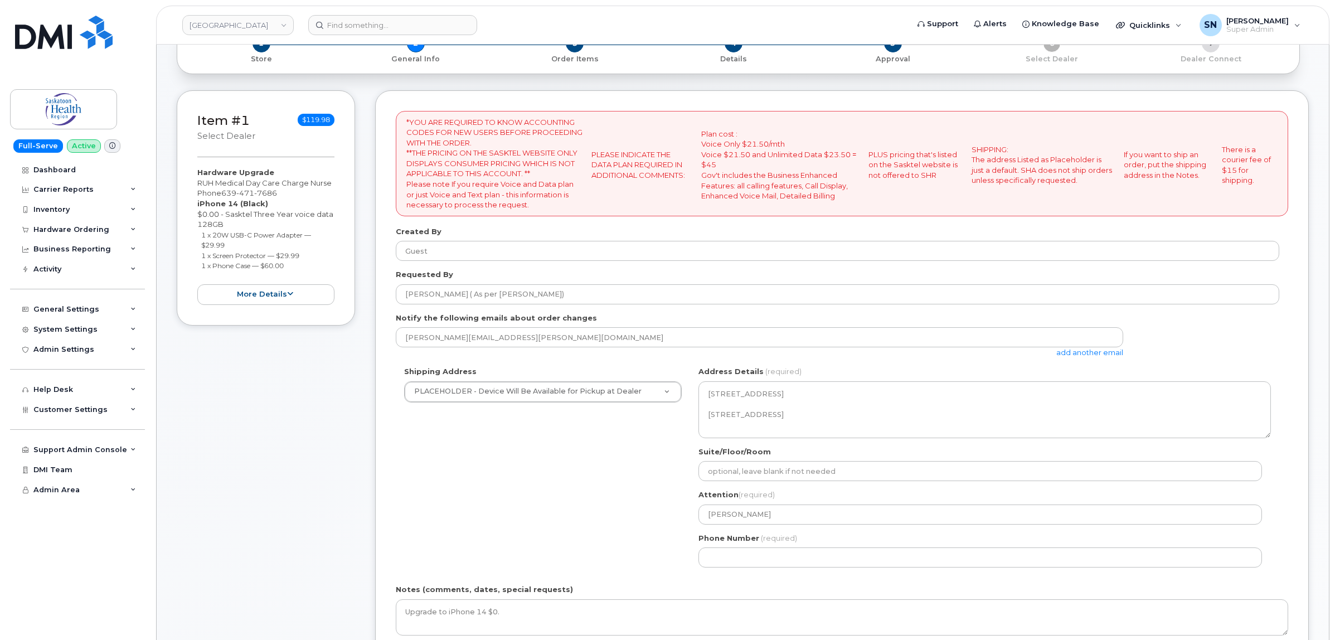
scroll to position [70, 0]
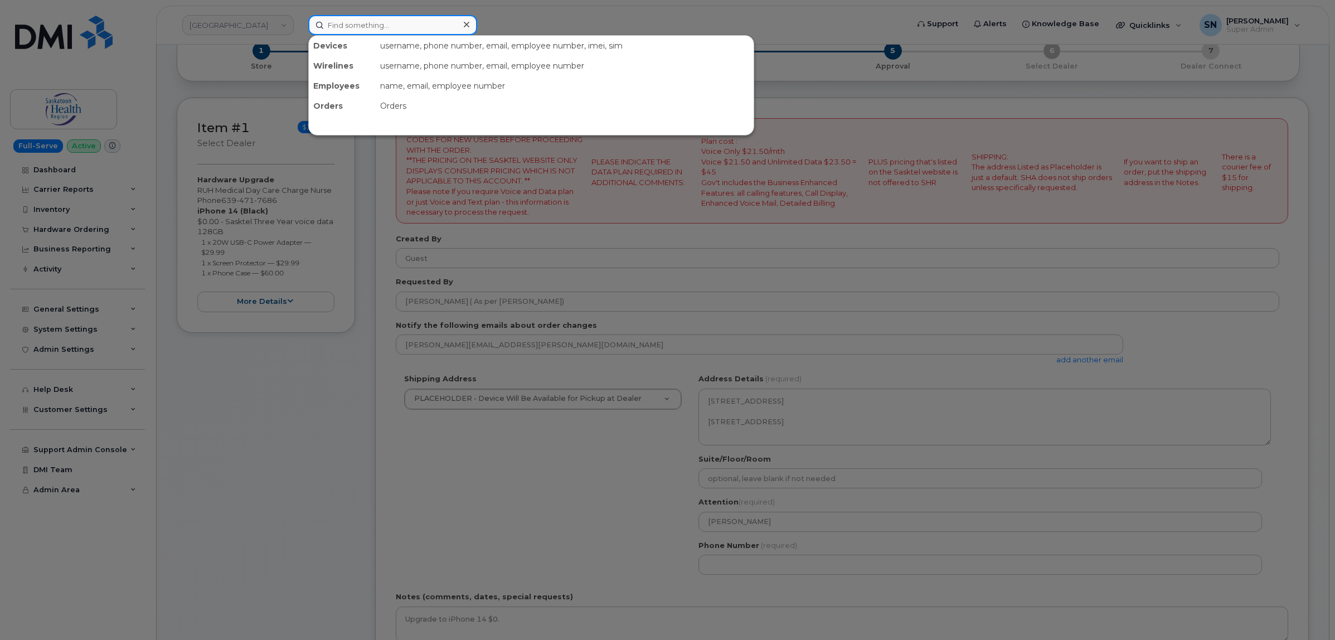
click at [416, 27] on input at bounding box center [392, 25] width 169 height 20
paste input "[PERSON_NAME]"
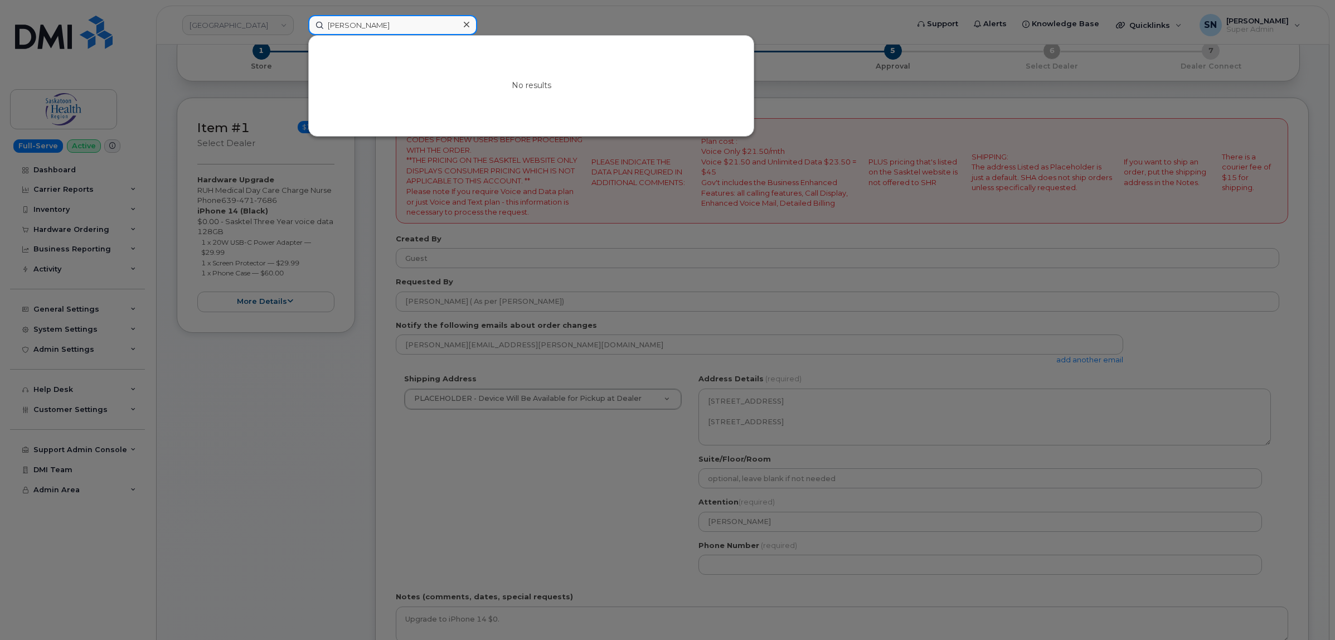
type input "[PERSON_NAME]"
click at [536, 9] on div at bounding box center [667, 320] width 1335 height 640
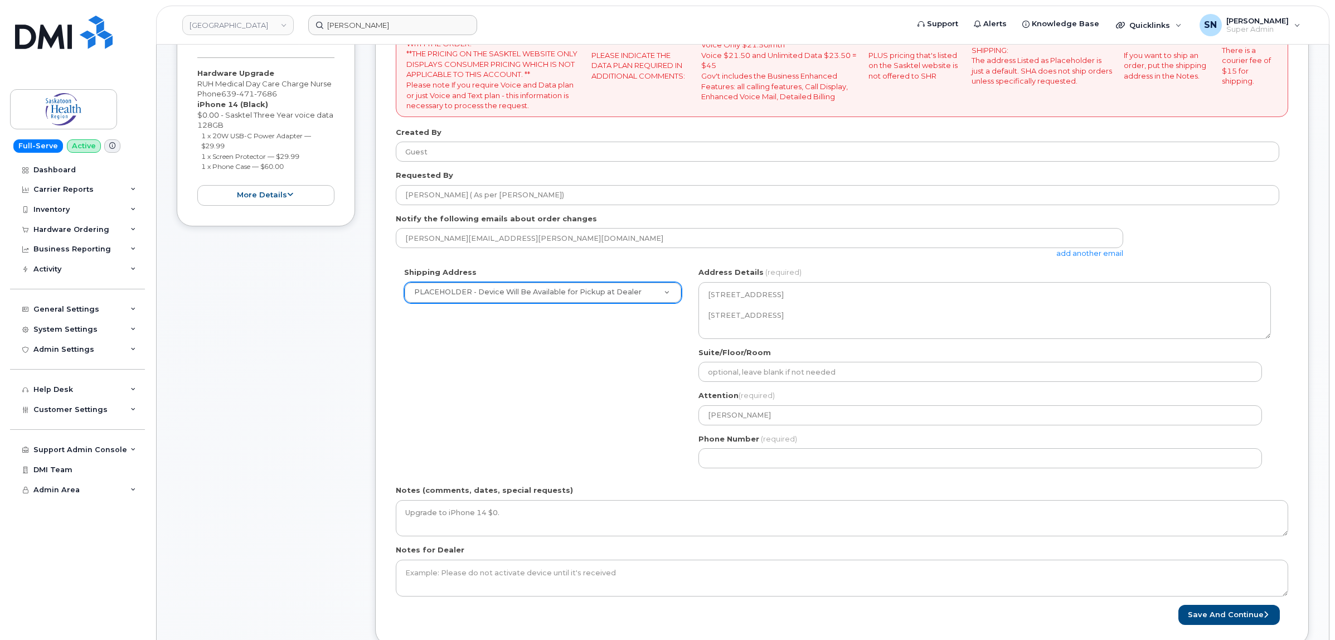
scroll to position [348, 0]
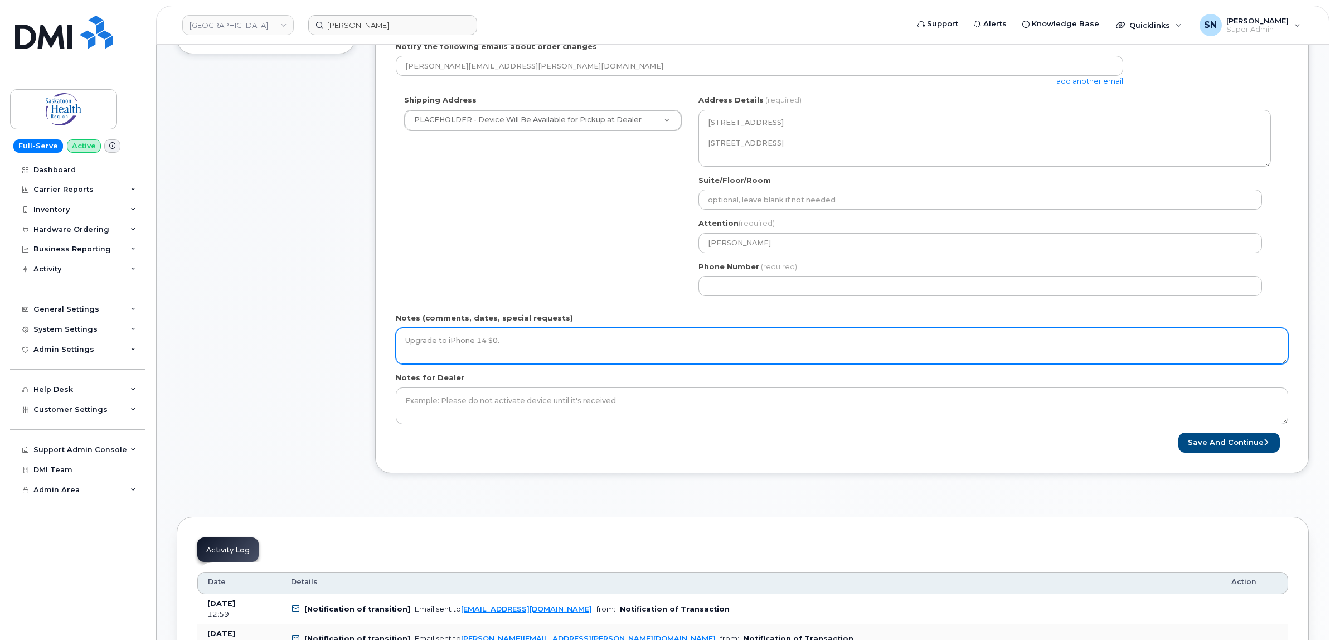
click at [519, 333] on textarea "Upgrade to iPhone 14 $0." at bounding box center [842, 346] width 893 height 37
type textarea "Upgrade to iPhone 14 $0. ***Reached out to Dealer for [PERSON_NAME] email to se…"
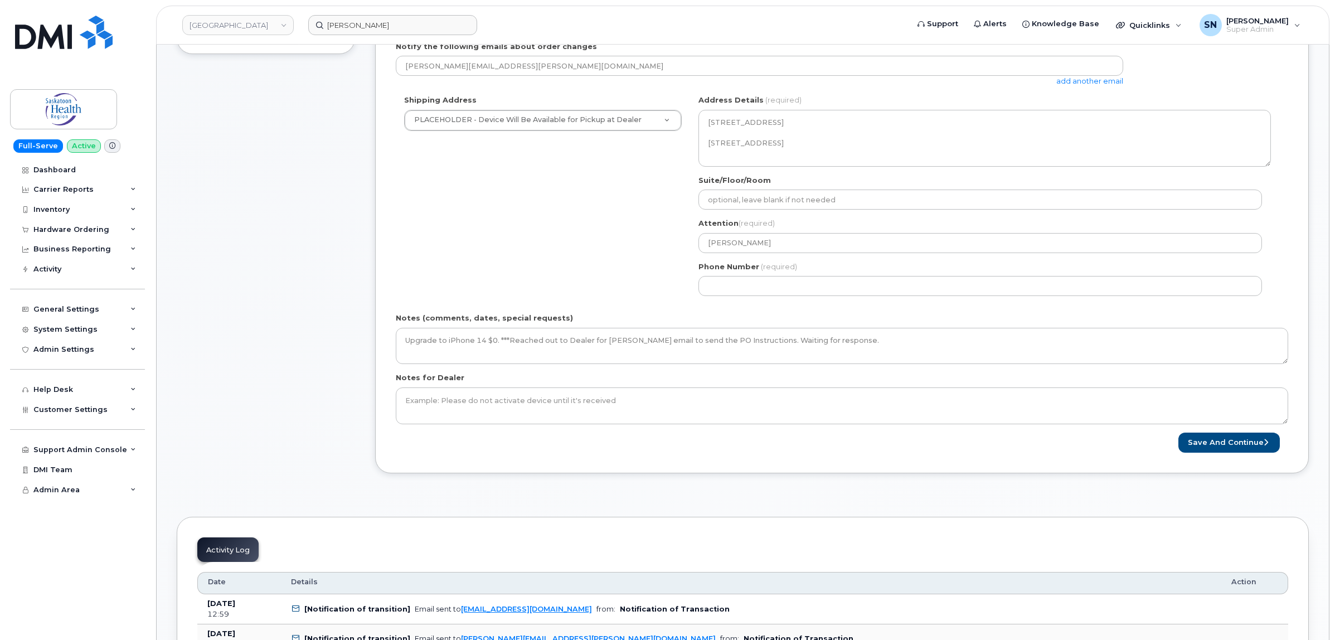
click at [725, 297] on div "SK [GEOGRAPHIC_DATA] Search your address... Manually edit your address Click to…" at bounding box center [984, 200] width 589 height 210
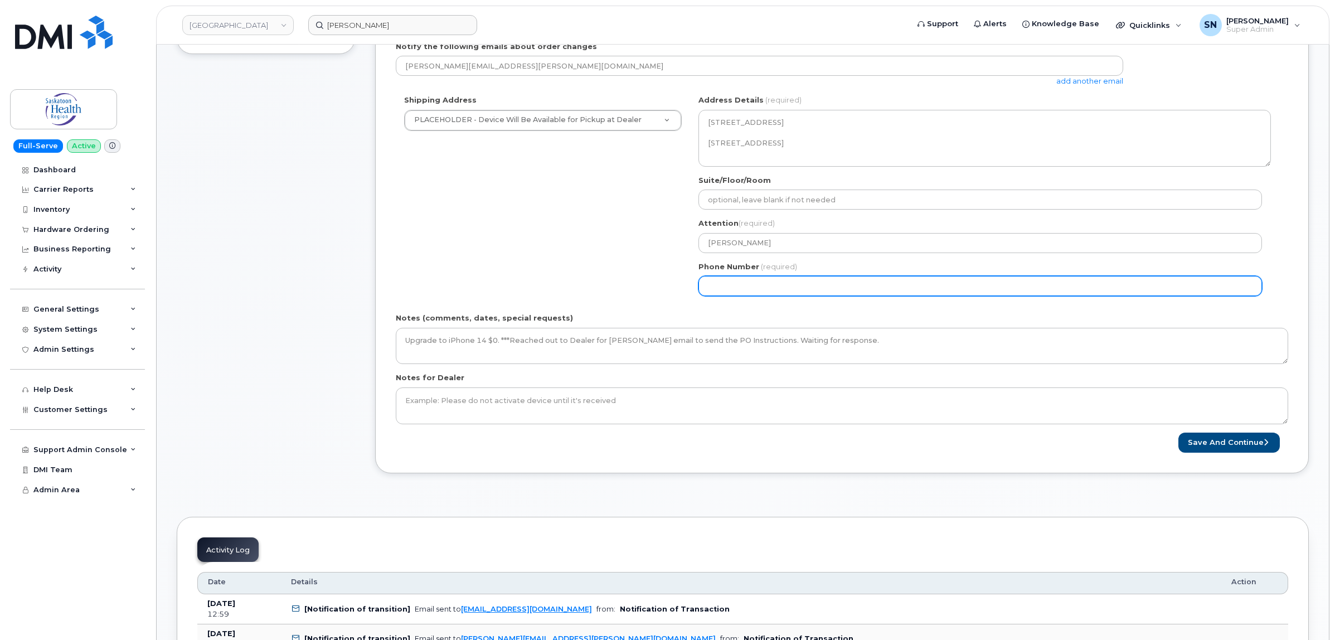
click at [725, 286] on input "Phone Number" at bounding box center [981, 286] width 564 height 20
select select
type input "123456789"
select select
type input "1234567890"
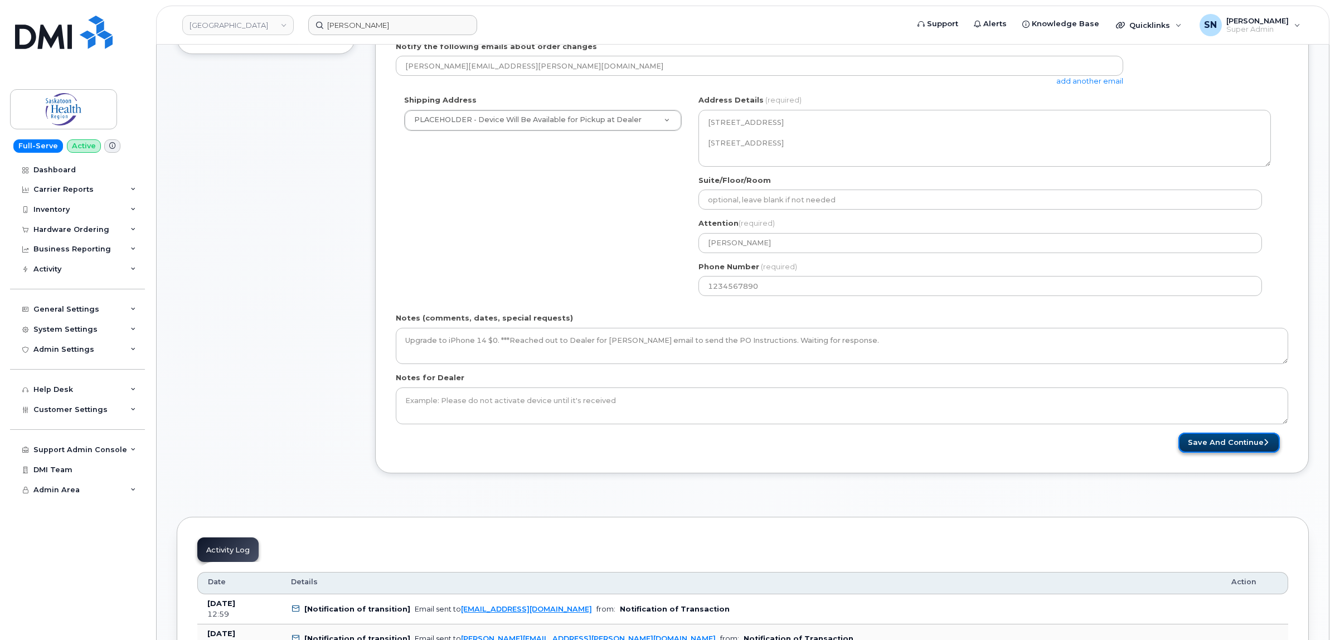
click at [1217, 439] on button "Save and Continue" at bounding box center [1229, 443] width 101 height 21
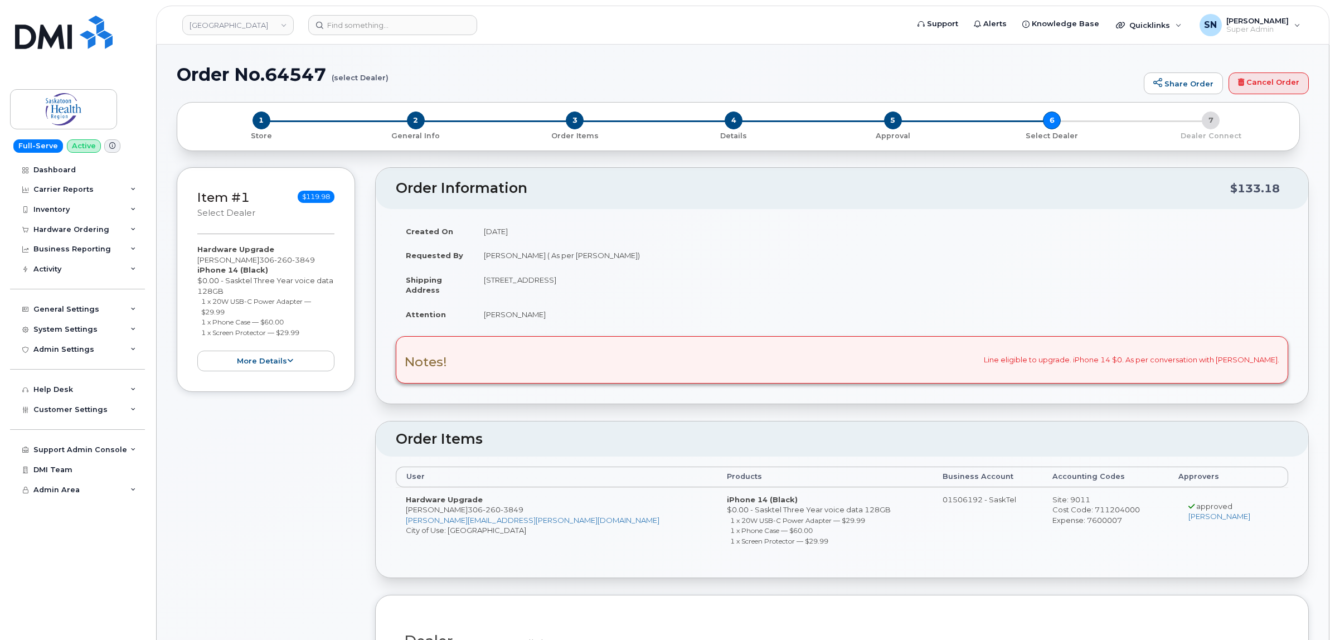
click at [574, 257] on td "[PERSON_NAME] ( As per [PERSON_NAME])" at bounding box center [881, 255] width 815 height 25
drag, startPoint x: 573, startPoint y: 254, endPoint x: 631, endPoint y: 260, distance: 58.8
click at [631, 260] on td "[PERSON_NAME] ( As per [PERSON_NAME])" at bounding box center [881, 255] width 815 height 25
copy td "[PERSON_NAME]"
drag, startPoint x: 200, startPoint y: 304, endPoint x: 235, endPoint y: 308, distance: 35.4
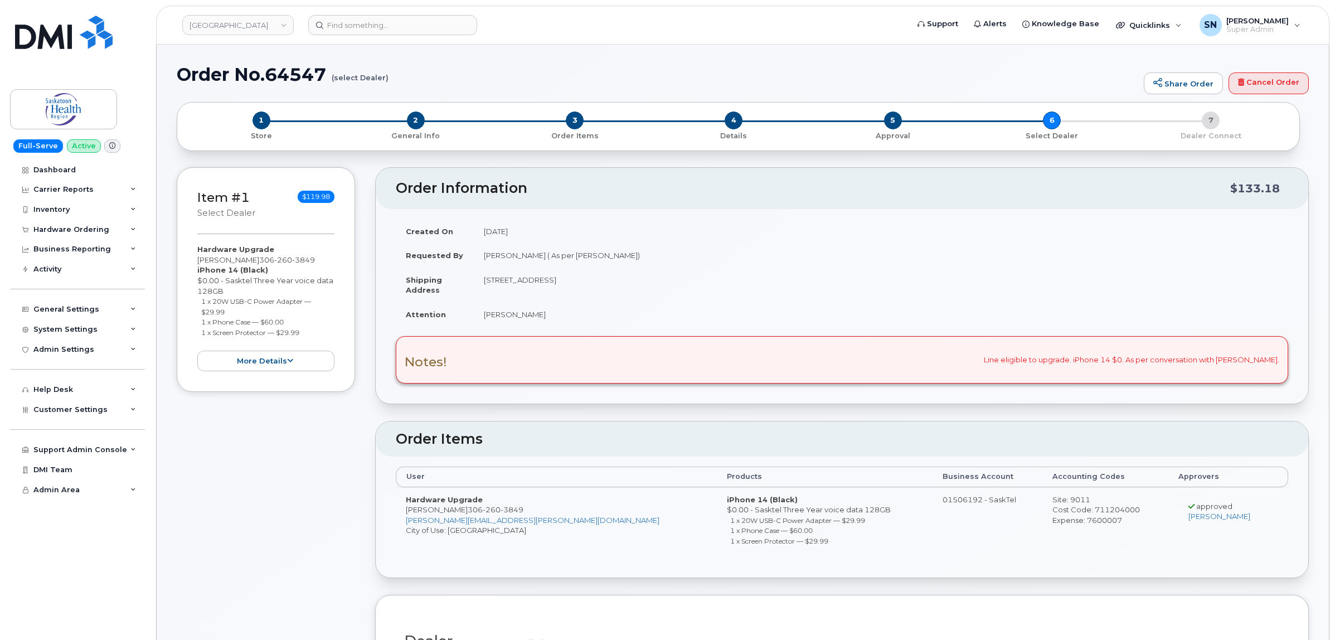
click at [235, 308] on ul "1 x 20W USB-C Power Adapter — $29.99 1 x Phone Case — $60.00 1 x Screen Protect…" at bounding box center [265, 316] width 137 height 41
copy small "1 x 20W USB-C Power Adapter — $29.99"
drag, startPoint x: 201, startPoint y: 321, endPoint x: 296, endPoint y: 321, distance: 94.8
click at [296, 321] on li "1 x Phone Case — $60.00" at bounding box center [268, 322] width 134 height 11
copy small "1 x Phone Case — $60.00"
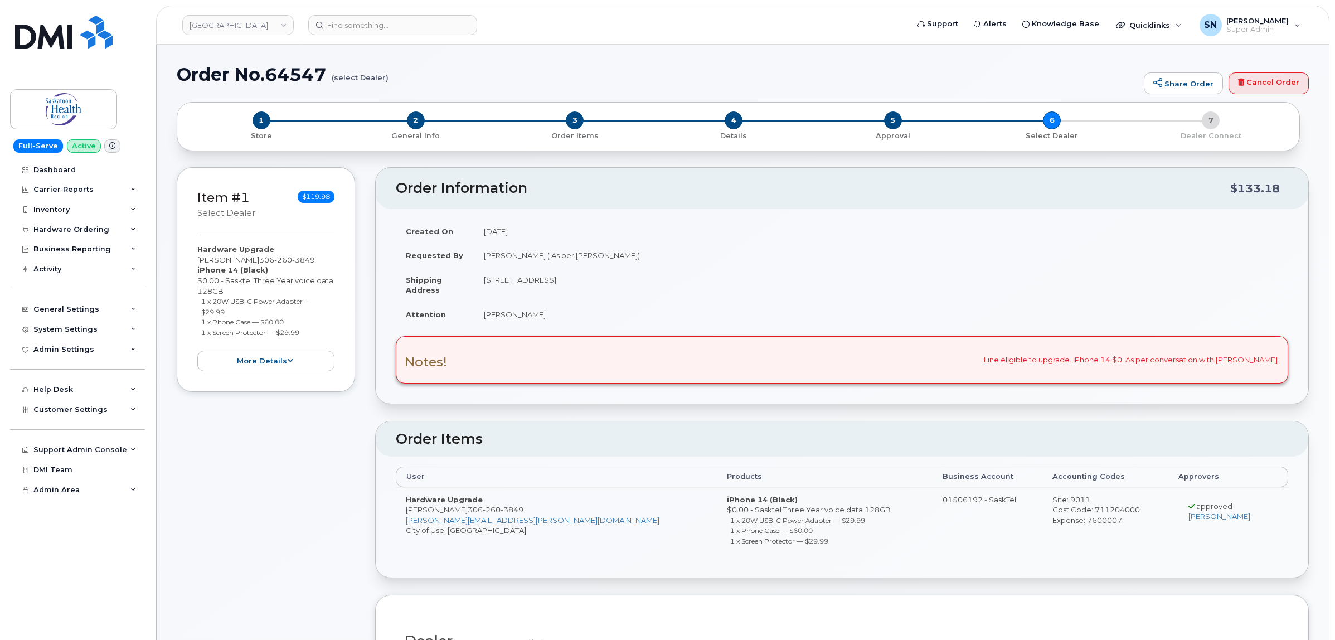
drag, startPoint x: 202, startPoint y: 332, endPoint x: 308, endPoint y: 335, distance: 106.0
click at [309, 335] on li "1 x Screen Protector — $29.99" at bounding box center [268, 332] width 134 height 11
copy small "1 x Screen Protector — $29.99"
drag, startPoint x: 197, startPoint y: 258, endPoint x: 246, endPoint y: 263, distance: 49.3
click at [246, 263] on div "Hardware Upgrade Tracey Aasen 306 260 3849 iPhone 14 (Black) $0.00 - Sasktel Th…" at bounding box center [265, 307] width 137 height 127
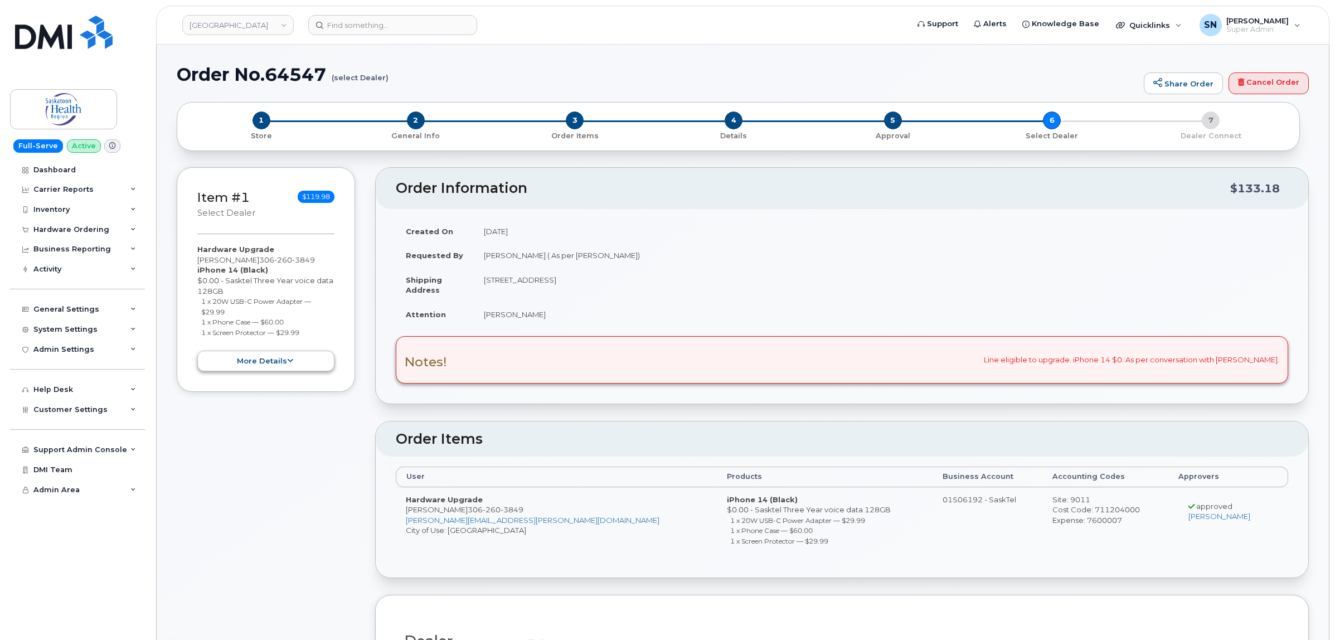
copy div "Tracey Aasen"
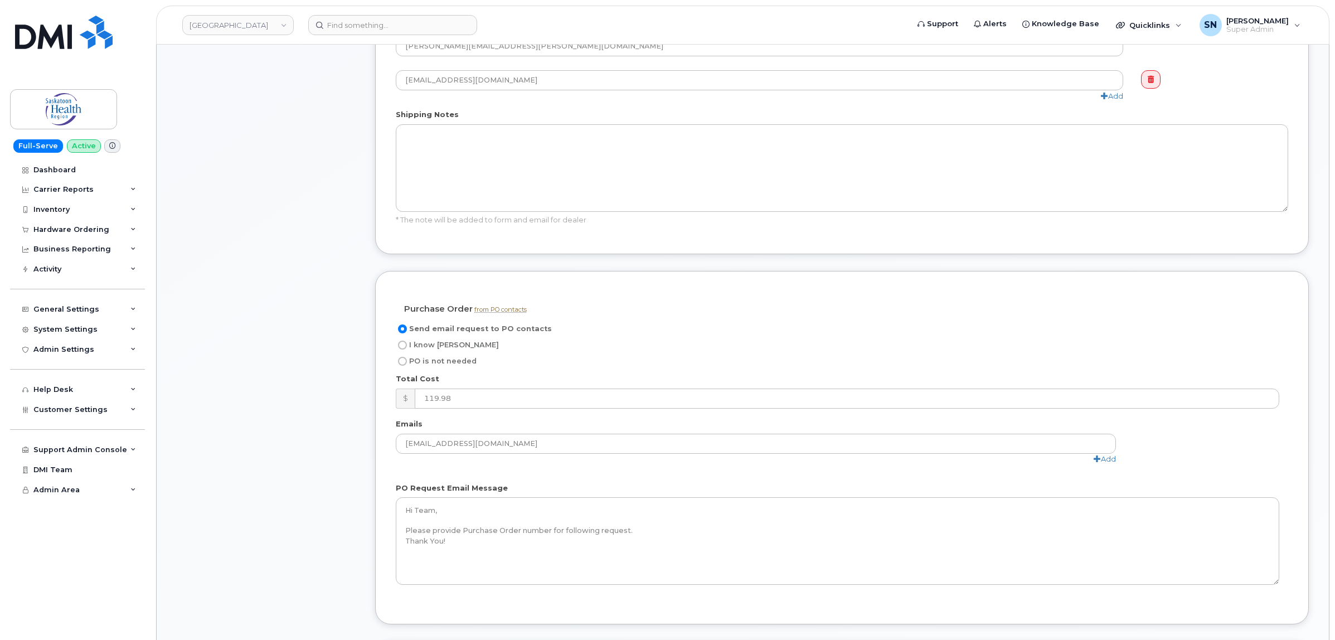
scroll to position [976, 0]
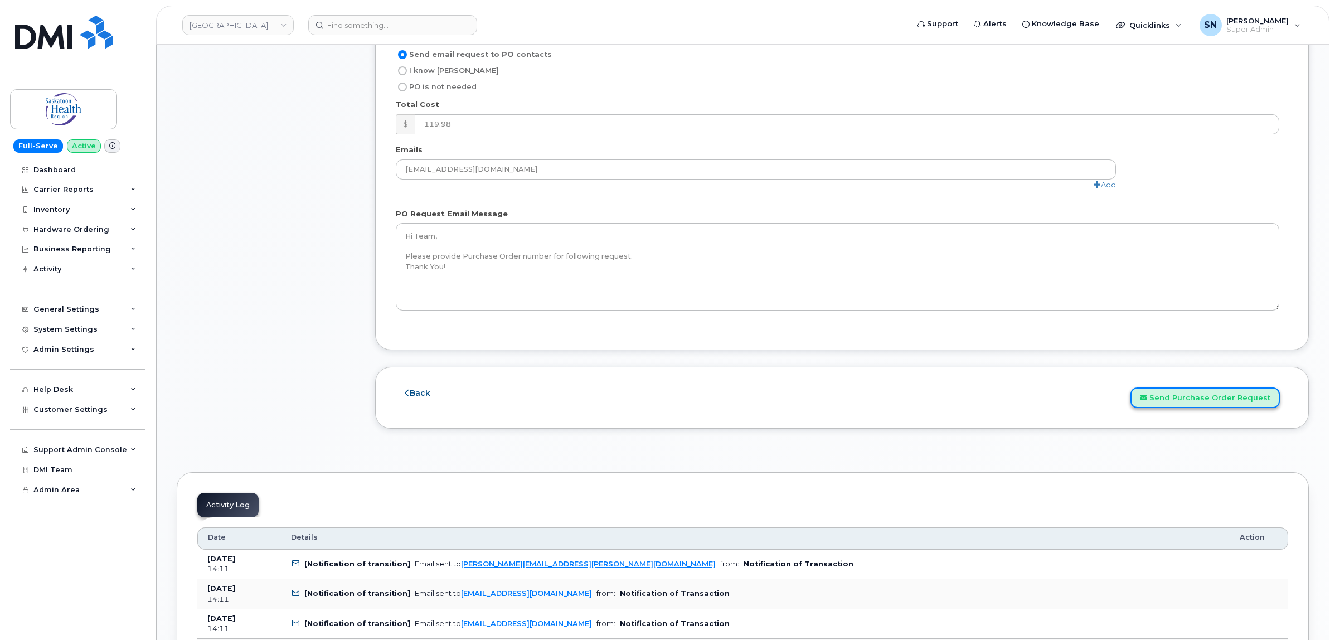
click at [1193, 399] on button "Send Purchase Order Request" at bounding box center [1205, 397] width 149 height 21
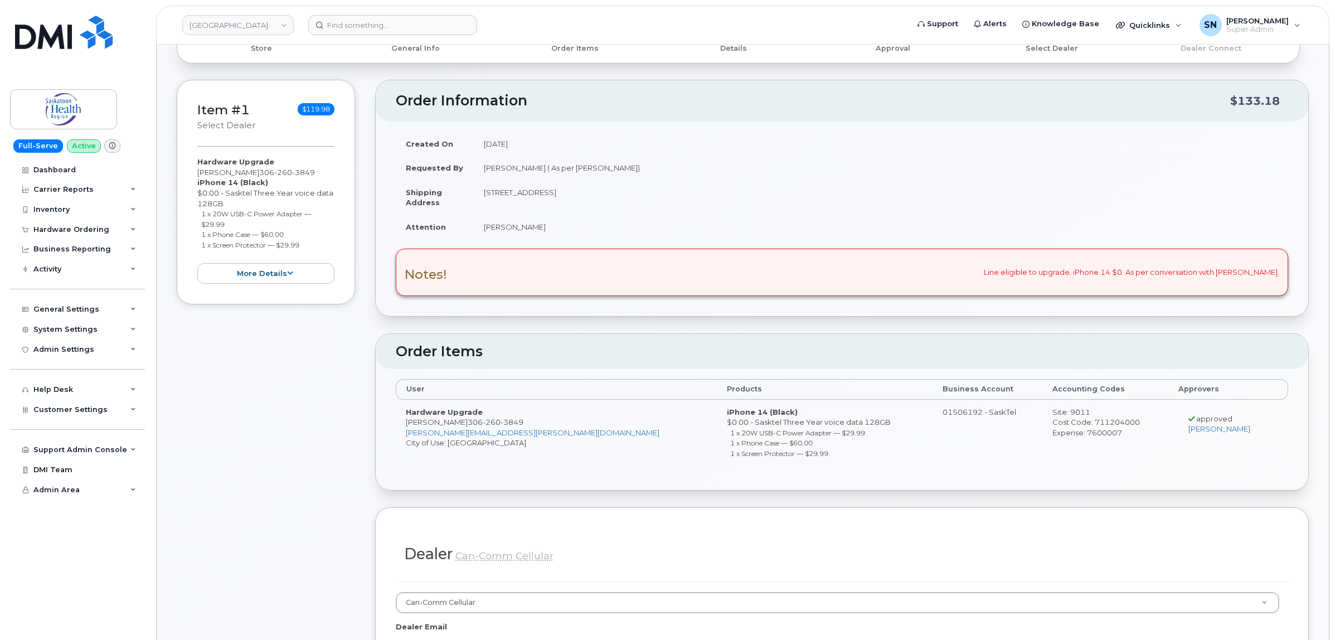
scroll to position [0, 0]
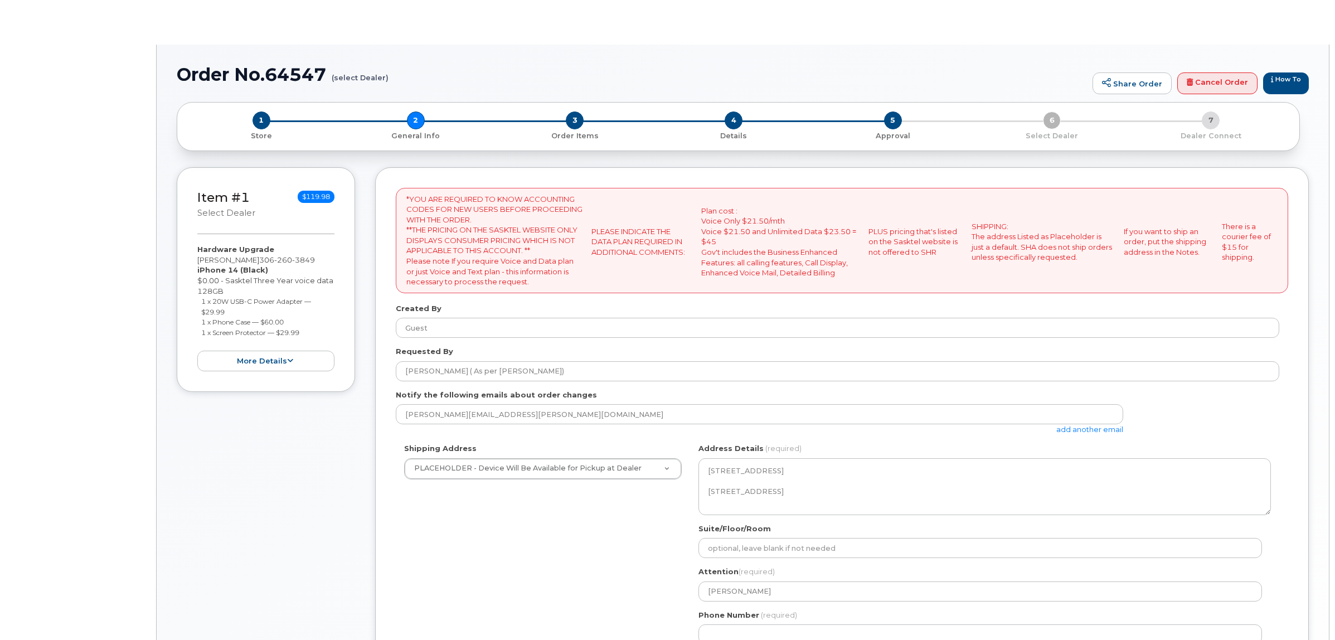
select select
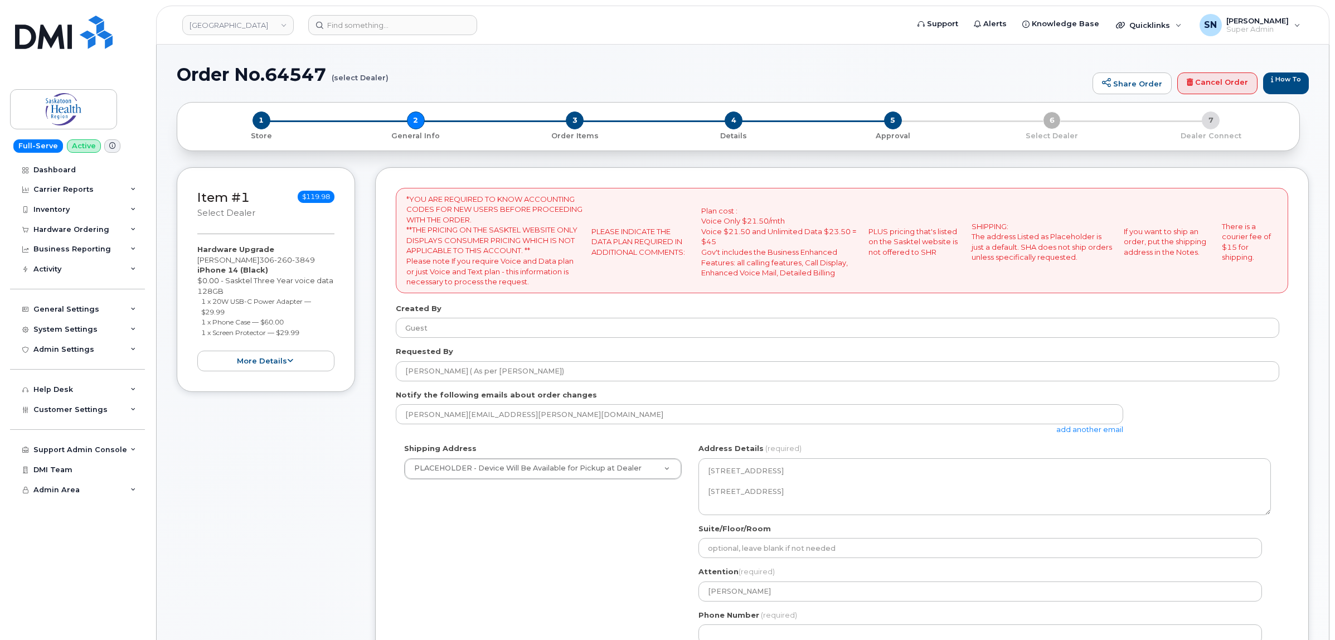
click at [1104, 434] on link "add another email" at bounding box center [1090, 429] width 67 height 9
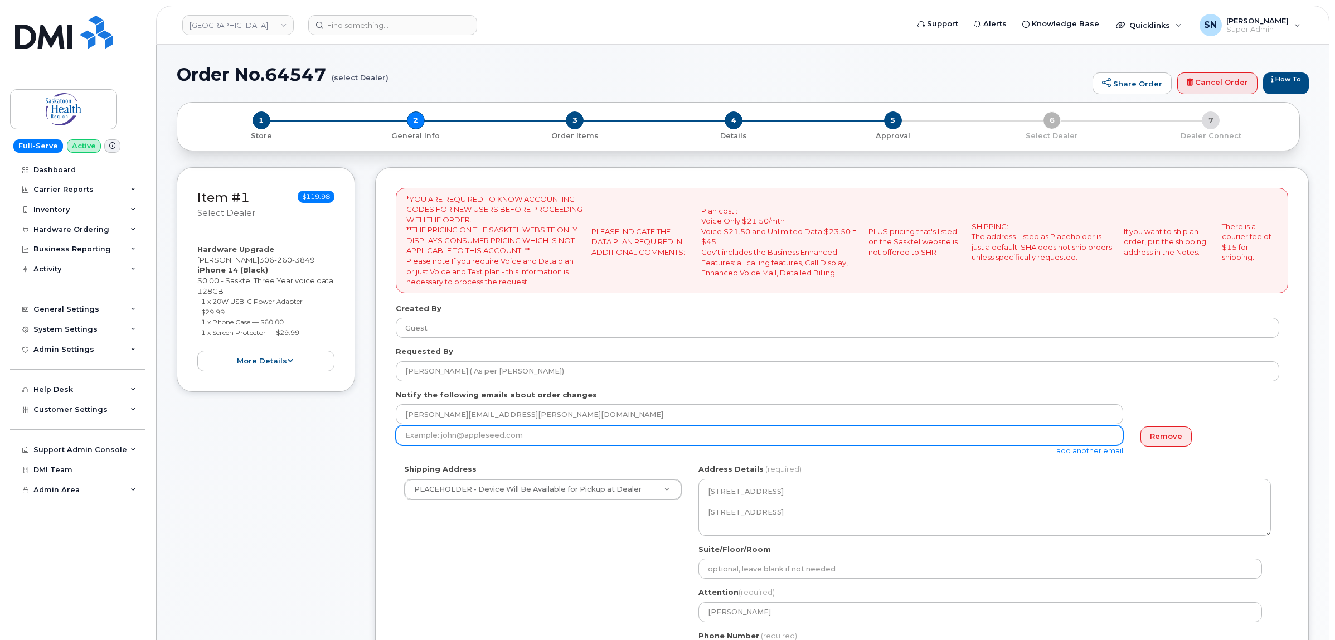
click at [923, 438] on input "email" at bounding box center [760, 435] width 728 height 20
paste input "[PERSON_NAME][EMAIL_ADDRESS][PERSON_NAME][DOMAIN_NAME]"
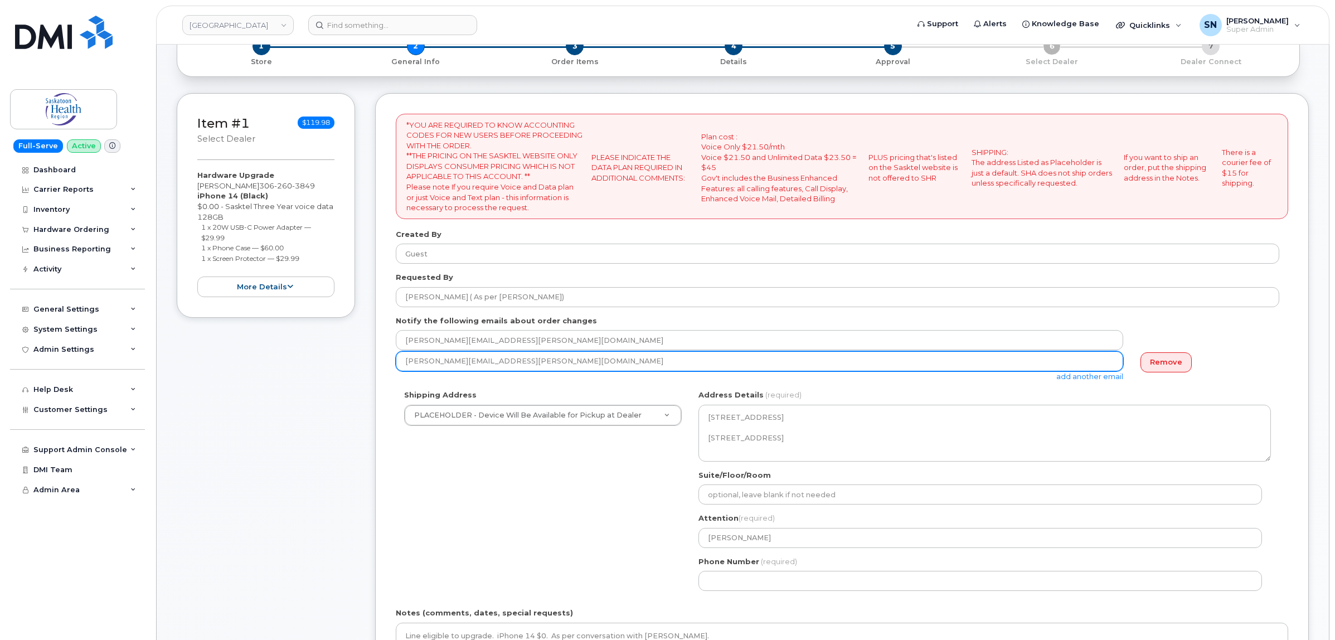
scroll to position [209, 0]
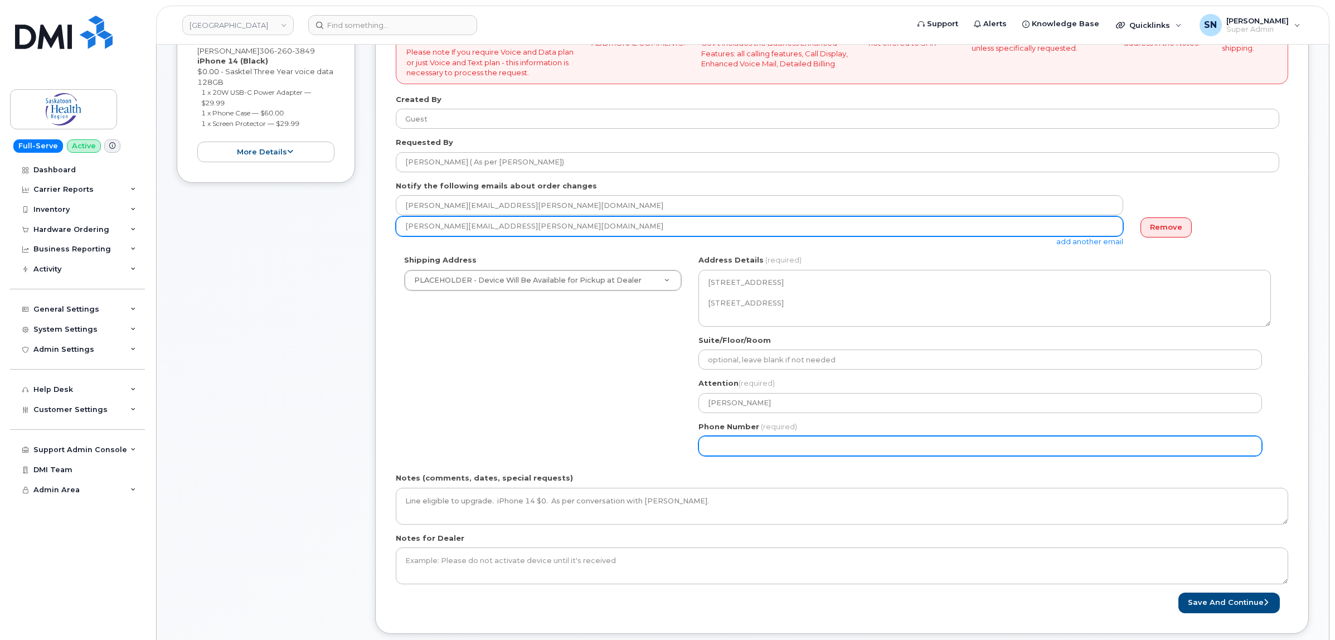
type input "[PERSON_NAME][EMAIL_ADDRESS][PERSON_NAME][DOMAIN_NAME]"
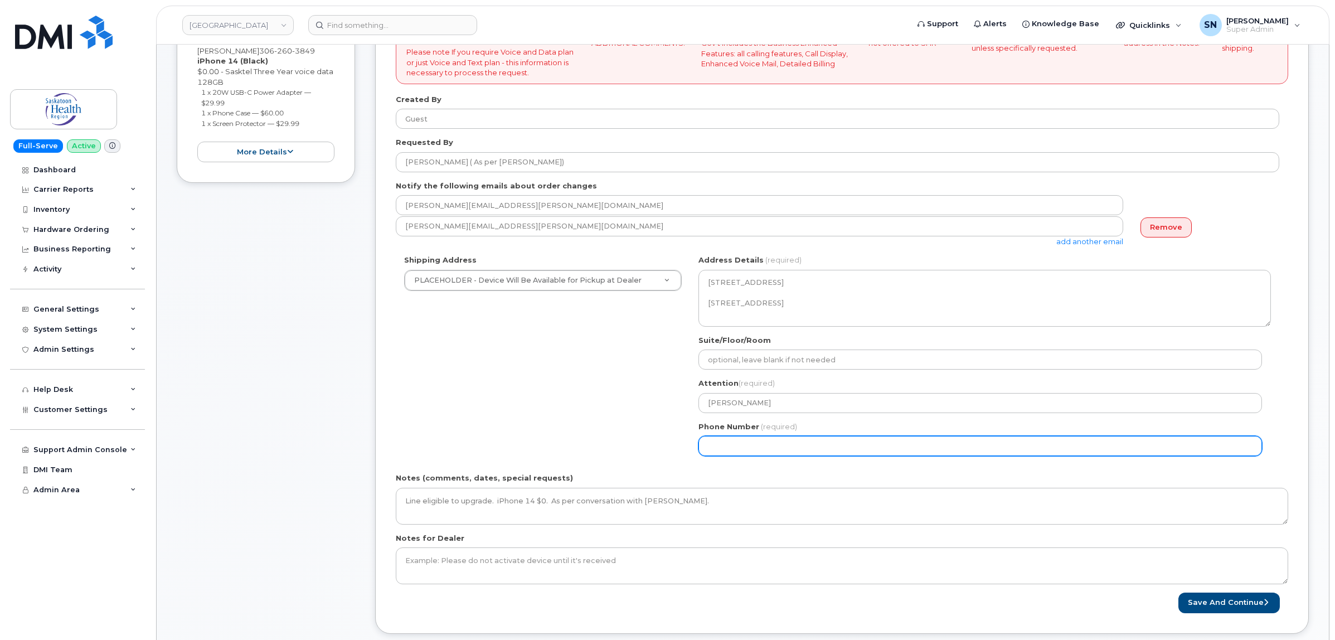
click at [759, 445] on input "Phone Number" at bounding box center [981, 446] width 564 height 20
select select
type input "123456789"
select select
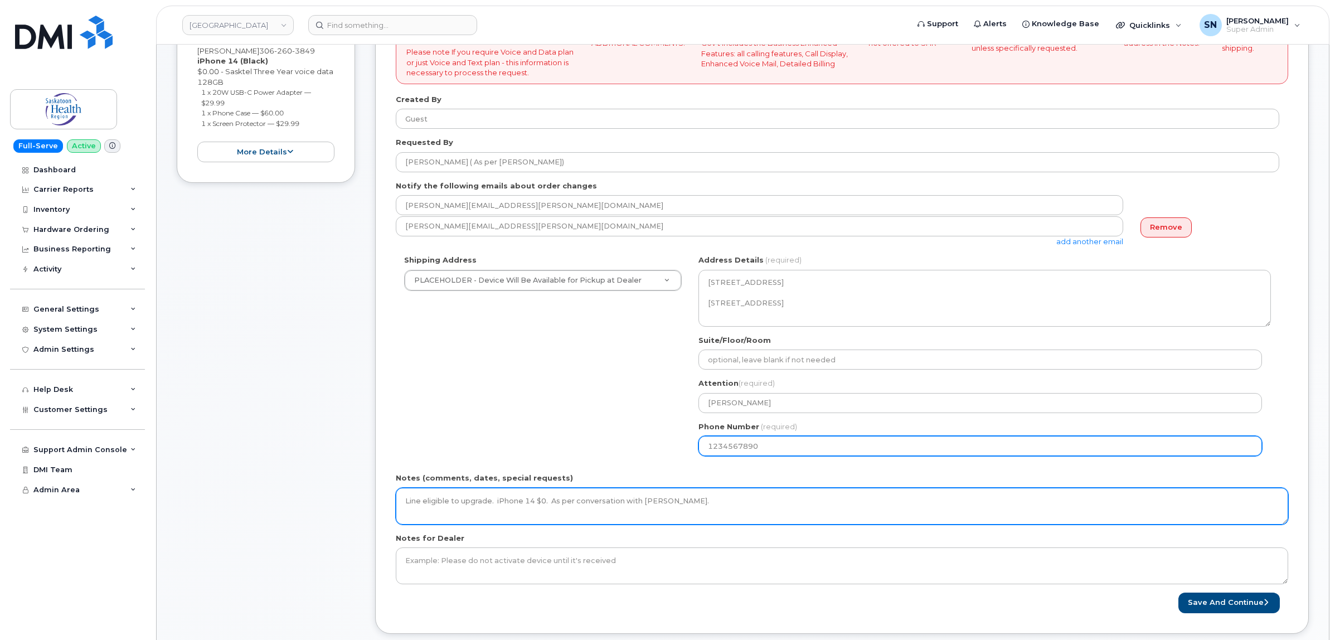
type input "1234567890"
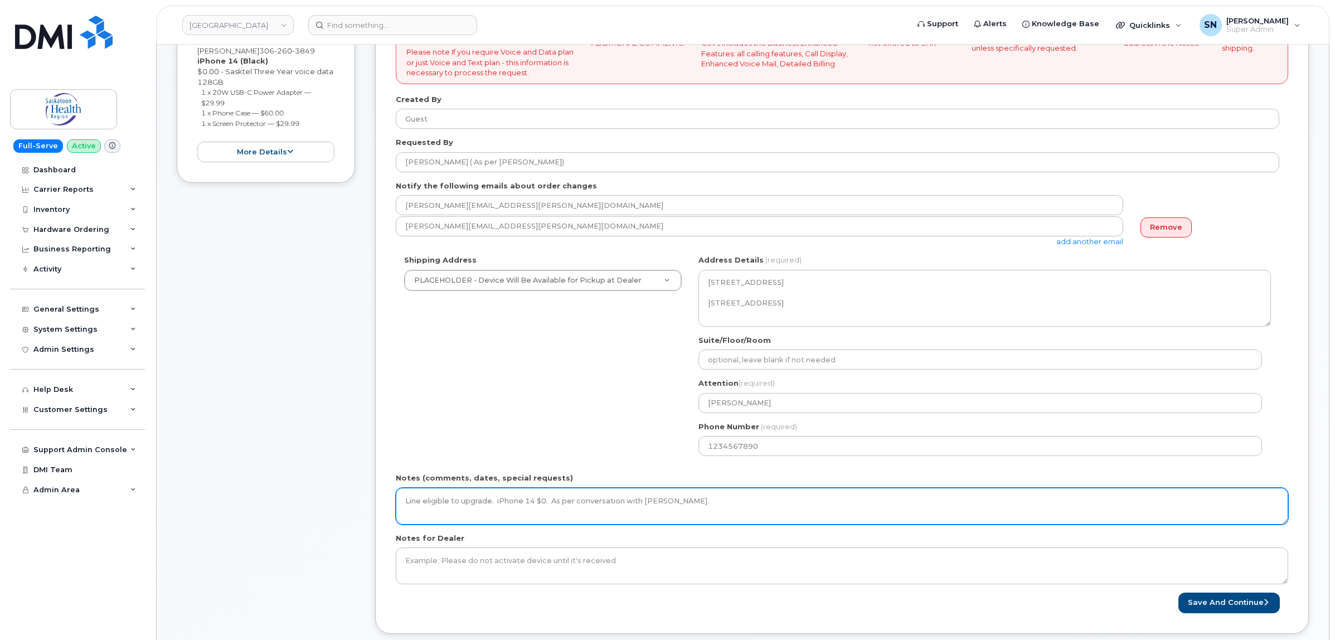
click at [742, 500] on textarea "Line eligible to upgrade. iPhone 14 $0. As per conversation with Marcia MacNevi…" at bounding box center [842, 506] width 893 height 37
type textarea "Line eligible to upgrade. iPhone 14 $0. As per conversation with Marcia MacNevi…"
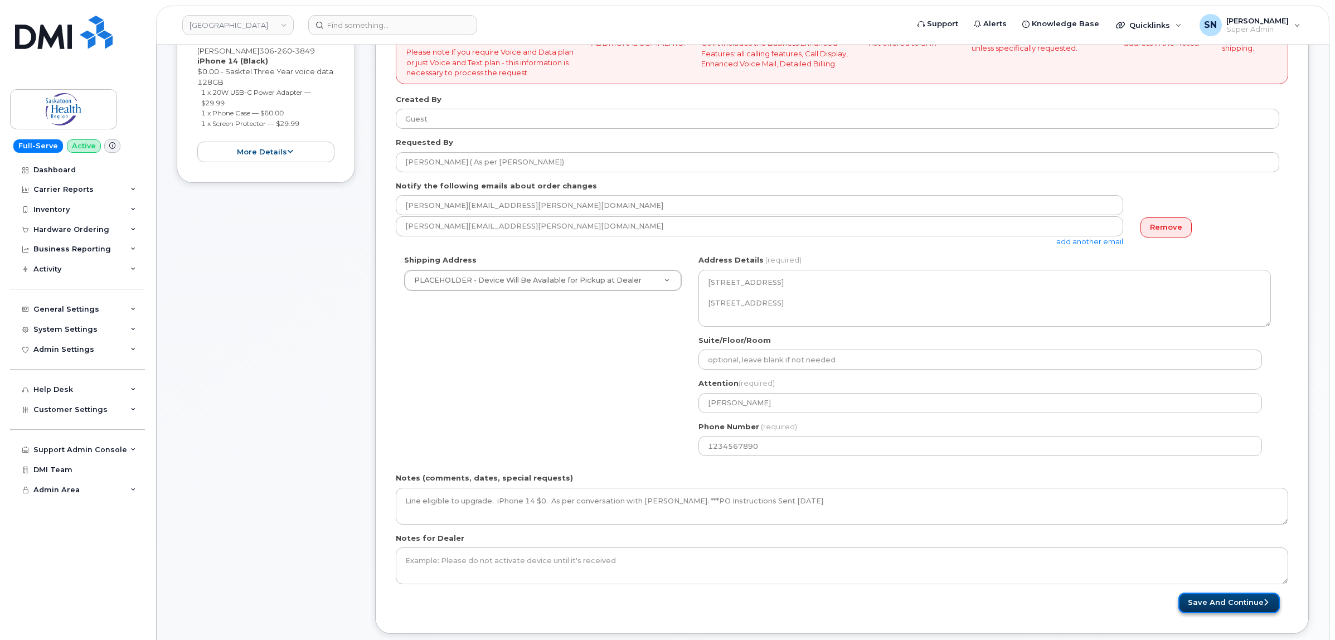
click at [1208, 600] on button "Save and Continue" at bounding box center [1229, 603] width 101 height 21
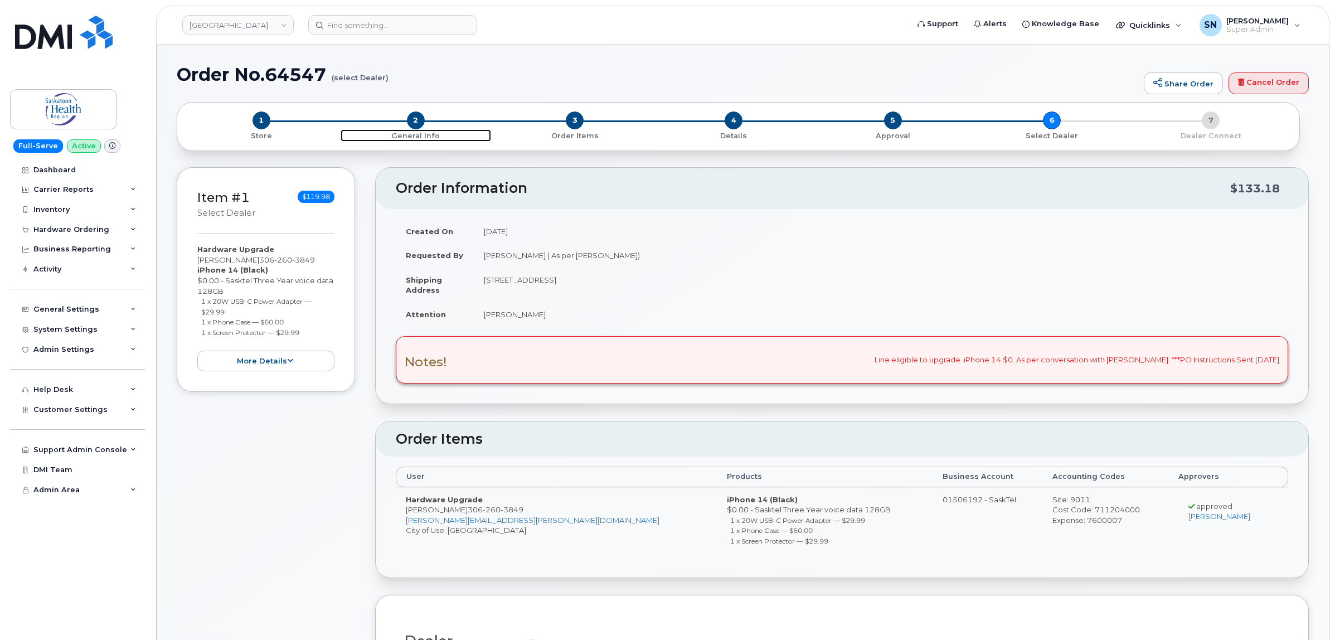
click at [418, 114] on span "2" at bounding box center [416, 121] width 18 height 18
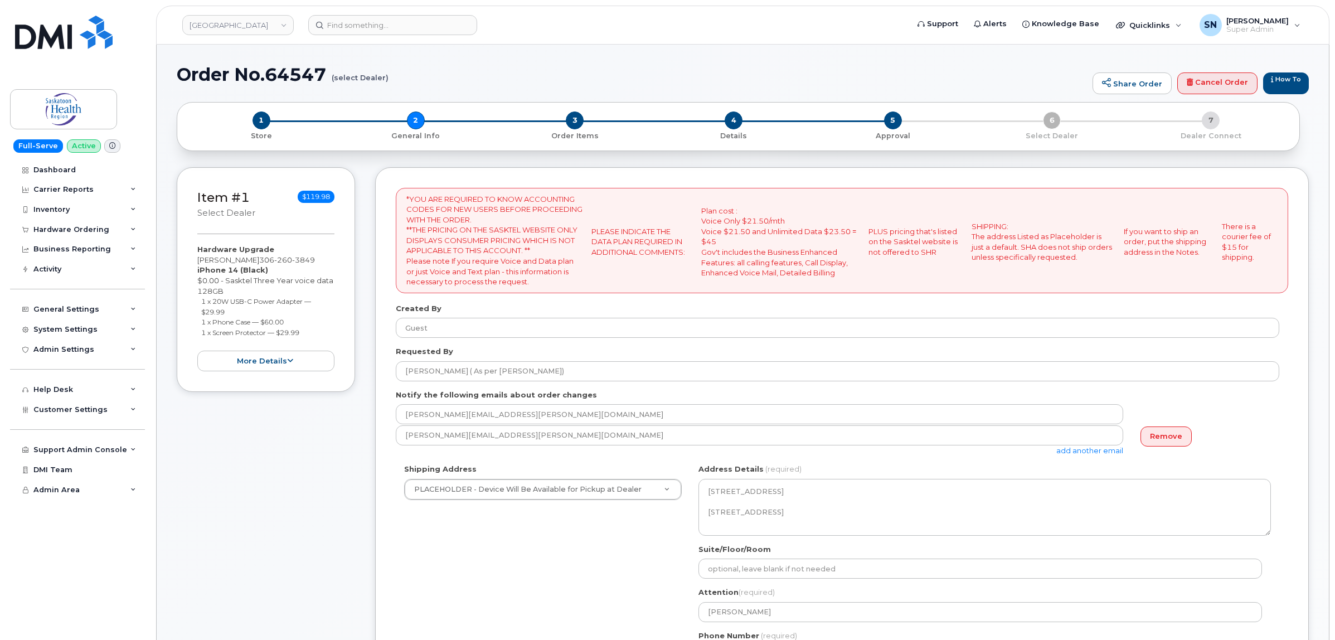
select select
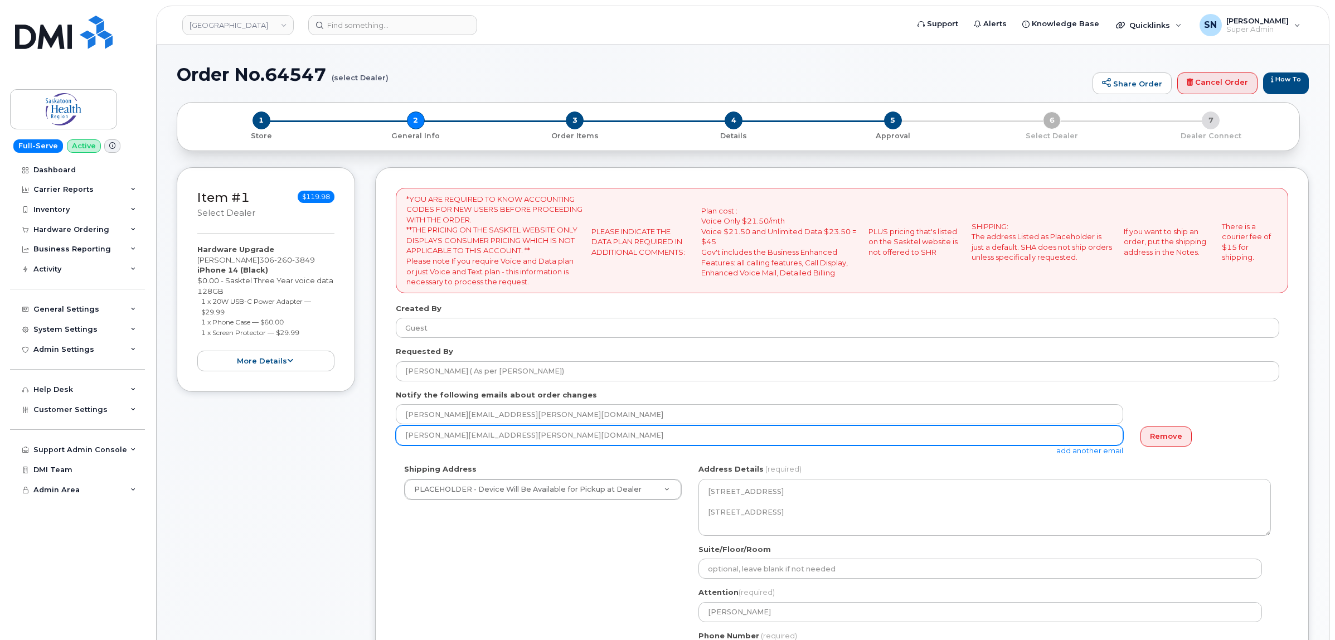
drag, startPoint x: 571, startPoint y: 435, endPoint x: 331, endPoint y: 432, distance: 240.9
click at [350, 428] on div "Item #1 select Dealer $119.98 Hardware Upgrade [PERSON_NAME] [PHONE_NUMBER] iPh…" at bounding box center [743, 513] width 1132 height 692
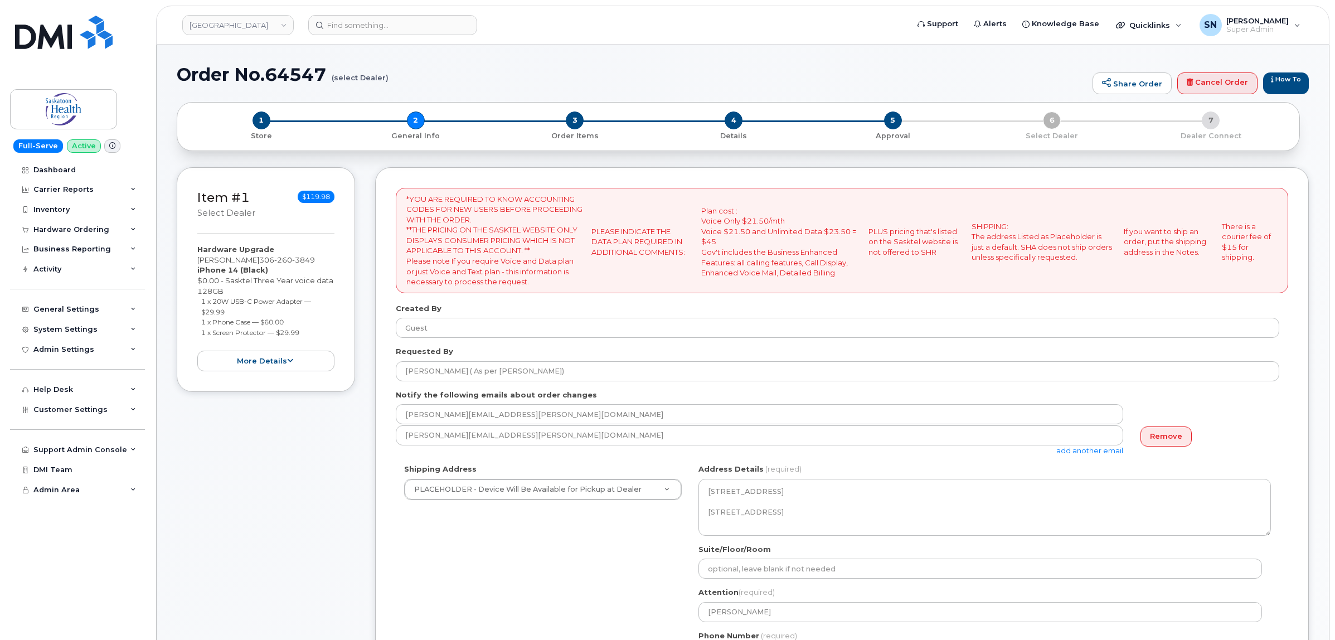
click at [530, 559] on div "Shipping Address PLACEHOLDER - Device Will Be Available for Pickup at Dealer PL…" at bounding box center [838, 569] width 884 height 210
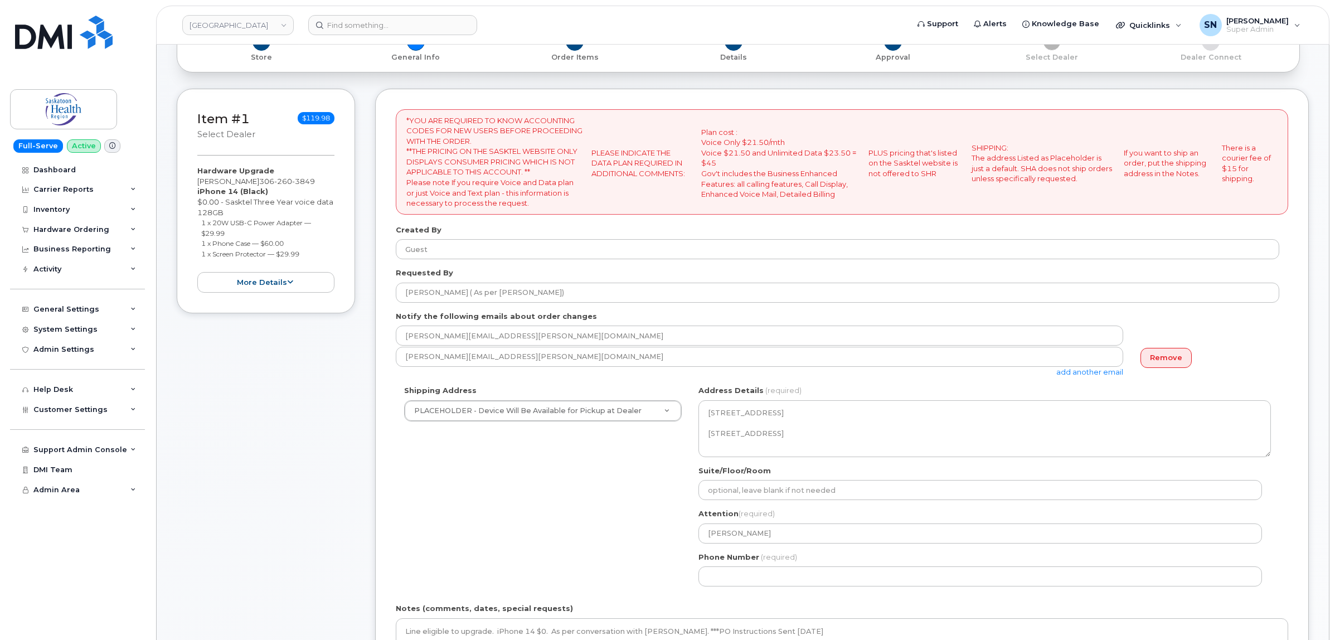
scroll to position [279, 0]
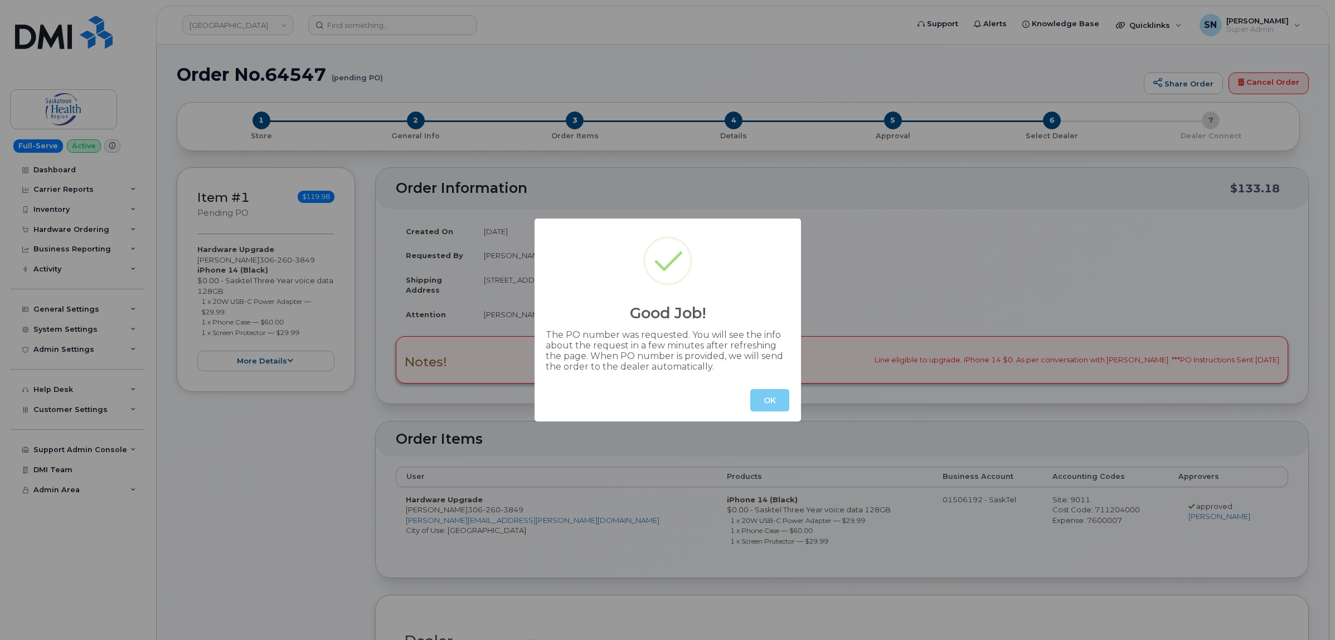
click at [779, 394] on button "OK" at bounding box center [769, 400] width 39 height 22
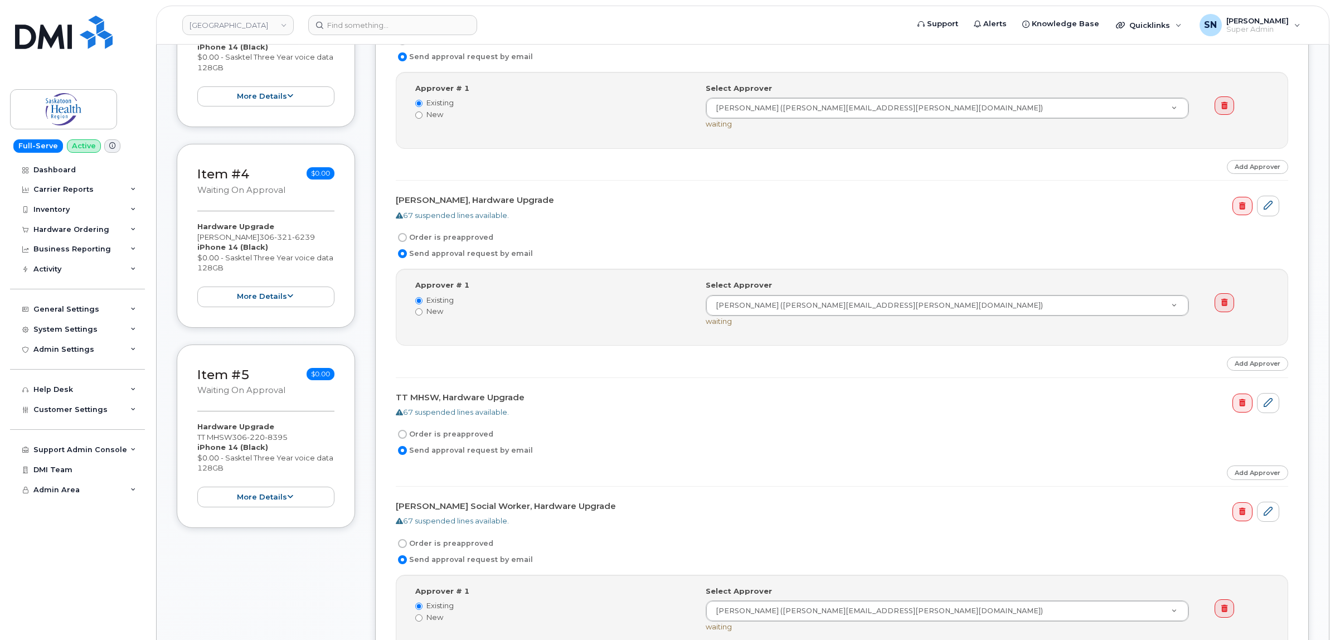
scroll to position [767, 0]
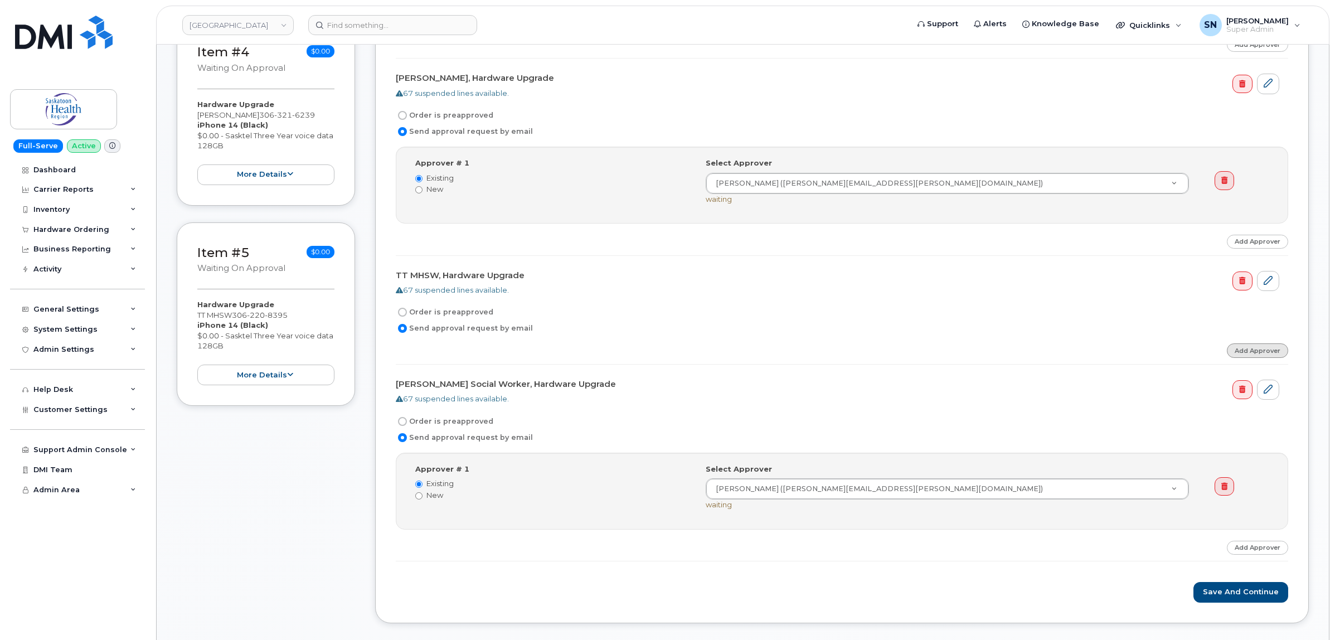
click at [1253, 353] on link "Add Approver" at bounding box center [1257, 350] width 61 height 14
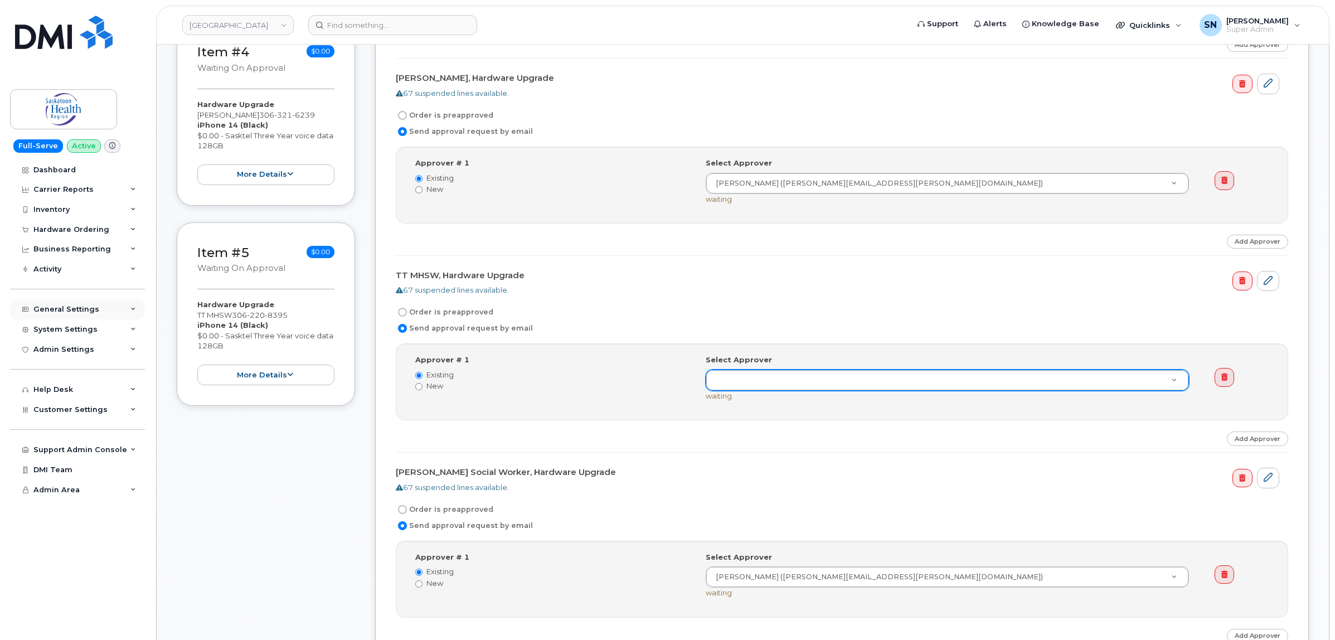
click at [71, 309] on div "General Settings" at bounding box center [66, 309] width 66 height 9
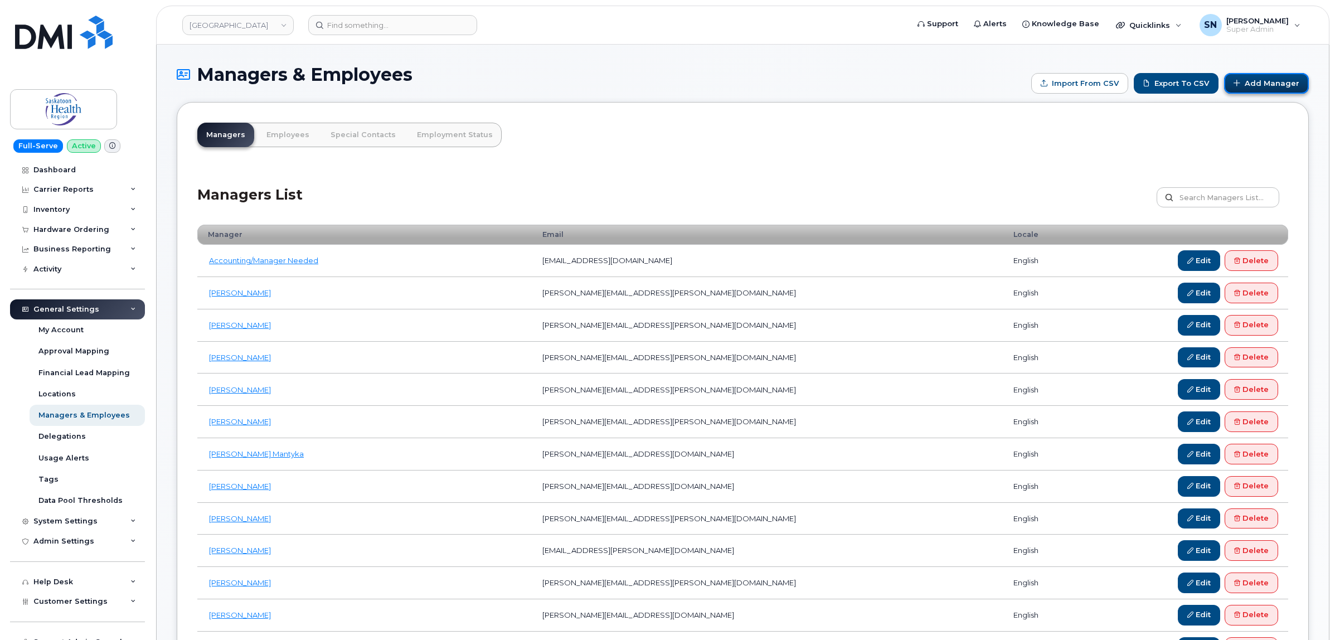
click at [1278, 88] on link "Add Manager" at bounding box center [1266, 83] width 85 height 21
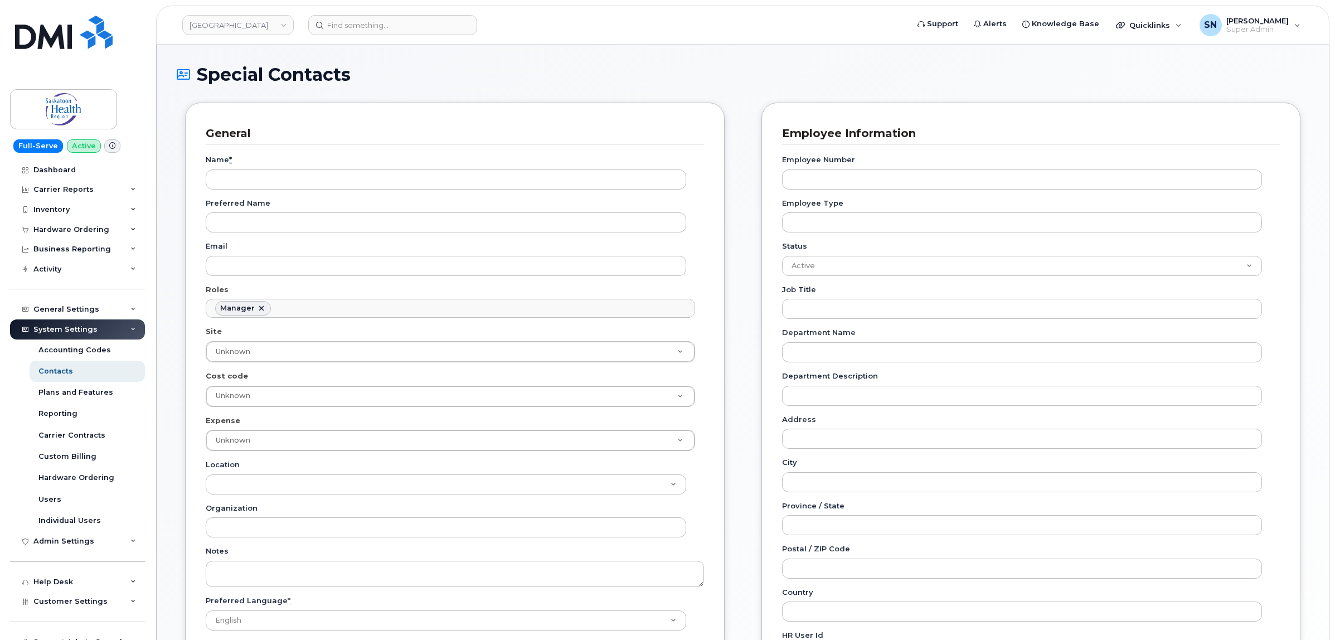
scroll to position [93, 0]
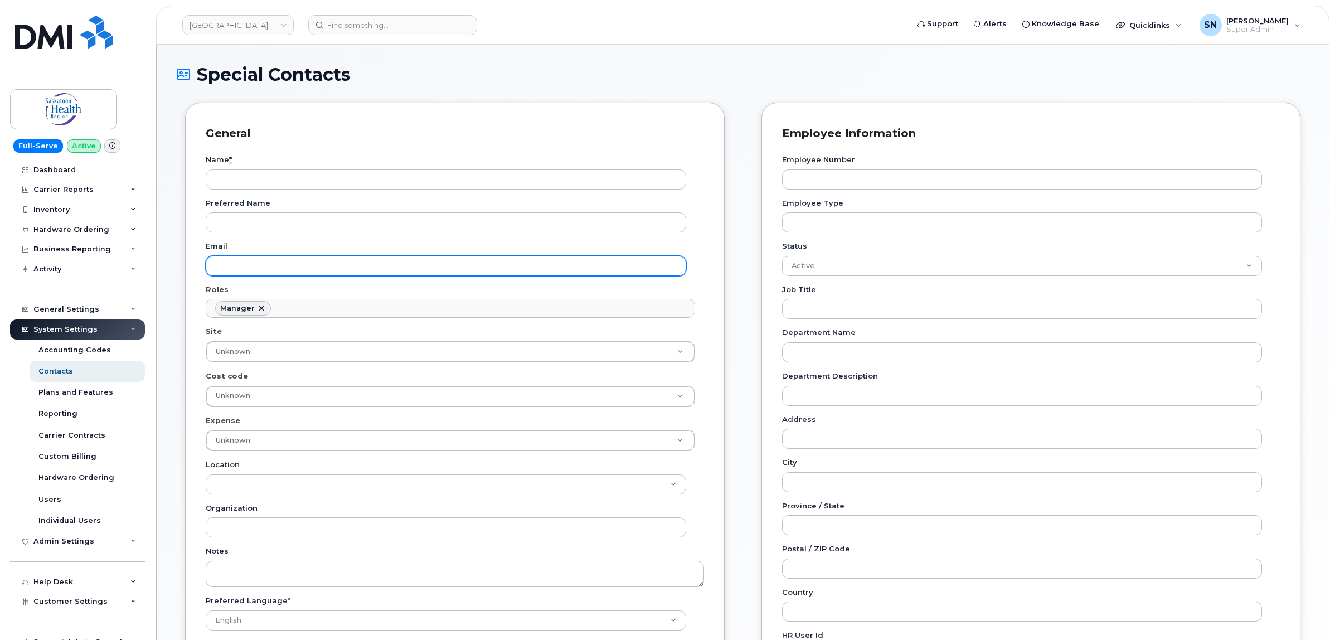
click at [254, 267] on input "Email" at bounding box center [446, 266] width 481 height 20
paste input "[PERSON_NAME][EMAIL_ADDRESS][DOMAIN_NAME]"
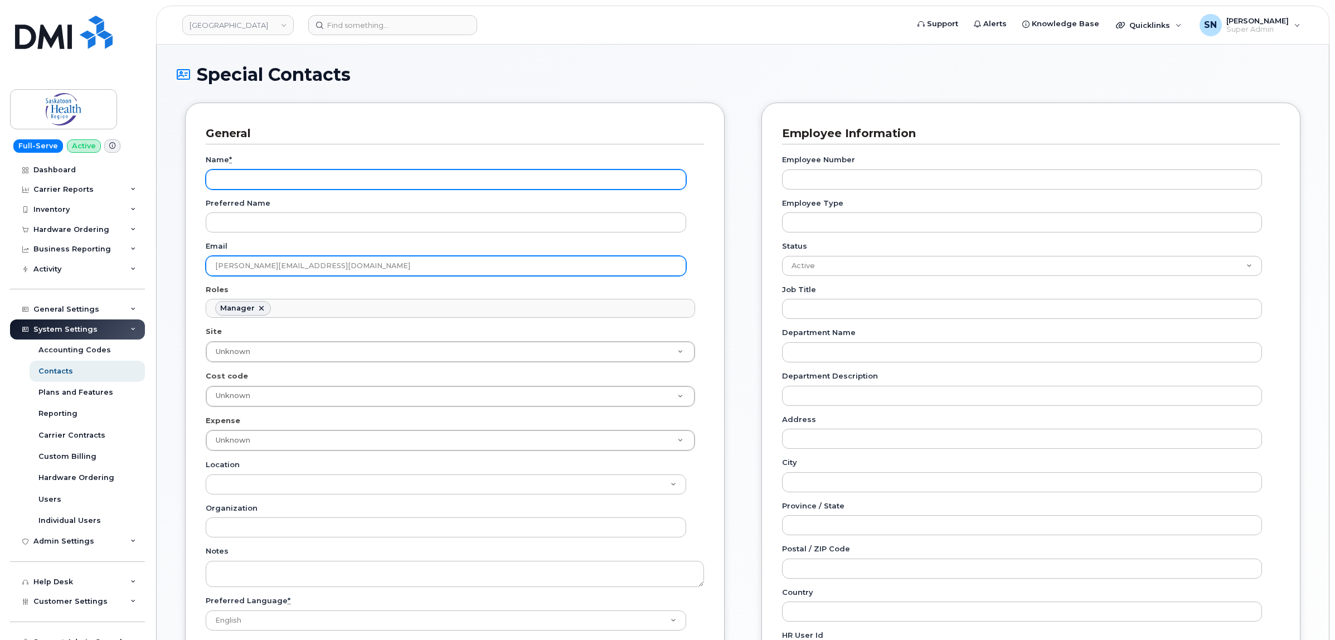
type input "[PERSON_NAME][EMAIL_ADDRESS][DOMAIN_NAME]"
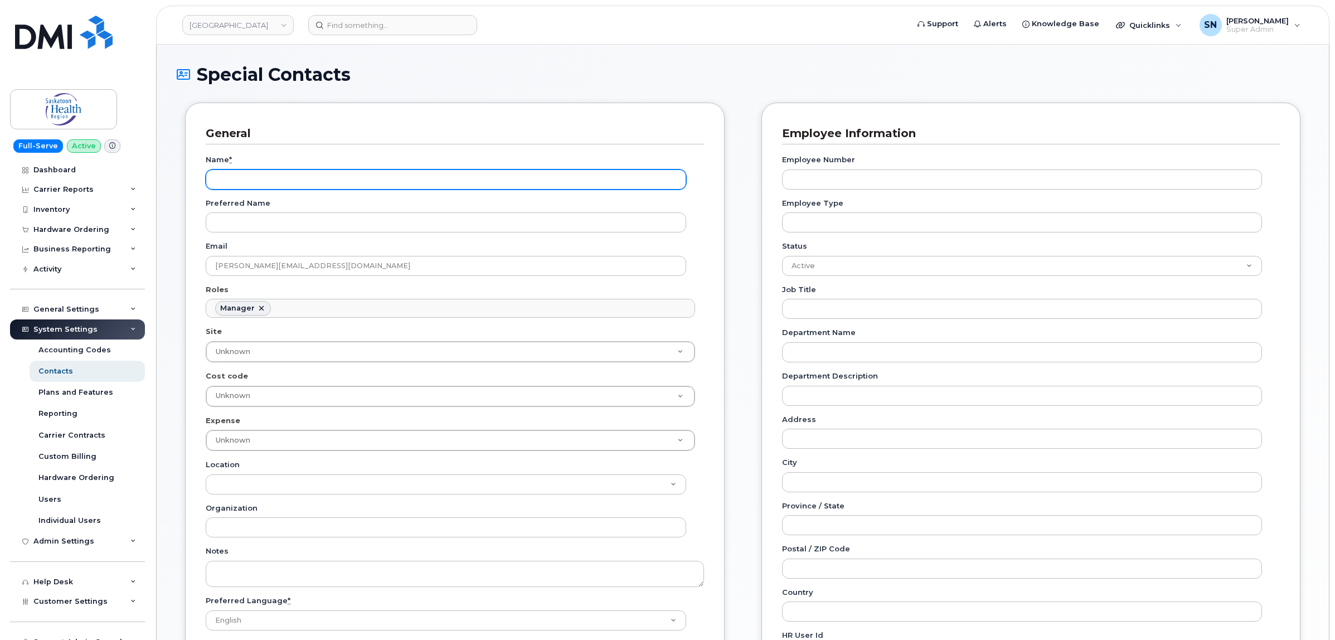
click at [249, 172] on input "Name *" at bounding box center [446, 179] width 481 height 20
type input "j"
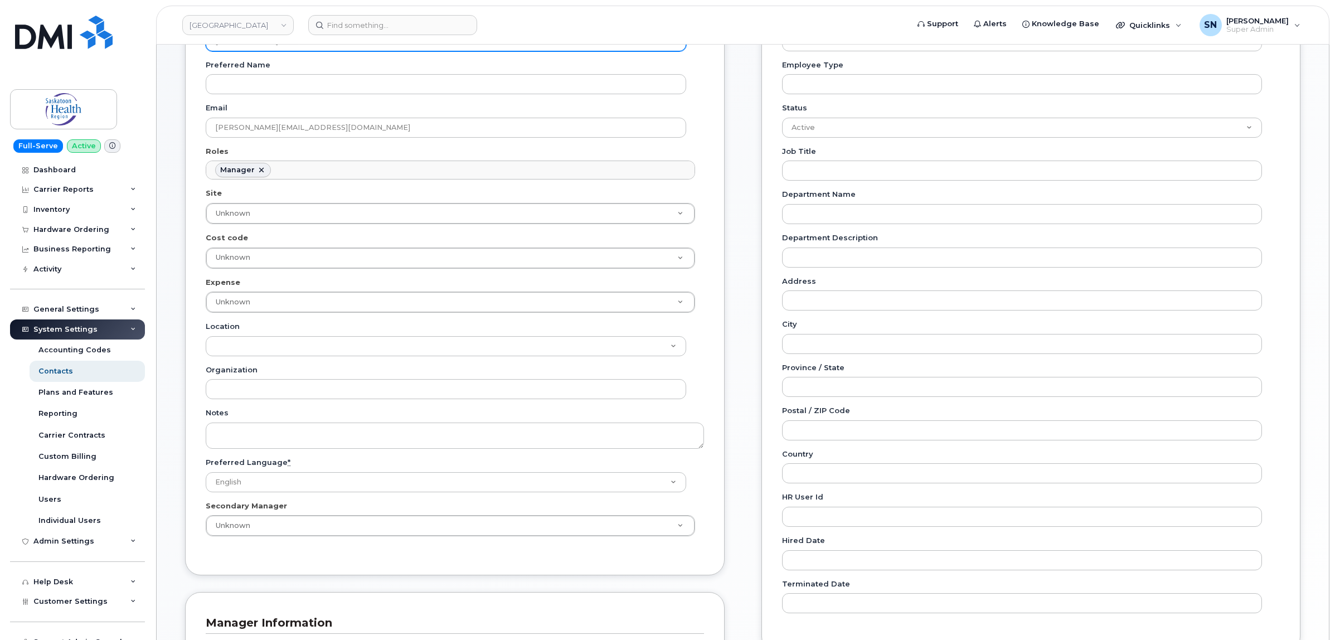
scroll to position [348, 0]
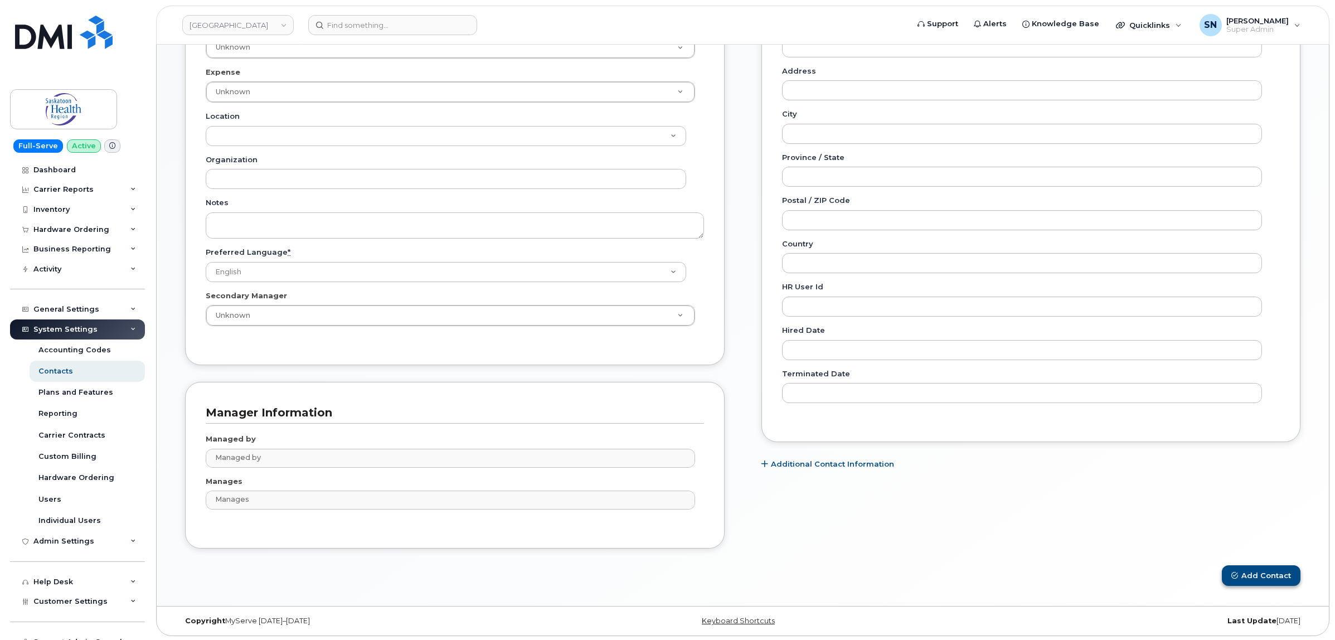
type input "Justin Krushel"
click at [1247, 582] on button "Add Contact" at bounding box center [1261, 575] width 79 height 21
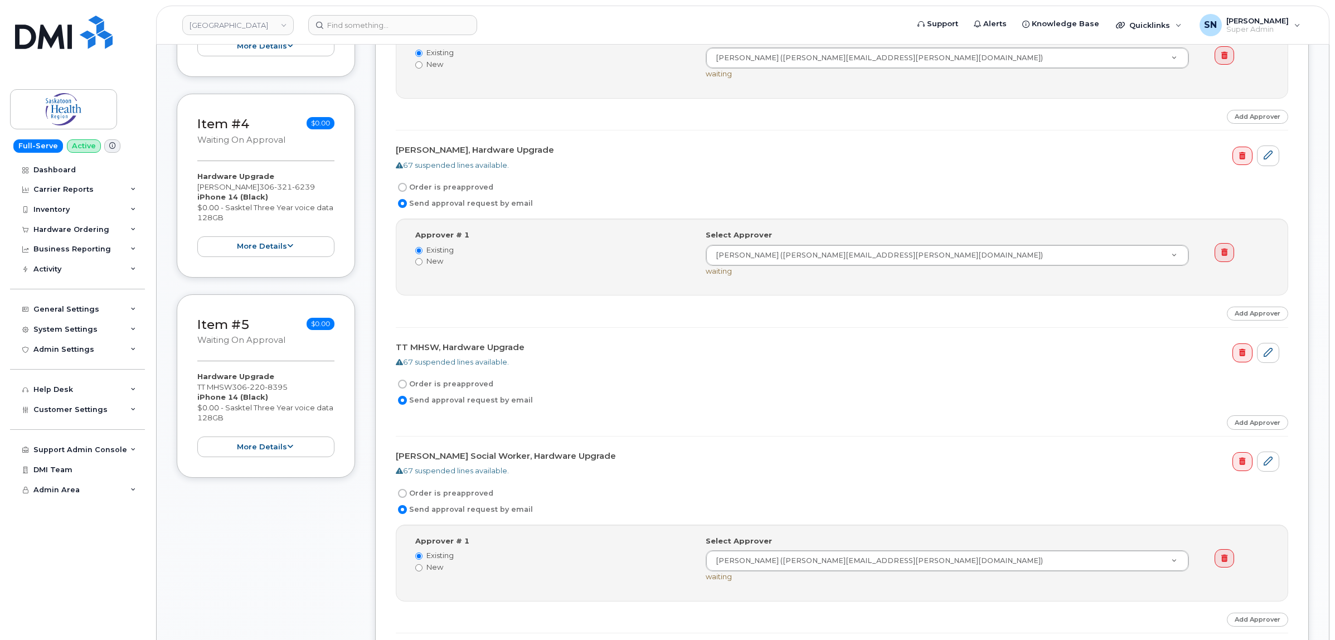
scroll to position [767, 0]
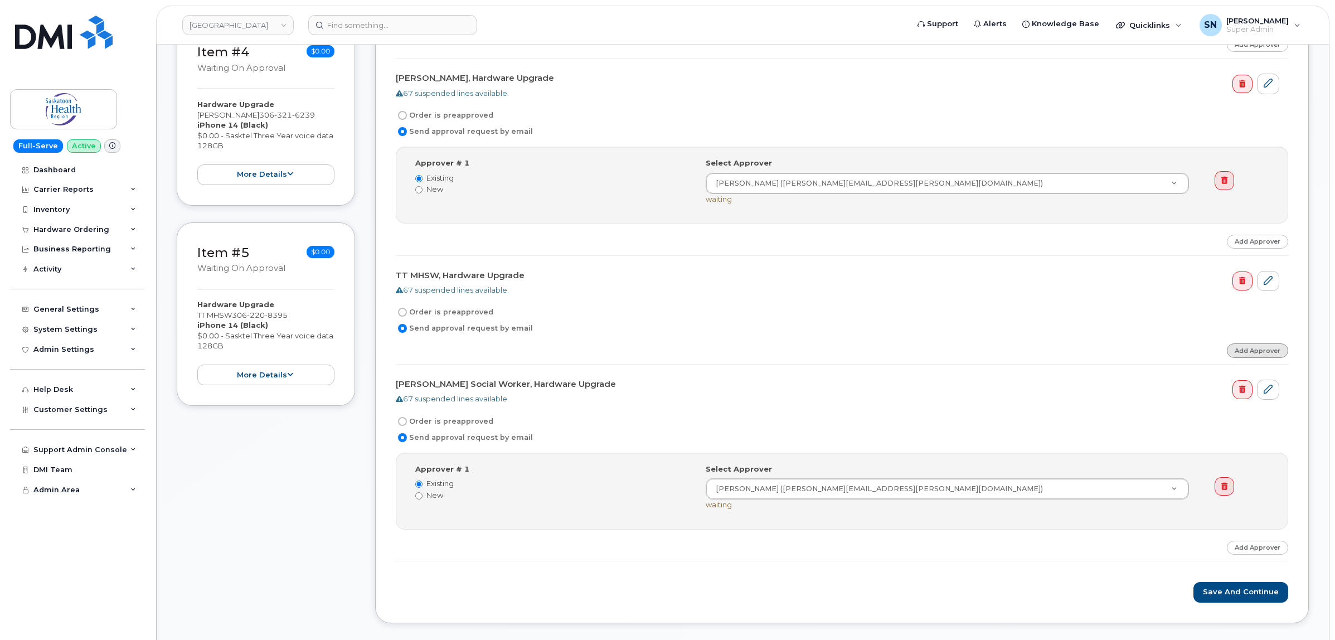
click at [1266, 352] on link "Add Approver" at bounding box center [1257, 350] width 61 height 14
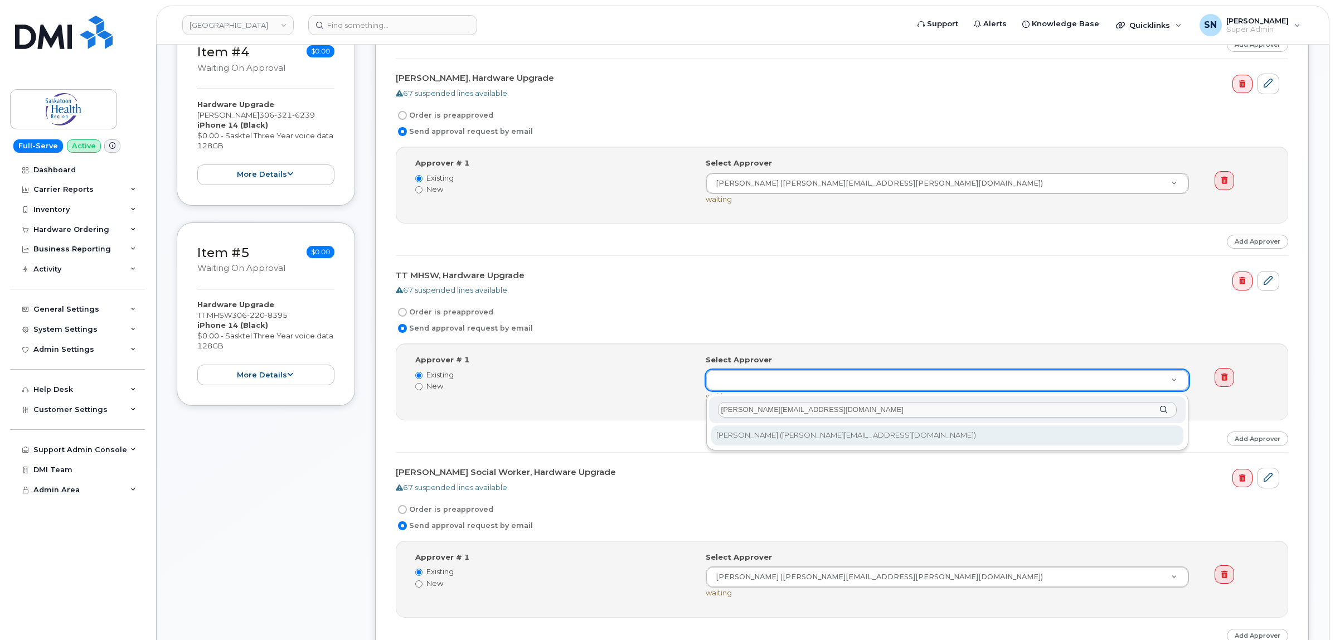
type input "Justin.Krushel@saskhealthauthority.ca"
type input "875466"
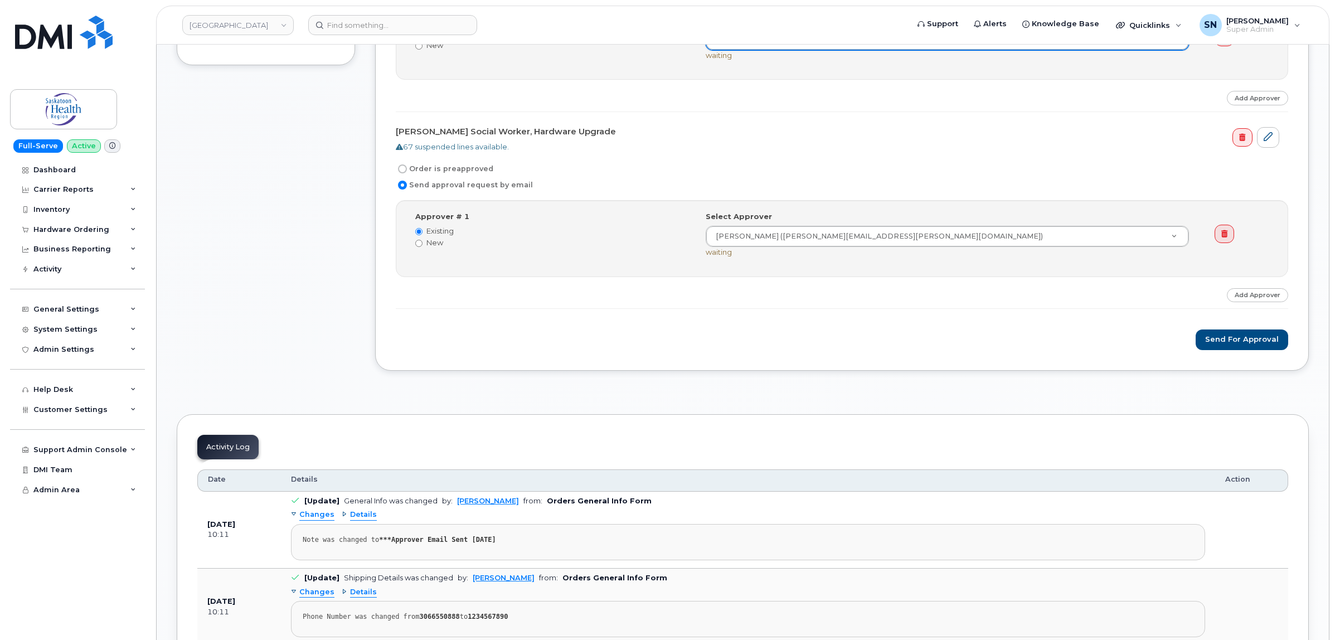
scroll to position [1115, 0]
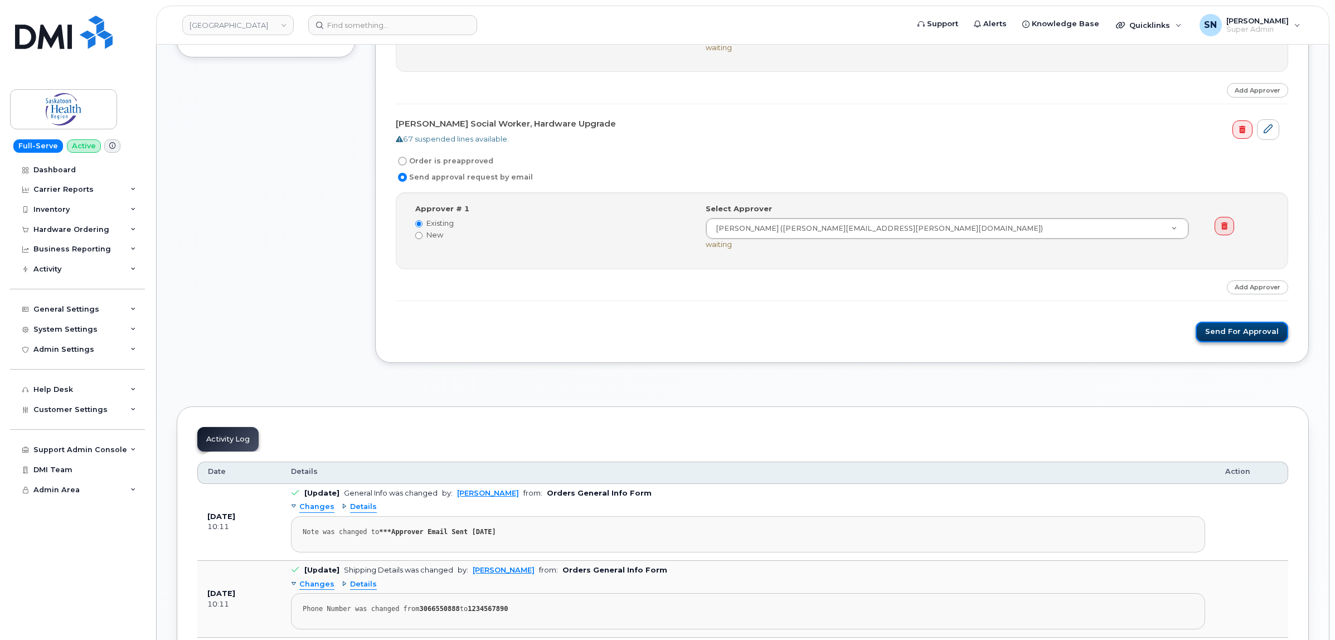
click at [1236, 336] on button "Send for Approval" at bounding box center [1242, 332] width 93 height 21
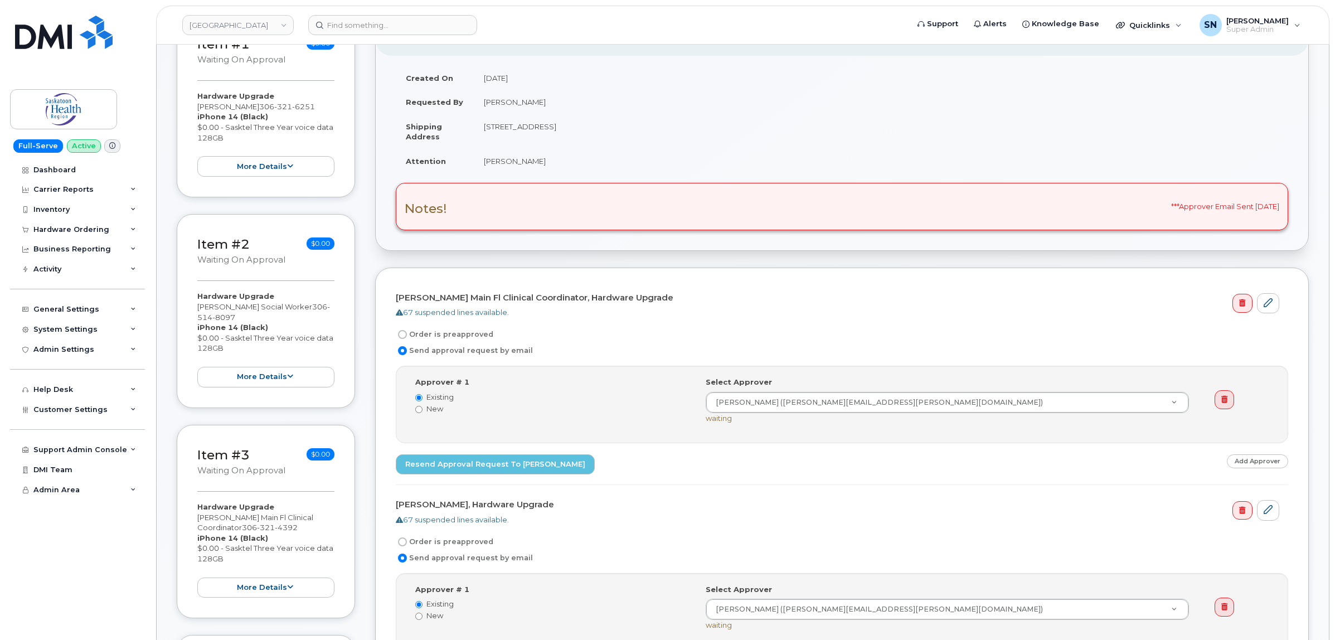
scroll to position [348, 0]
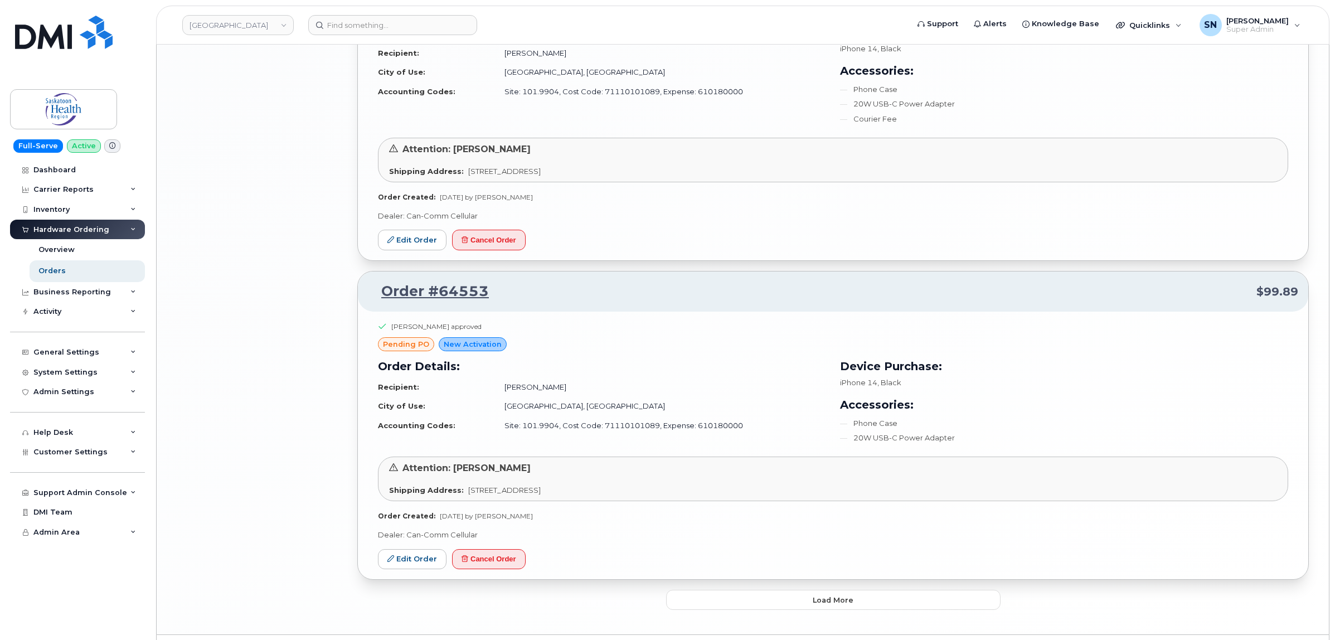
scroll to position [2265, 0]
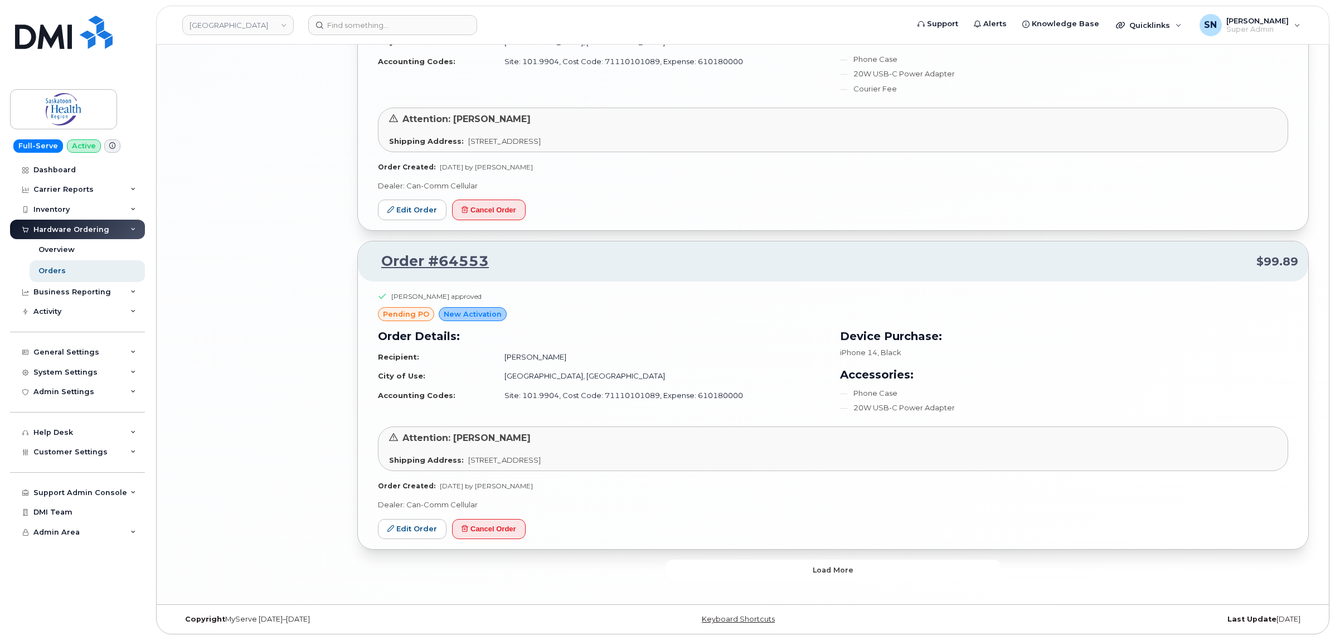
click at [822, 569] on span "Load more" at bounding box center [833, 570] width 41 height 11
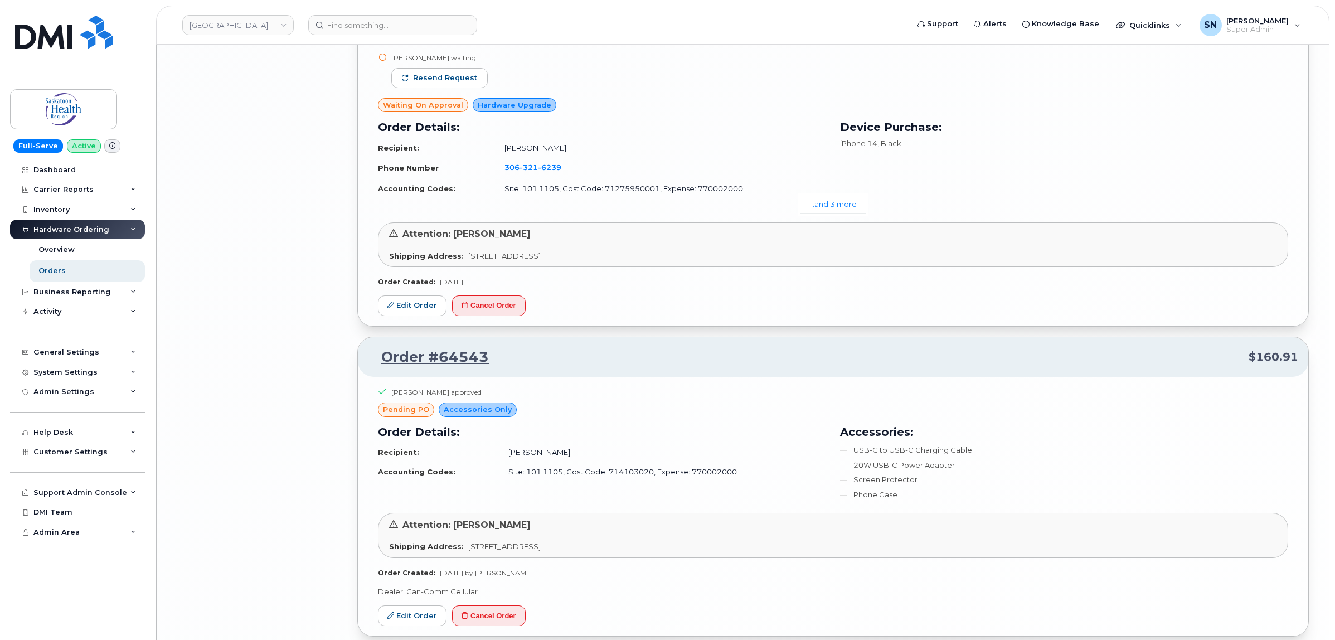
scroll to position [4495, 0]
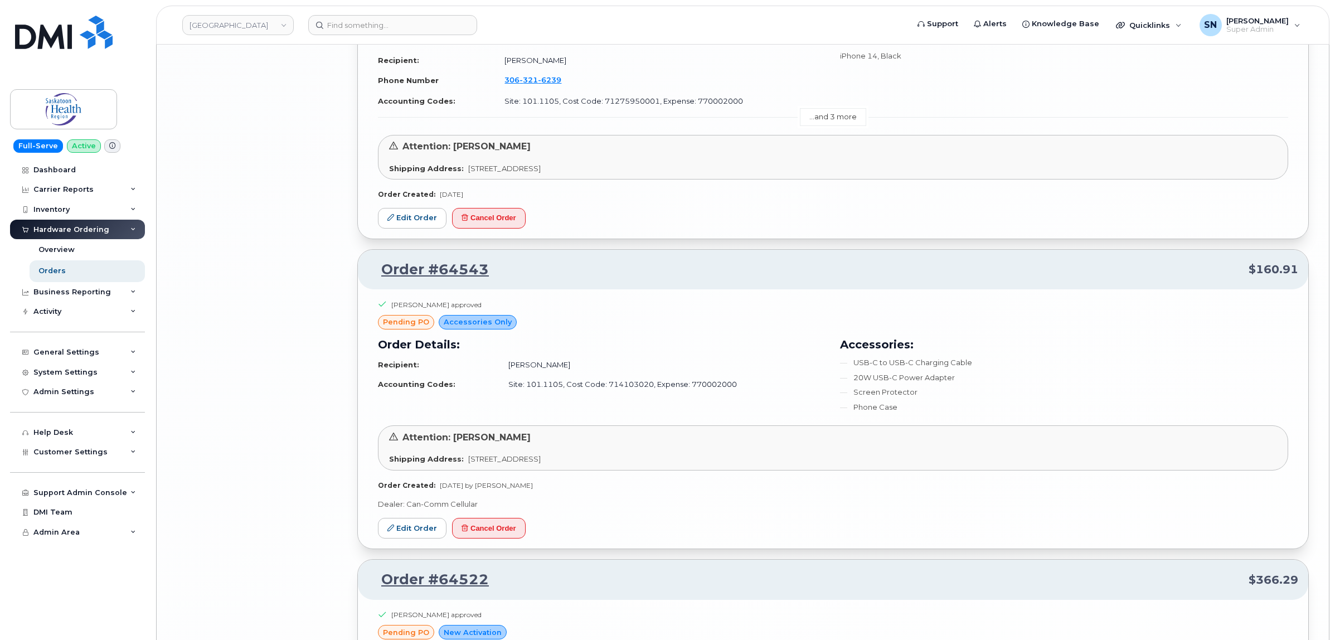
click at [821, 119] on link "...and 3 more" at bounding box center [833, 116] width 66 height 17
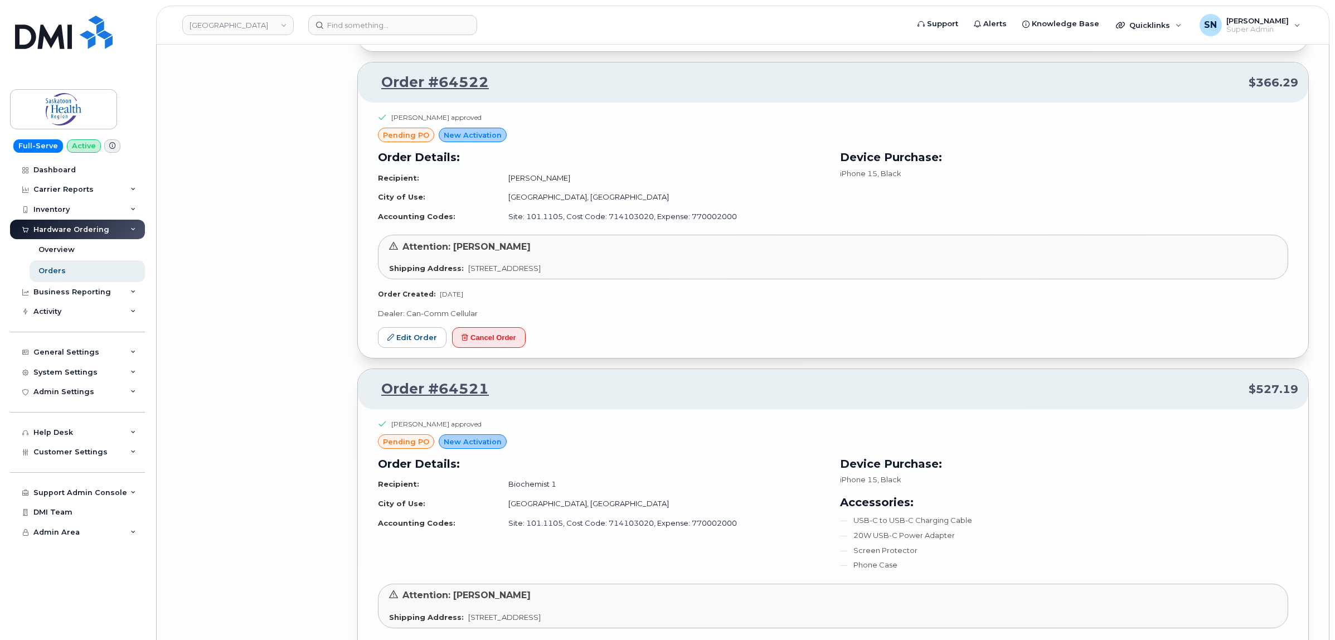
scroll to position [5570, 0]
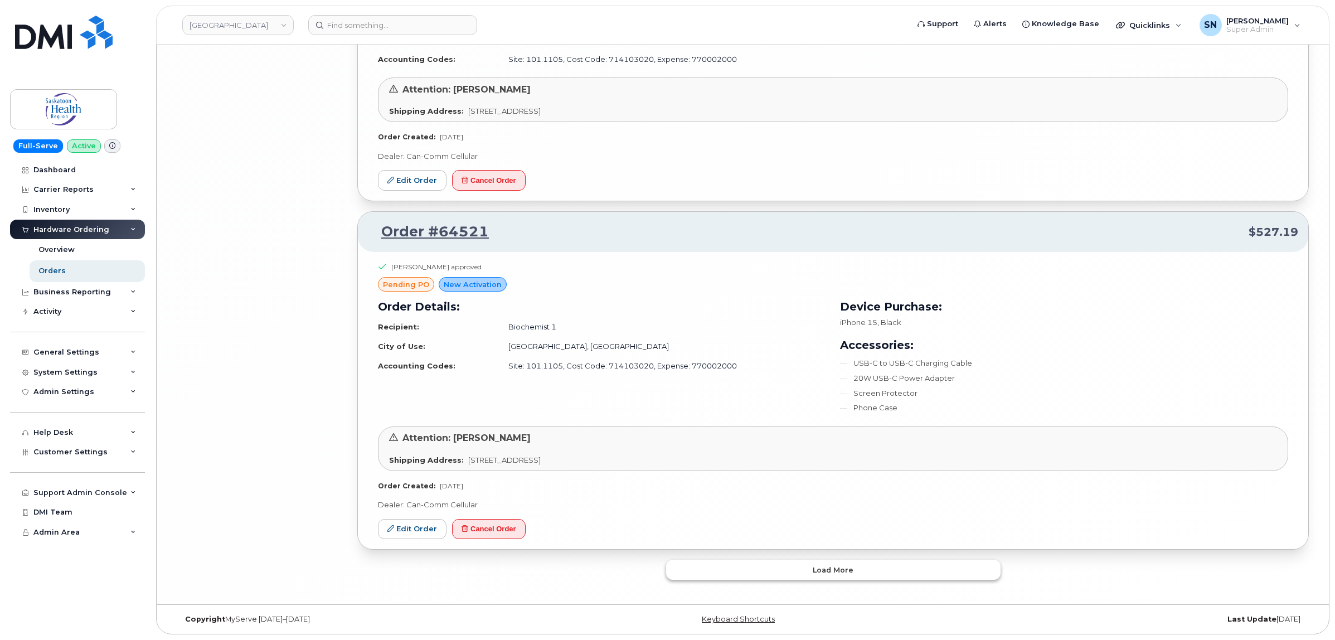
click at [812, 569] on button "Load more" at bounding box center [833, 570] width 335 height 20
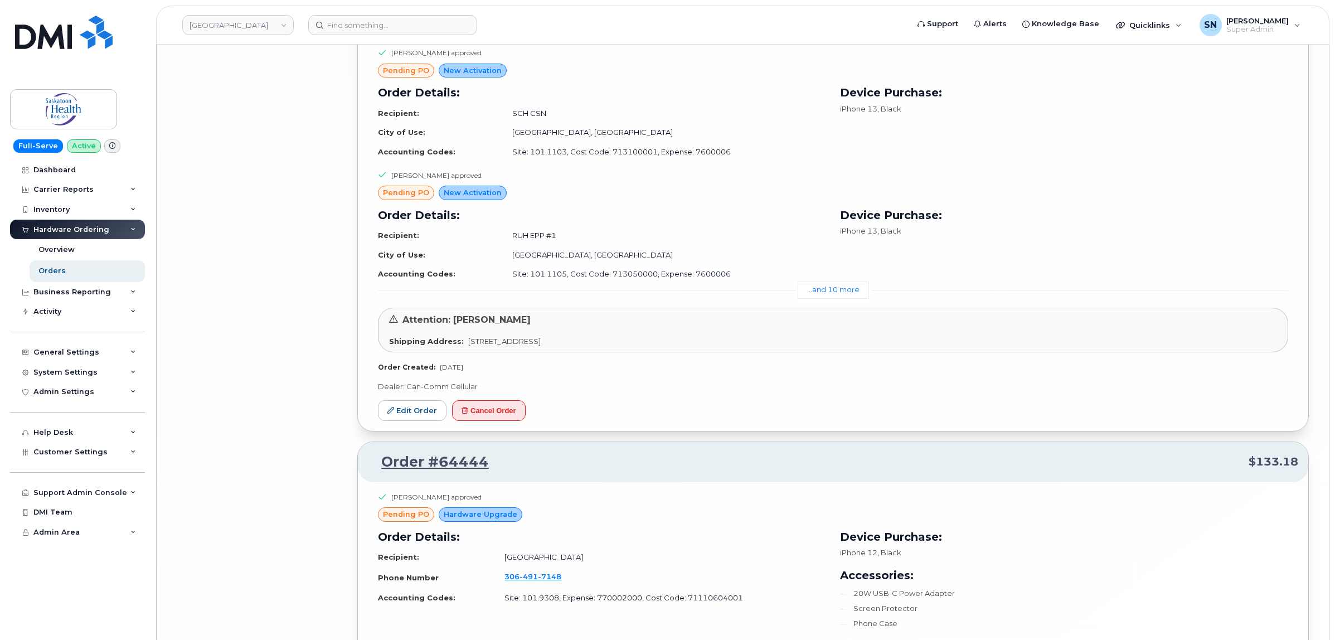
scroll to position [7730, 0]
click at [821, 298] on link "...and 10 more" at bounding box center [833, 288] width 71 height 17
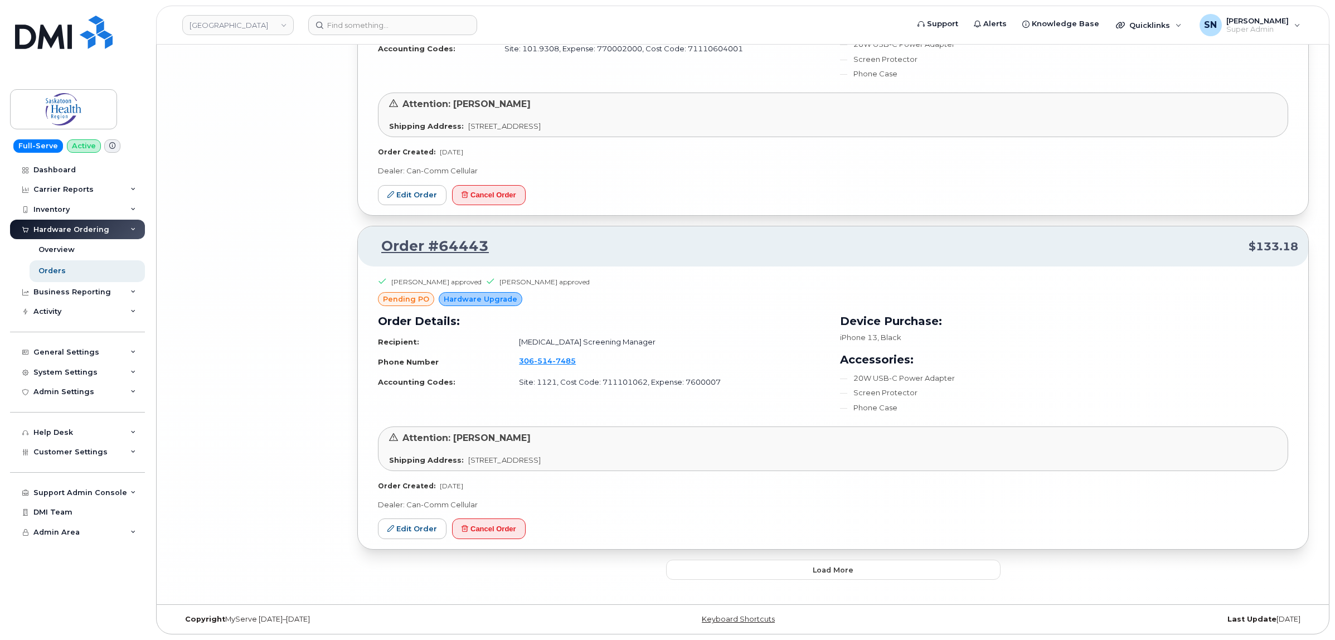
scroll to position [9489, 0]
click at [824, 570] on span "Load more" at bounding box center [833, 570] width 41 height 11
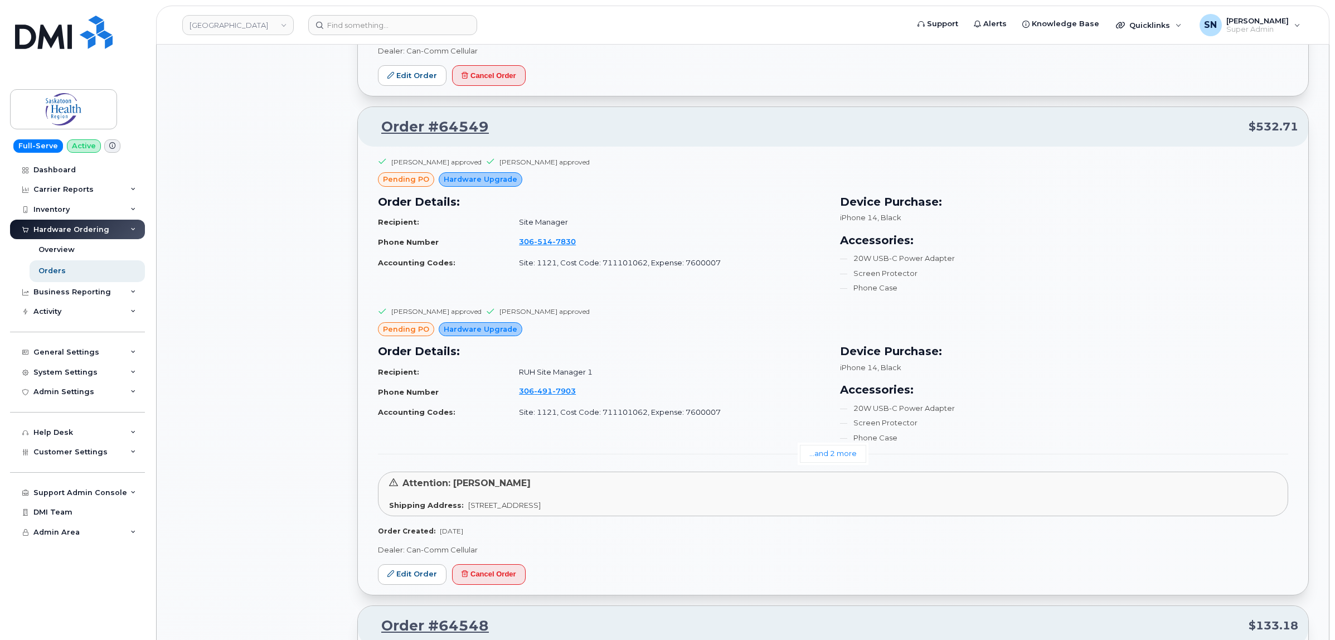
scroll to position [3010, 0]
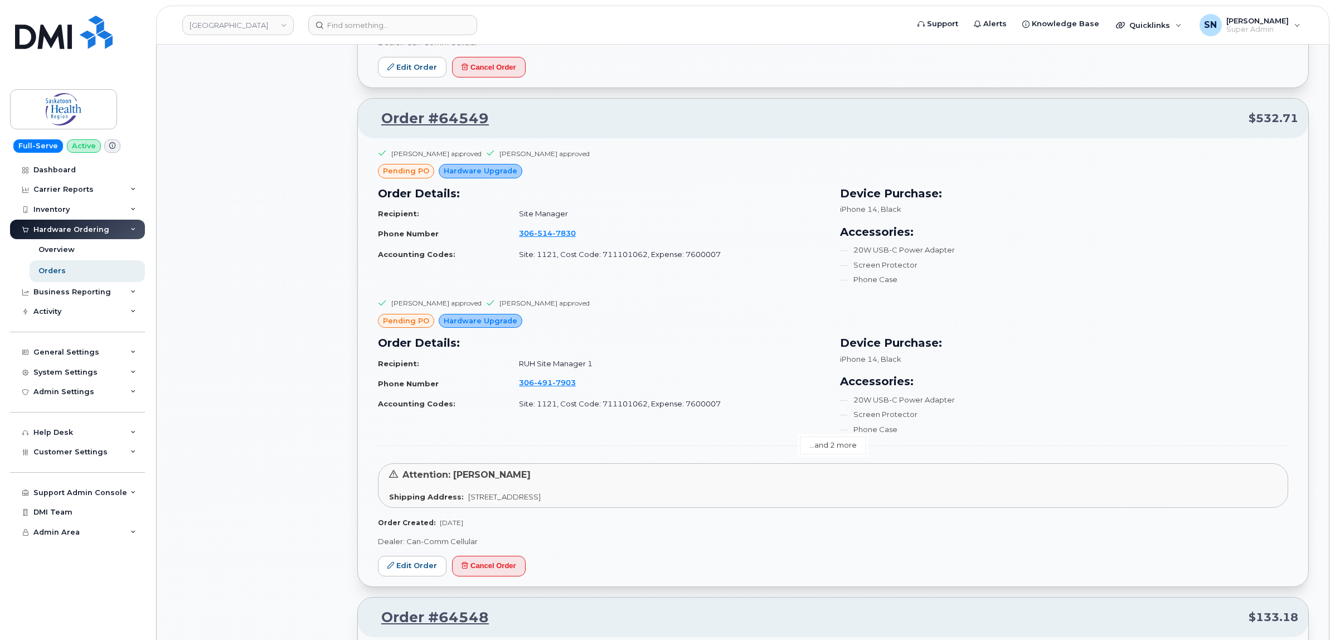
click at [828, 446] on link "...and 2 more" at bounding box center [833, 445] width 66 height 17
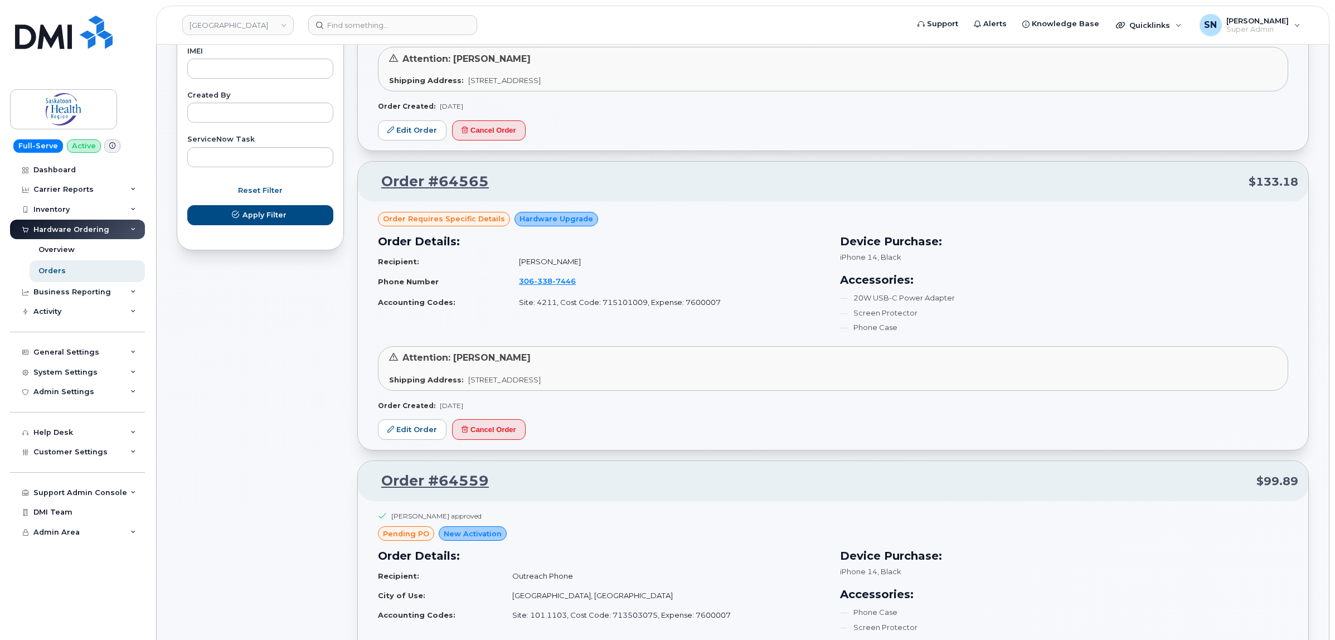
scroll to position [627, 0]
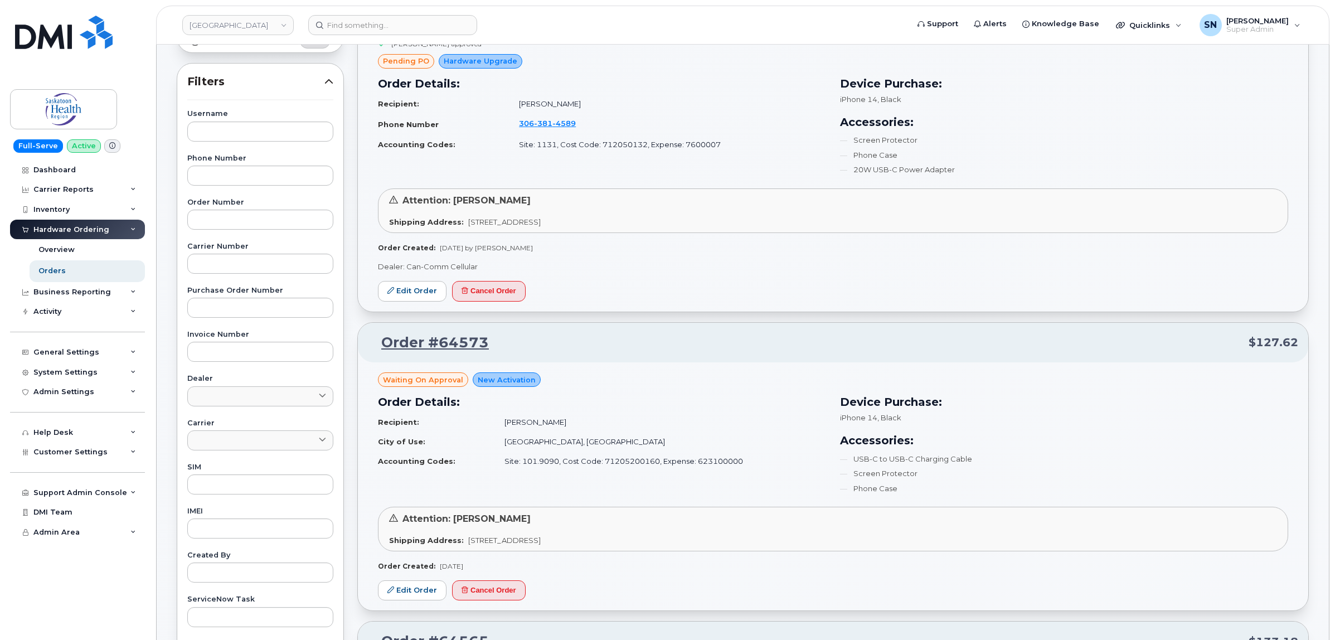
scroll to position [0, 0]
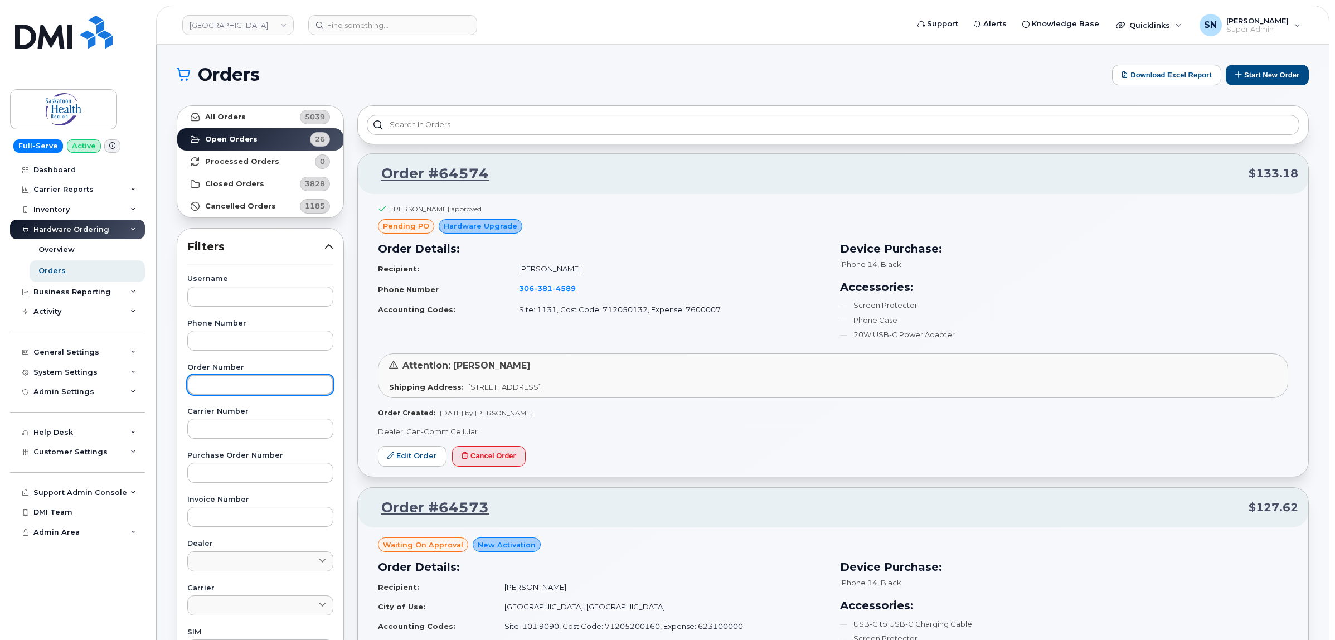
click at [241, 394] on input "text" at bounding box center [260, 385] width 146 height 20
type input "64573"
click at [237, 113] on strong "All Orders" at bounding box center [225, 117] width 41 height 9
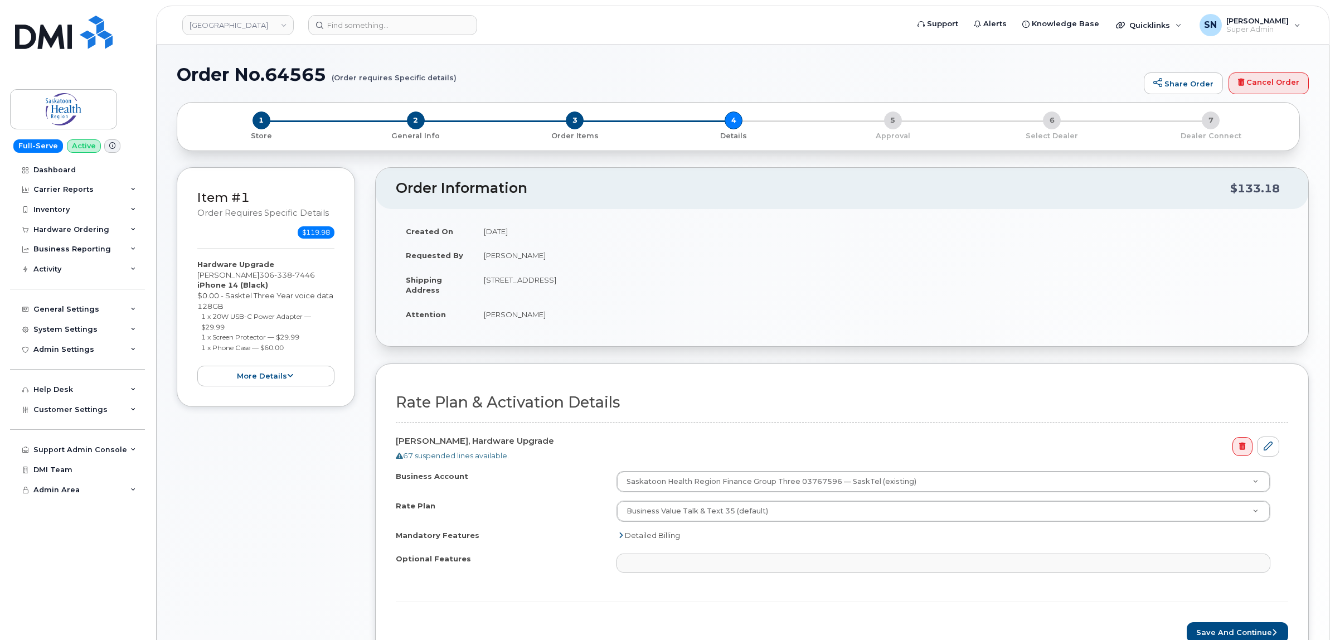
select select
drag, startPoint x: 263, startPoint y: 273, endPoint x: 328, endPoint y: 277, distance: 64.8
click at [328, 277] on div "Hardware Upgrade [PERSON_NAME] [PHONE_NUMBER] iPhone 14 (Black) $0.00 - Sasktel…" at bounding box center [265, 322] width 137 height 127
copy span "[PHONE_NUMBER]"
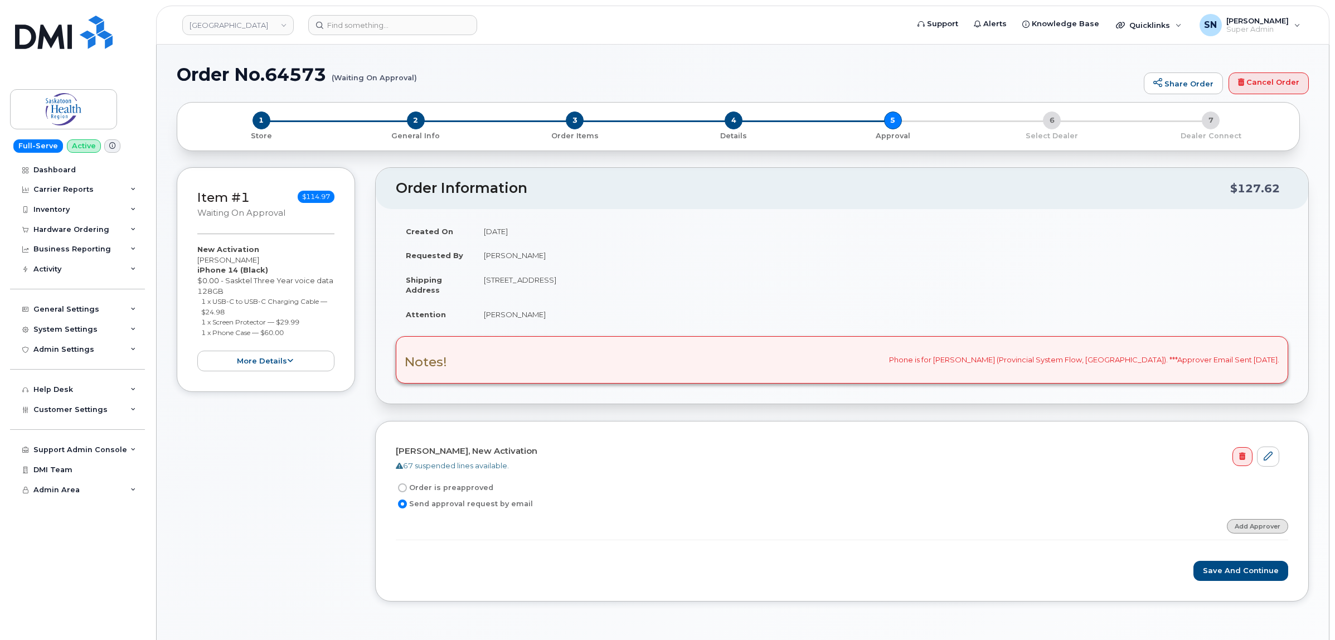
click at [1276, 528] on link "Add Approver" at bounding box center [1257, 526] width 61 height 14
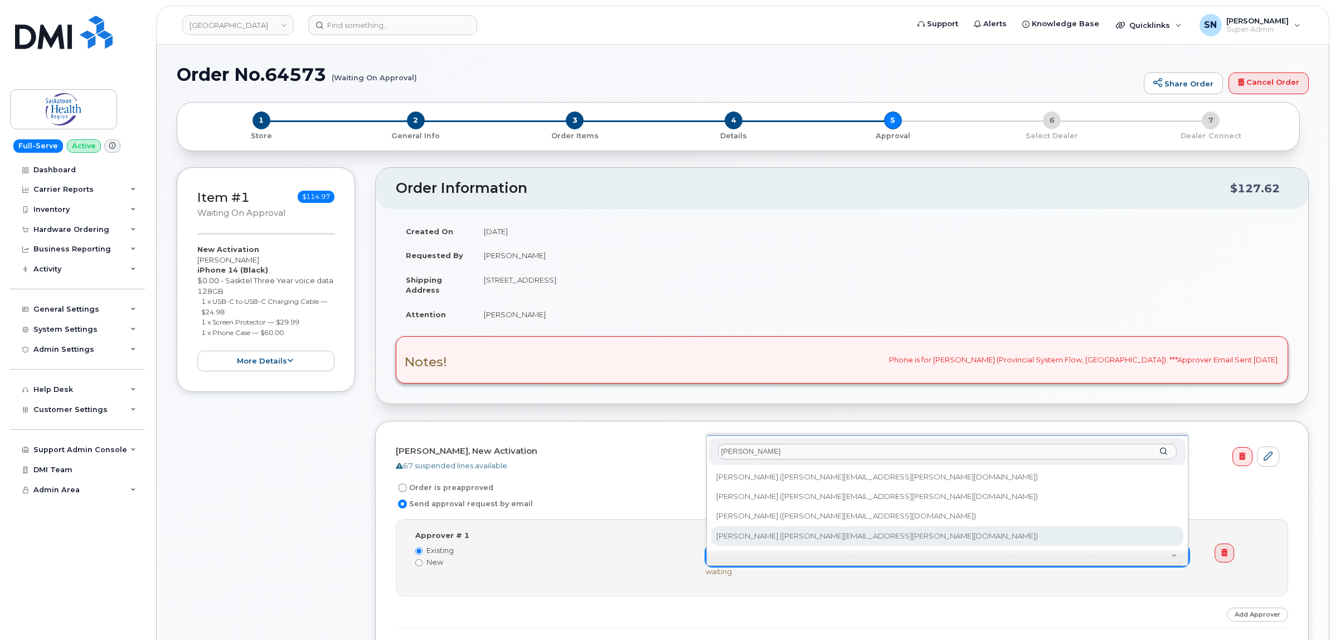
type input "[PERSON_NAME]"
type input "820011"
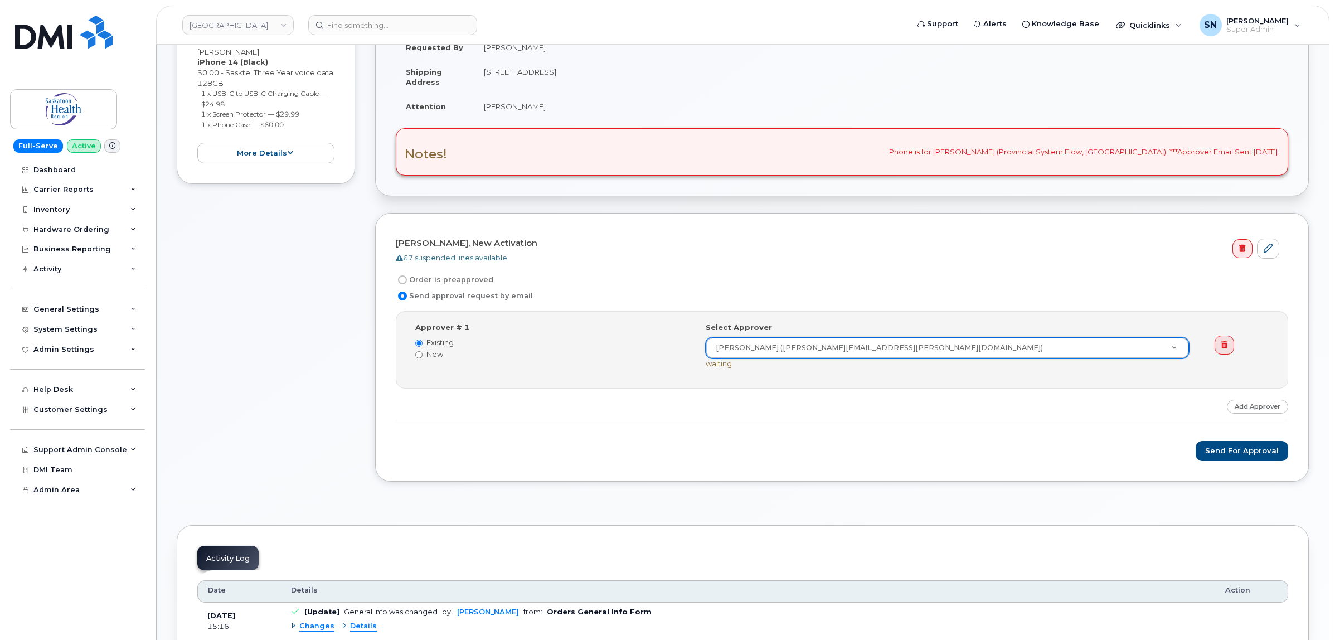
scroll to position [209, 0]
click at [1236, 464] on div "[PERSON_NAME], New Activation 67 suspended lines available. Order is preapprove…" at bounding box center [842, 346] width 934 height 269
click at [1233, 454] on button "Send for Approval" at bounding box center [1242, 450] width 93 height 21
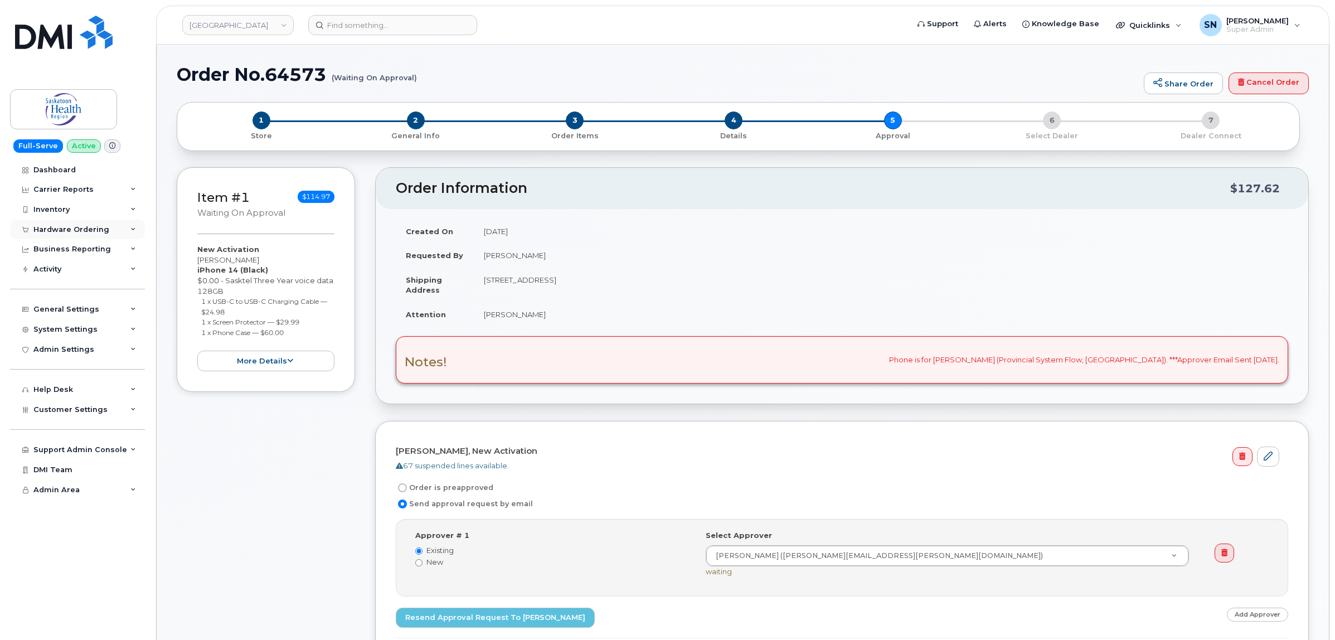
click at [82, 230] on div "Hardware Ordering" at bounding box center [71, 229] width 76 height 9
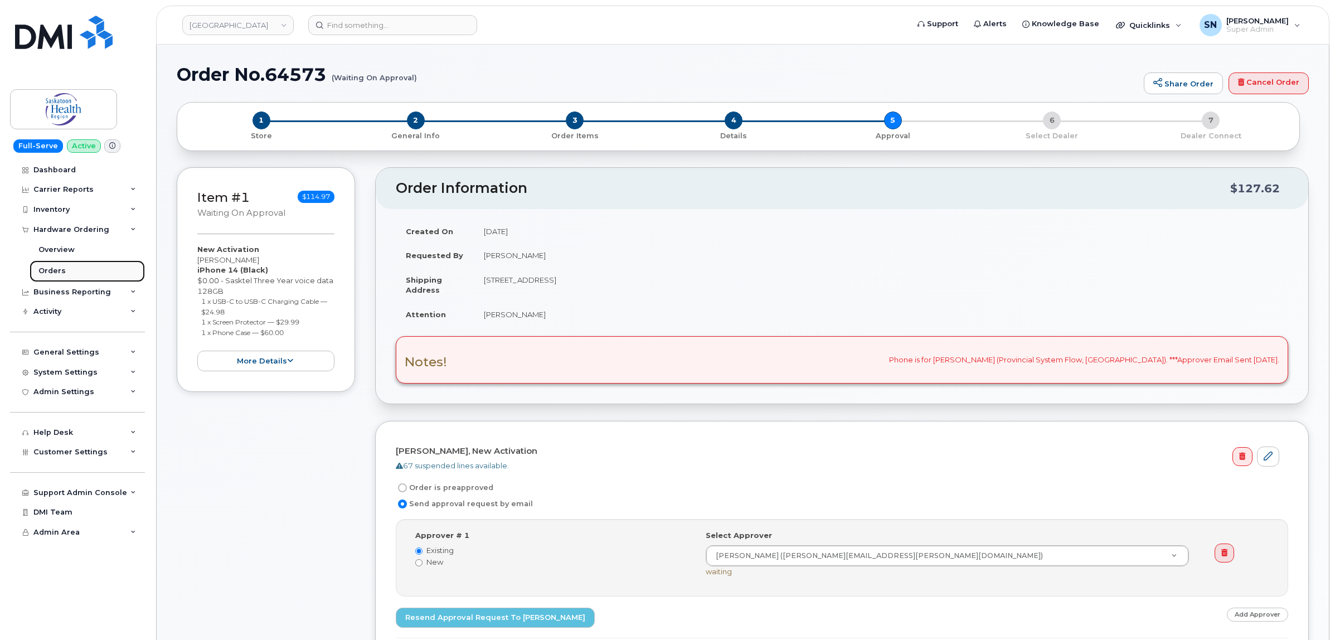
click at [55, 269] on div "Orders" at bounding box center [51, 271] width 27 height 10
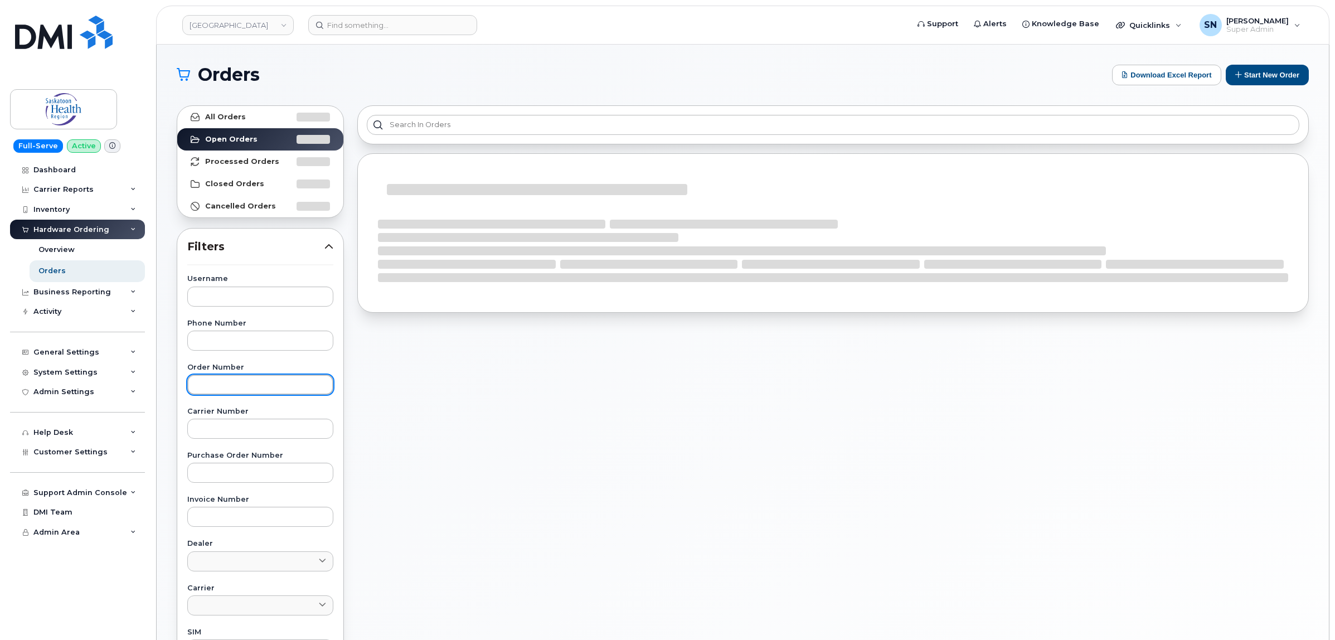
click at [264, 376] on input "text" at bounding box center [260, 385] width 146 height 20
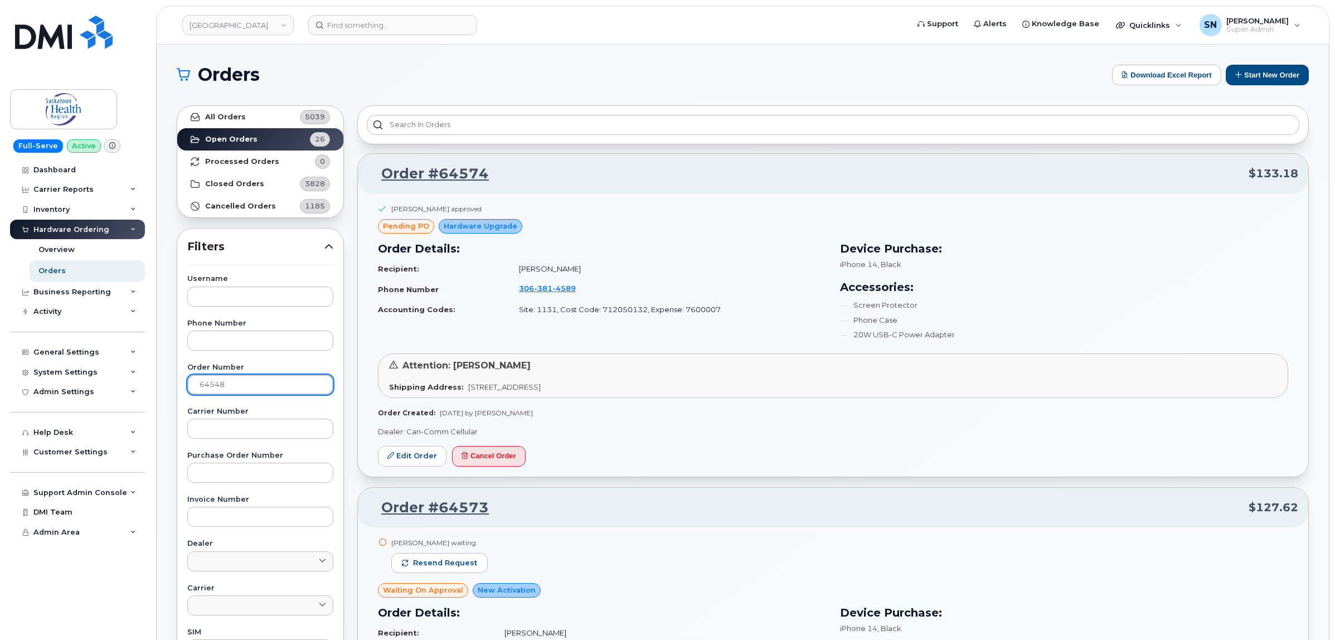
type input "64548"
click at [264, 115] on link "All Orders 5039" at bounding box center [260, 117] width 166 height 22
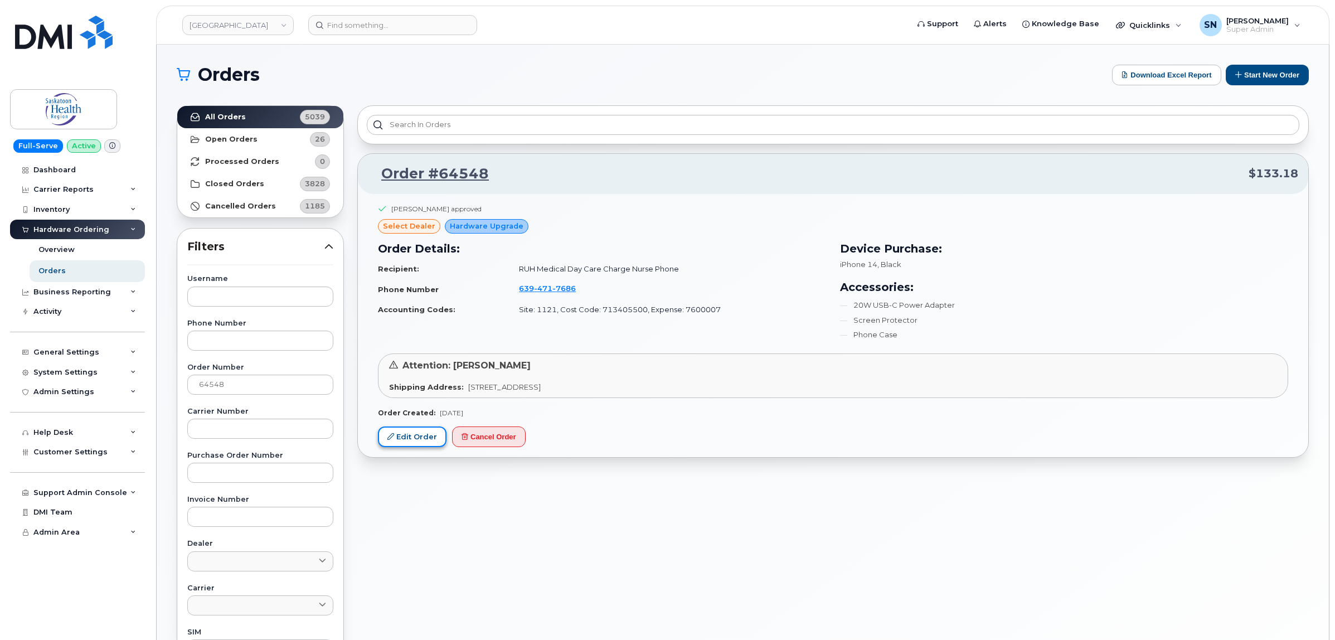
click at [413, 439] on link "Edit Order" at bounding box center [412, 437] width 69 height 21
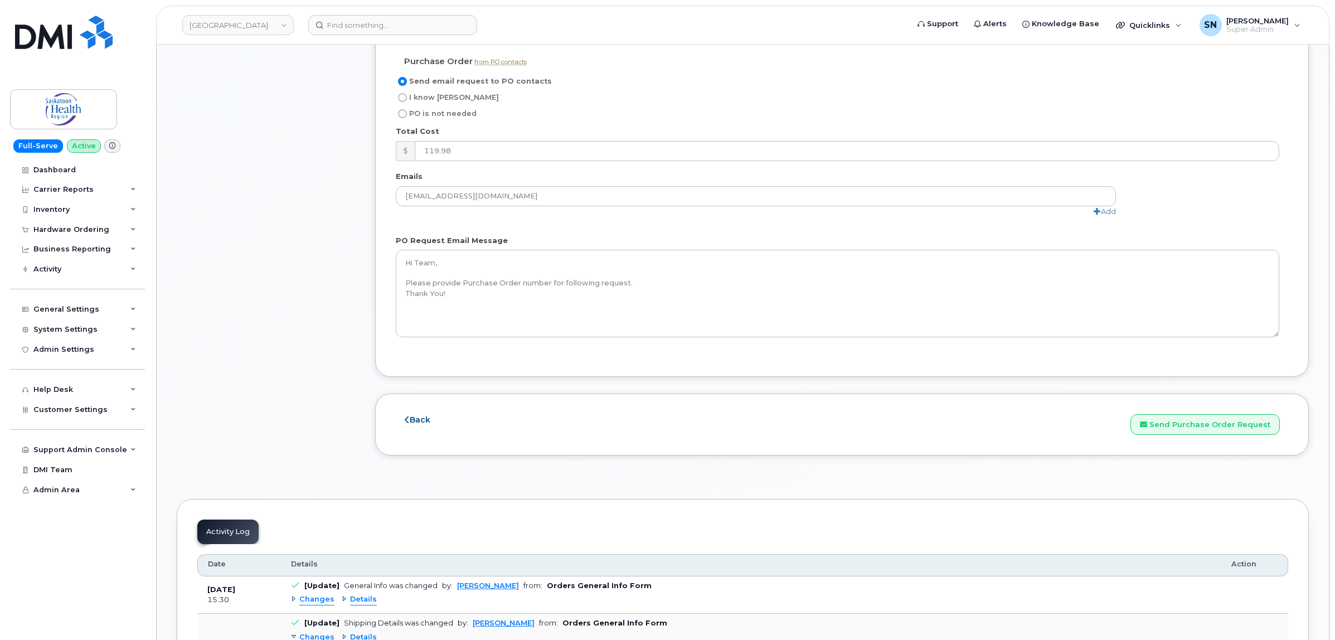
scroll to position [1045, 0]
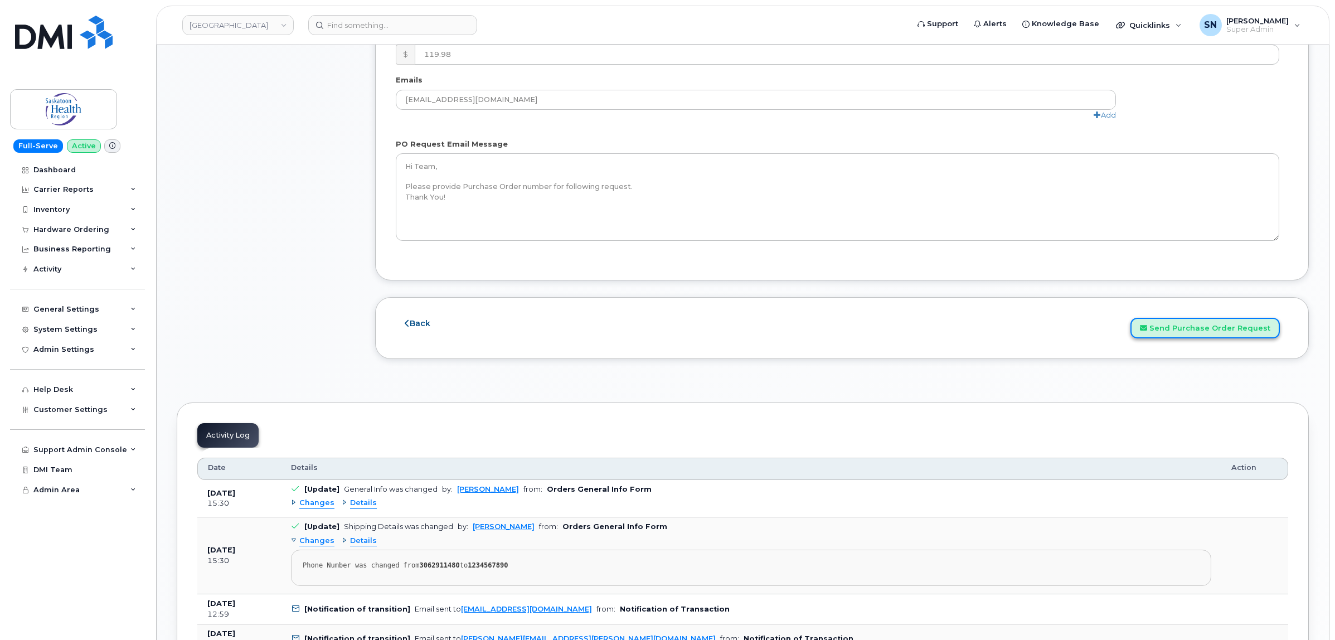
click at [1233, 327] on button "Send Purchase Order Request" at bounding box center [1205, 328] width 149 height 21
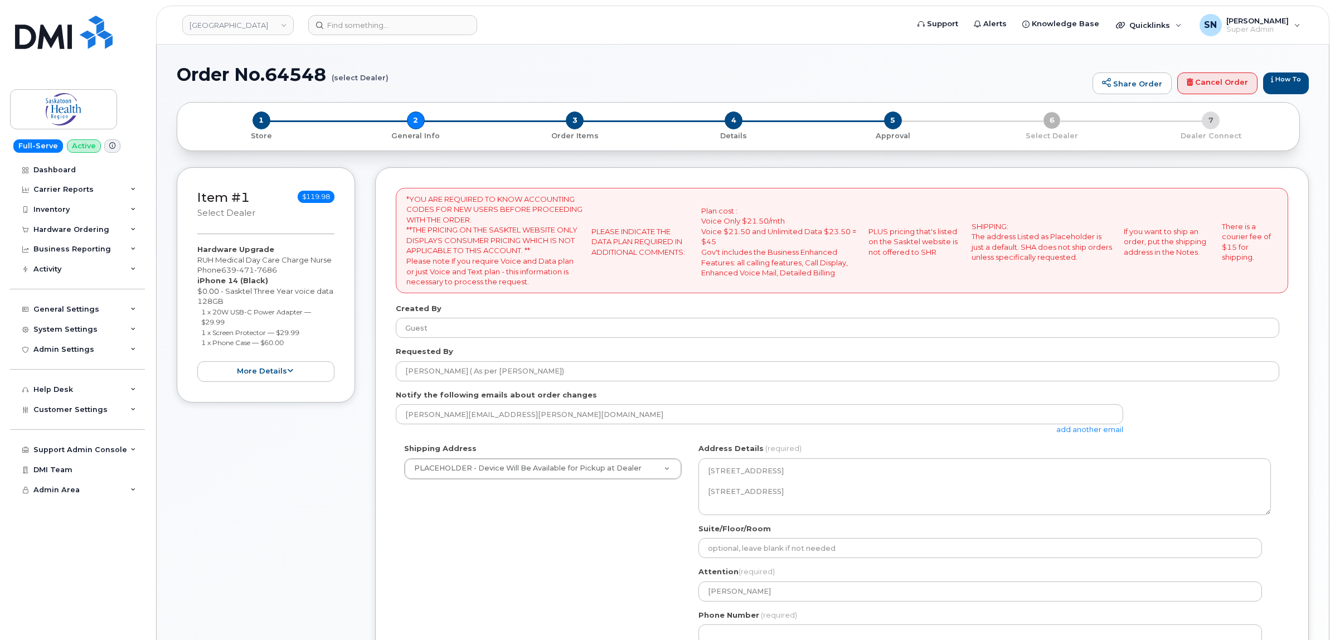
select select
click at [1063, 434] on link "add another email" at bounding box center [1090, 429] width 67 height 9
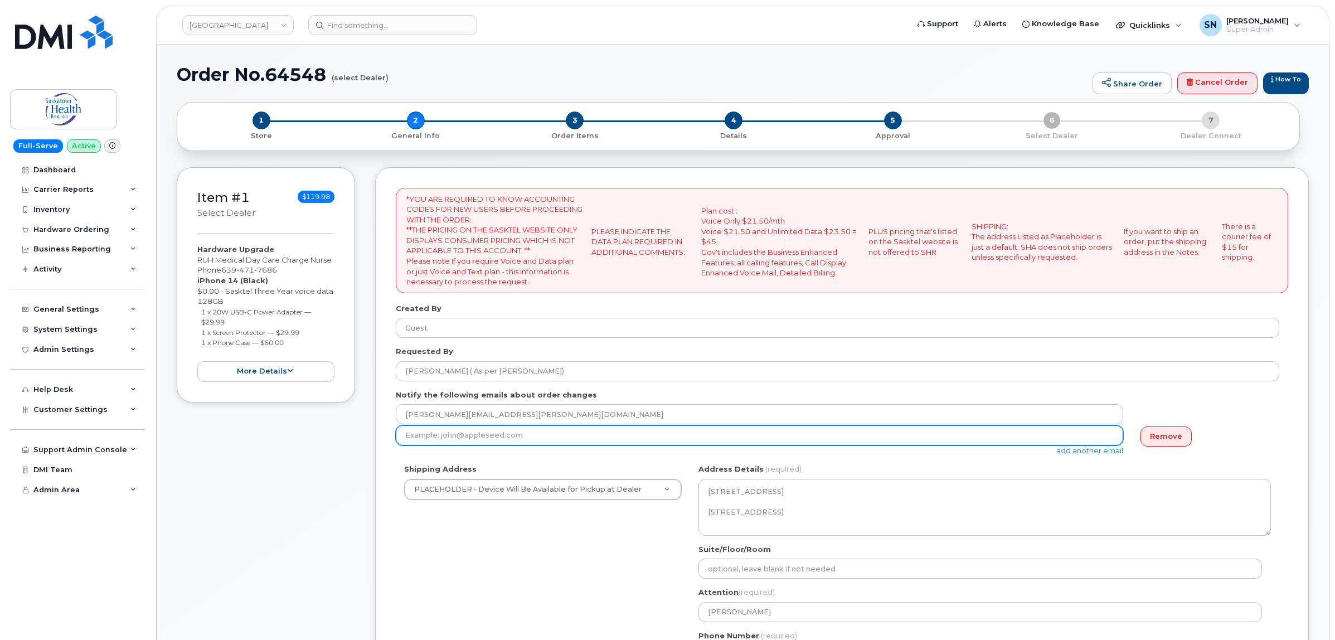
click at [592, 438] on input "email" at bounding box center [760, 435] width 728 height 20
paste input "NICOLE.SEYMOUR@SASKHEALTHAUTHORITY.CA"
type input "NICOLE.SEYMOUR@SASKHEALTHAUTHORITY.CA"
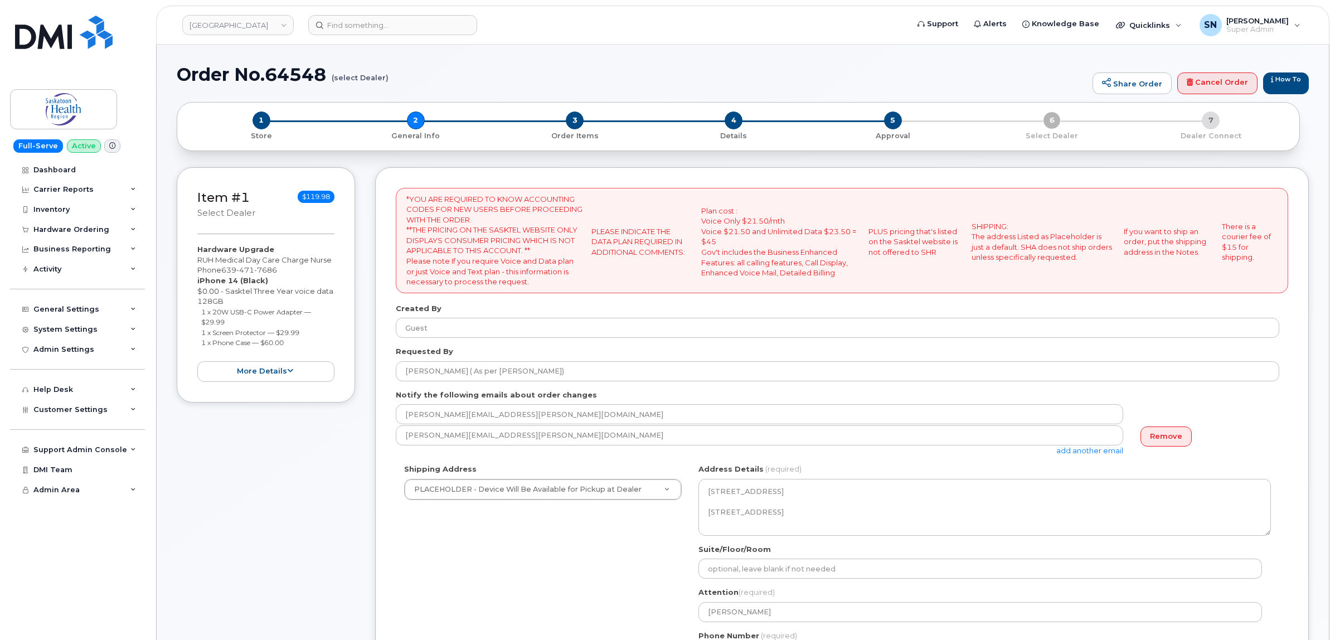
click at [555, 538] on div "Shipping Address PLACEHOLDER - Device Will Be Available for Pickup at Dealer PL…" at bounding box center [838, 569] width 884 height 210
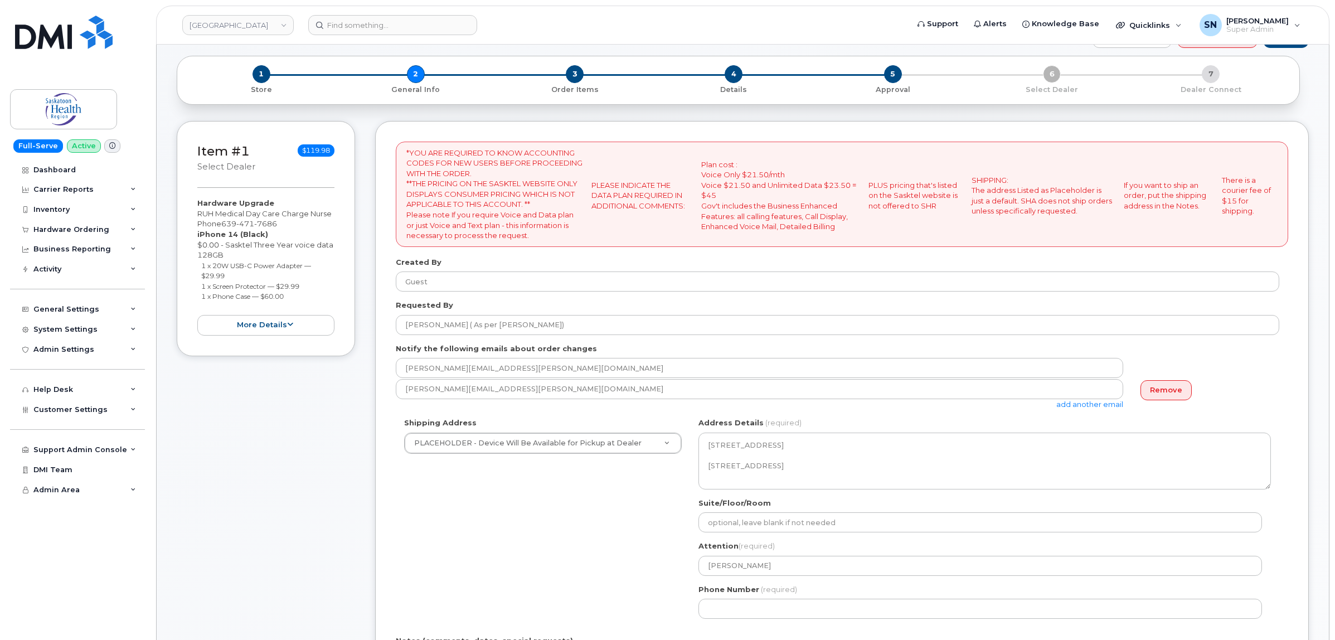
scroll to position [139, 0]
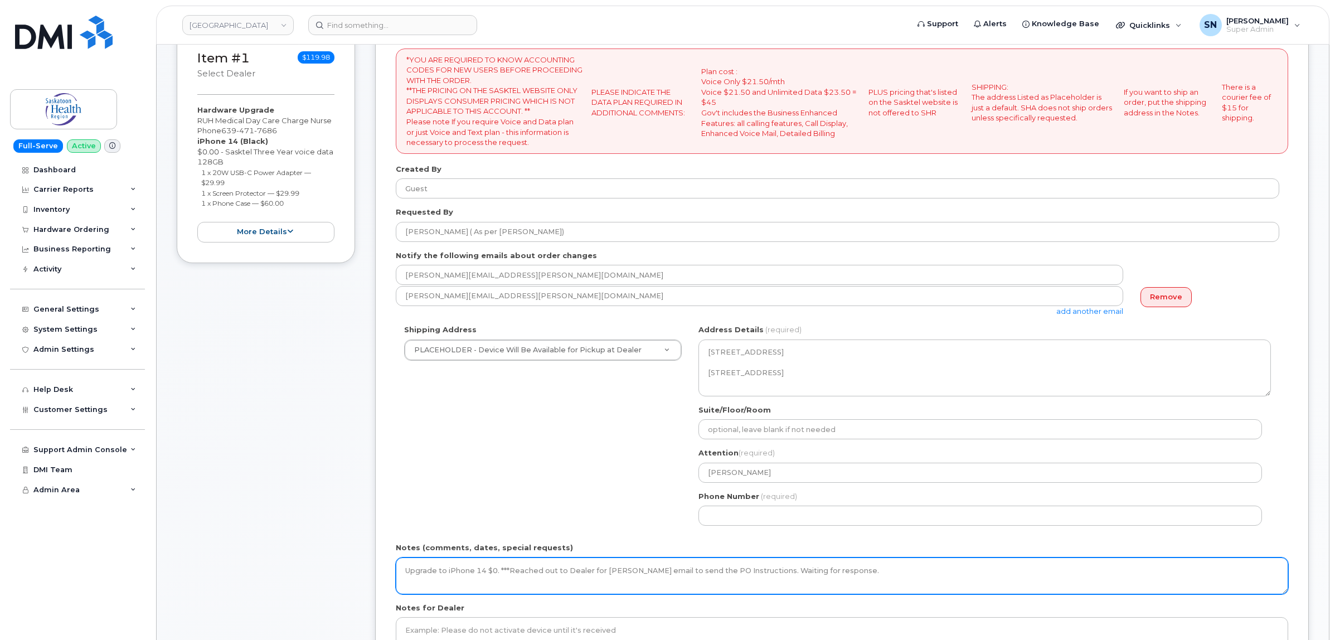
click at [890, 576] on textarea "Upgrade to iPhone 14 $0. ***Reached out to Dealer for Nicoles email to send the…" at bounding box center [842, 576] width 893 height 37
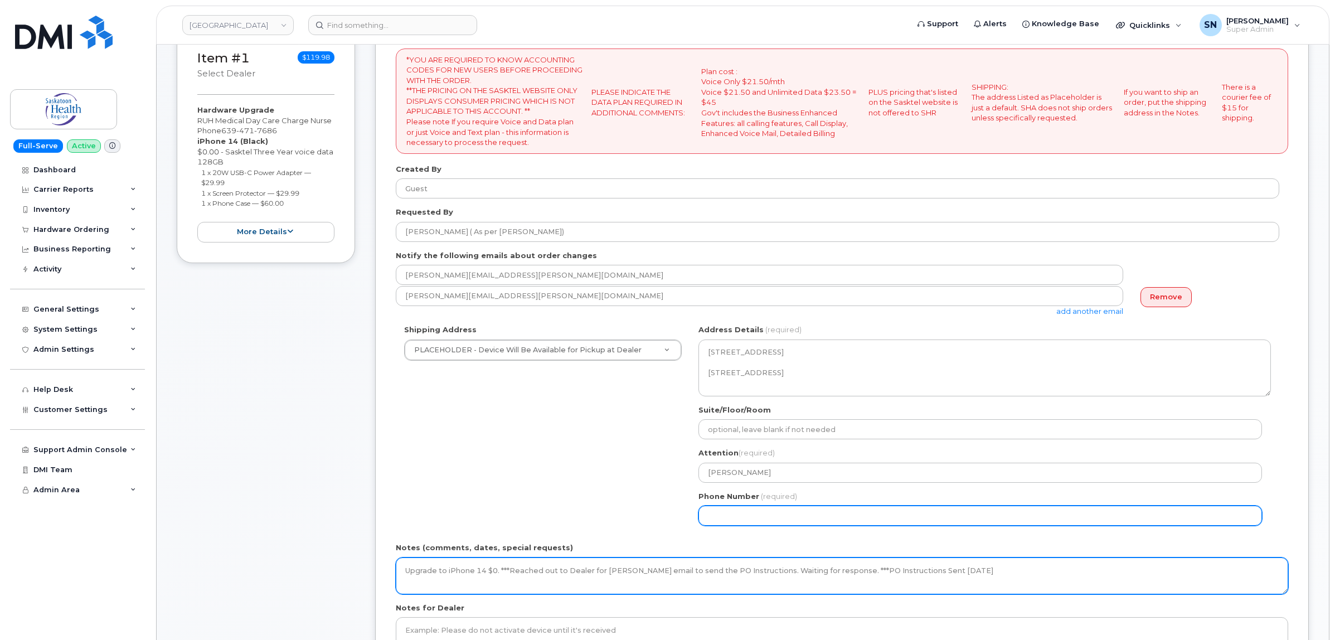
type textarea "Upgrade to iPhone 14 $0. ***Reached out to Dealer for Nicoles email to send the…"
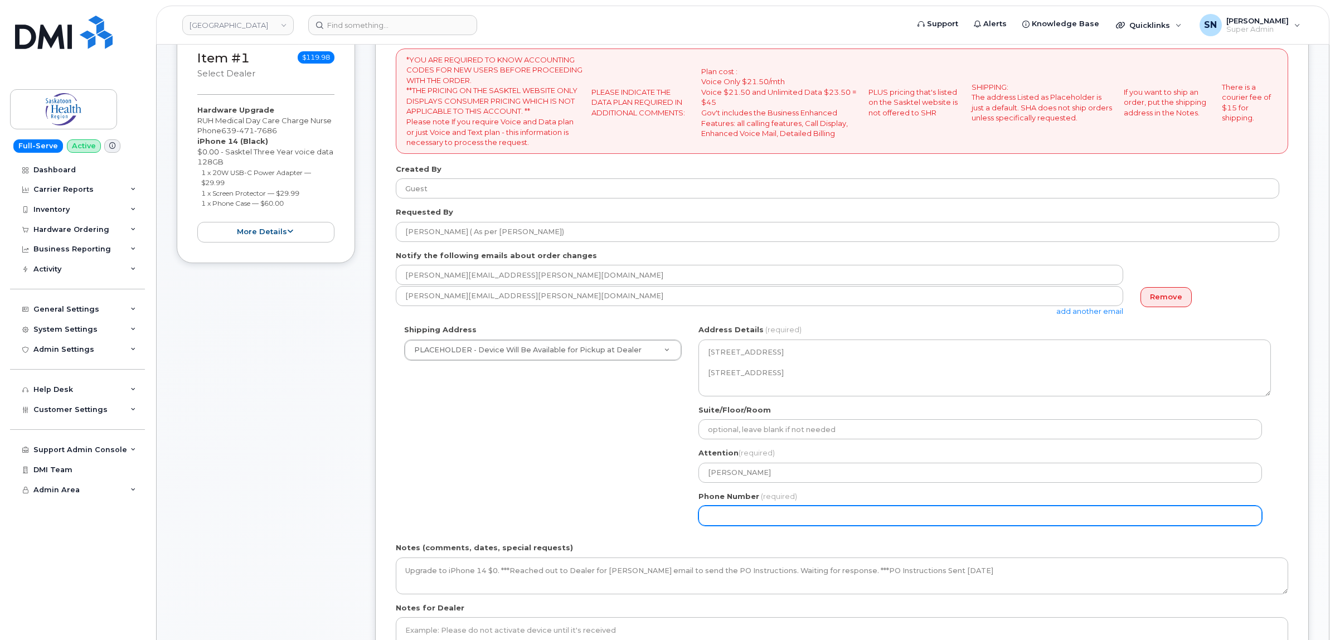
click at [862, 522] on input "Phone Number" at bounding box center [981, 516] width 564 height 20
select select
type input "123456789"
select select
type input "1234567890"
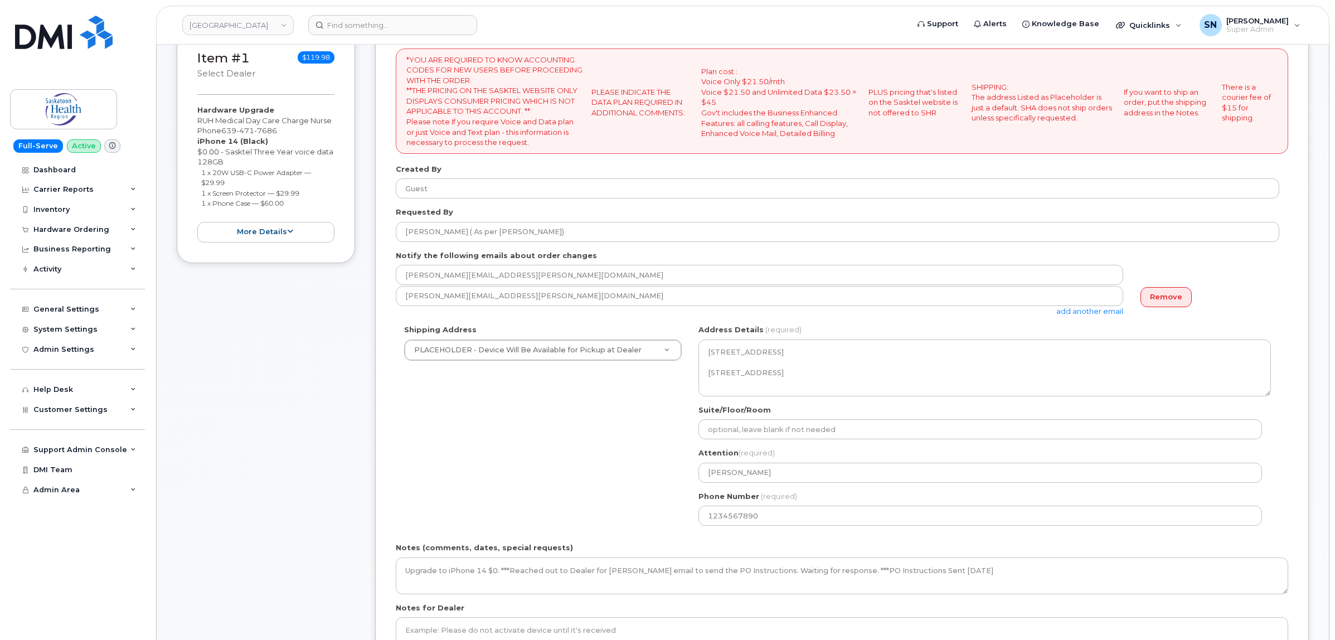
scroll to position [0, 0]
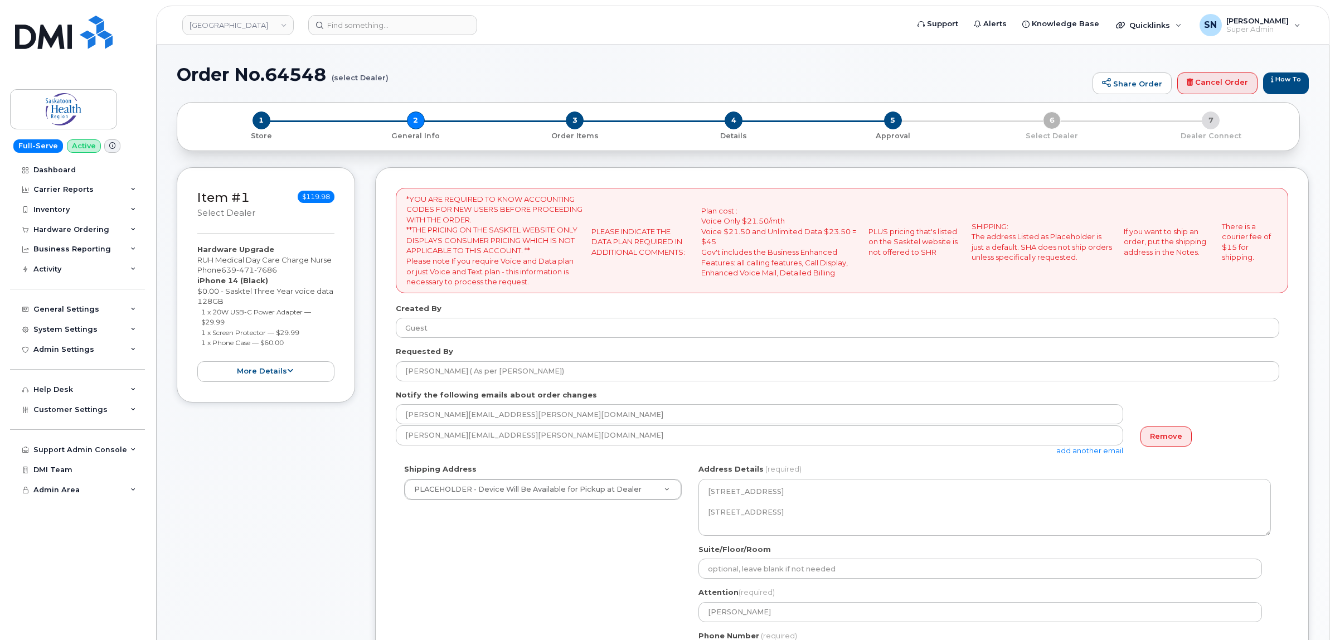
drag, startPoint x: 201, startPoint y: 311, endPoint x: 232, endPoint y: 321, distance: 32.8
click at [232, 321] on li "1 x 20W USB-C Power Adapter — $29.99" at bounding box center [268, 317] width 134 height 21
copy small "1 x 20W USB-C Power Adapter — $29.99"
drag, startPoint x: 196, startPoint y: 332, endPoint x: 305, endPoint y: 333, distance: 108.7
click at [305, 333] on div "Item #1 select Dealer $119.98 Hardware Upgrade RUH Medical Day Care Charge Nurs…" at bounding box center [266, 284] width 178 height 235
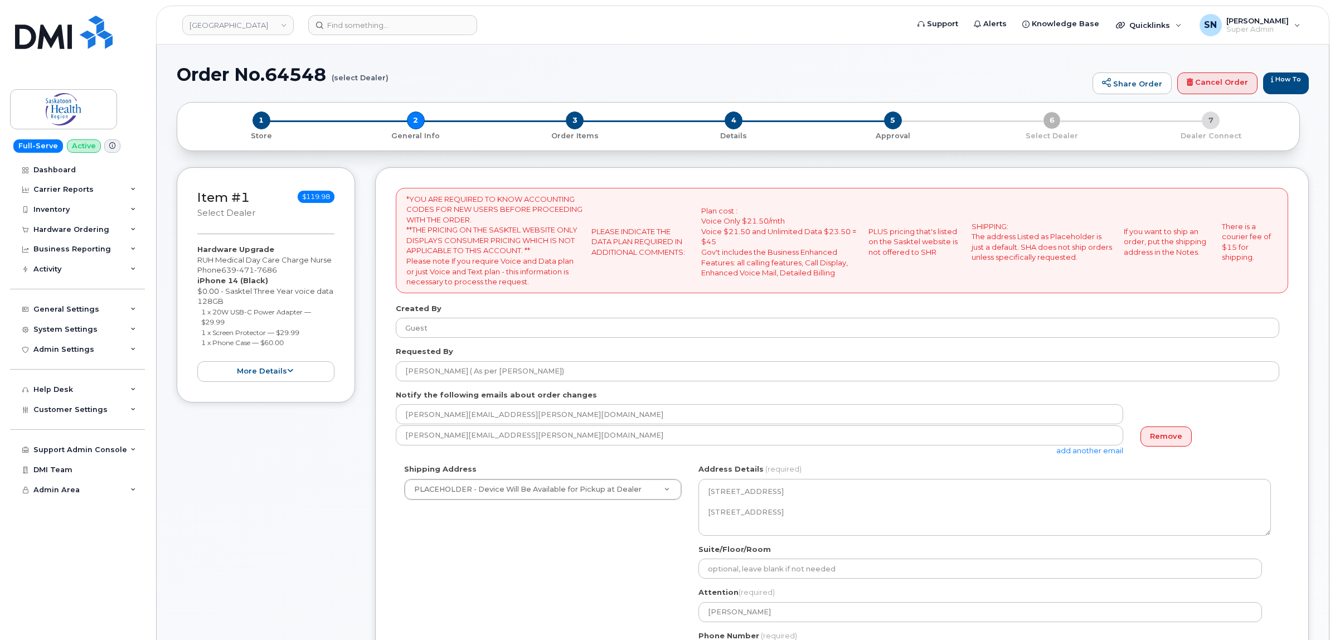
copy small "1 x Screen Protector — $29.99"
drag, startPoint x: 209, startPoint y: 345, endPoint x: 299, endPoint y: 345, distance: 89.8
click at [299, 345] on ul "1 x 20W USB-C Power Adapter — $29.99 1 x Screen Protector — $29.99 1 x Phone Ca…" at bounding box center [265, 327] width 137 height 41
copy small "1 x Phone Case — $60.00"
drag, startPoint x: 196, startPoint y: 259, endPoint x: 221, endPoint y: 268, distance: 26.4
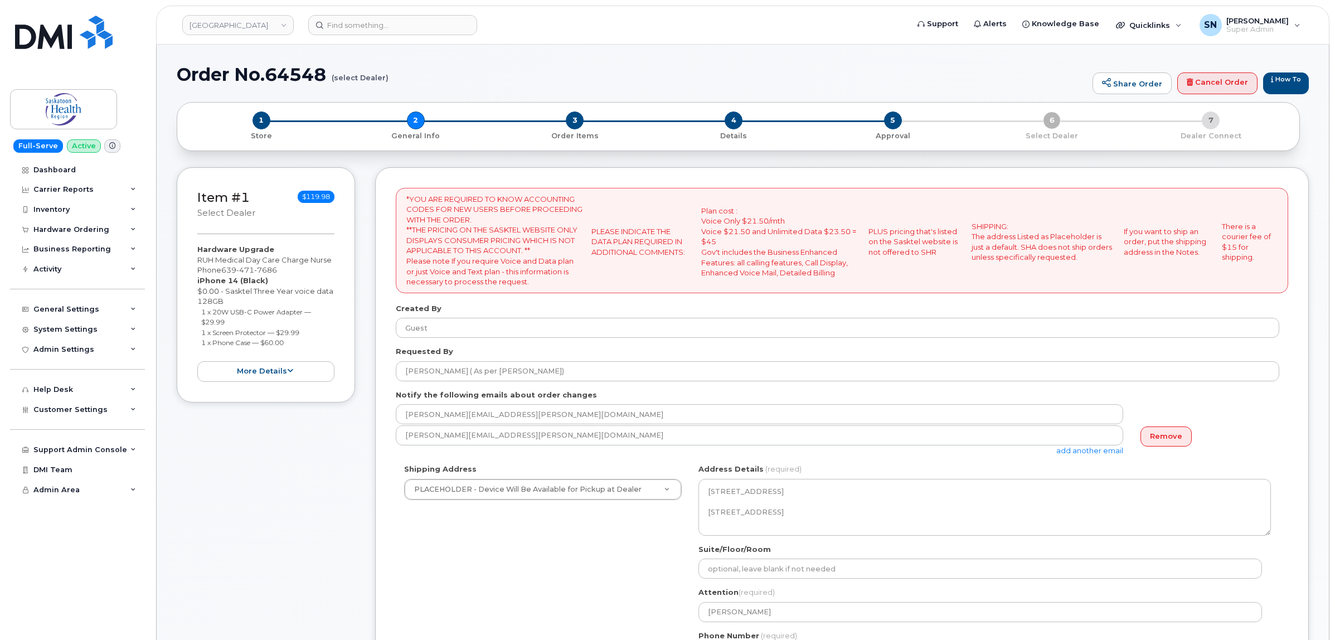
click at [221, 268] on div "Item #1 select Dealer $119.98 Hardware Upgrade RUH Medical Day Care Charge Nurs…" at bounding box center [266, 284] width 178 height 235
copy div "RUH Medical Day Care Charge Nurse Phone"
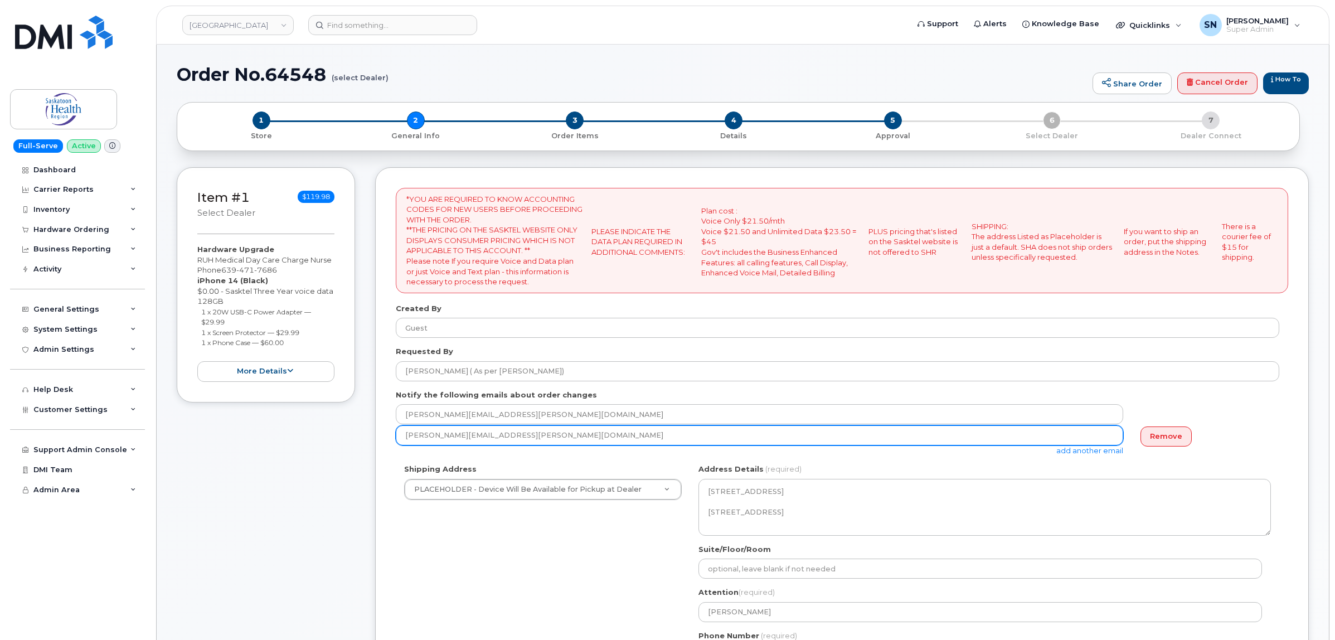
drag, startPoint x: 591, startPoint y: 439, endPoint x: 382, endPoint y: 438, distance: 209.1
click at [382, 438] on div "*YOU ARE REQUIRED TO KNOW ACCOUNTING CODES FOR NEW USERS BEFORE PROCEEDING WITH…" at bounding box center [842, 505] width 934 height 676
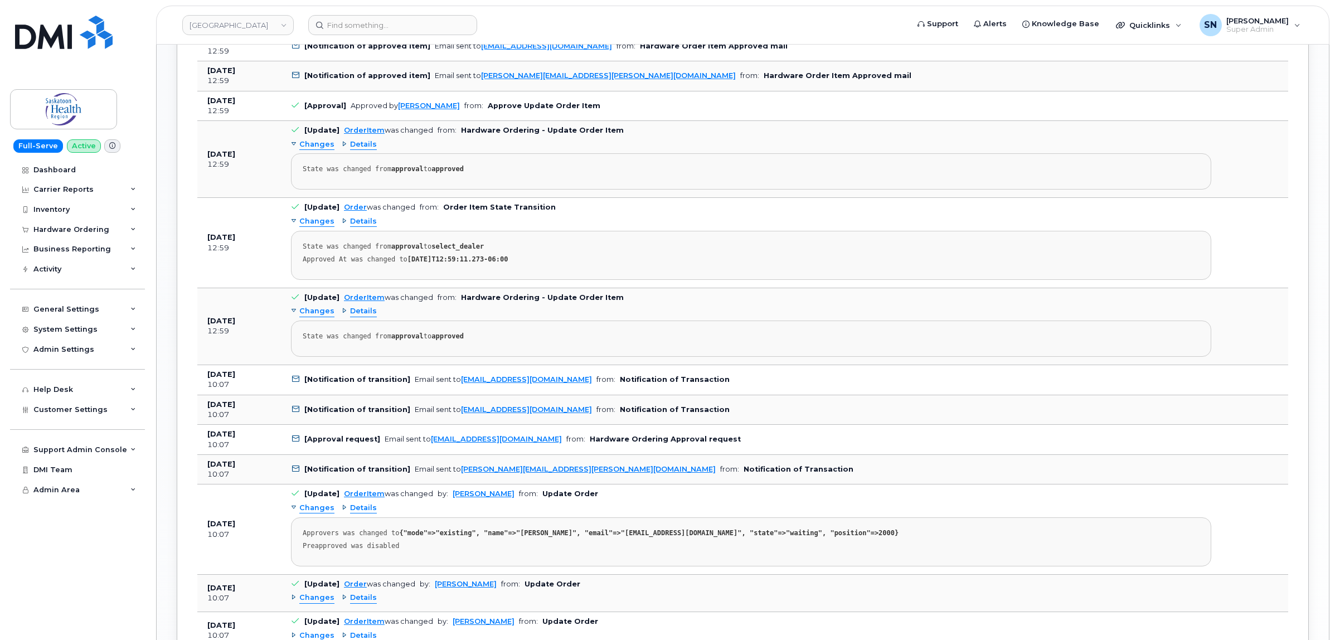
scroll to position [1185, 0]
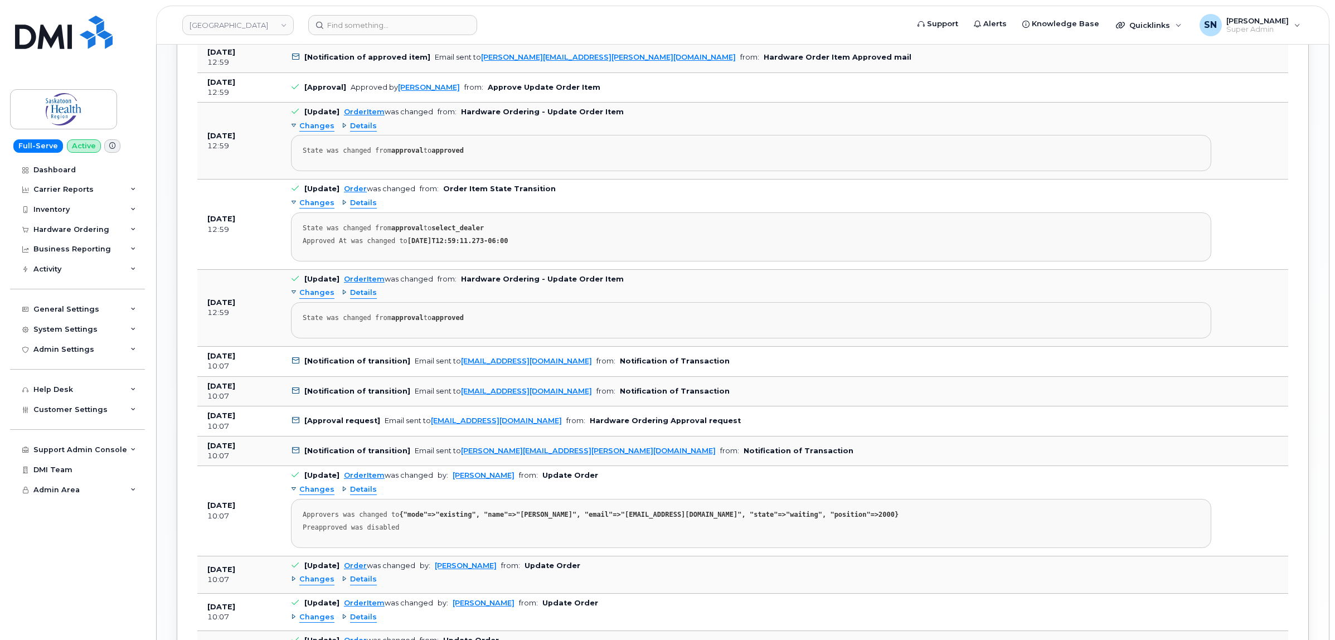
drag, startPoint x: 579, startPoint y: 427, endPoint x: 428, endPoint y: 428, distance: 151.1
click at [428, 428] on td "[Approval request] Email sent to Inonge.Mwenda@saskhealthauthority.ca from: Har…" at bounding box center [751, 421] width 941 height 30
copy link "Inonge.Mwenda@saskhealthauthority.ca"
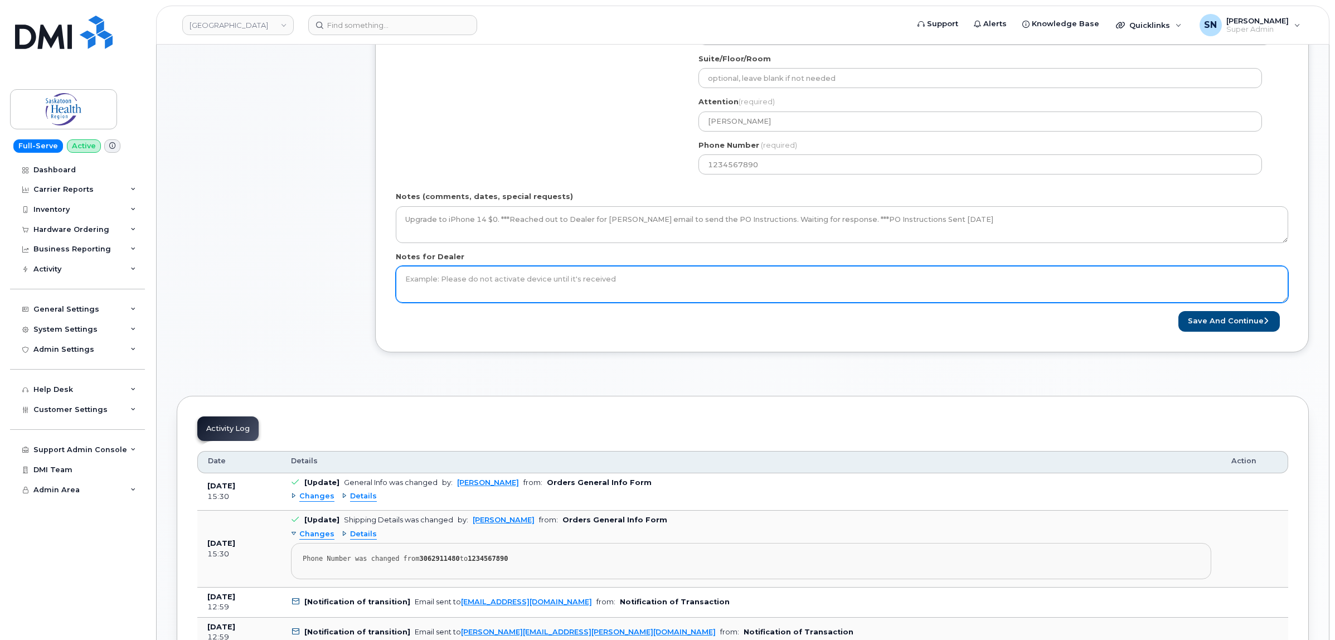
scroll to position [488, 0]
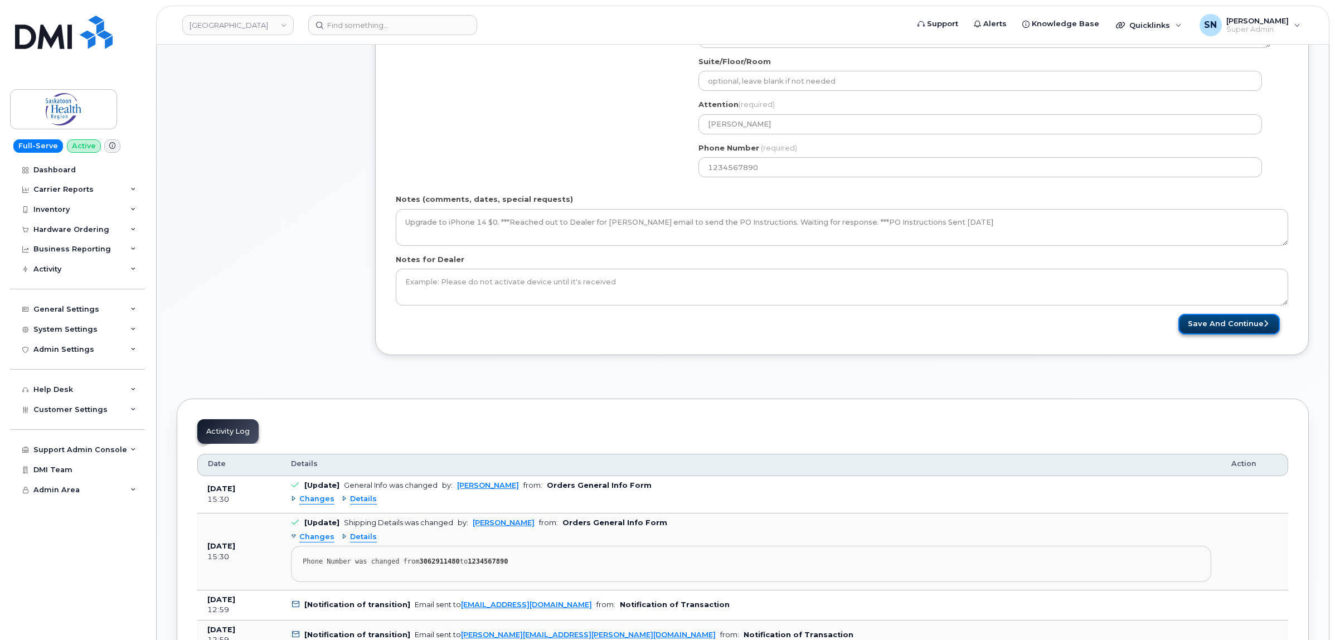
drag, startPoint x: 1200, startPoint y: 324, endPoint x: 1192, endPoint y: 325, distance: 8.4
click at [1200, 324] on button "Save and Continue" at bounding box center [1229, 324] width 101 height 21
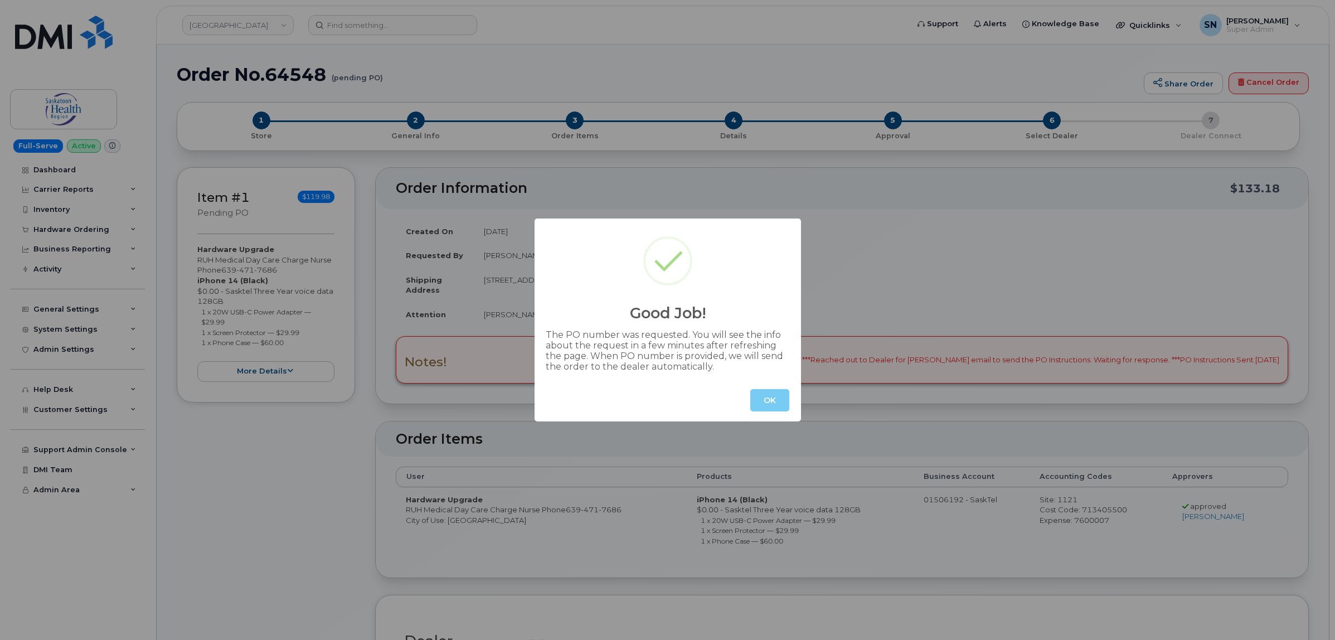
click at [767, 392] on button "OK" at bounding box center [769, 400] width 39 height 22
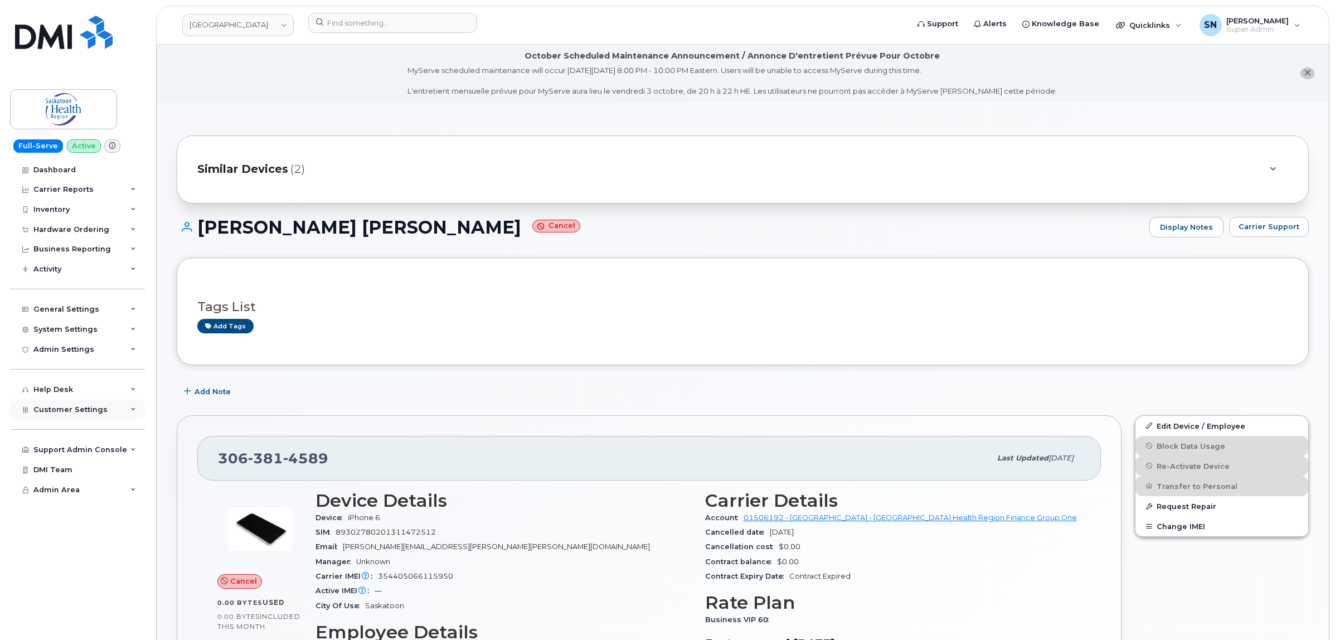
click at [95, 410] on span "Customer Settings" at bounding box center [70, 409] width 74 height 8
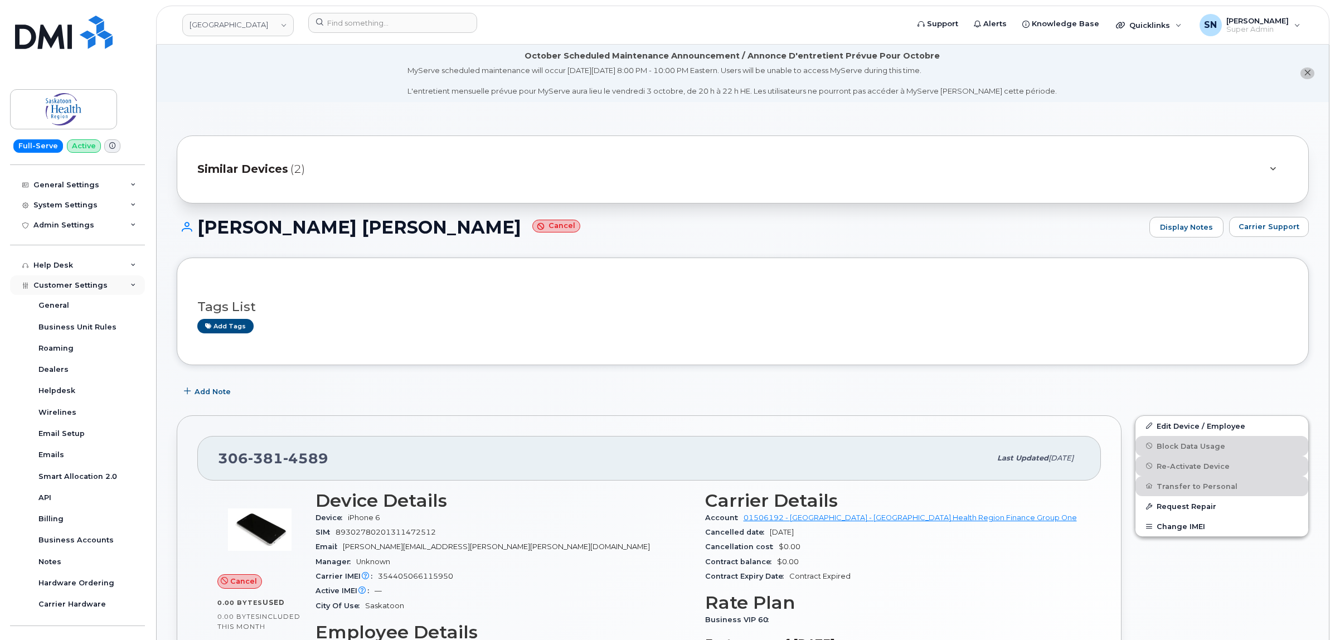
scroll to position [183, 0]
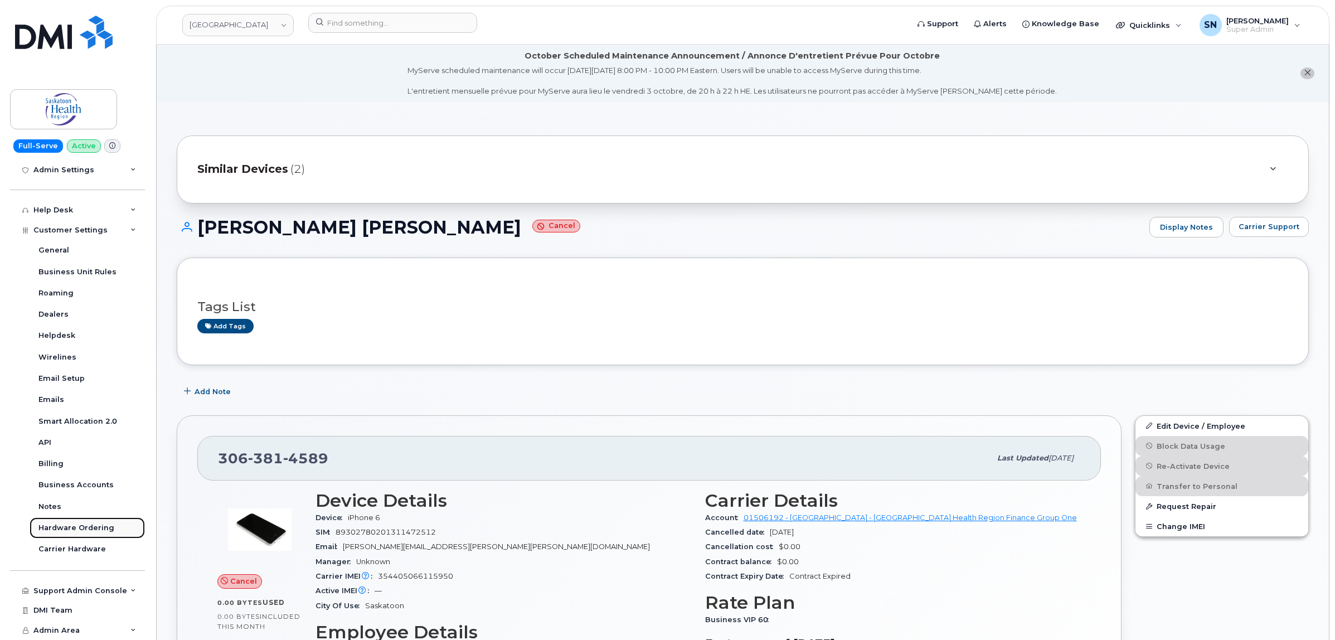
click at [90, 525] on div "Hardware Ordering" at bounding box center [76, 528] width 76 height 10
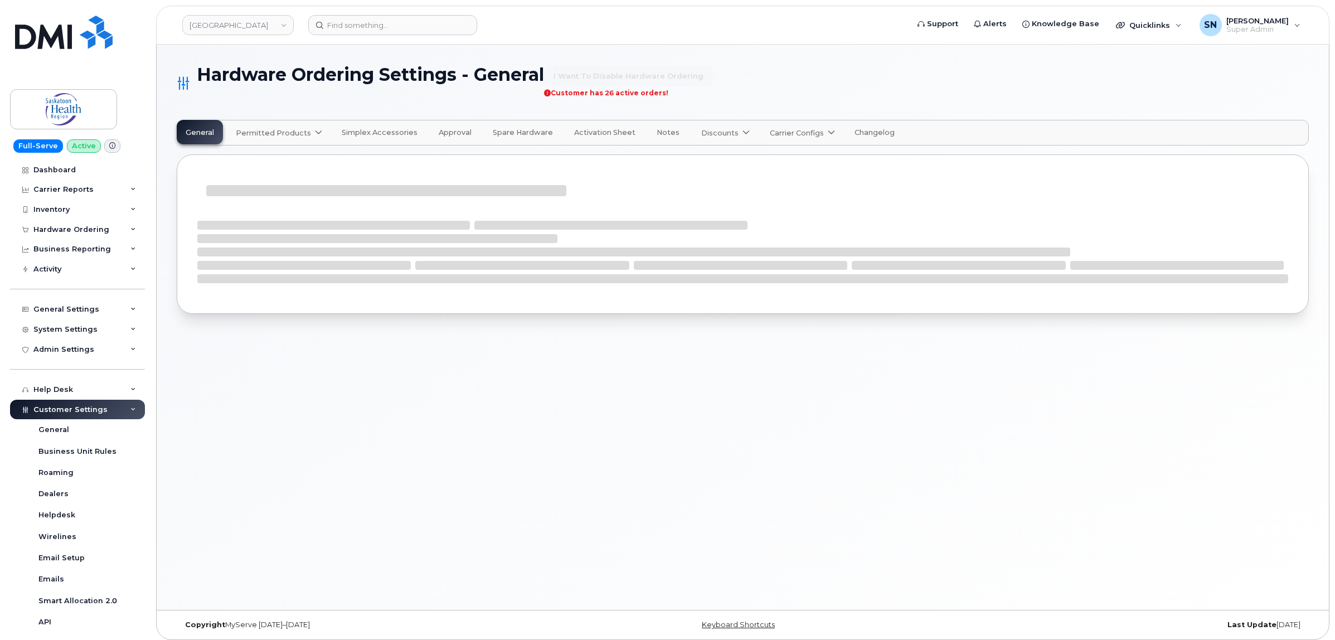
click at [294, 135] on span "Permitted Products" at bounding box center [273, 133] width 75 height 11
click at [296, 154] on span "available" at bounding box center [302, 159] width 39 height 13
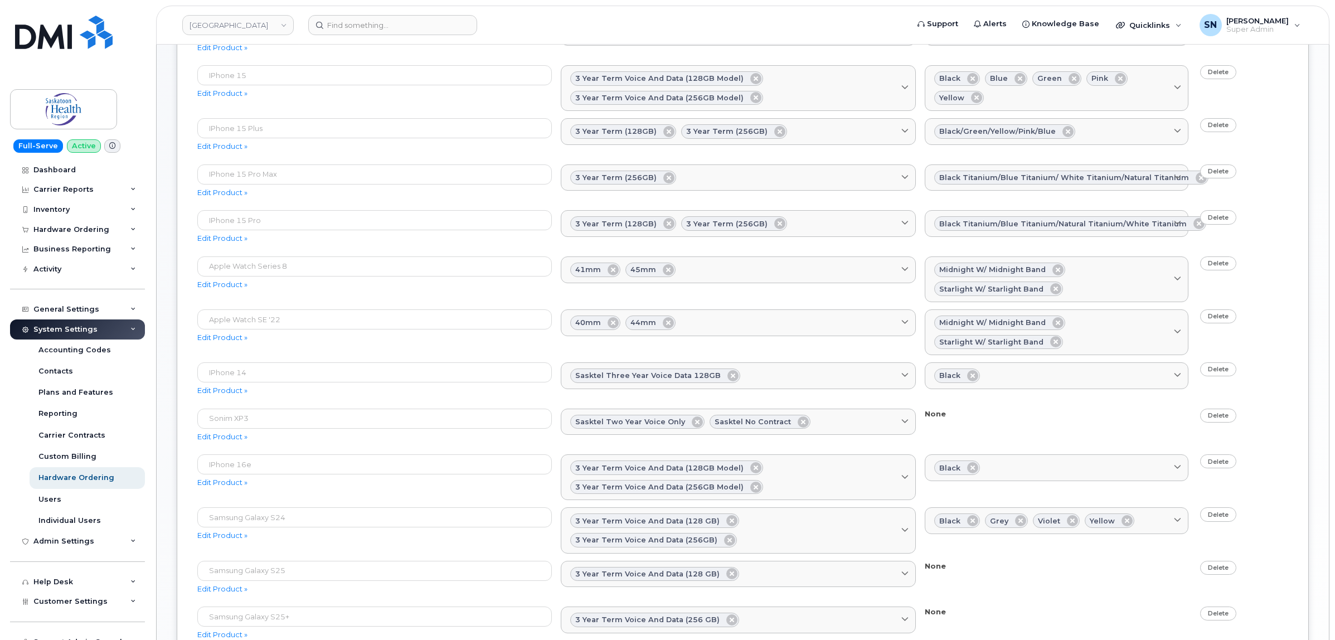
scroll to position [348, 0]
click at [1230, 372] on link "Delete" at bounding box center [1218, 368] width 36 height 14
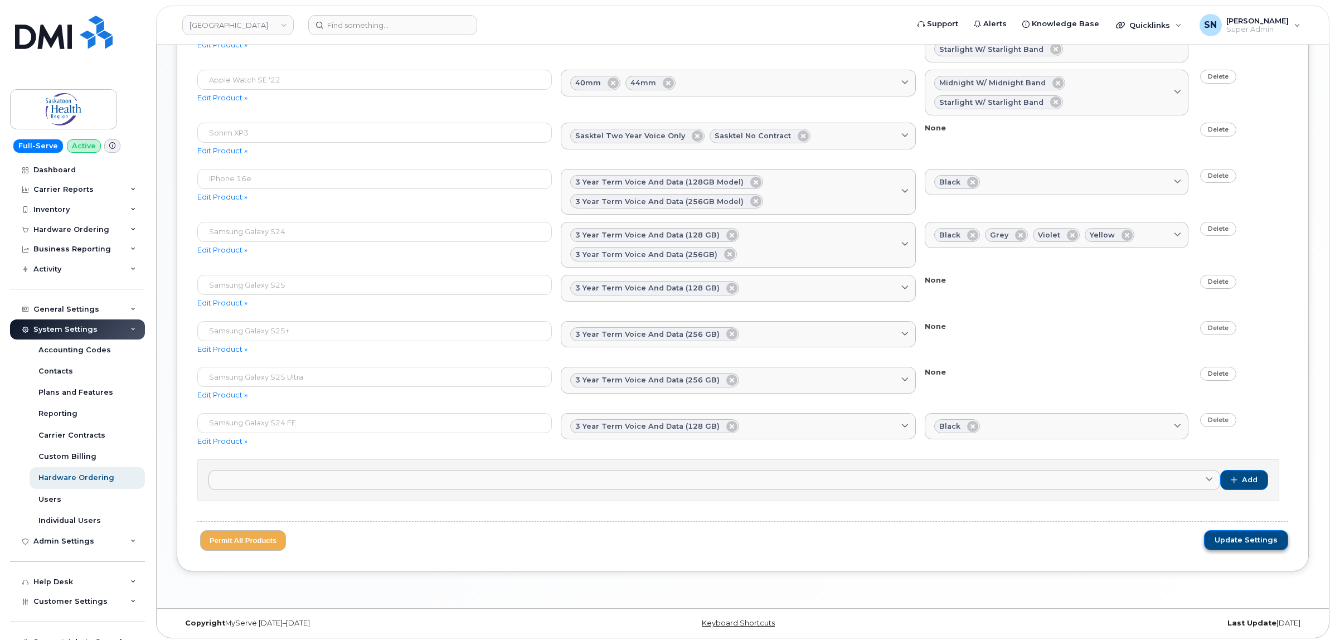
click at [1256, 538] on span "Update Settings" at bounding box center [1246, 540] width 63 height 10
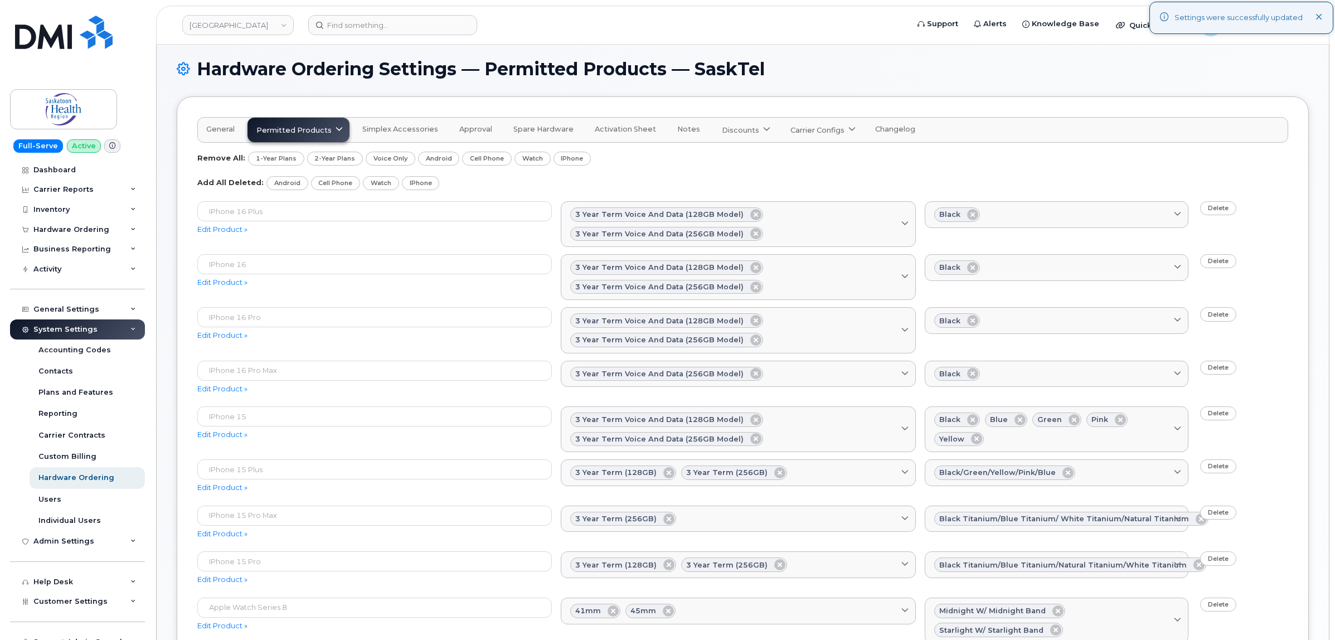
scroll to position [587, 0]
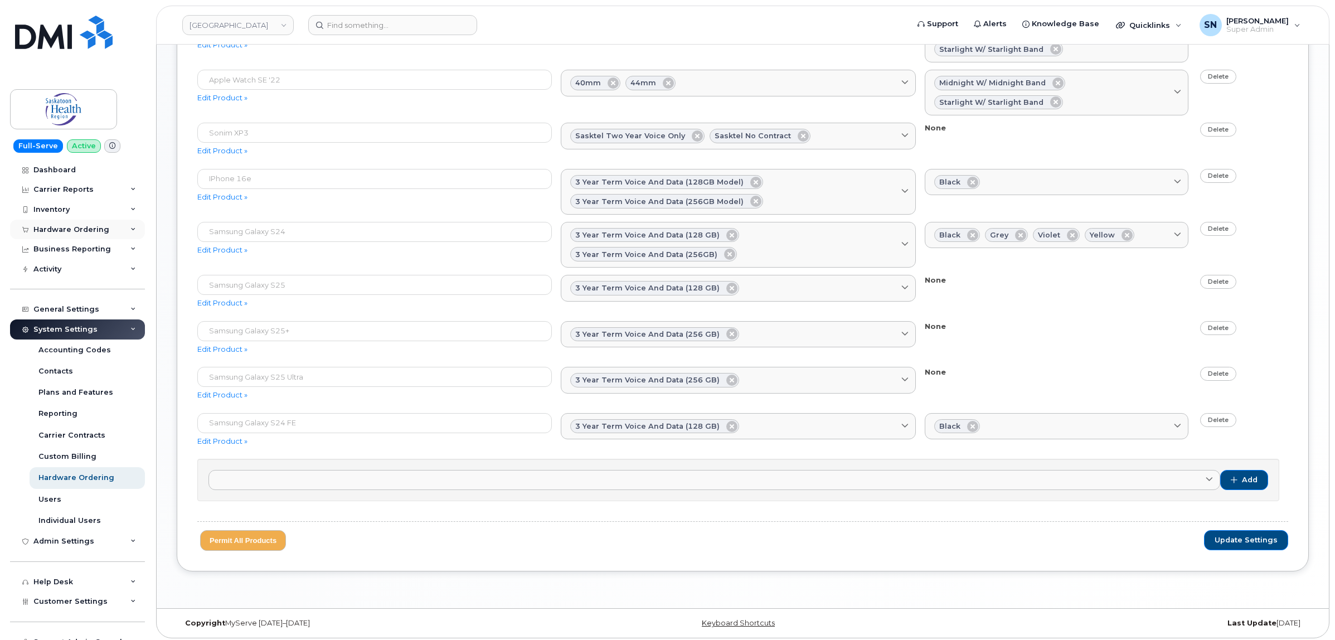
click at [81, 229] on div "Hardware Ordering" at bounding box center [71, 229] width 76 height 9
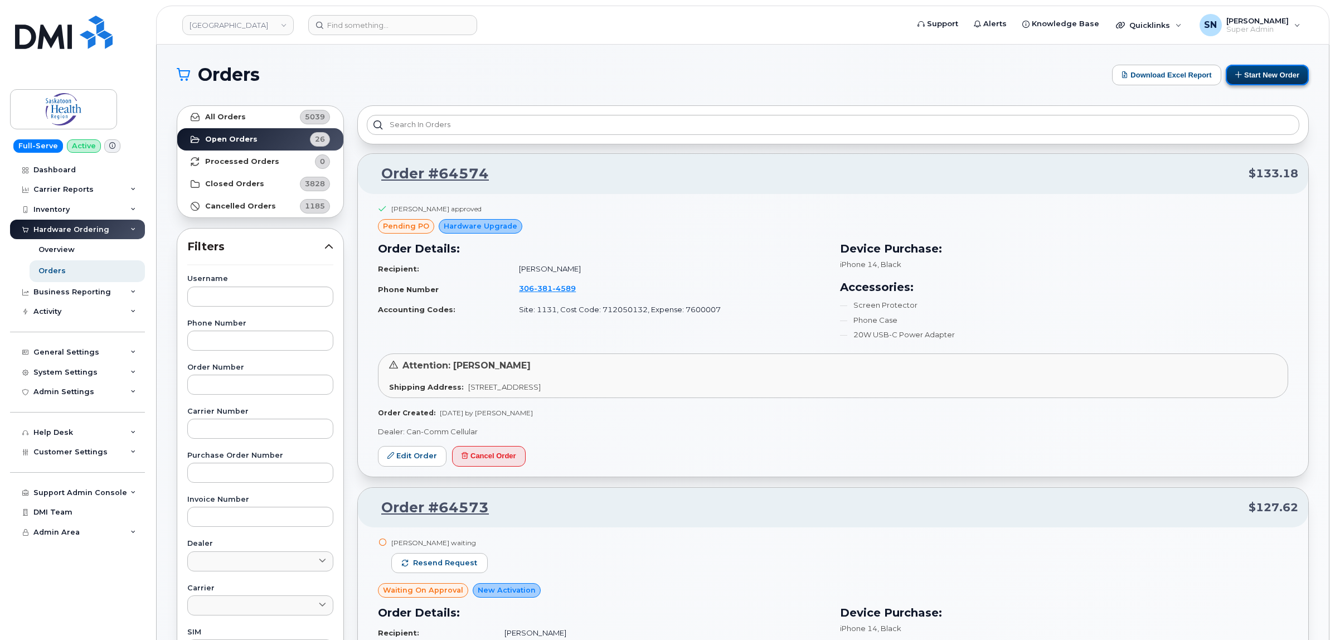
click at [1247, 79] on button "Start New Order" at bounding box center [1267, 75] width 83 height 21
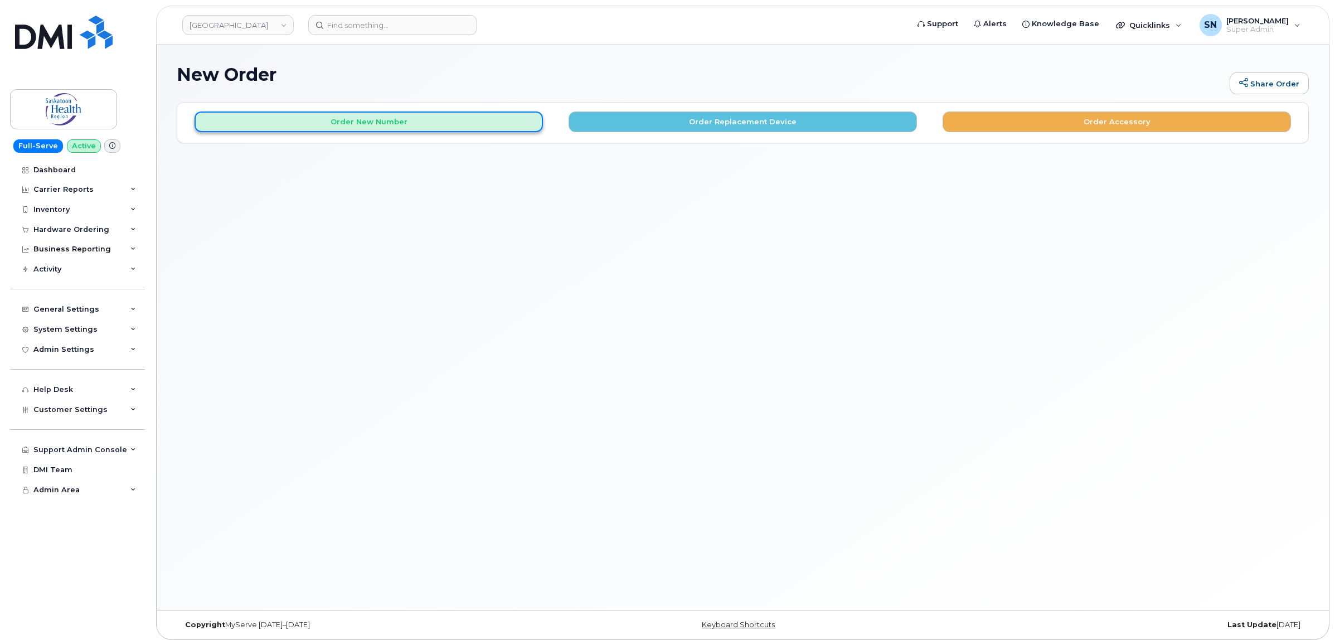
click at [306, 115] on button "Order New Number" at bounding box center [369, 122] width 348 height 21
